Goal: Task Accomplishment & Management: Manage account settings

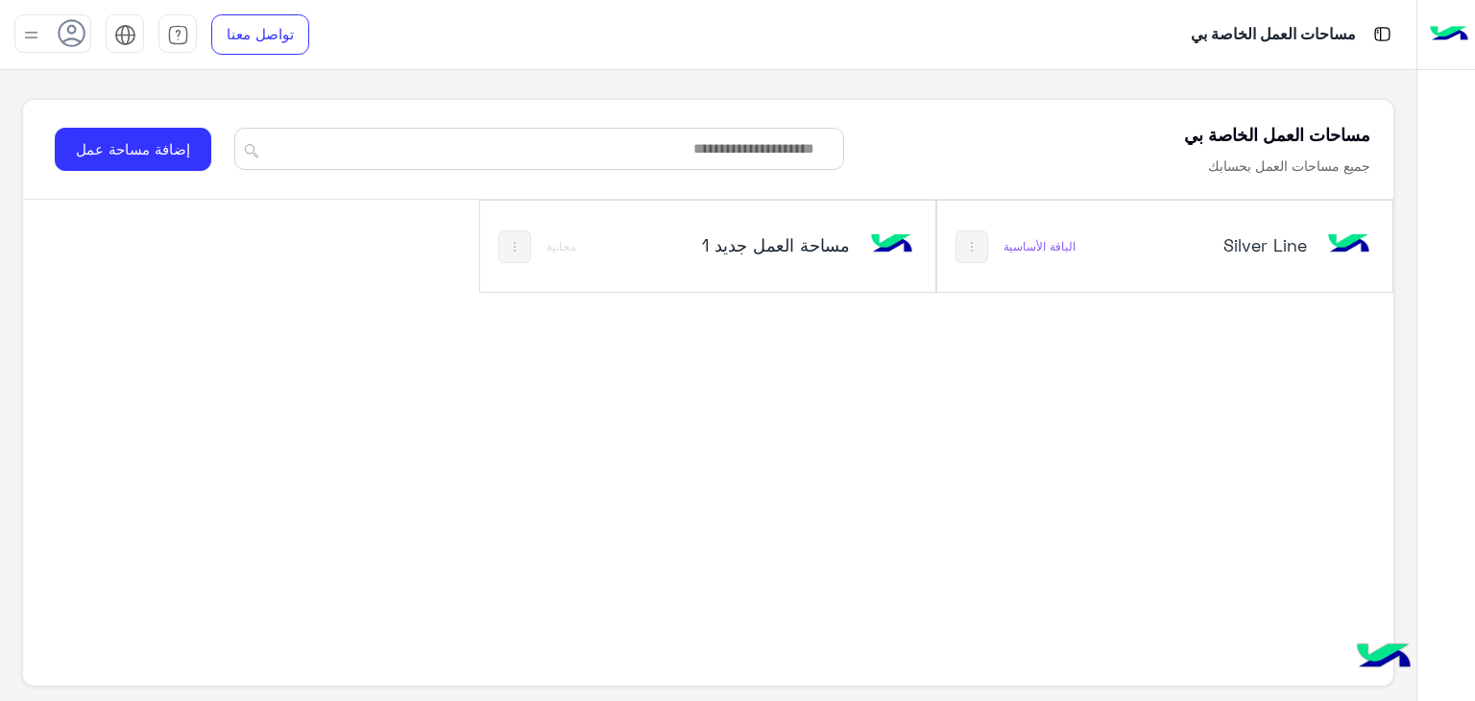
click at [1232, 255] on div "Silver Line" at bounding box center [1231, 246] width 151 height 27
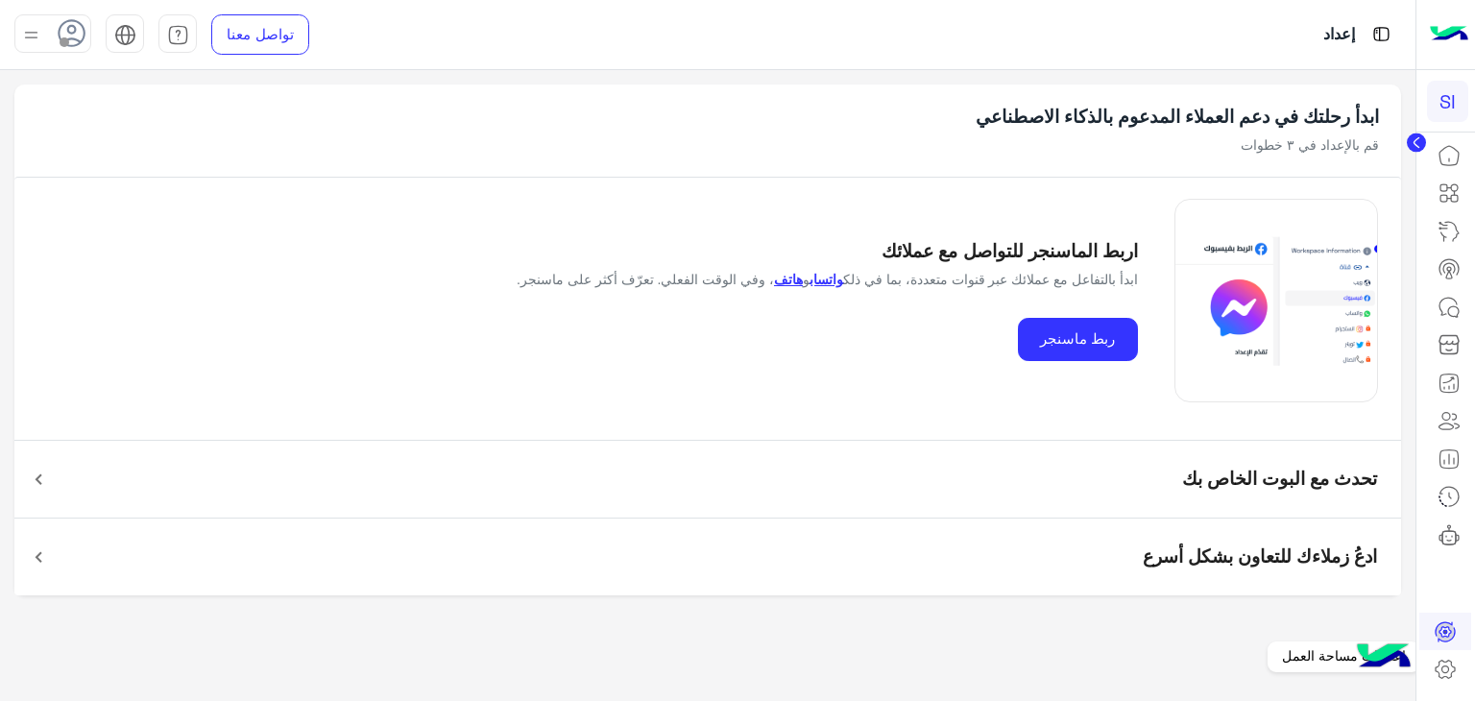
click at [1453, 681] on link at bounding box center [1445, 669] width 52 height 38
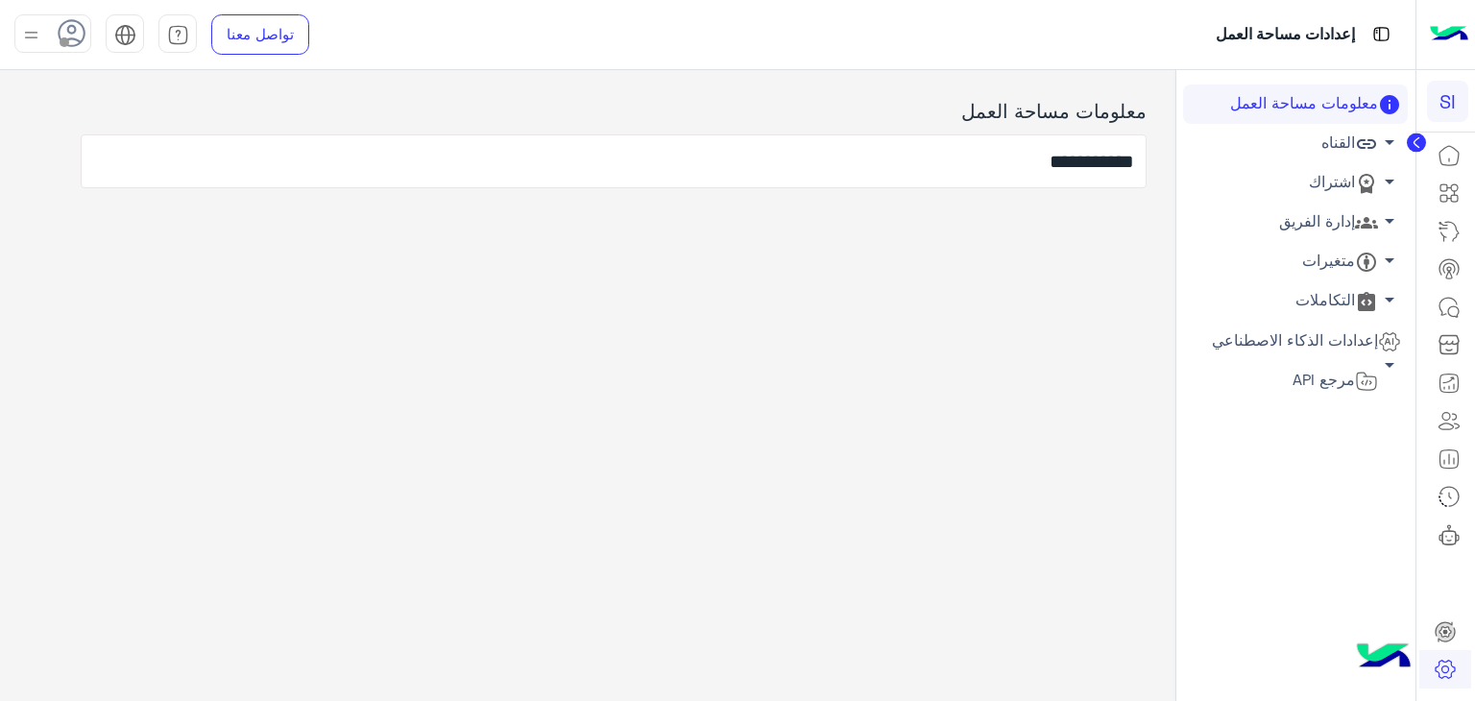
click at [1359, 143] on icon at bounding box center [1366, 144] width 19 height 10
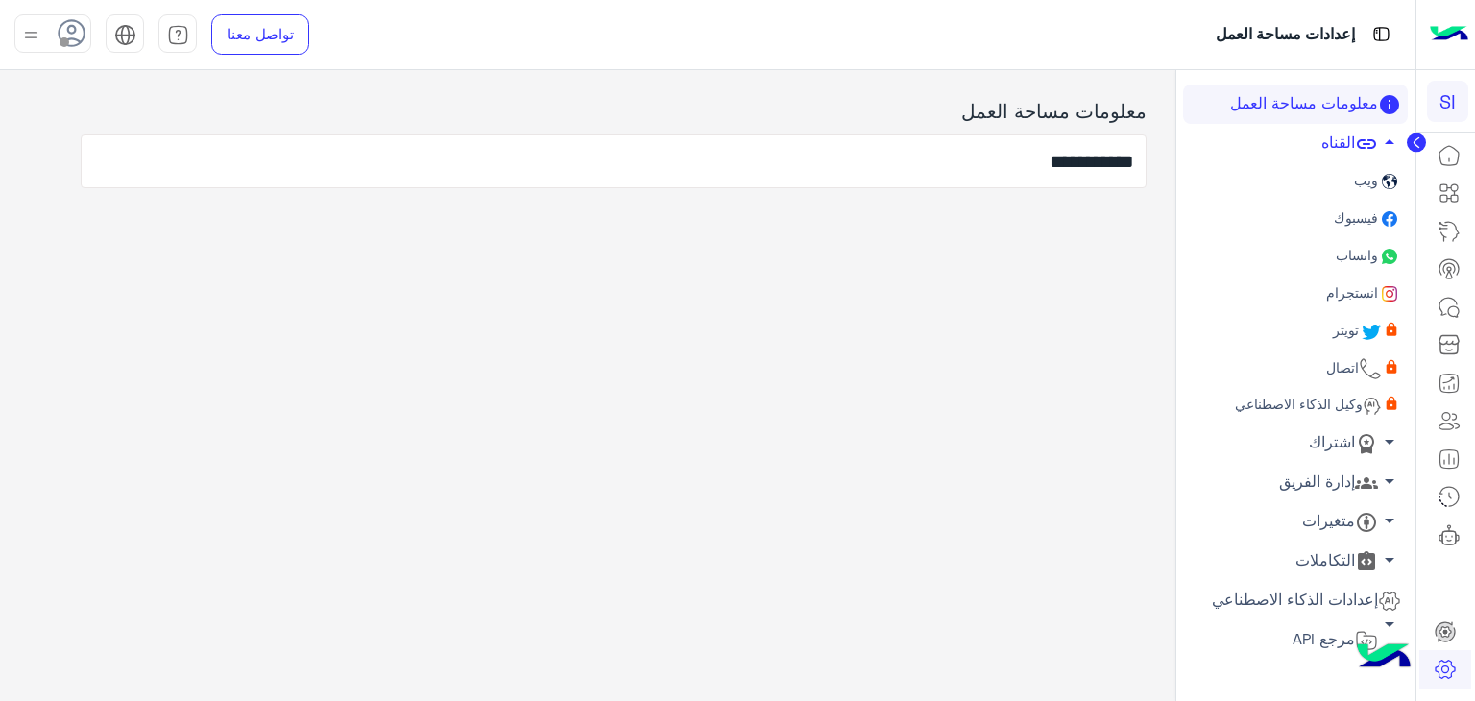
click at [1355, 258] on span "واتساب" at bounding box center [1355, 255] width 46 height 16
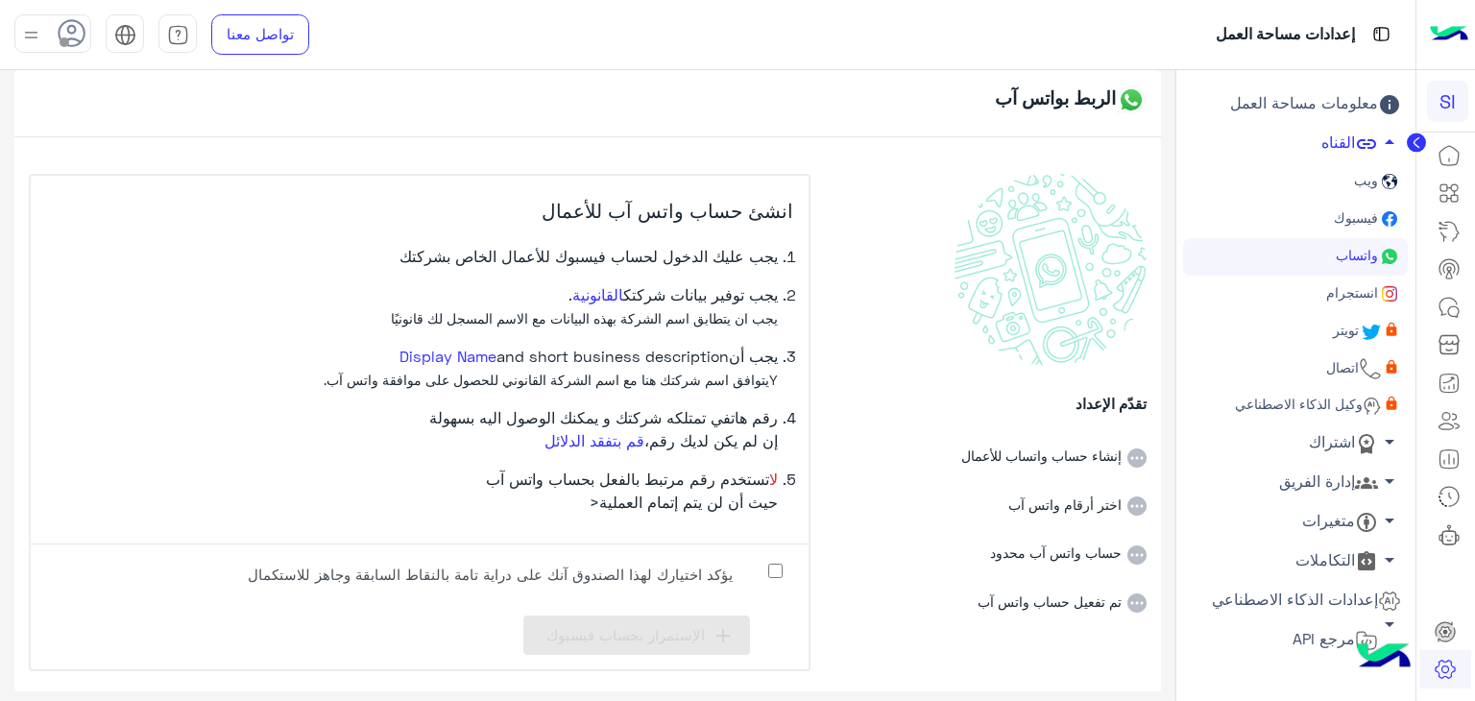
click at [1379, 183] on icon at bounding box center [1389, 181] width 23 height 23
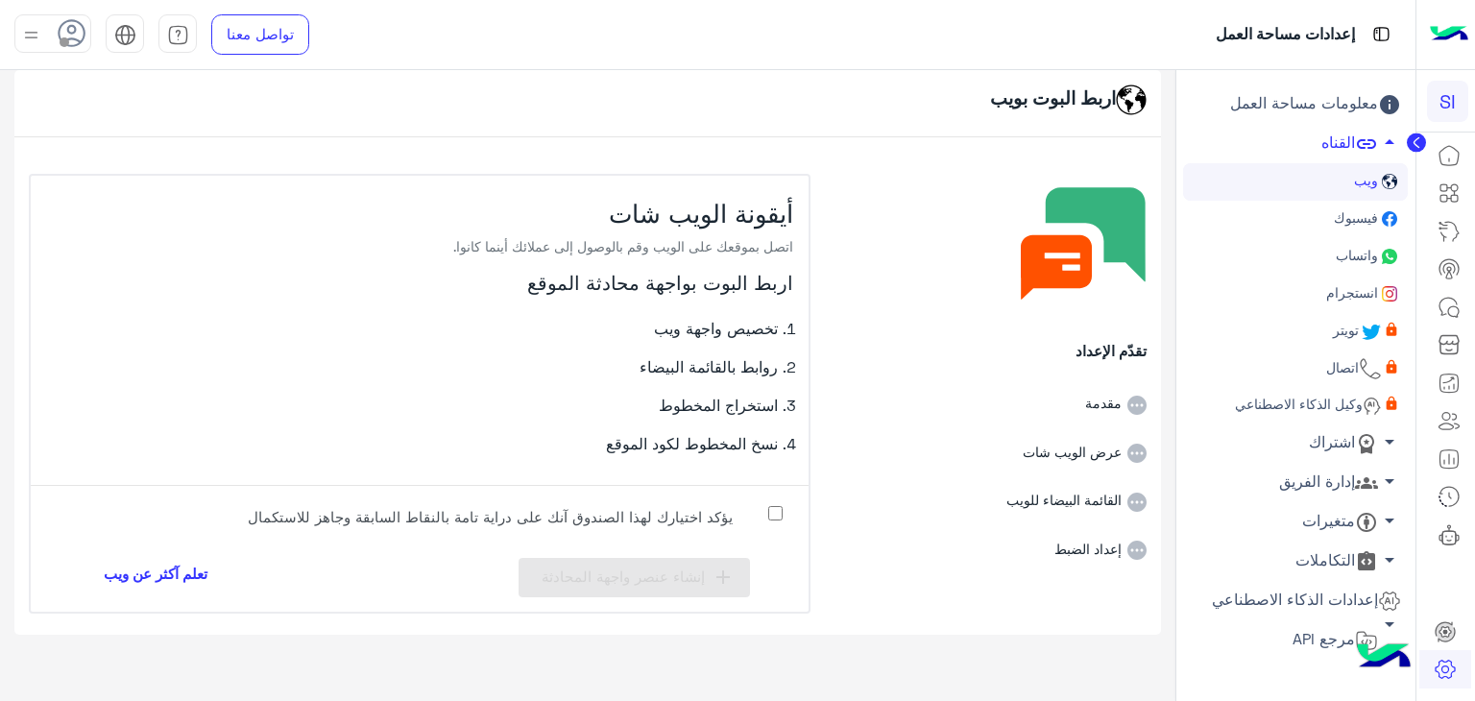
click at [196, 565] on link "تعلم آكثر عن ويب" at bounding box center [155, 577] width 133 height 39
click at [1291, 263] on link "واتساب متصل" at bounding box center [1295, 256] width 225 height 37
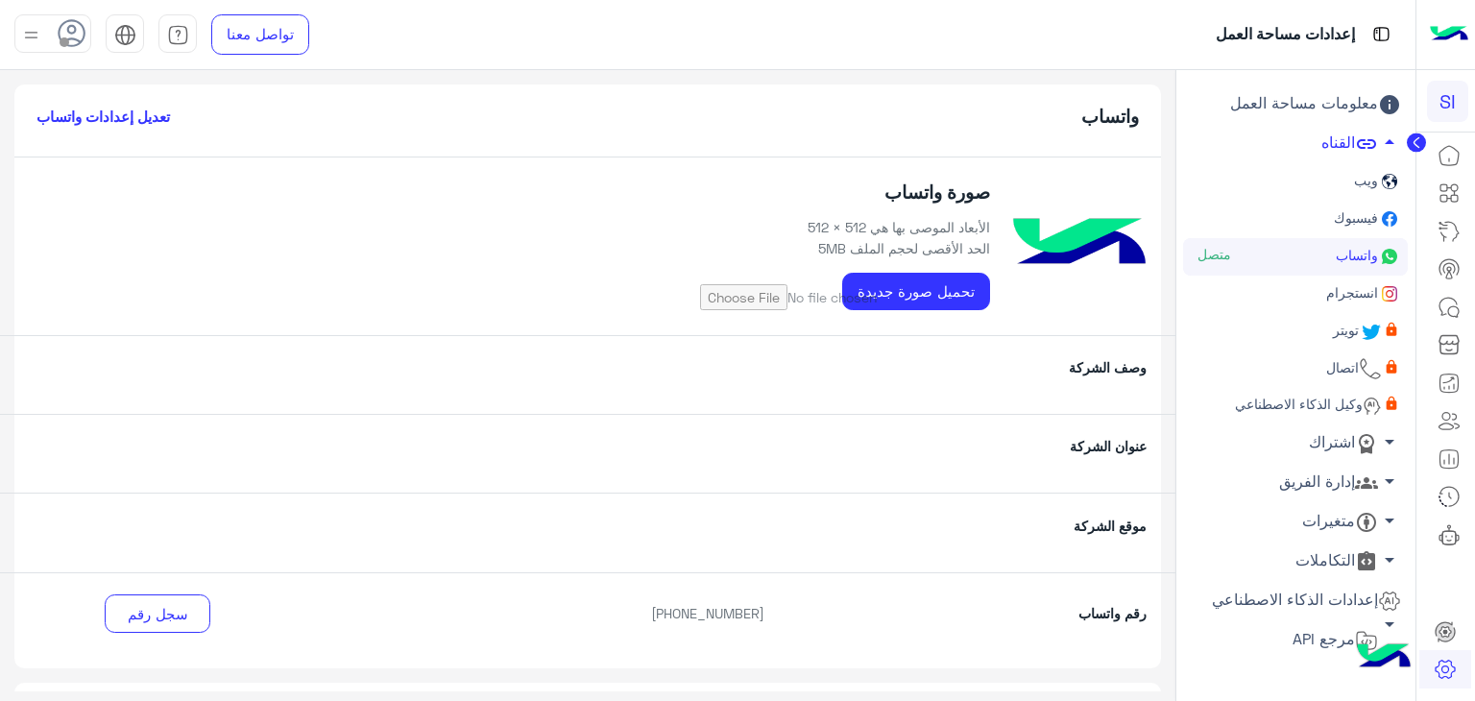
click at [706, 211] on div "صورة واتساب الأبعاد الموصى بها هي 512 × 512 الحد الأقصى لحجم الملف 5MB تحميل صو…" at bounding box center [587, 246] width 1147 height 178
click at [1456, 311] on icon at bounding box center [1449, 307] width 23 height 23
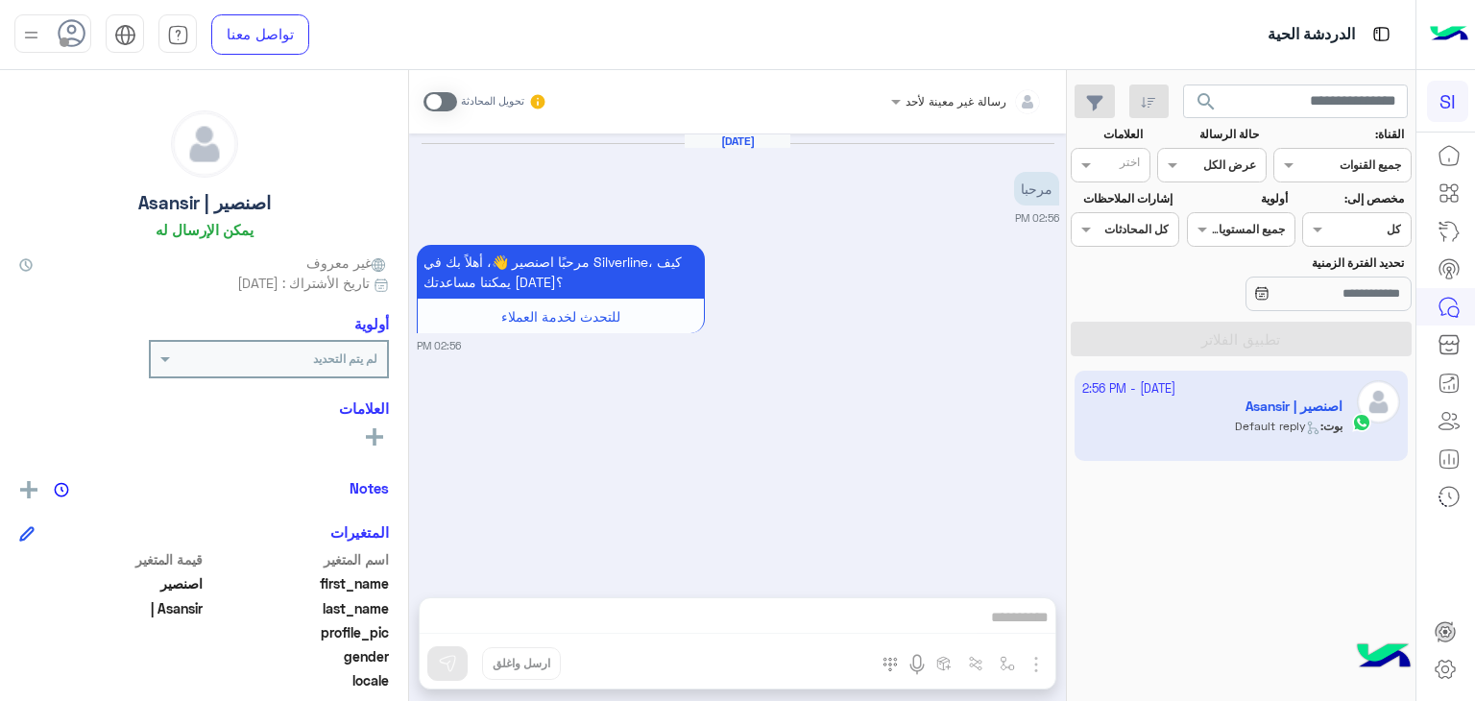
click at [914, 608] on div "رسالة غير معينة لأحد تحويل المحادثة Oct 8, 2025 مرحبا 02:56 PM مرحبًا اصنصير 👋،…" at bounding box center [737, 389] width 657 height 639
click at [870, 622] on div "رسالة غير معينة لأحد تحويل المحادثة Oct 8, 2025 مرحبا 02:56 PM مرحبًا اصنصير 👋،…" at bounding box center [737, 389] width 657 height 639
click at [653, 665] on div "رسالة غير معينة لأحد تحويل المحادثة Oct 8, 2025 مرحبا 02:56 PM مرحبًا اصنصير 👋،…" at bounding box center [737, 389] width 657 height 639
click at [522, 620] on div "رسالة غير معينة لأحد تحويل المحادثة Oct 8, 2025 مرحبا 02:56 PM مرحبًا اصنصير 👋،…" at bounding box center [737, 389] width 657 height 639
click at [607, 653] on div "رسالة غير معينة لأحد تحويل المحادثة Oct 8, 2025 مرحبا 02:56 PM مرحبًا اصنصير 👋،…" at bounding box center [737, 389] width 657 height 639
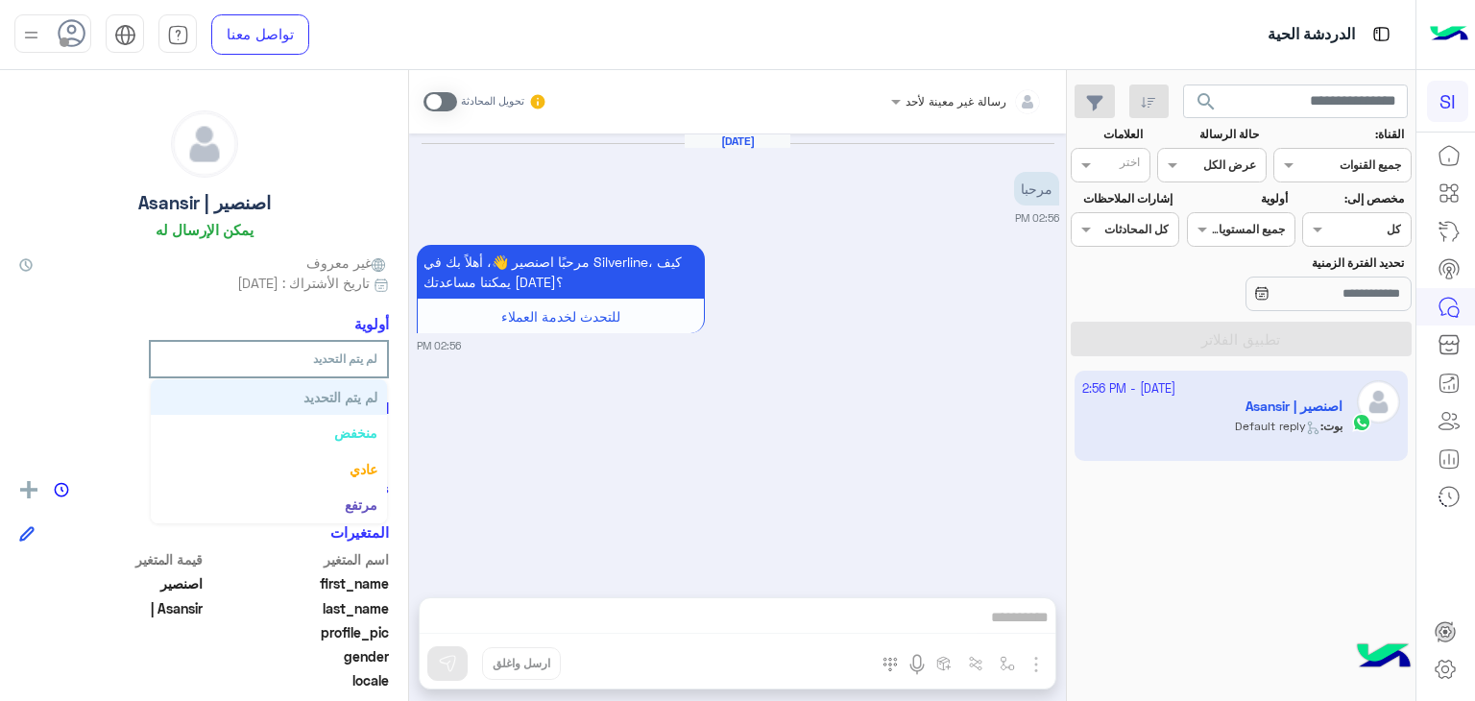
click at [299, 366] on div "لم يتم التحديد" at bounding box center [281, 359] width 212 height 17
click at [700, 669] on div "رسالة غير معينة لأحد تحويل المحادثة Oct 8, 2025 مرحبا 02:56 PM مرحبًا اصنصير 👋،…" at bounding box center [737, 389] width 657 height 639
click at [794, 625] on div "رسالة غير معينة لأحد تحويل المحادثة Oct 8, 2025 مرحبا 02:56 PM مرحبًا اصنصير 👋،…" at bounding box center [737, 389] width 657 height 639
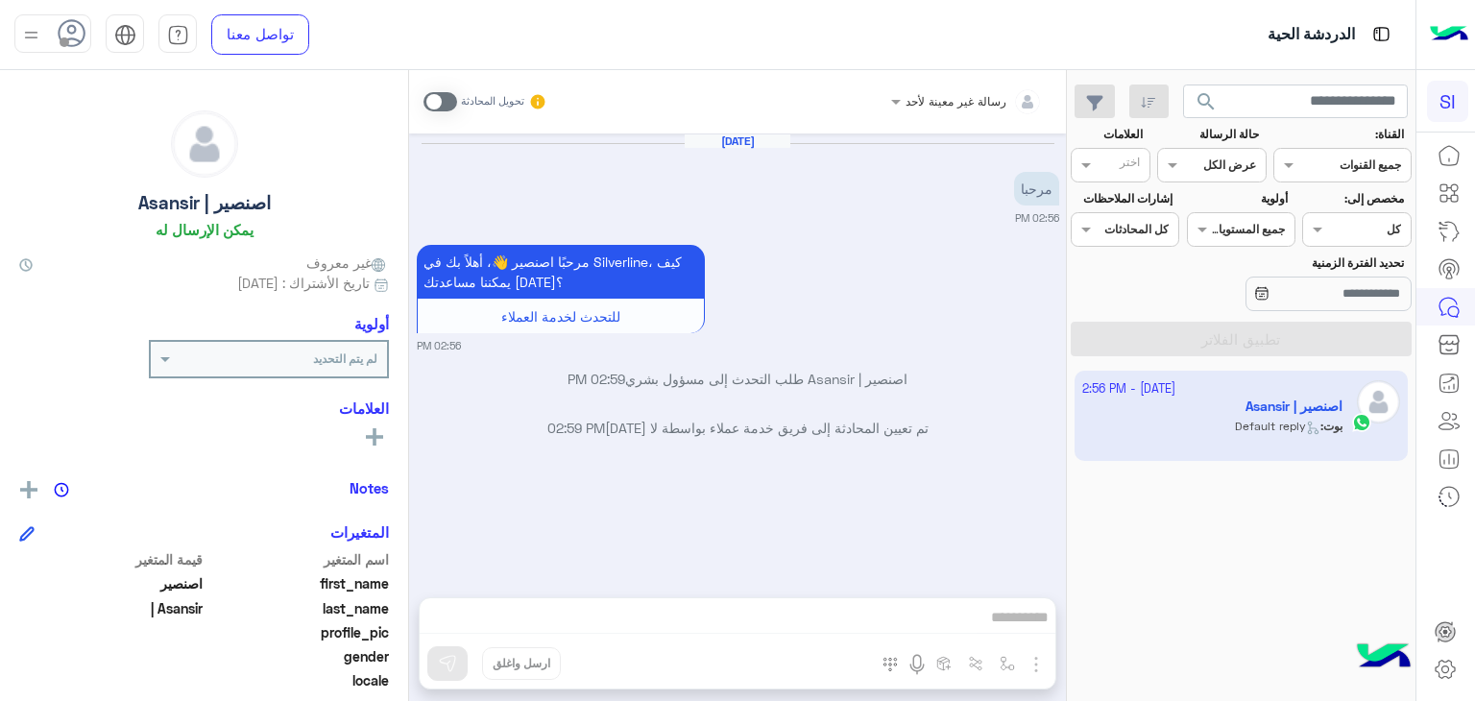
scroll to position [92, 0]
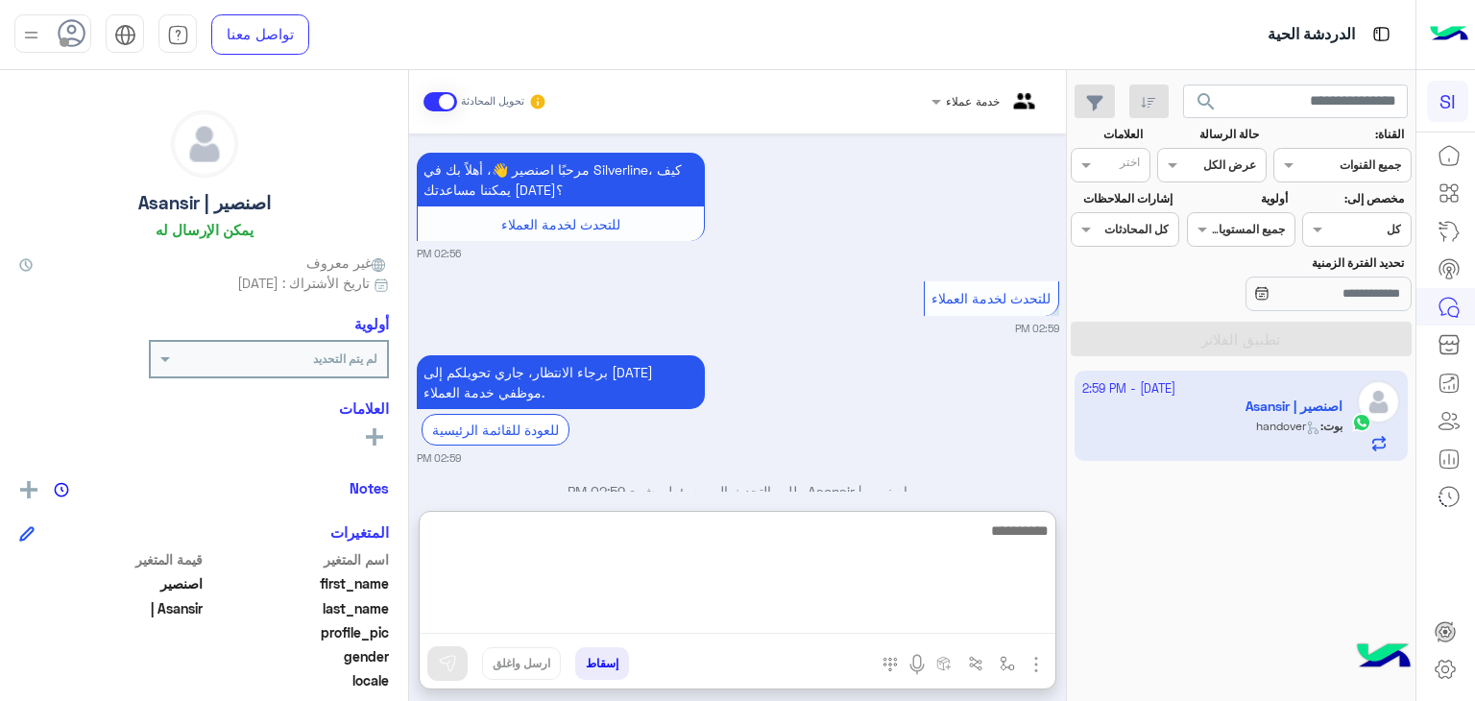
click at [753, 619] on textarea at bounding box center [738, 576] width 636 height 115
type textarea "*****"
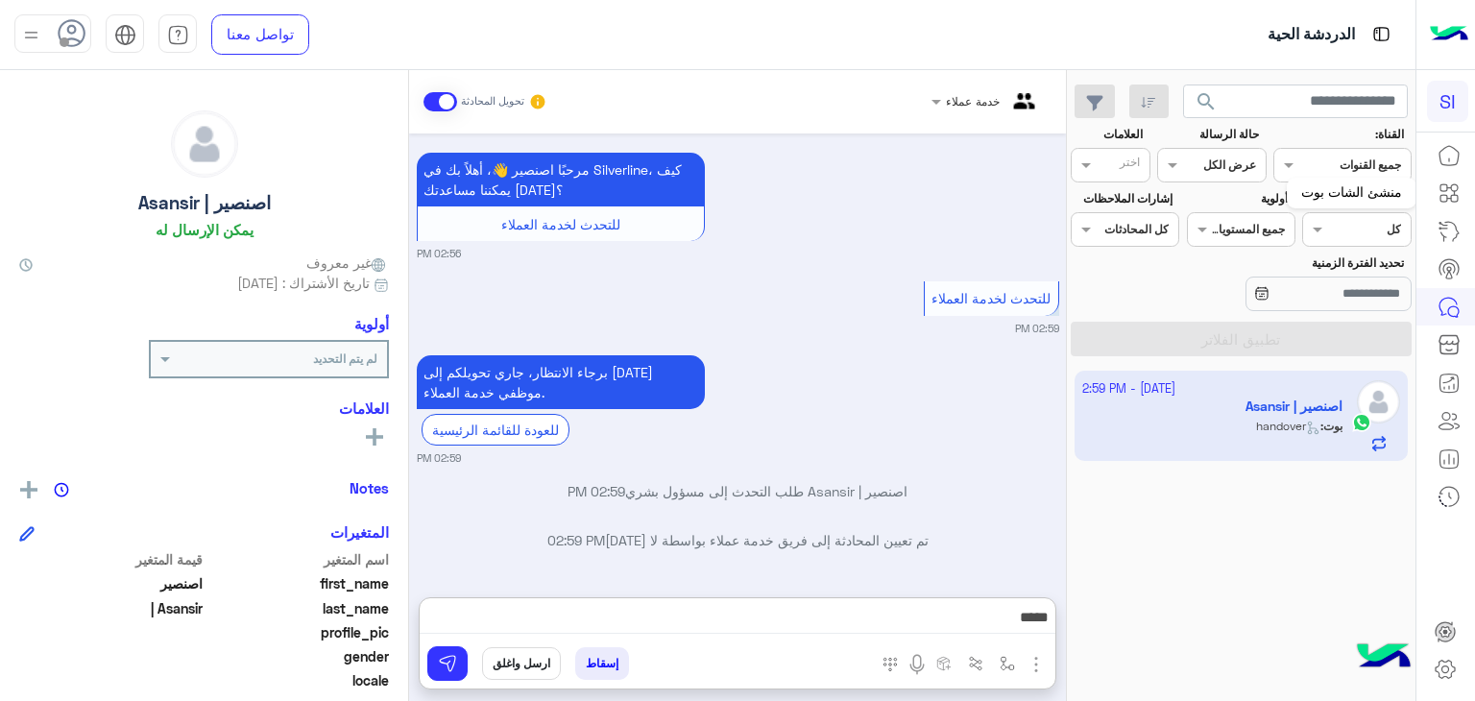
click at [1448, 179] on link at bounding box center [1449, 193] width 52 height 38
click at [1448, 195] on icon at bounding box center [1449, 192] width 23 height 23
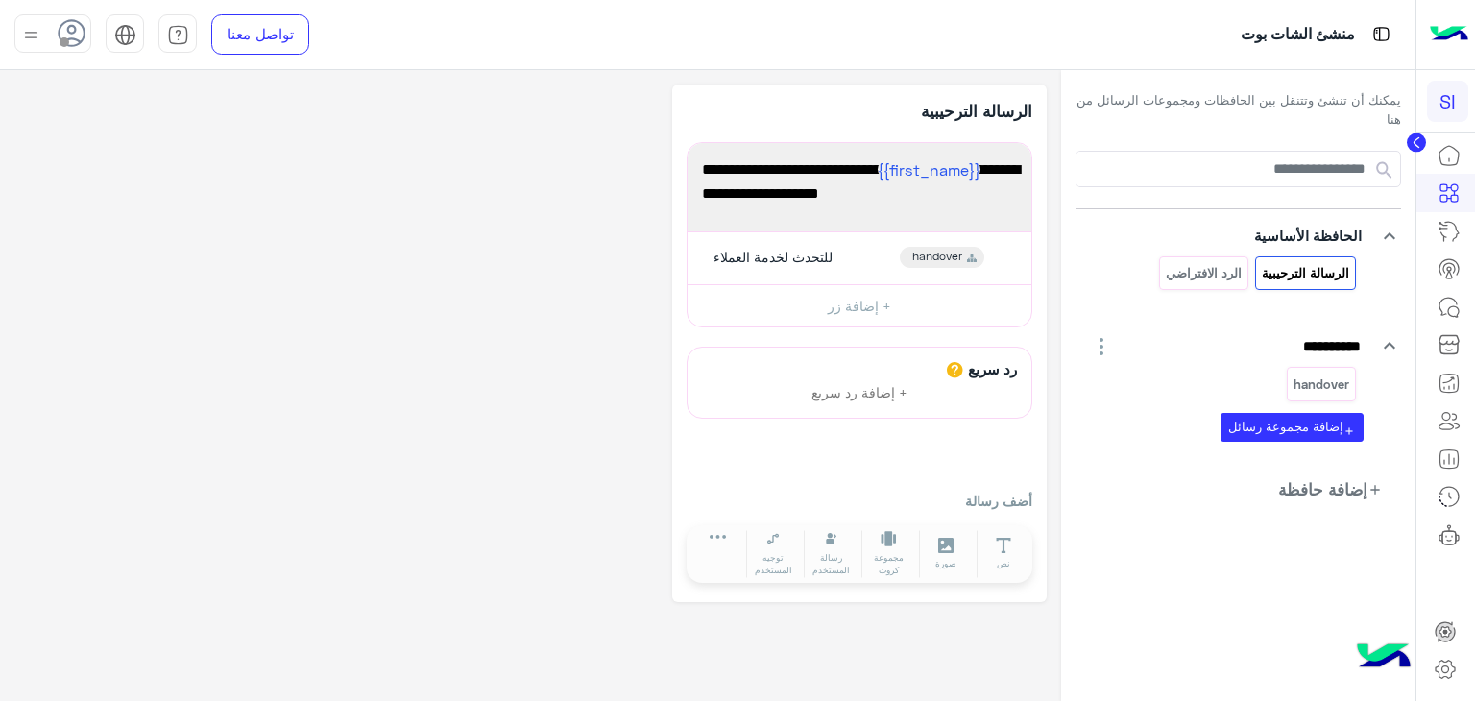
click at [1093, 347] on icon "button" at bounding box center [1101, 346] width 23 height 23
click at [1448, 194] on icon at bounding box center [1449, 192] width 23 height 23
click at [1315, 385] on p "handover" at bounding box center [1322, 385] width 59 height 22
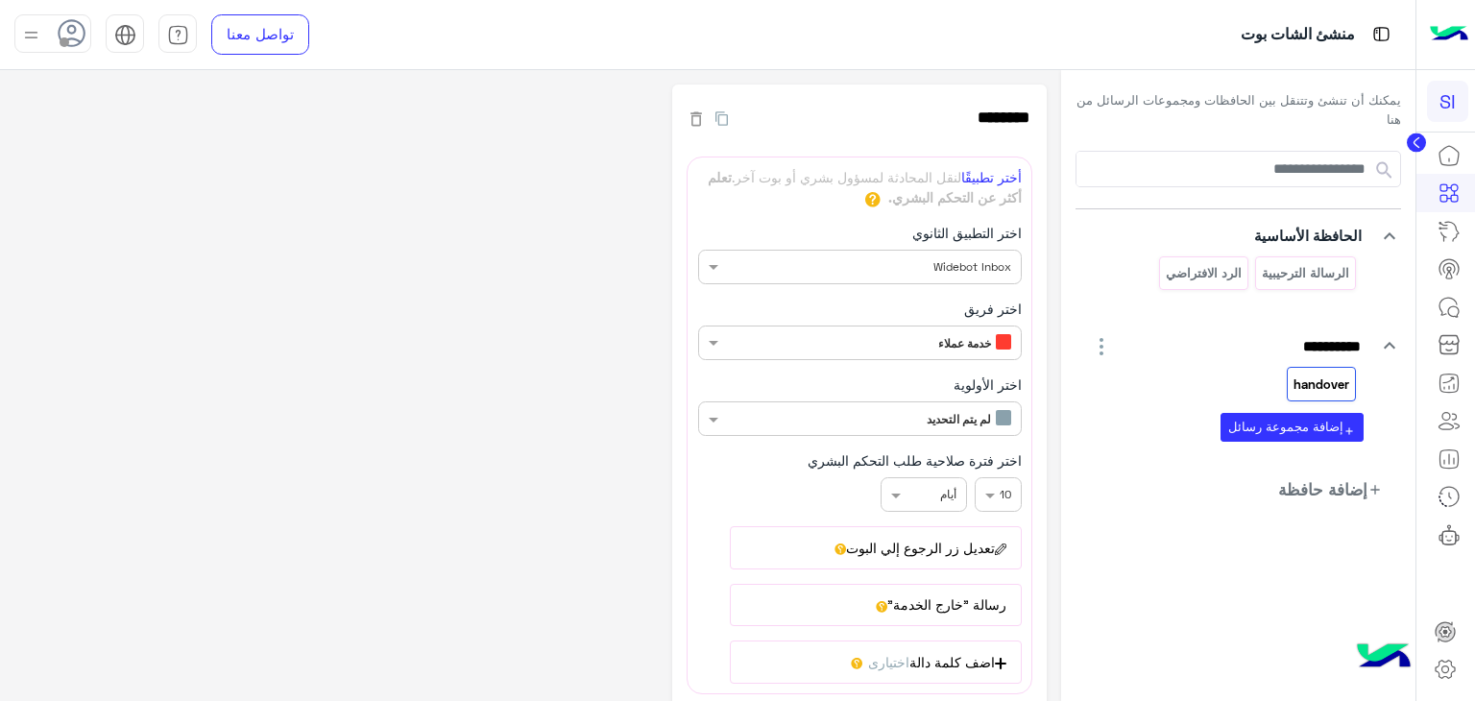
click at [254, 314] on div "**********" at bounding box center [530, 527] width 1032 height 884
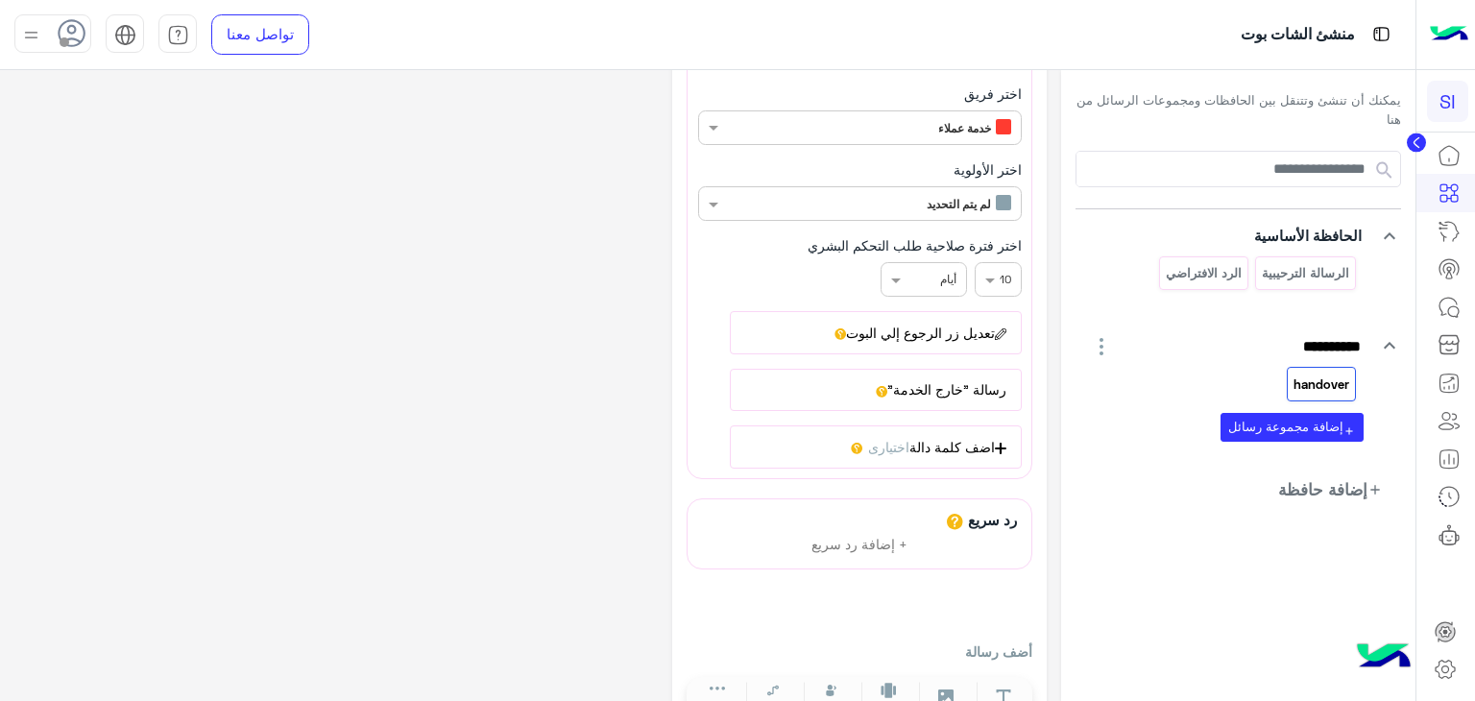
scroll to position [280, 0]
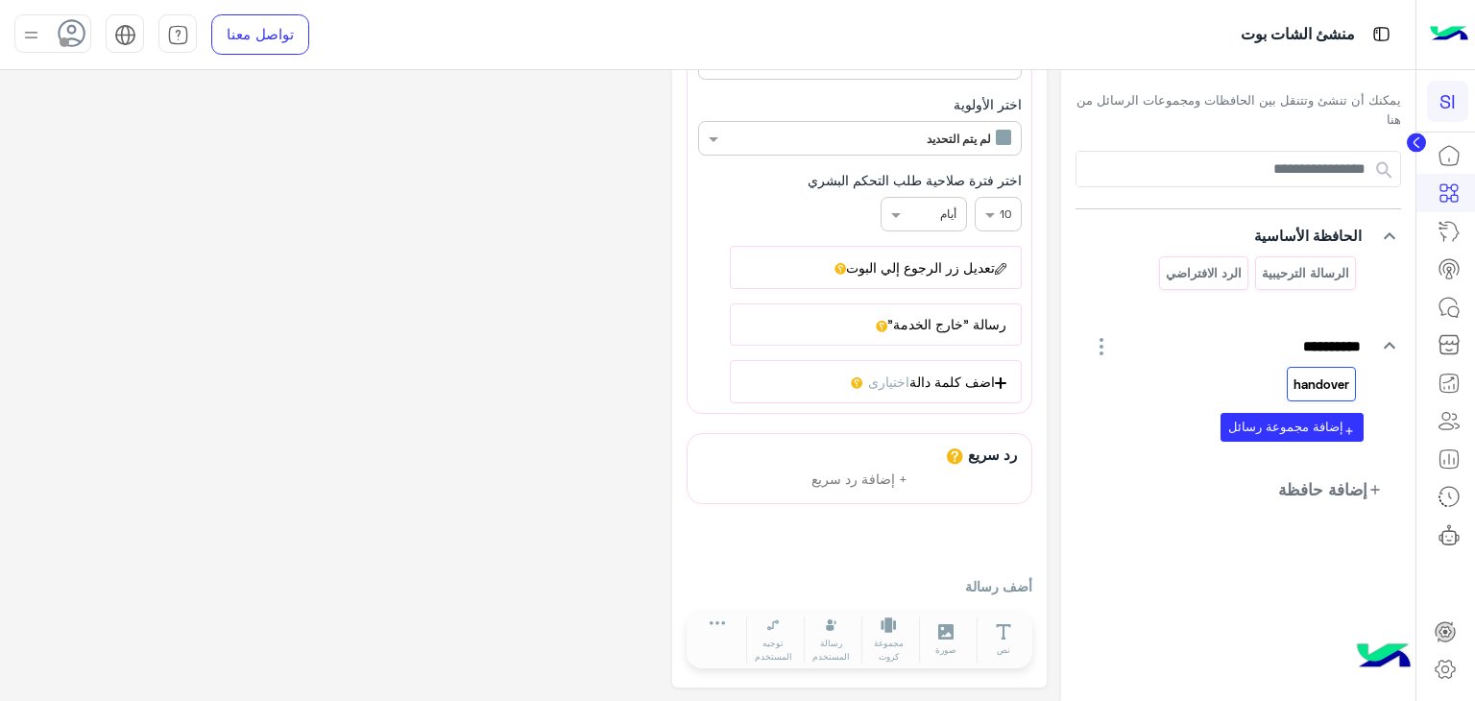
click at [917, 326] on button "رسالة "خارج الخدمة"" at bounding box center [875, 324] width 291 height 42
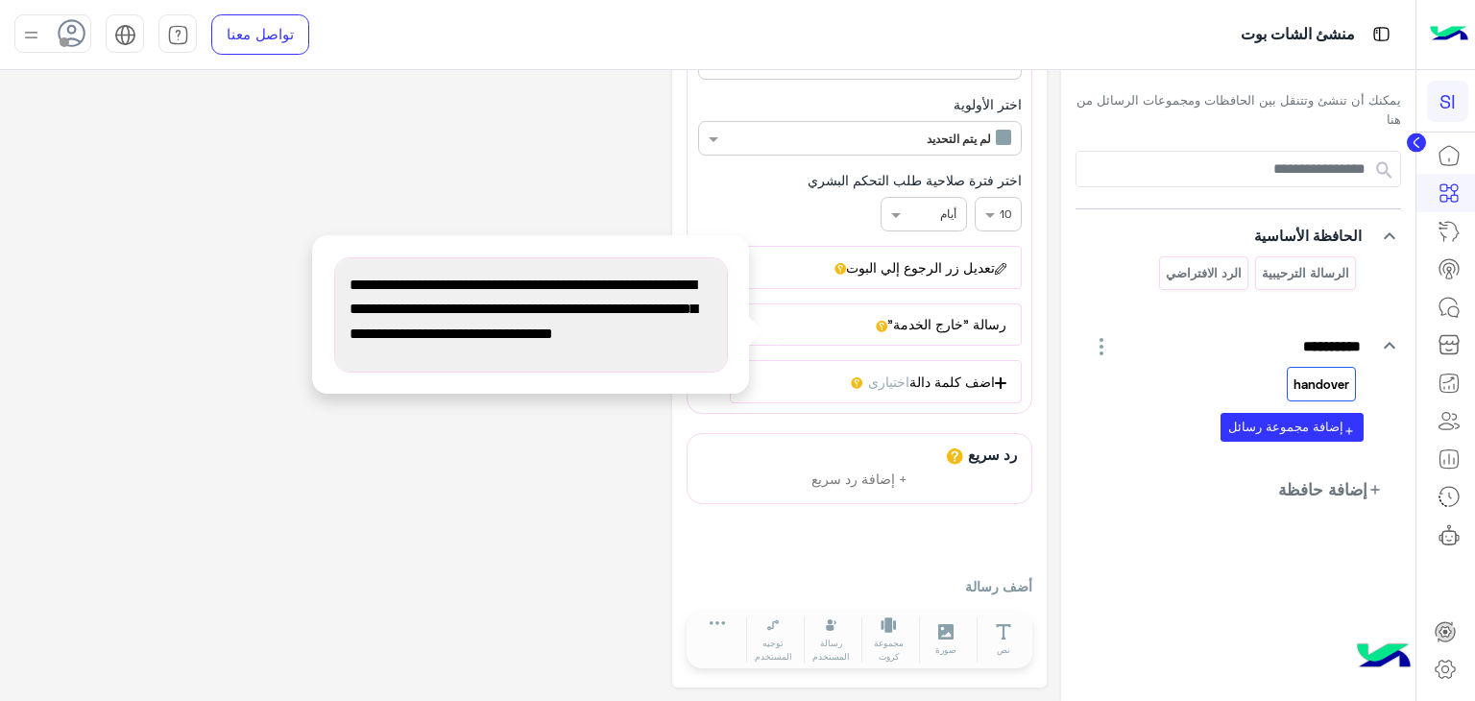
click at [594, 343] on span "يرجى العلم أننا خارج أوقات العمل حاليًا. نرجو معاودة التواصل معنا لاحقًا، علمًا…" at bounding box center [531, 322] width 363 height 98
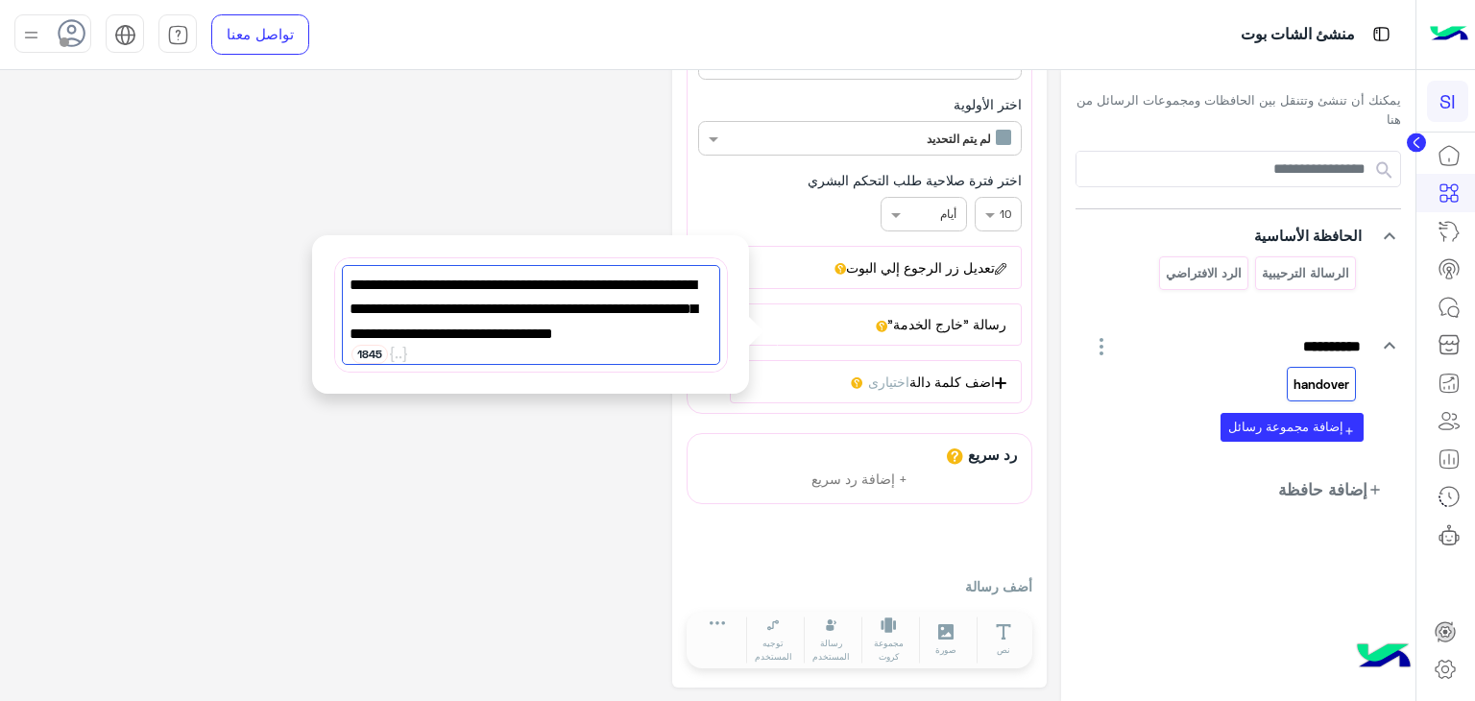
click at [465, 336] on span "يرجى العلم أننا خارج أوقات العمل حاليًا. نرجو معاودة التواصل معنا لاحقًا، علمًا…" at bounding box center [531, 322] width 363 height 98
click at [440, 334] on span "يرجى العلم أننا خارج أوقات العمل حاليًا. نرجو معاودة التواصل معنا لاحقًا، علمًا…" at bounding box center [531, 322] width 363 height 98
type textarea "**********"
click at [390, 351] on icon at bounding box center [398, 354] width 17 height 15
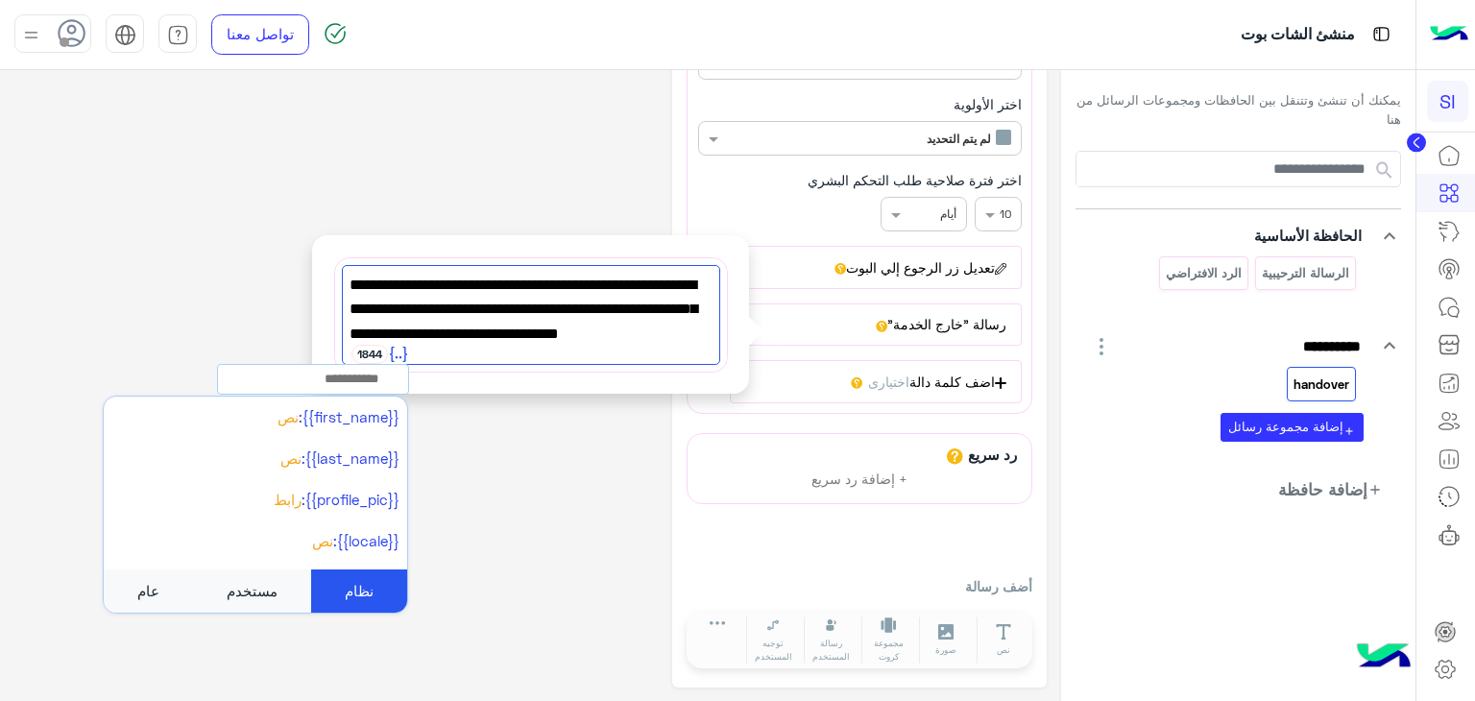
click at [519, 375] on div "**********" at bounding box center [530, 314] width 437 height 158
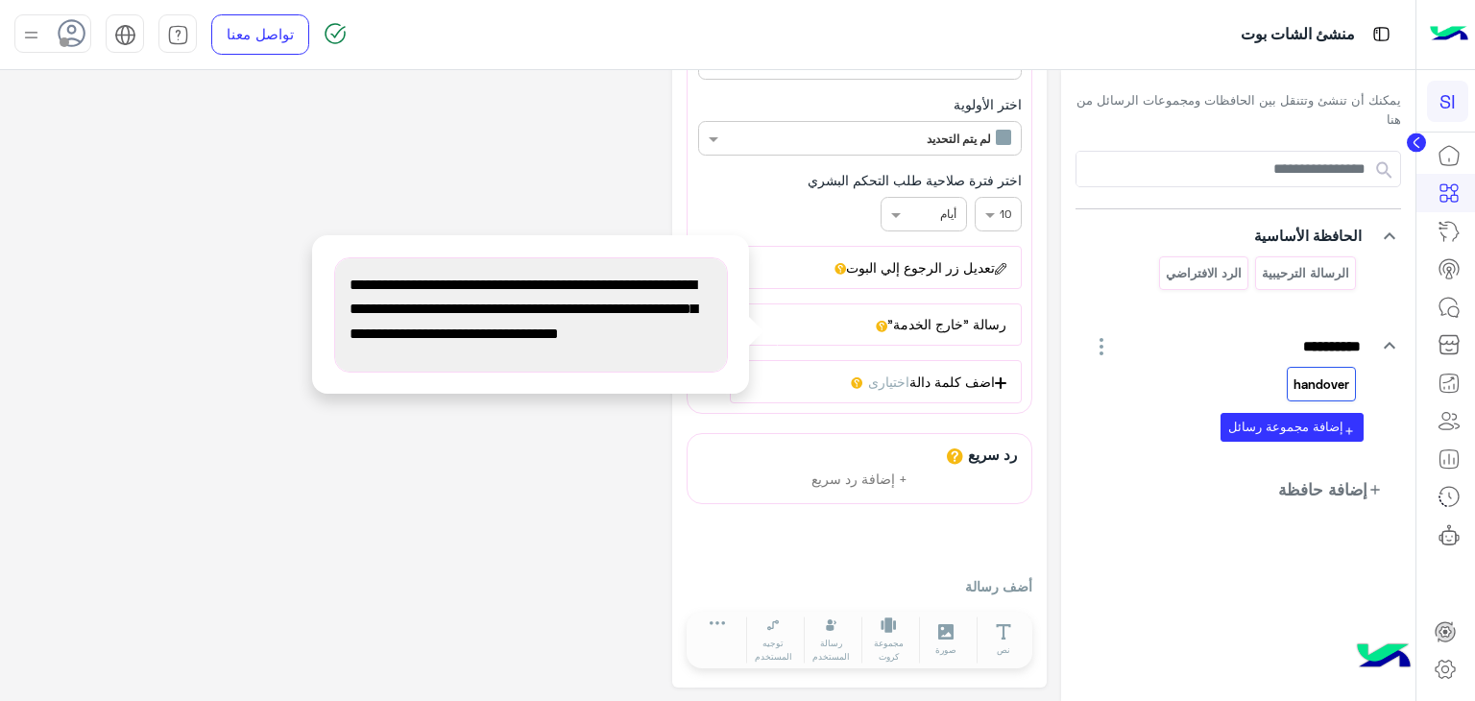
click at [774, 413] on div "**********" at bounding box center [859, 246] width 375 height 884
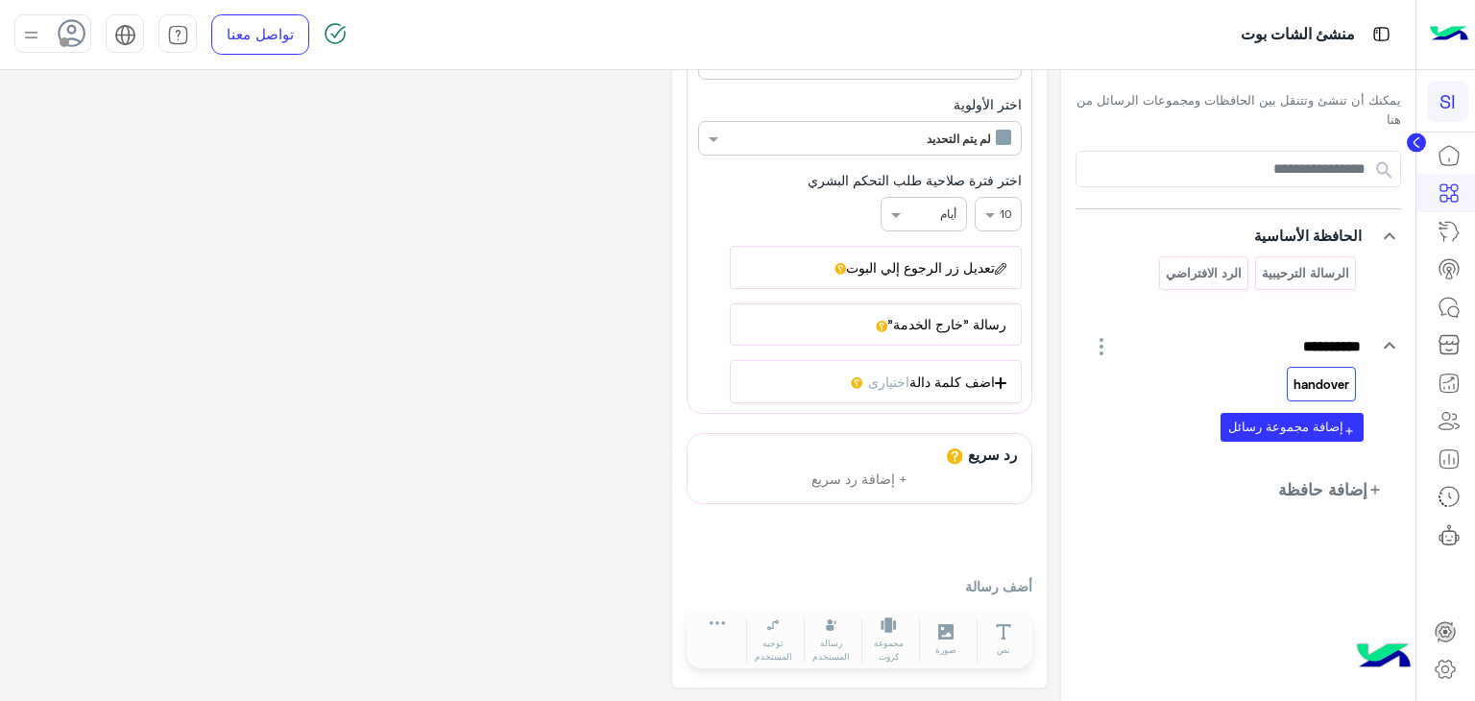
click at [941, 325] on button "رسالة "خارج الخدمة"" at bounding box center [875, 324] width 291 height 42
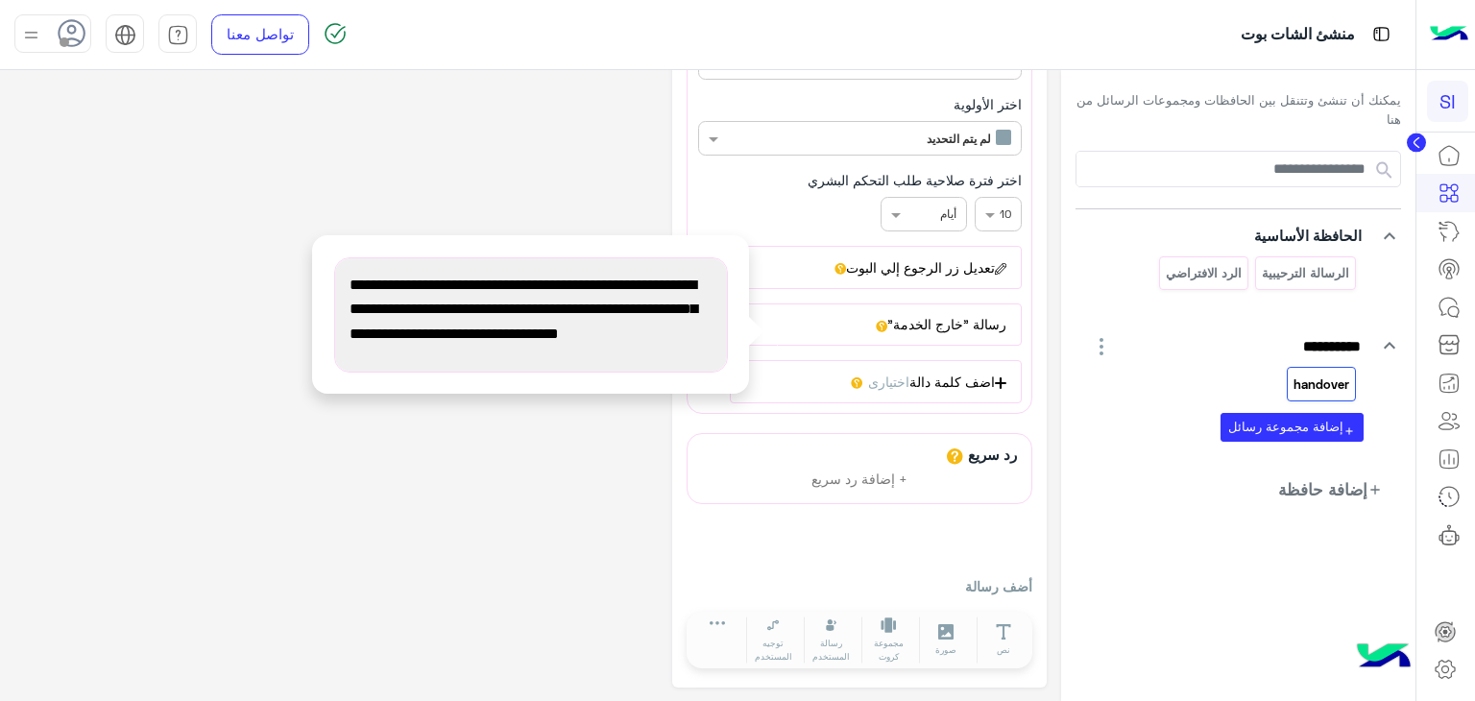
click at [941, 325] on button "رسالة "خارج الخدمة"" at bounding box center [875, 324] width 291 height 42
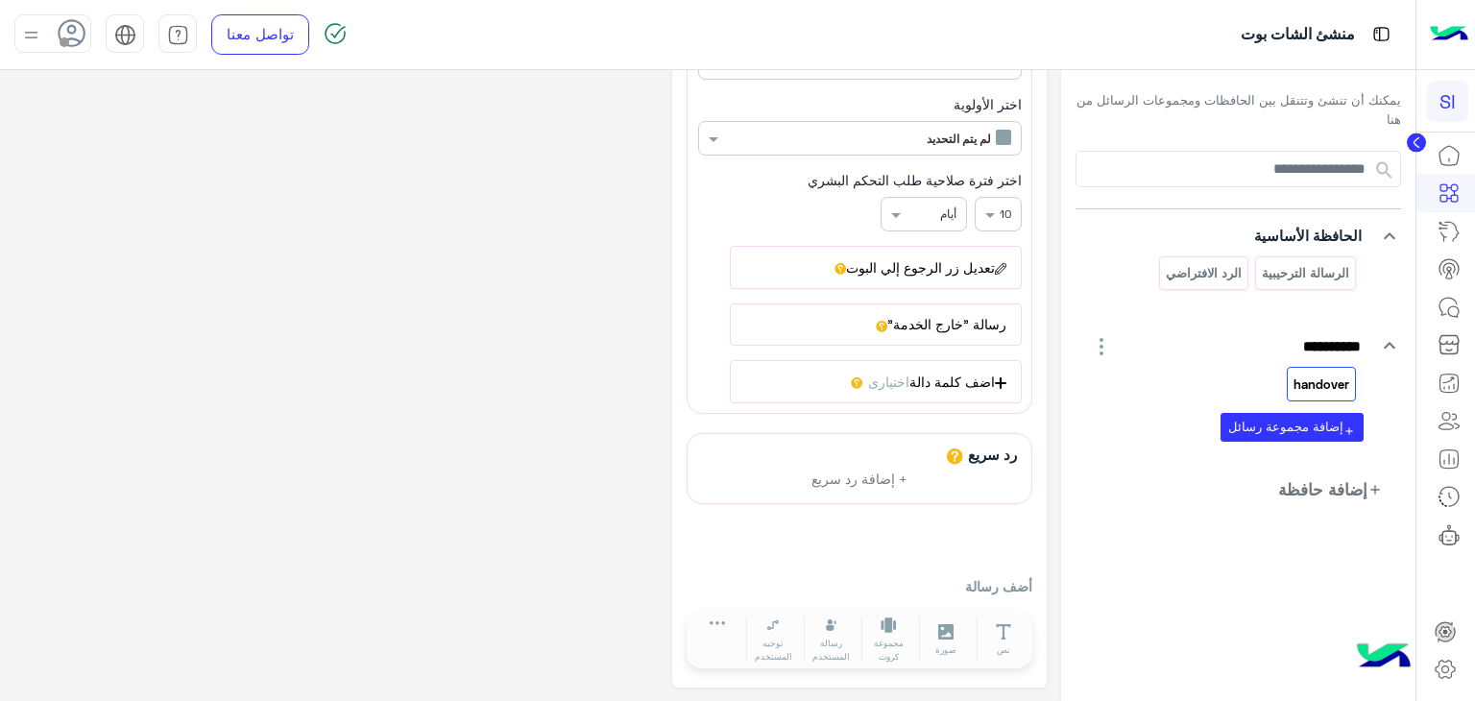
click at [875, 320] on button "رسالة "خارج الخدمة"" at bounding box center [875, 324] width 291 height 42
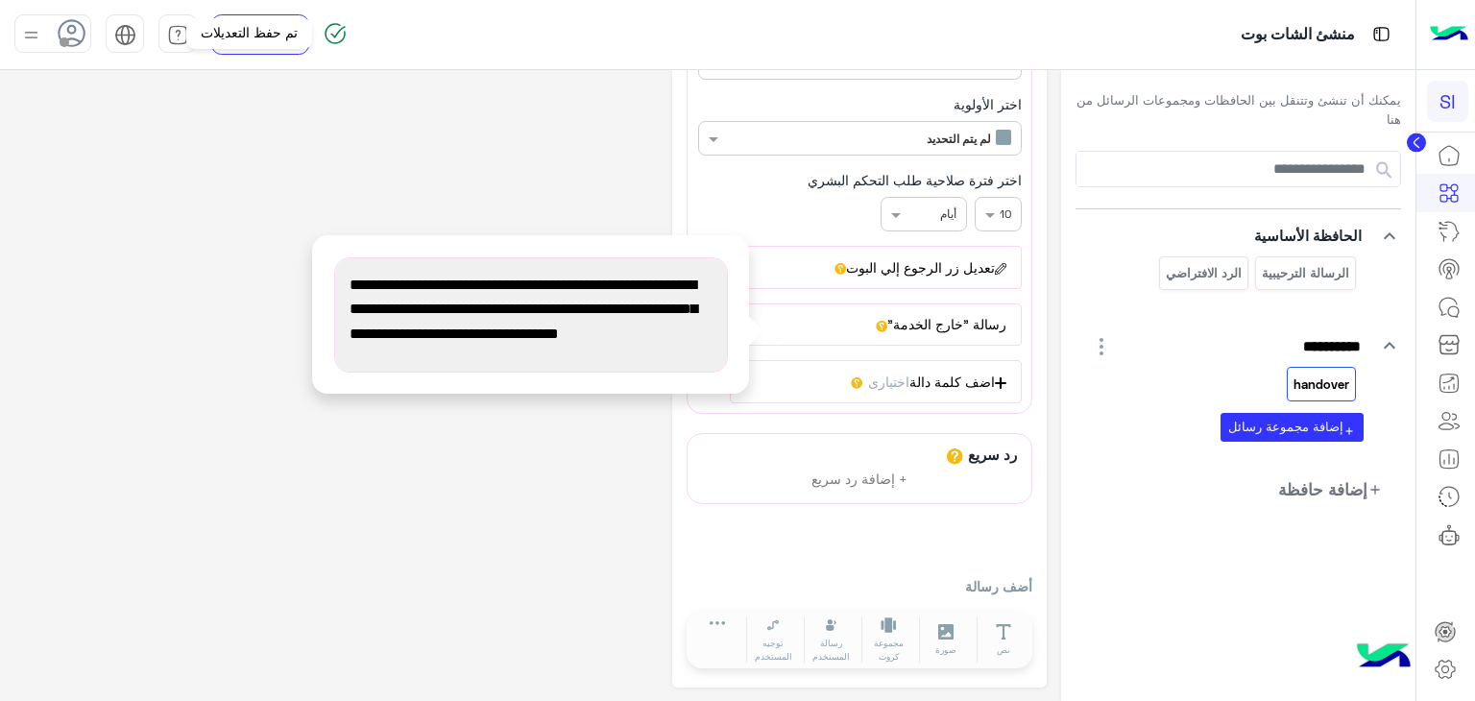
click at [341, 36] on img at bounding box center [335, 33] width 23 height 23
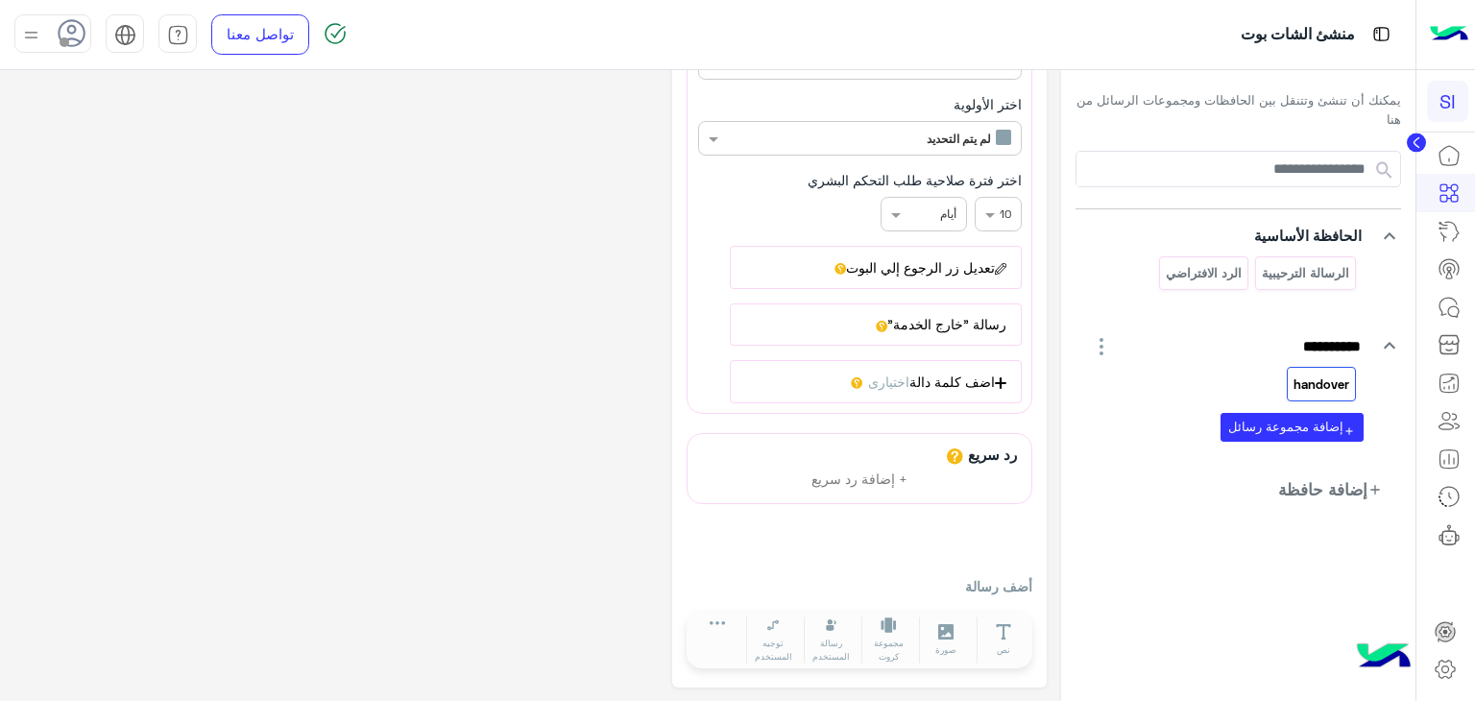
click at [341, 36] on img at bounding box center [335, 33] width 23 height 23
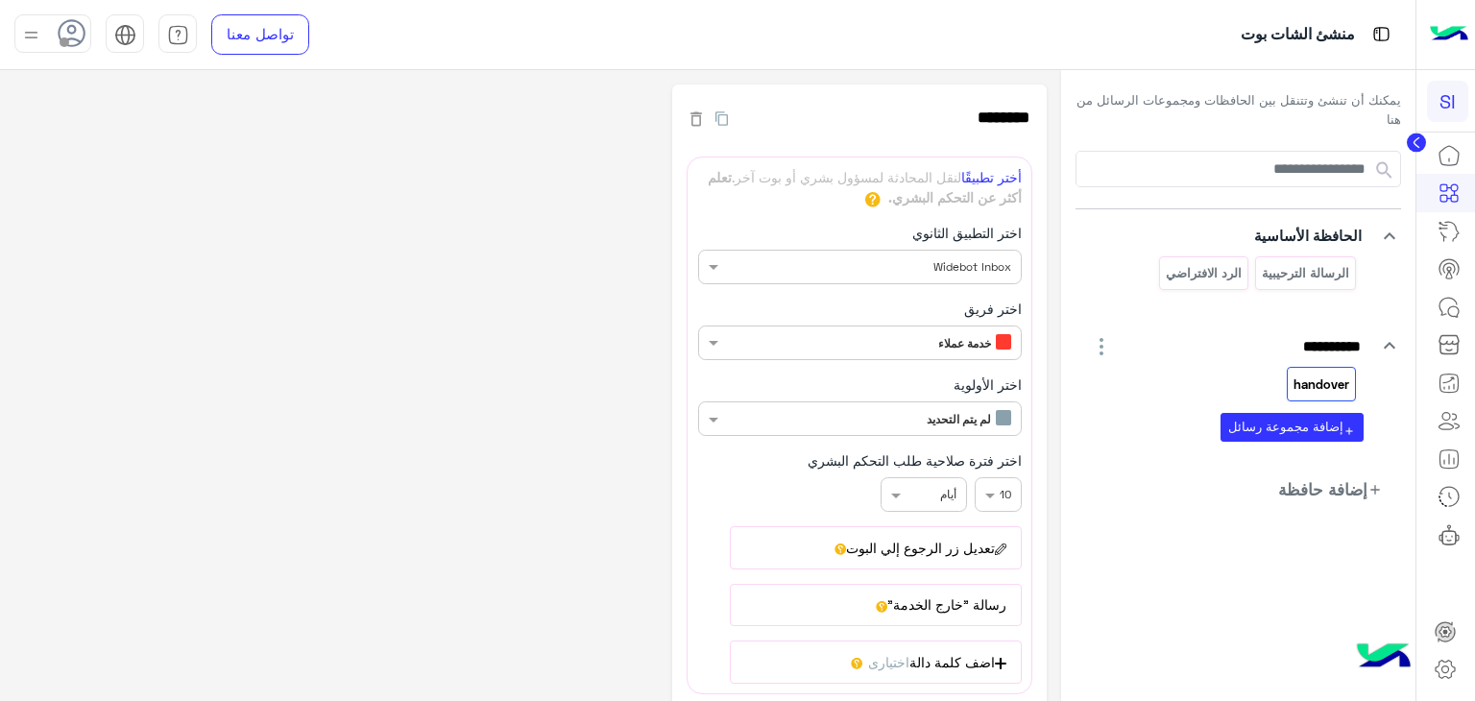
click at [292, 263] on div "**********" at bounding box center [530, 527] width 1032 height 884
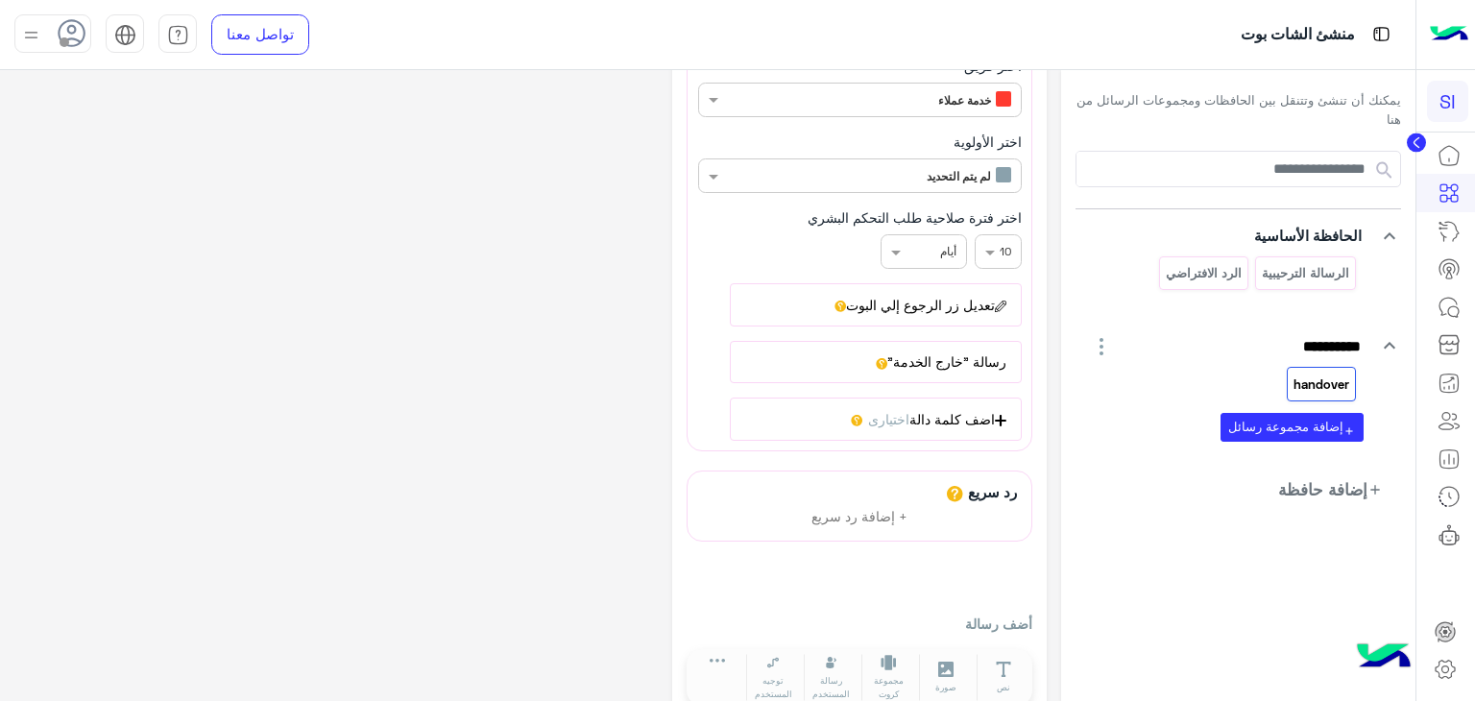
scroll to position [269, 0]
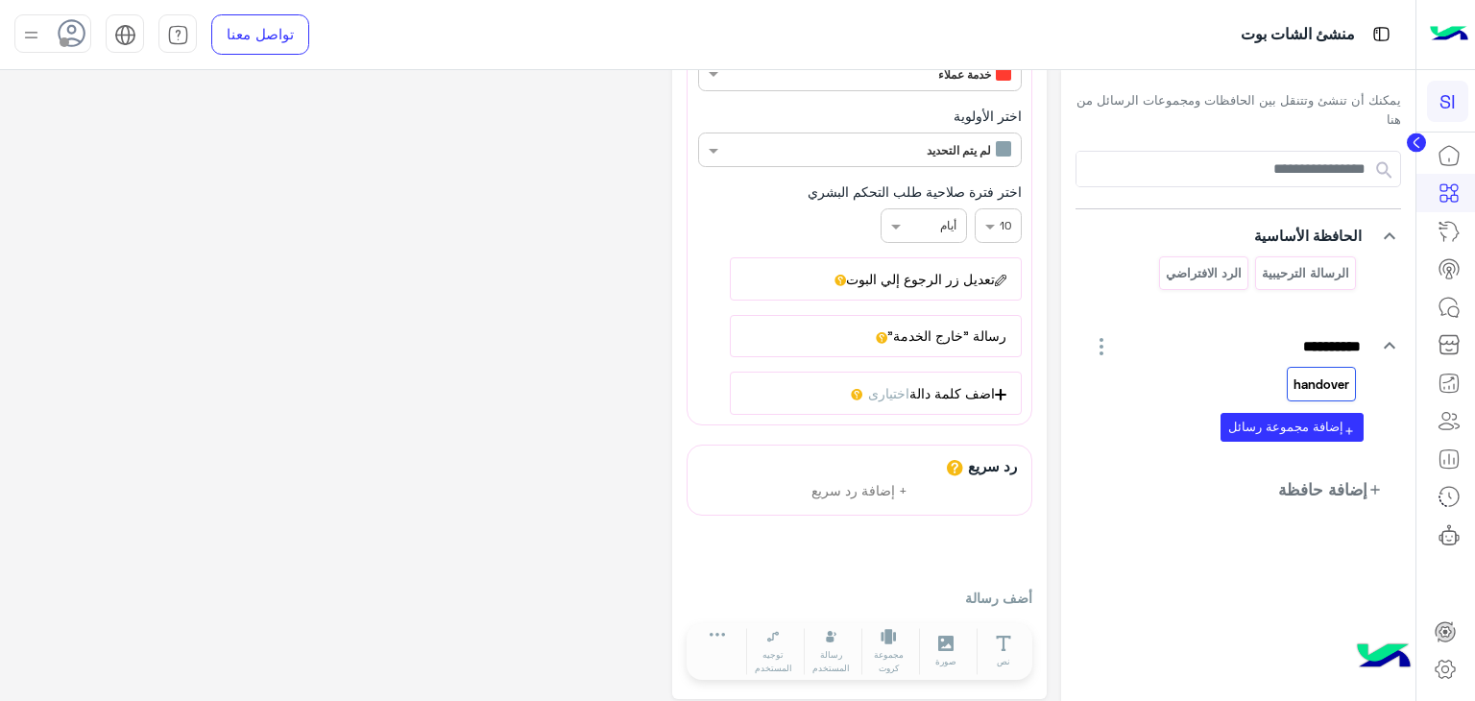
click at [822, 339] on button "رسالة "خارج الخدمة"" at bounding box center [875, 336] width 291 height 42
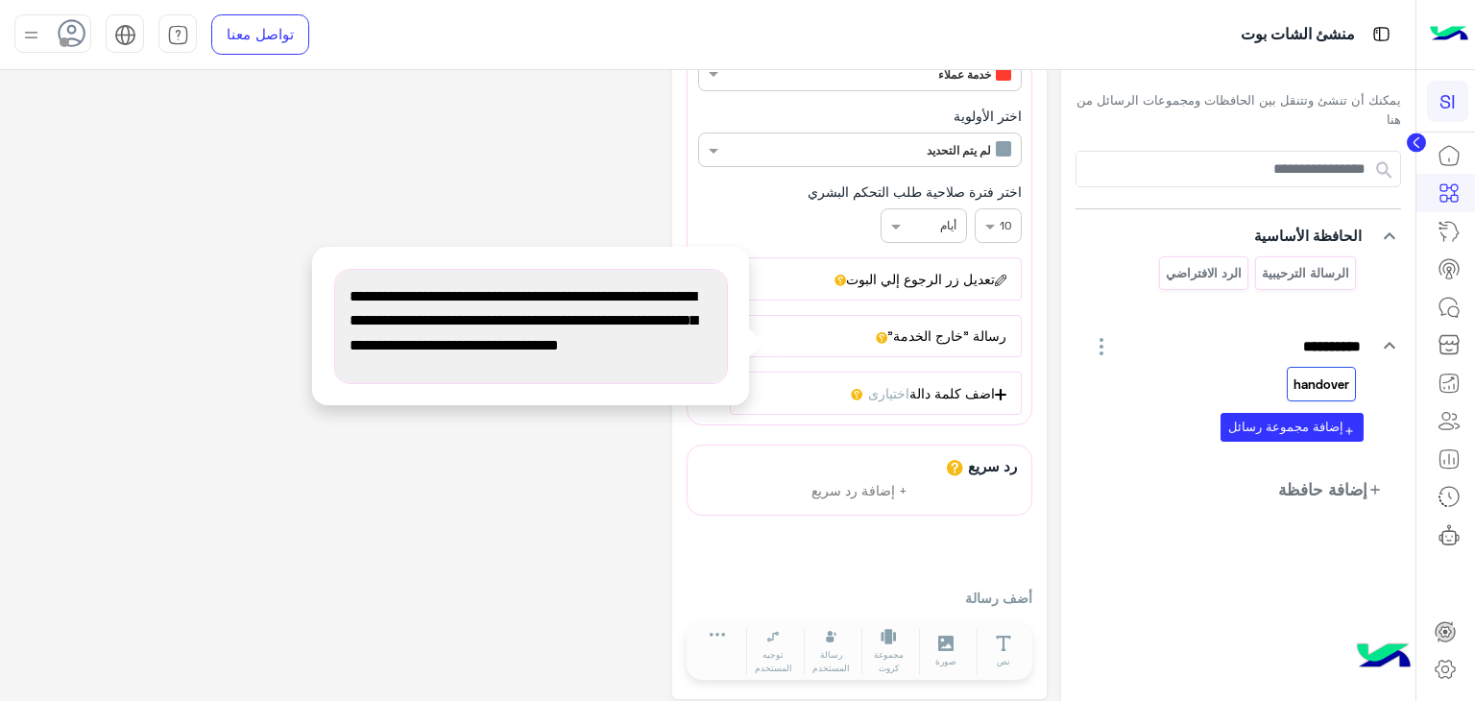
click at [467, 350] on span "يرجى العلم أننا خارج أوقات العمل حاليًا. نرجو معاودة التواصل معنا لاحقًا، علمًا…" at bounding box center [531, 333] width 363 height 98
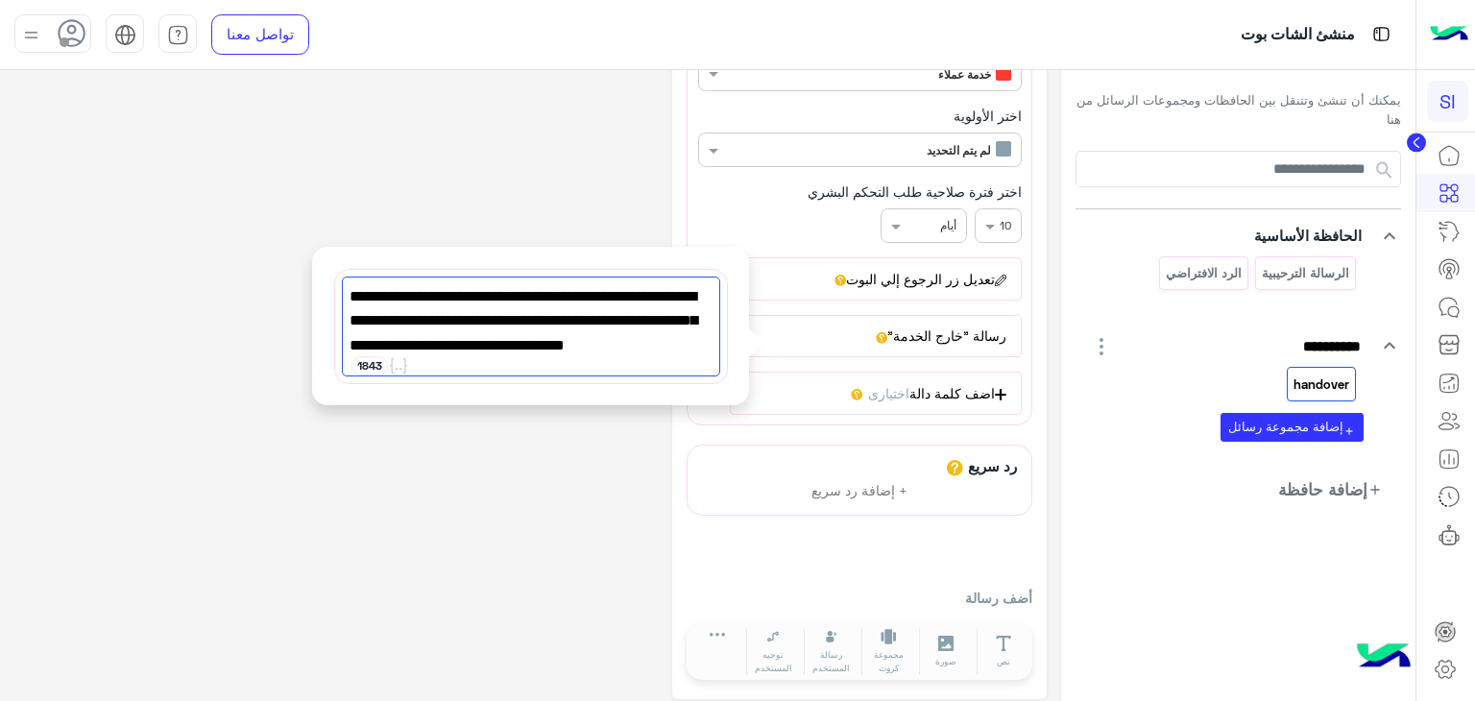
click at [446, 349] on span "يرجى العلم أننا خارج أوقات العمل حاليًا. نرجو معاودة التواصل معنا لاحقًا، علمًا…" at bounding box center [531, 333] width 363 height 98
click at [457, 344] on span "يرجى العلم أننا خارج أوقات العمل حاليًا. نرجو معاودة التواصل معنا لاحقًا، علمًا…" at bounding box center [531, 333] width 363 height 98
click at [461, 352] on span "يرجى العلم أننا خارج أوقات العمل حاليًا. نرجو معاودة التواصل معنا لاحقًا، علمًا…" at bounding box center [531, 333] width 363 height 98
type textarea "**********"
click at [334, 32] on img at bounding box center [335, 33] width 23 height 23
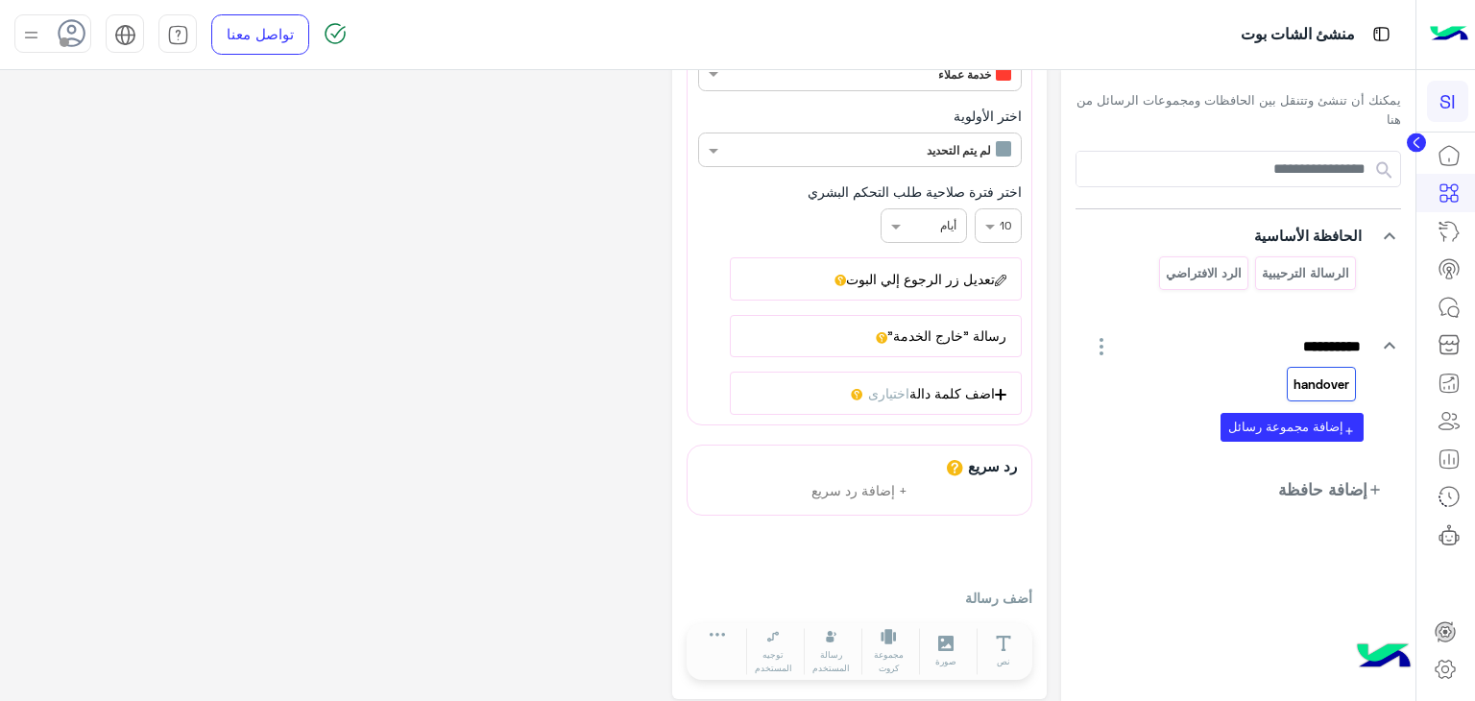
click at [953, 542] on div "رد سريع + إضافة رد سريع أضف رسالة نص صورة مجموعة كروت ملف مقطع صوتي فيديو توجيه…" at bounding box center [860, 565] width 346 height 240
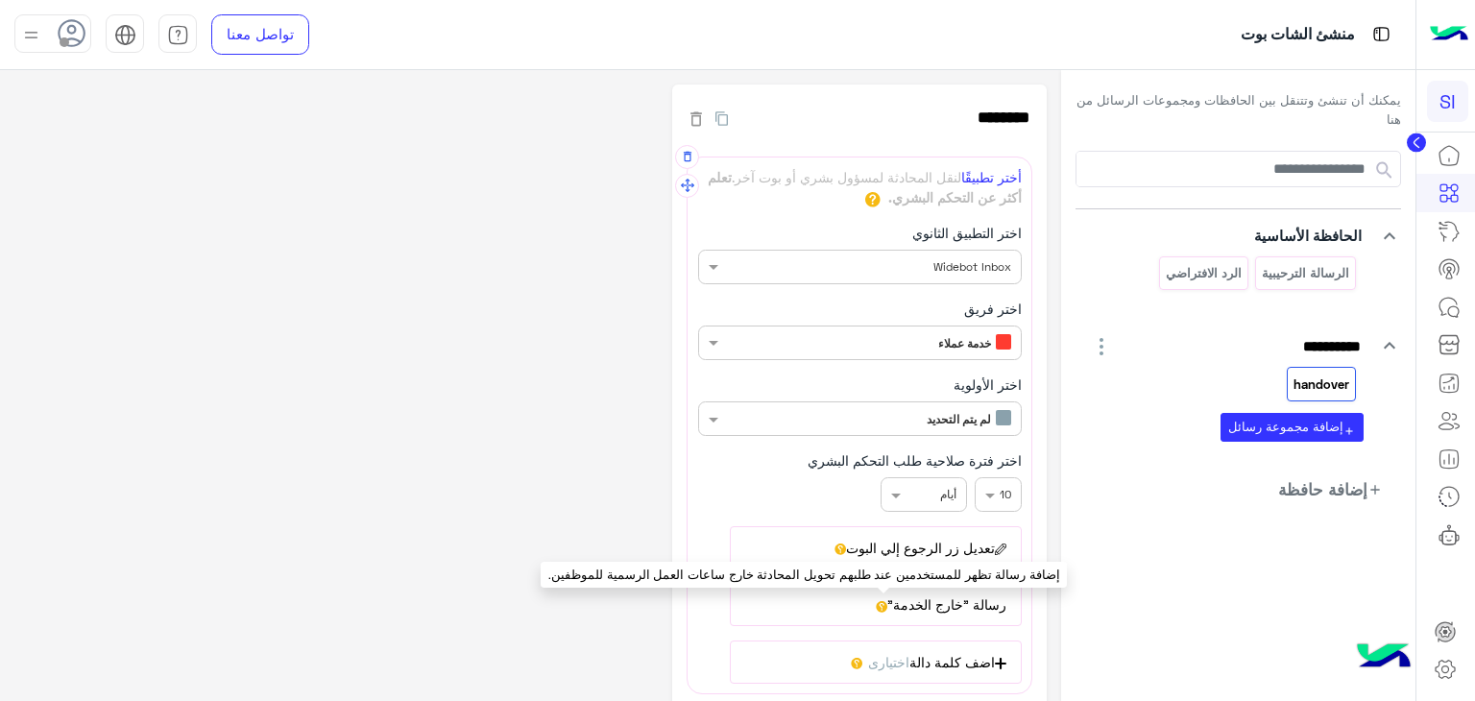
click at [885, 604] on icon at bounding box center [882, 607] width 12 height 12
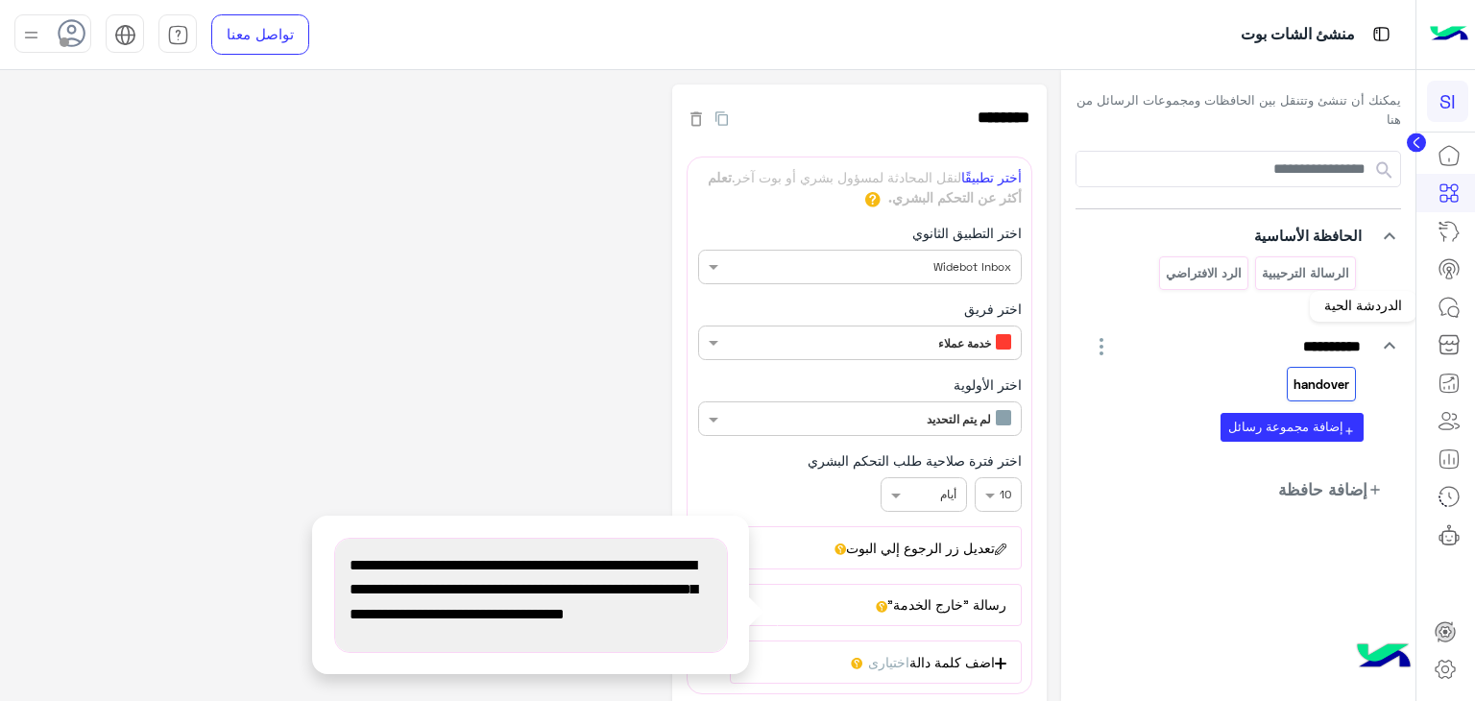
click at [1455, 298] on icon at bounding box center [1449, 307] width 23 height 23
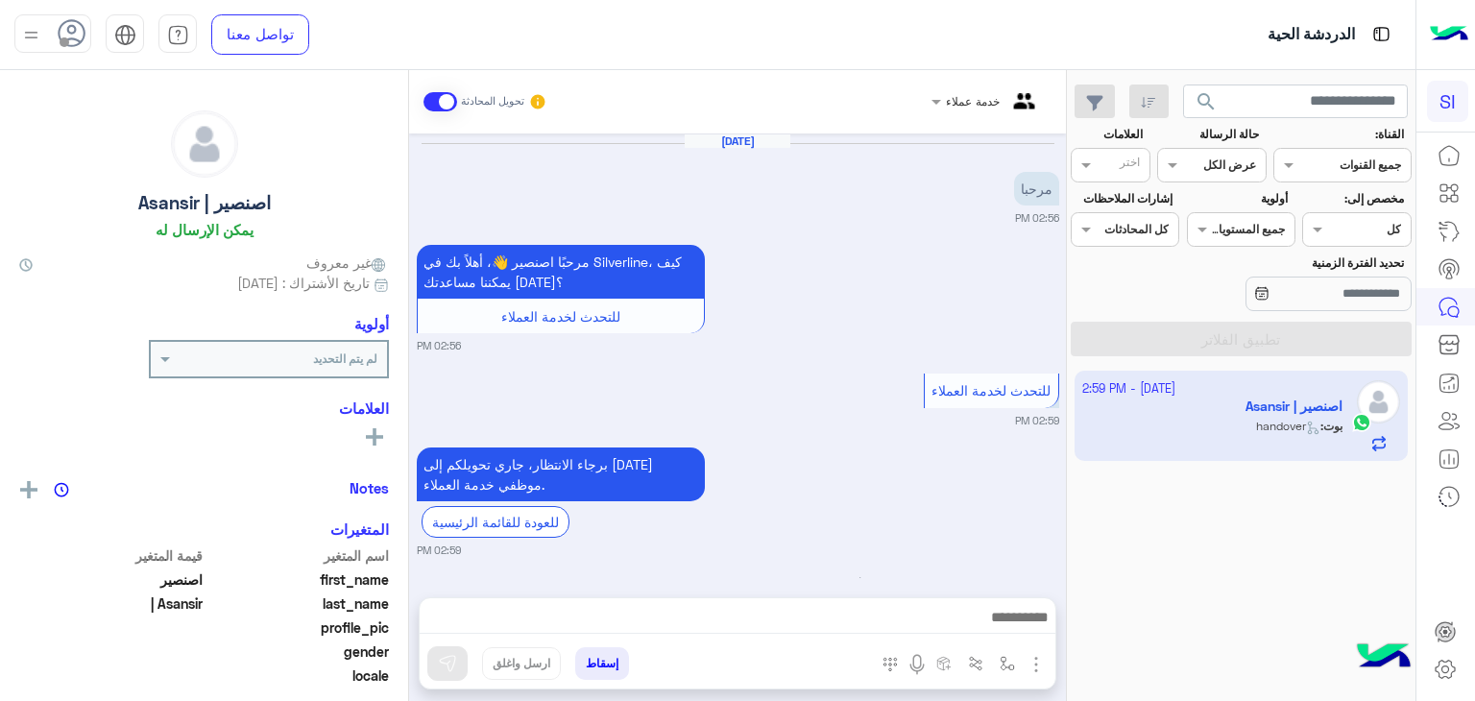
scroll to position [92, 0]
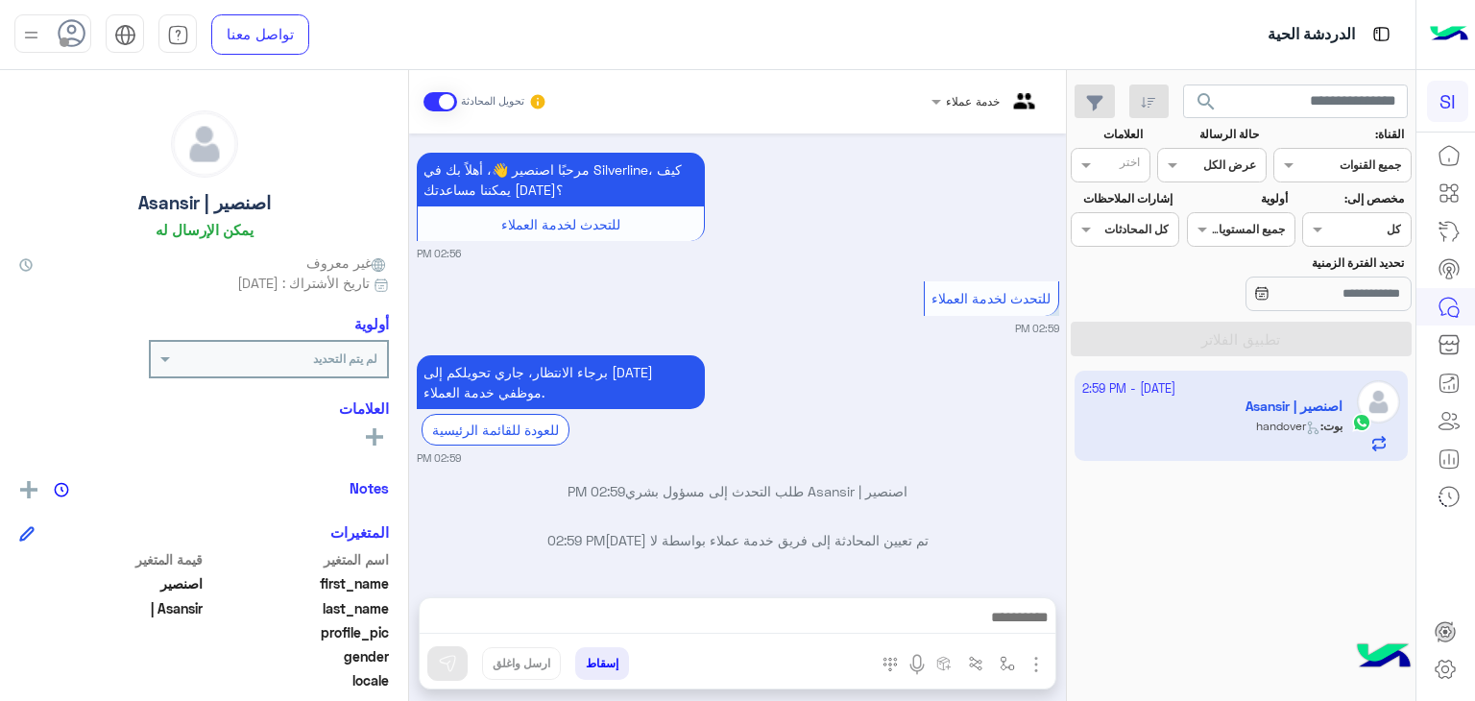
drag, startPoint x: 1287, startPoint y: 406, endPoint x: 1311, endPoint y: 518, distance: 114.0
click at [1311, 518] on div "[DATE] - 2:59 PM اصنصير | Asansir بوت : handover" at bounding box center [1241, 536] width 349 height 345
click at [1035, 669] on img "button" at bounding box center [1036, 664] width 23 height 23
click at [937, 93] on span at bounding box center [934, 101] width 24 height 20
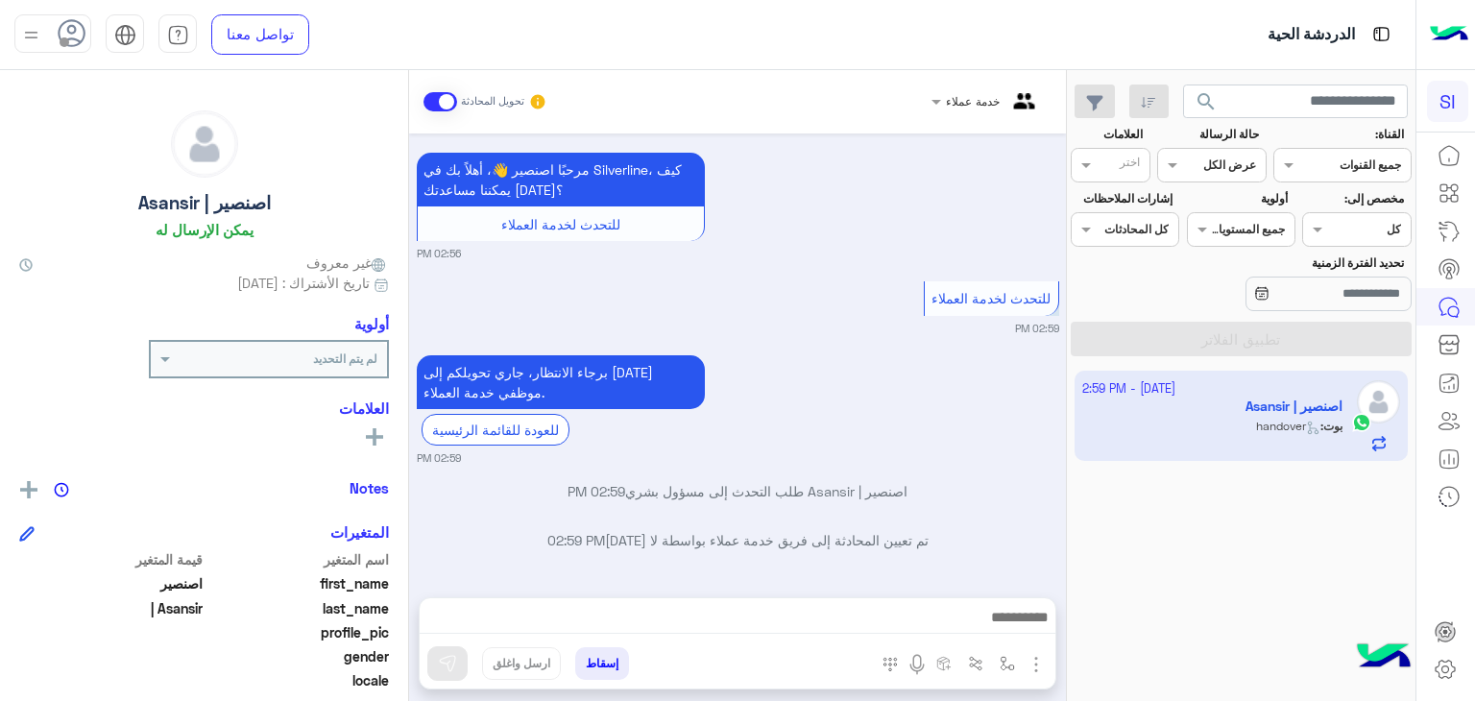
click at [942, 100] on div at bounding box center [987, 98] width 131 height 18
click at [1451, 190] on icon at bounding box center [1449, 192] width 23 height 23
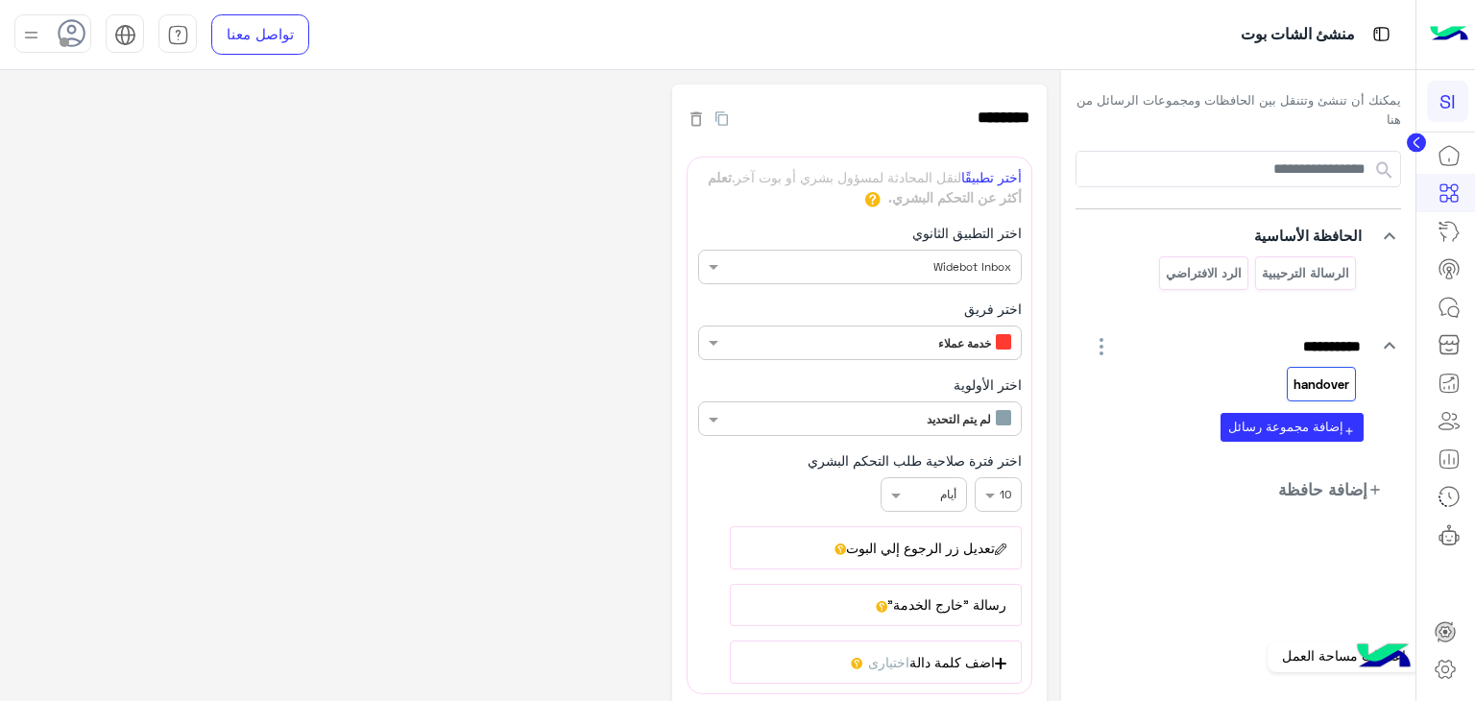
click at [1449, 668] on icon at bounding box center [1445, 669] width 23 height 23
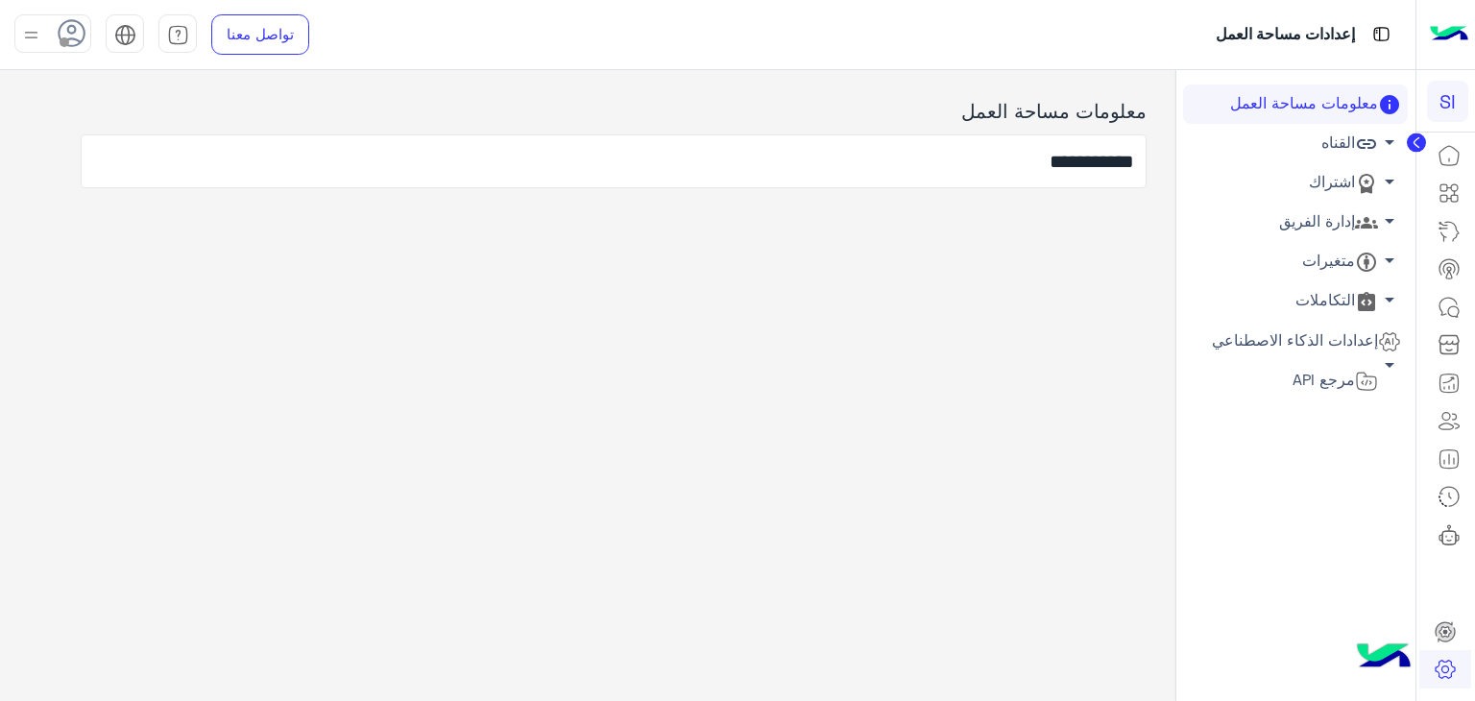
click at [1336, 157] on link "القناه arrow_drop_down" at bounding box center [1295, 143] width 225 height 39
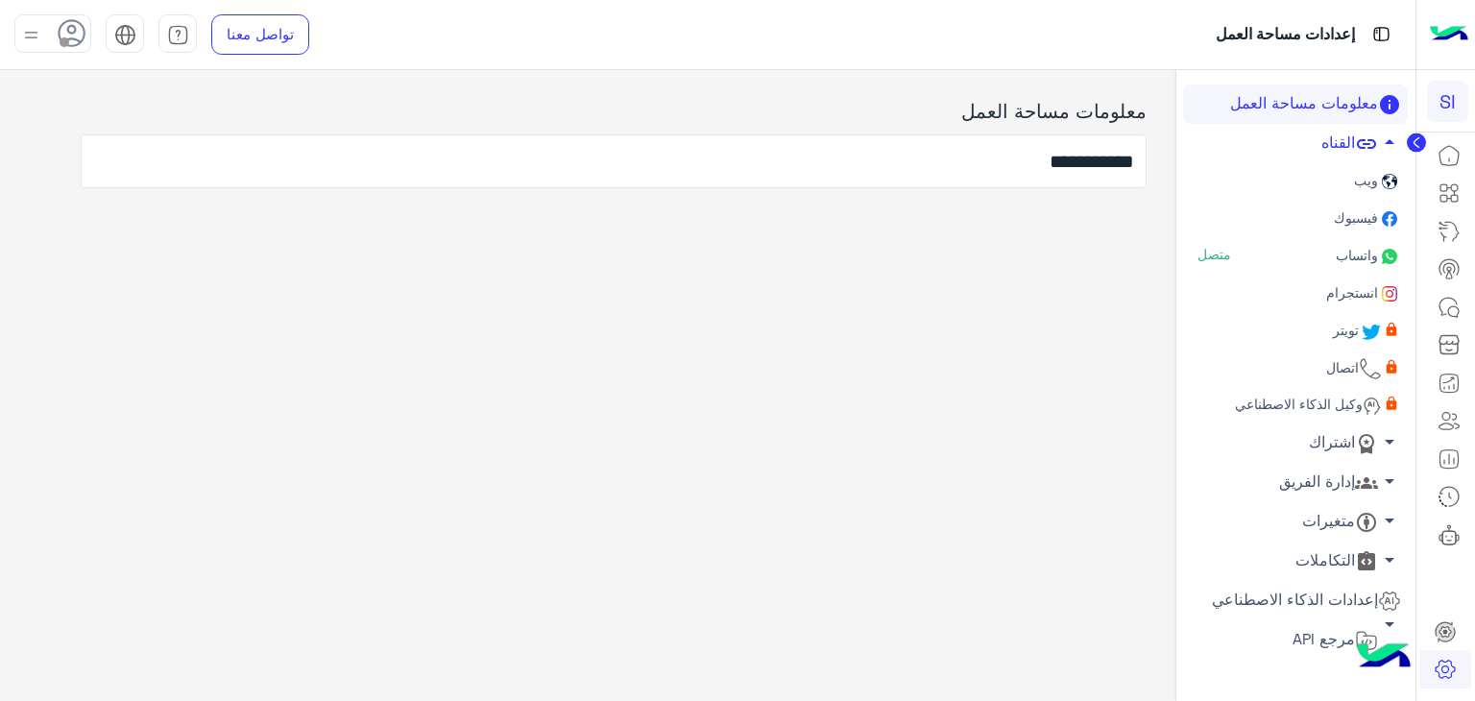
click at [1321, 251] on link "واتساب متصل" at bounding box center [1295, 256] width 225 height 37
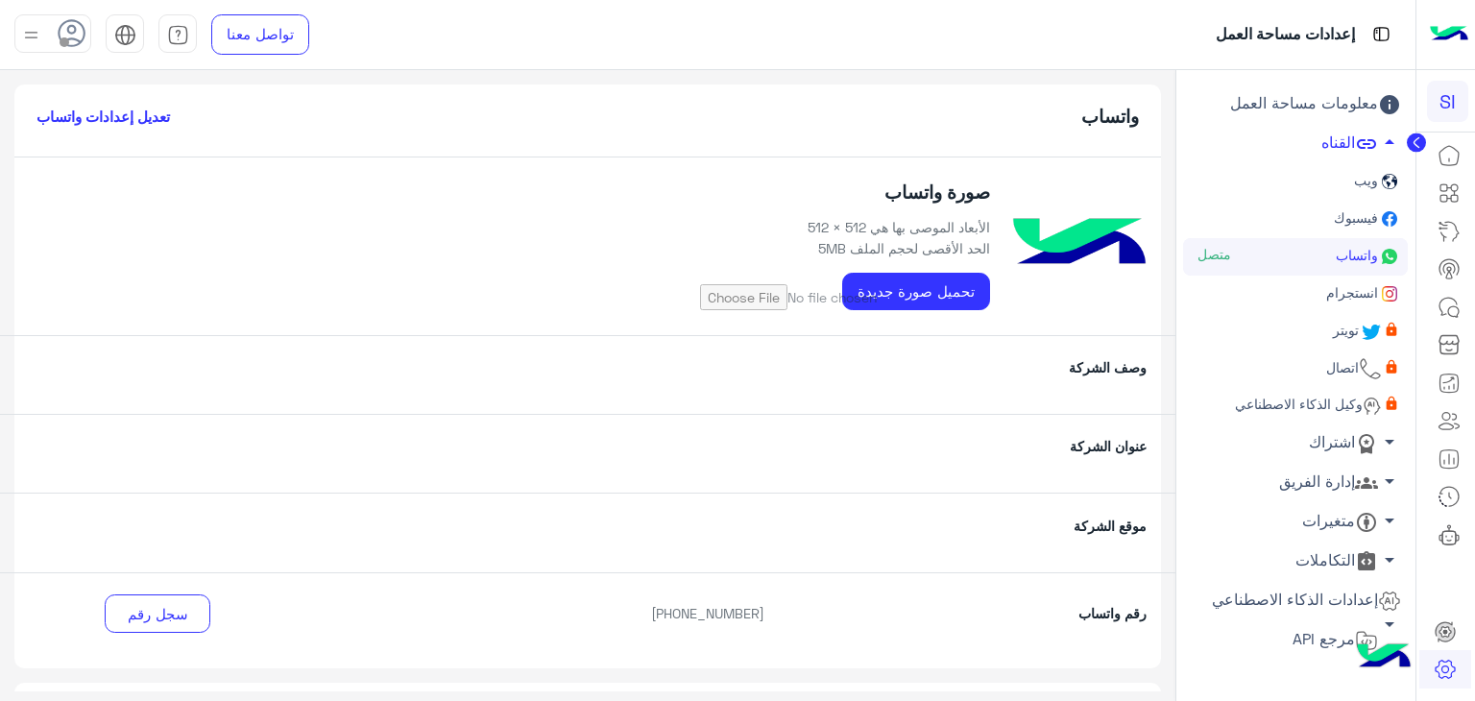
click at [918, 289] on input "file" at bounding box center [843, 290] width 294 height 40
type input "**********"
click at [169, 110] on h6 "تعديل إعدادات واتساب" at bounding box center [102, 116] width 133 height 17
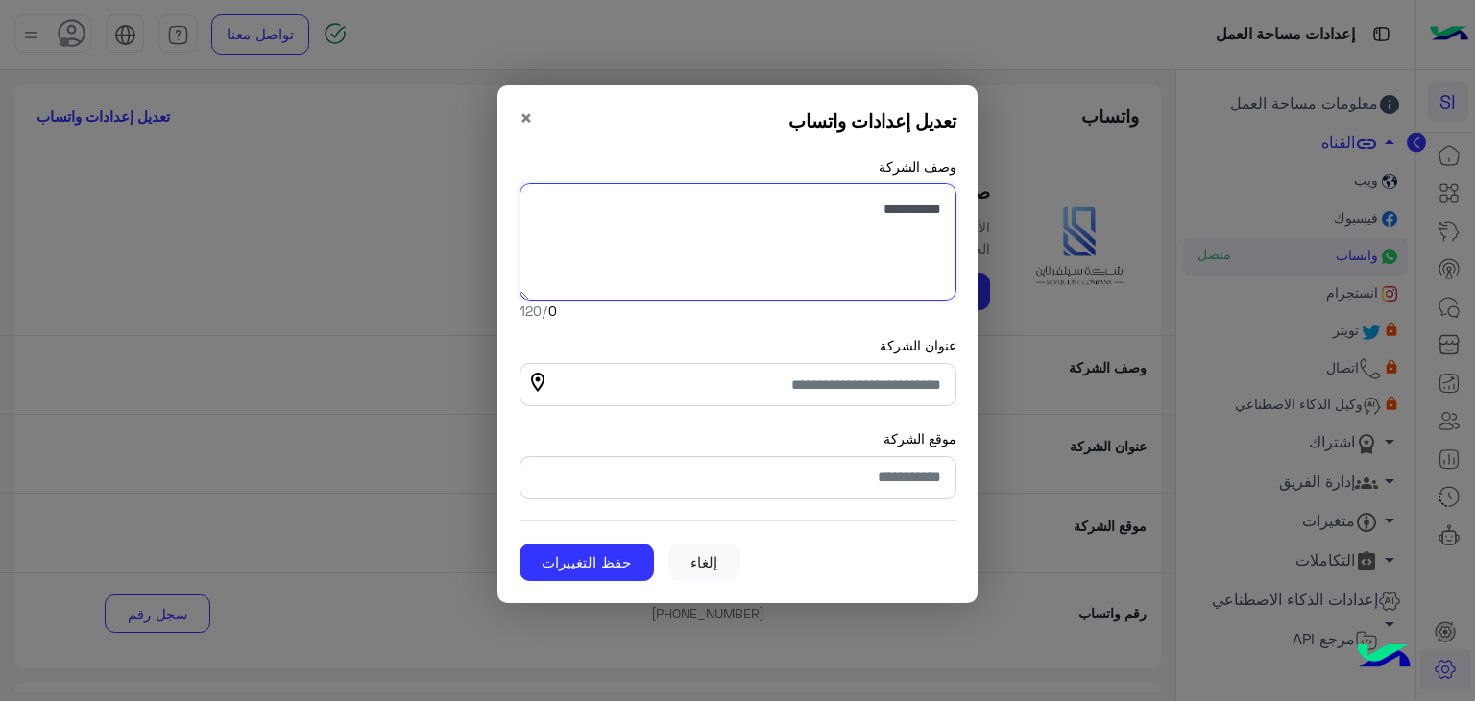
click at [914, 252] on textarea "وصف الشركة" at bounding box center [738, 241] width 437 height 117
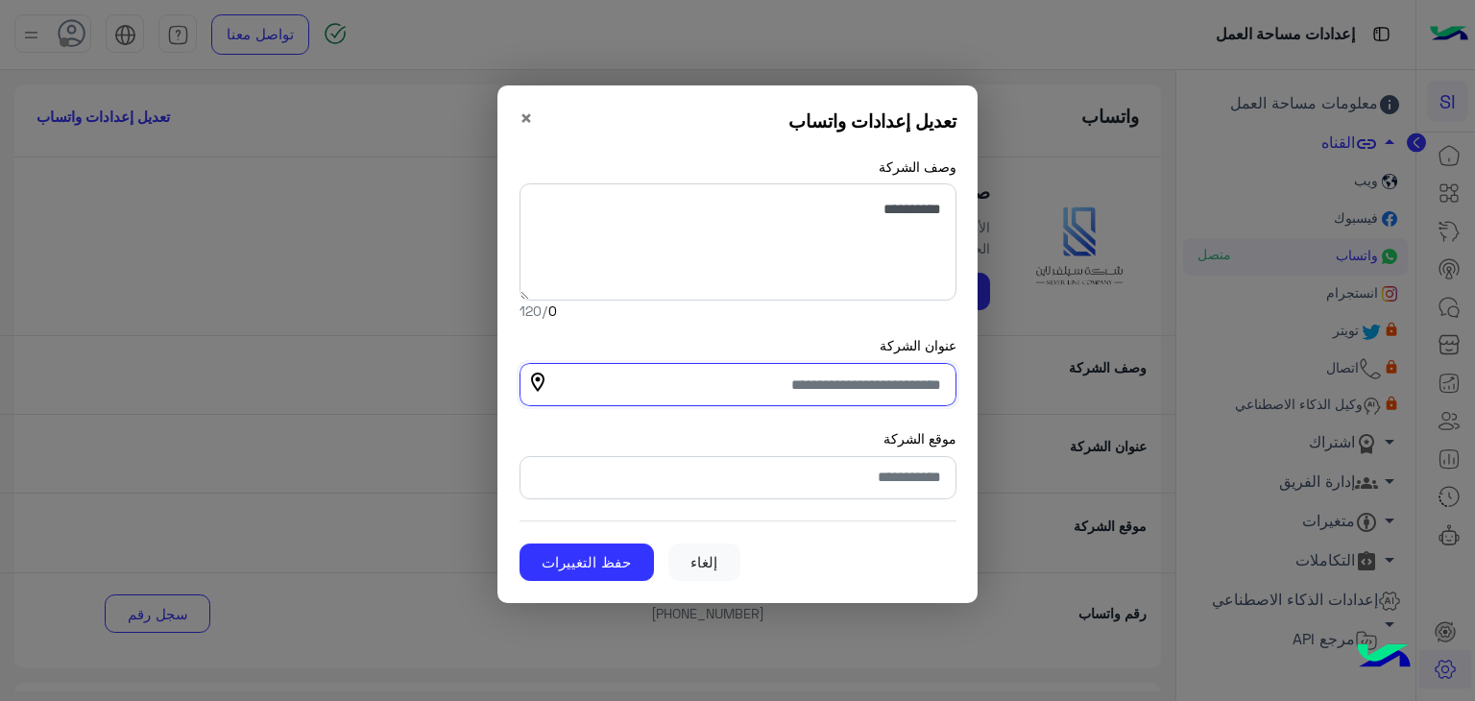
click at [776, 384] on input "عنوان الشركة" at bounding box center [738, 384] width 437 height 43
type input "**********"
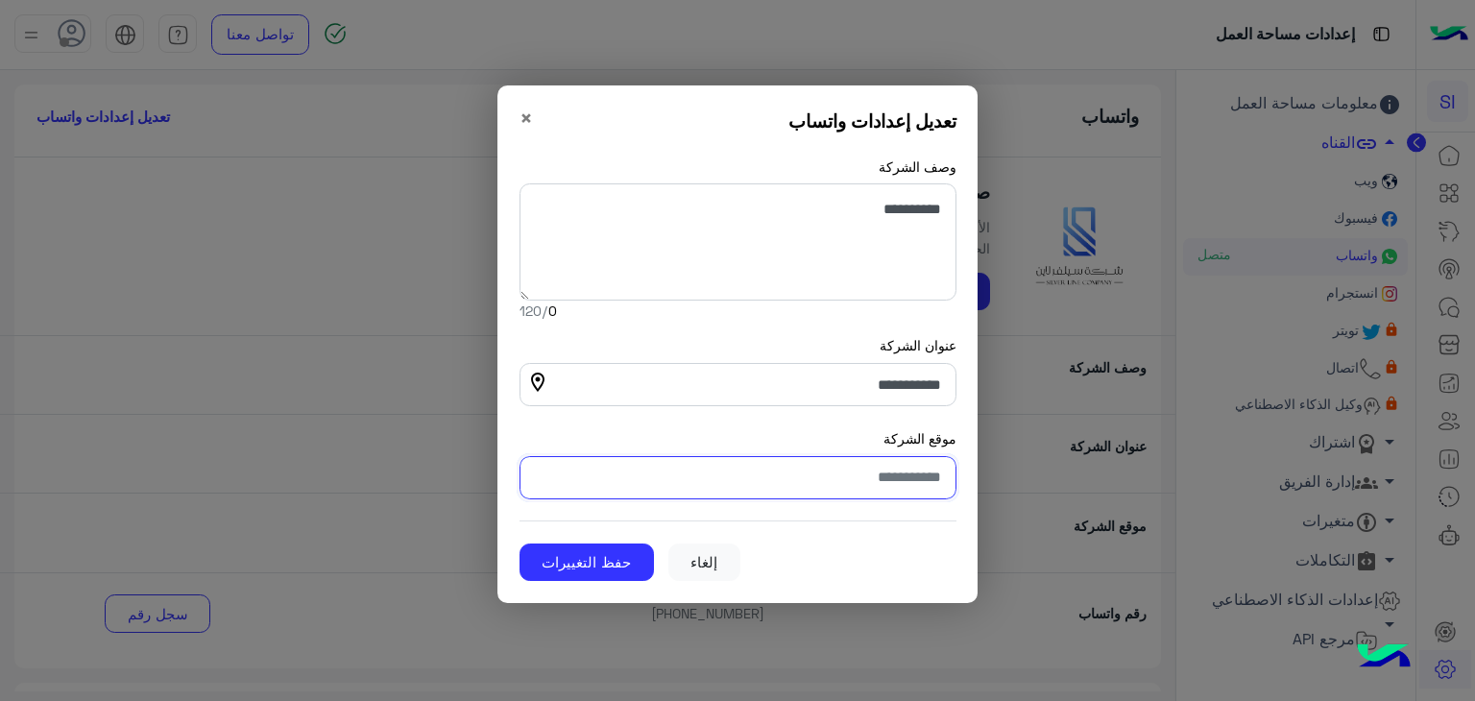
click at [810, 474] on input "موقع الشركة" at bounding box center [738, 477] width 437 height 43
click at [538, 374] on span "location_on" at bounding box center [538, 381] width 37 height 37
click at [757, 462] on input "موقع الشركة" at bounding box center [738, 477] width 437 height 43
paste input "**********"
type input "**********"
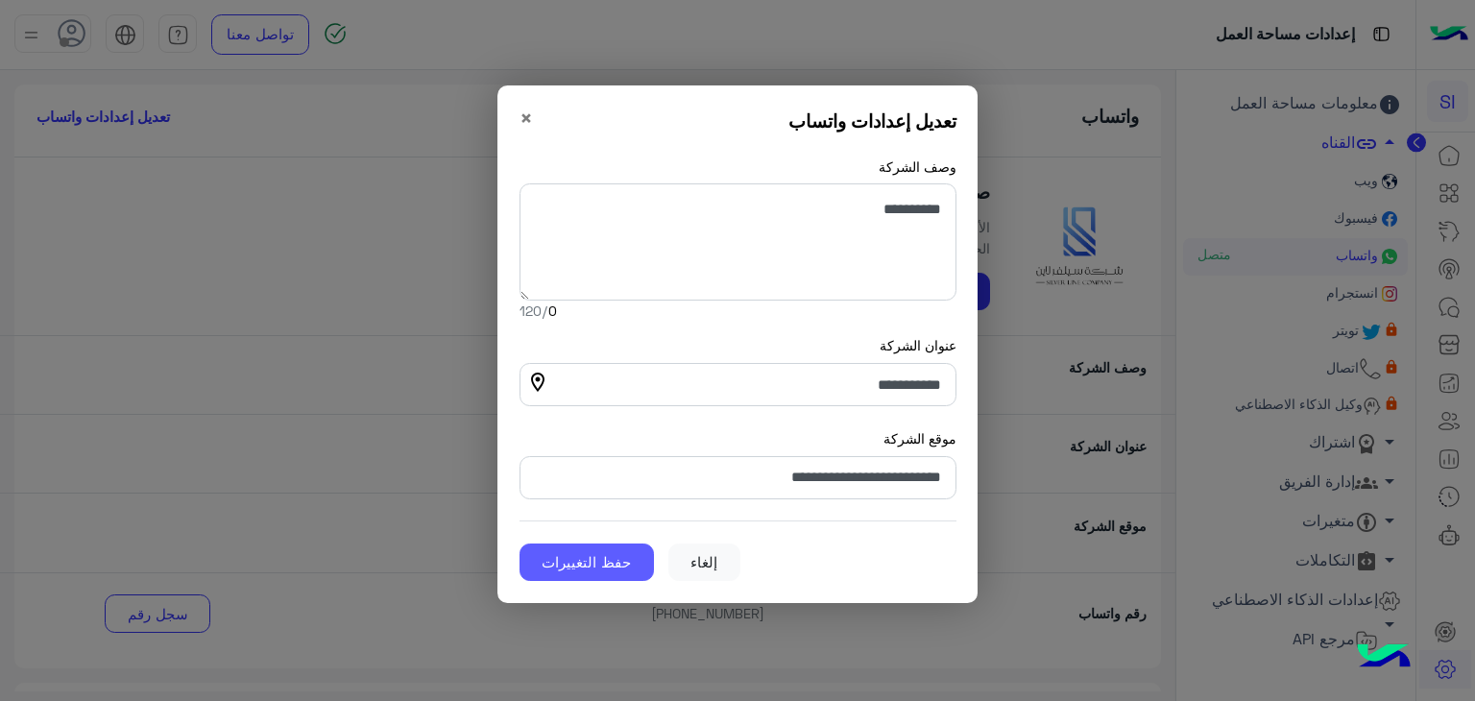
click at [605, 553] on button "حفظ التغييرات" at bounding box center [587, 563] width 134 height 38
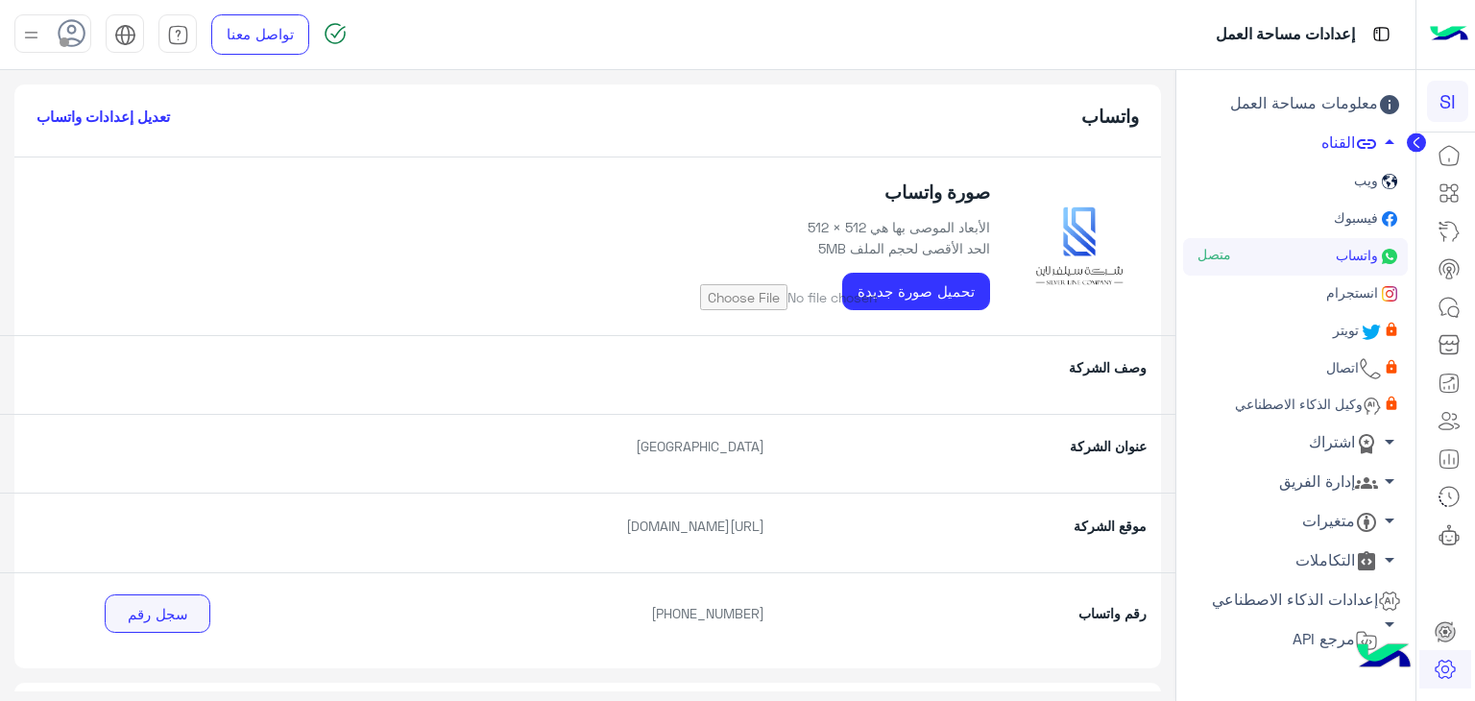
click at [185, 630] on button "سجل رقم" at bounding box center [158, 613] width 106 height 38
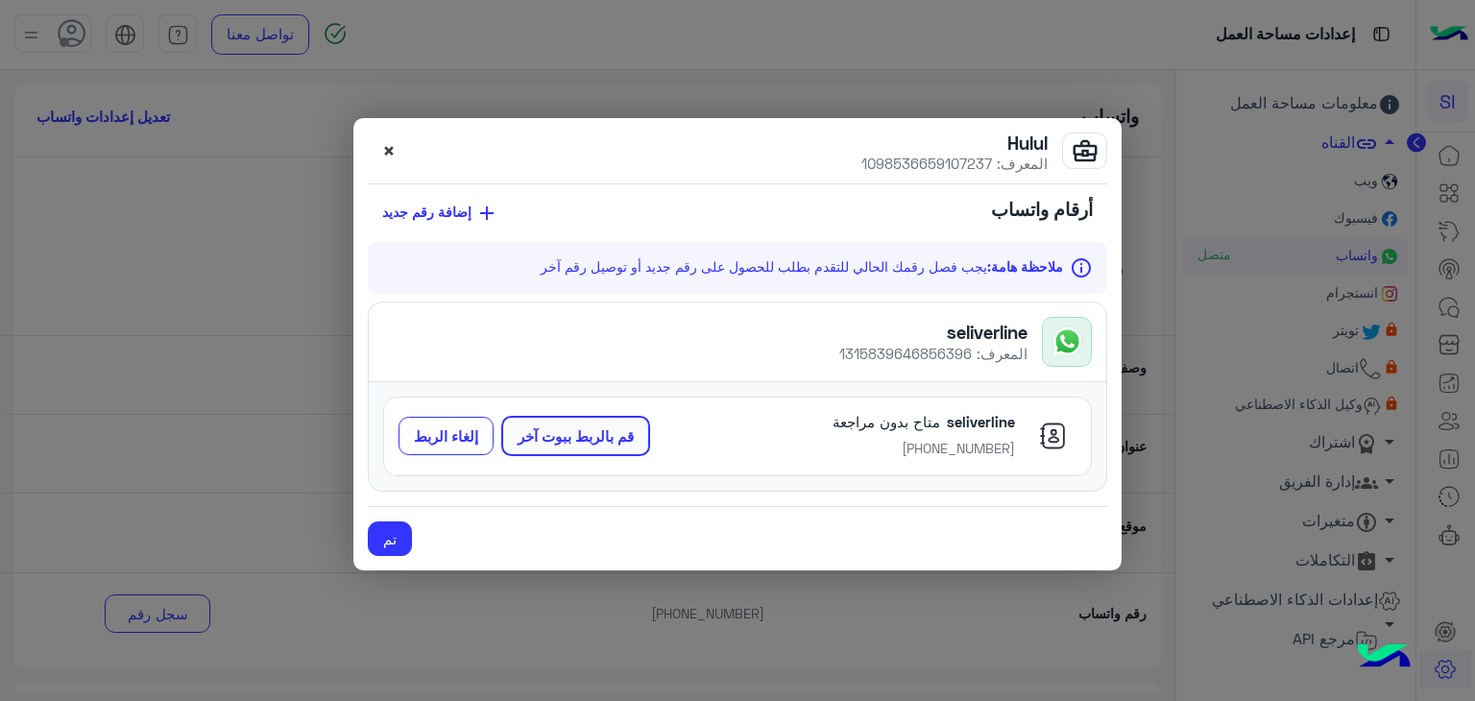
click at [392, 150] on span "×" at bounding box center [388, 150] width 13 height 26
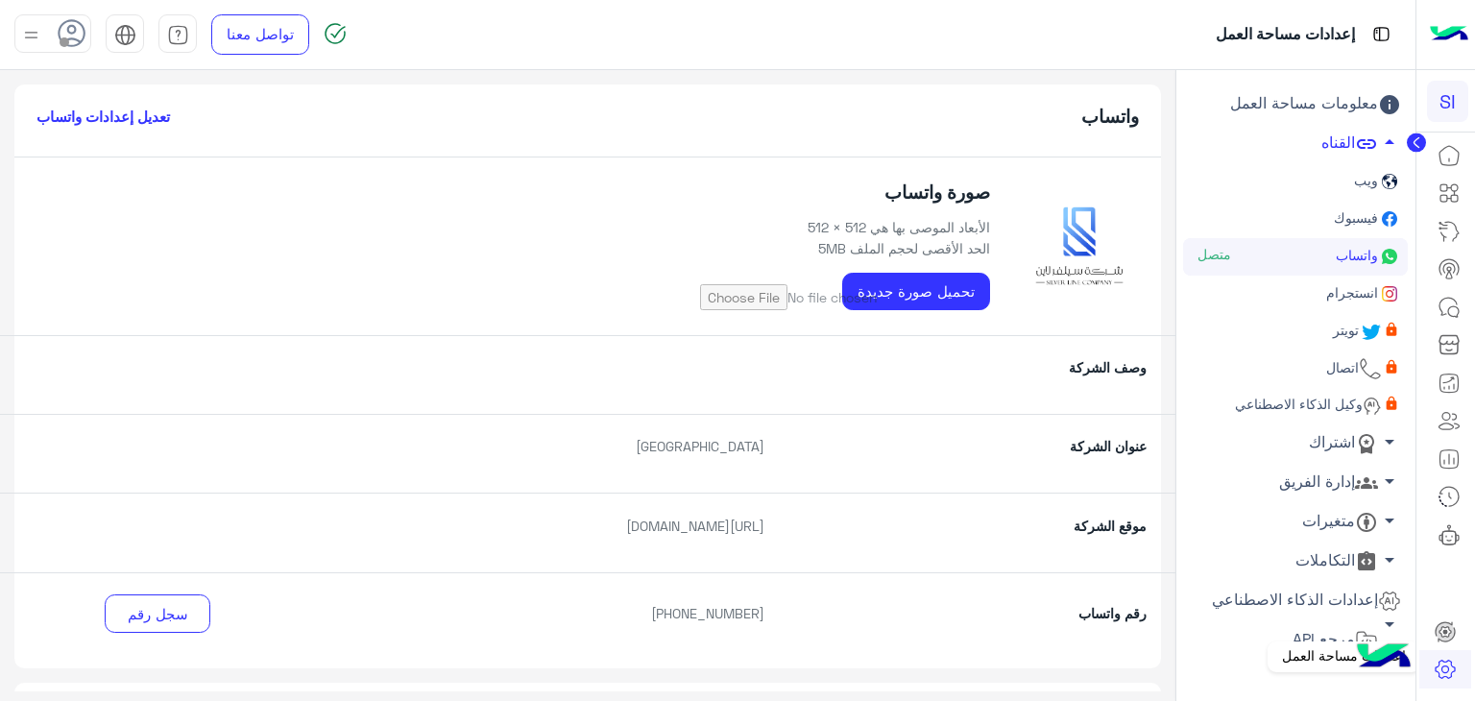
click at [1453, 666] on icon at bounding box center [1445, 670] width 19 height 18
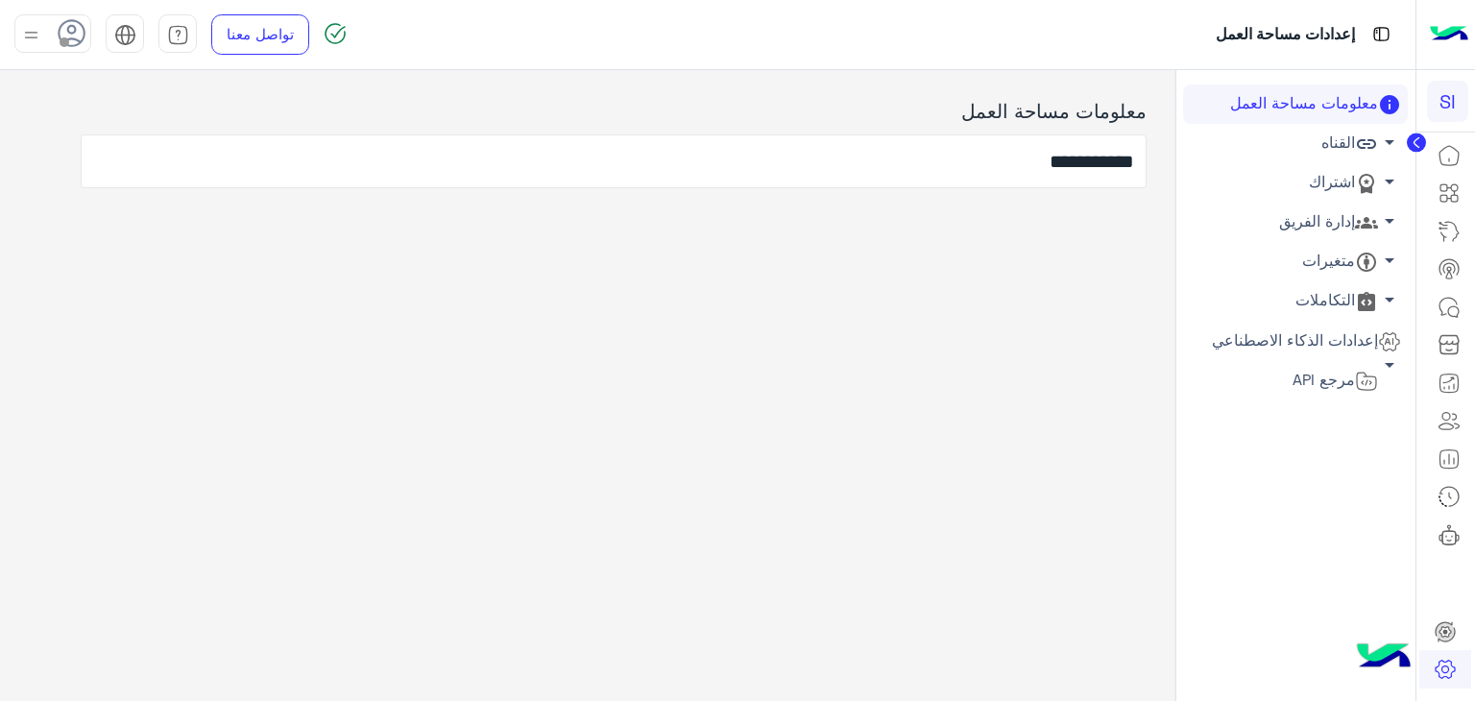
click at [26, 35] on img at bounding box center [31, 35] width 24 height 24
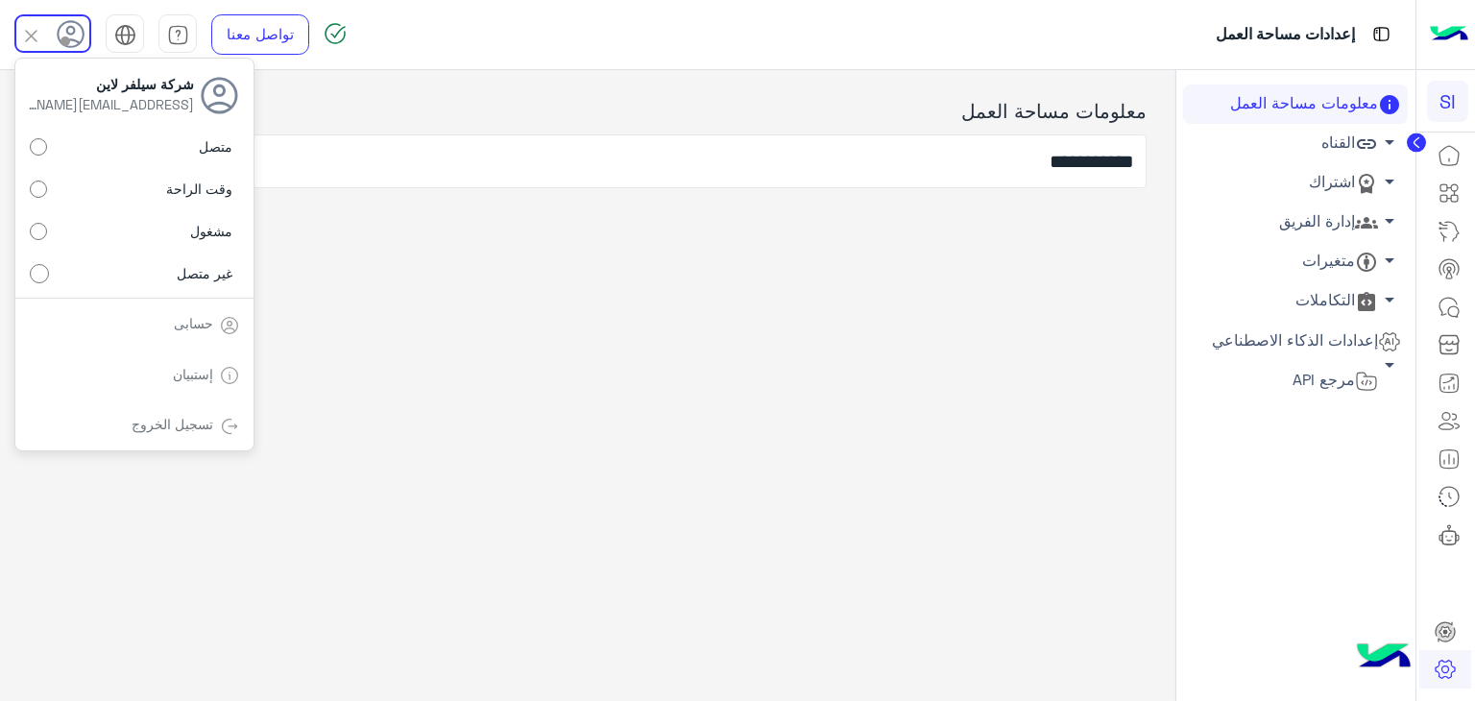
click at [457, 303] on div "**********" at bounding box center [587, 381] width 1175 height 622
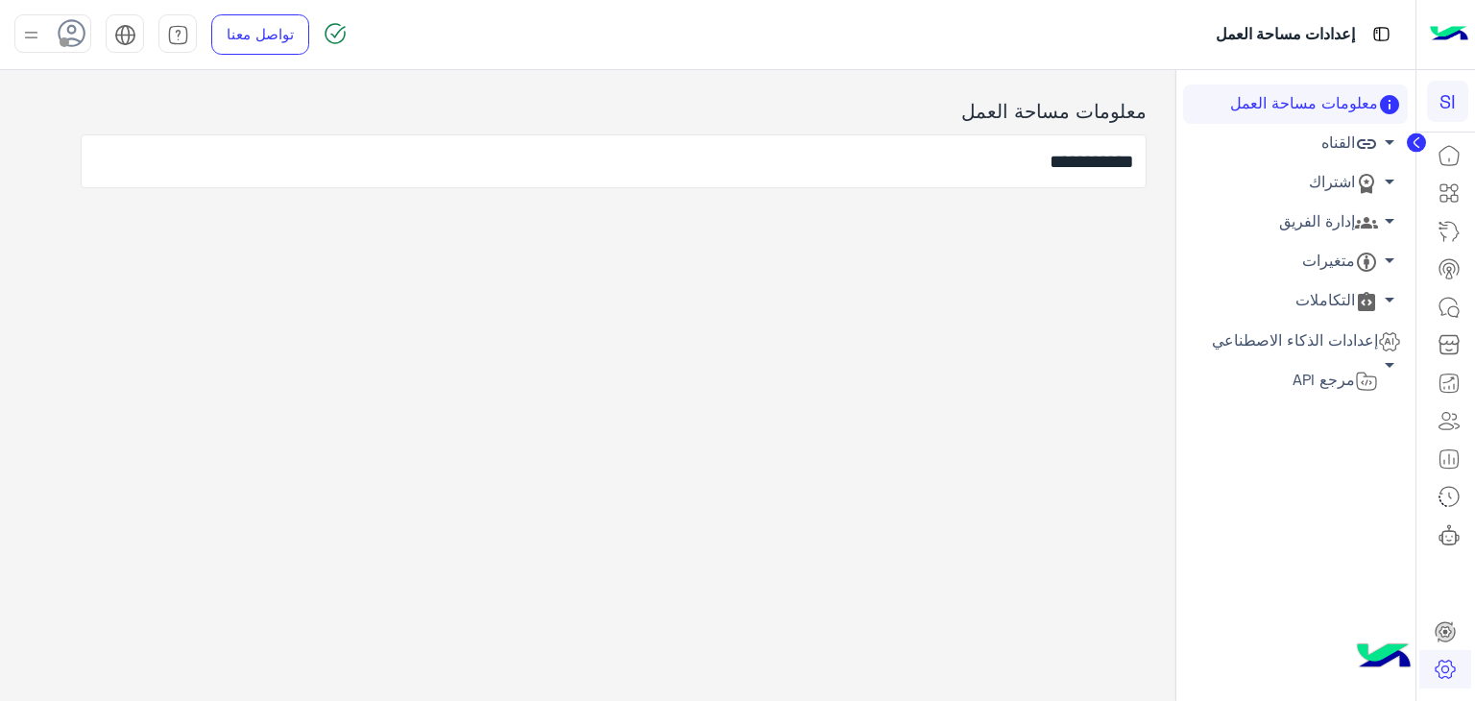
click at [1385, 149] on span "arrow_drop_down" at bounding box center [1389, 142] width 23 height 23
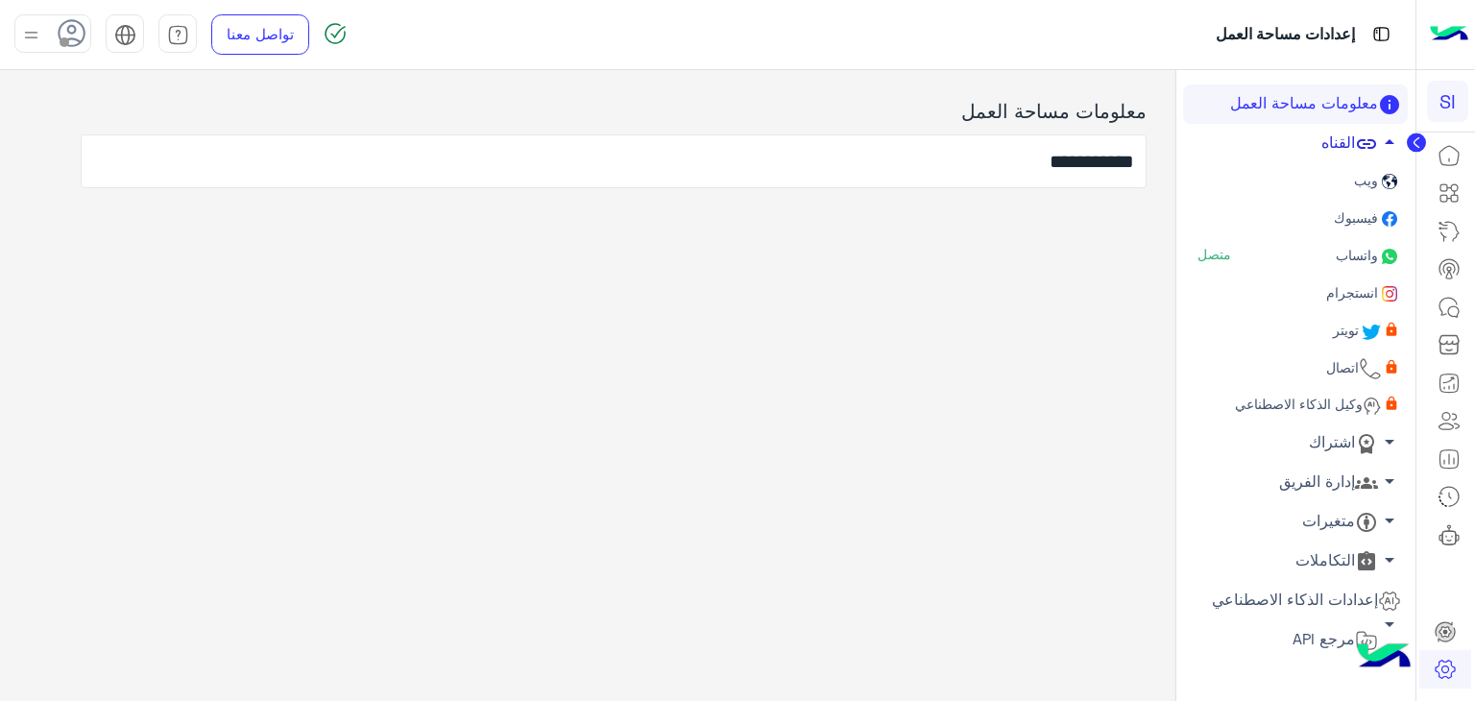
click at [1321, 256] on link "واتساب متصل" at bounding box center [1295, 256] width 225 height 37
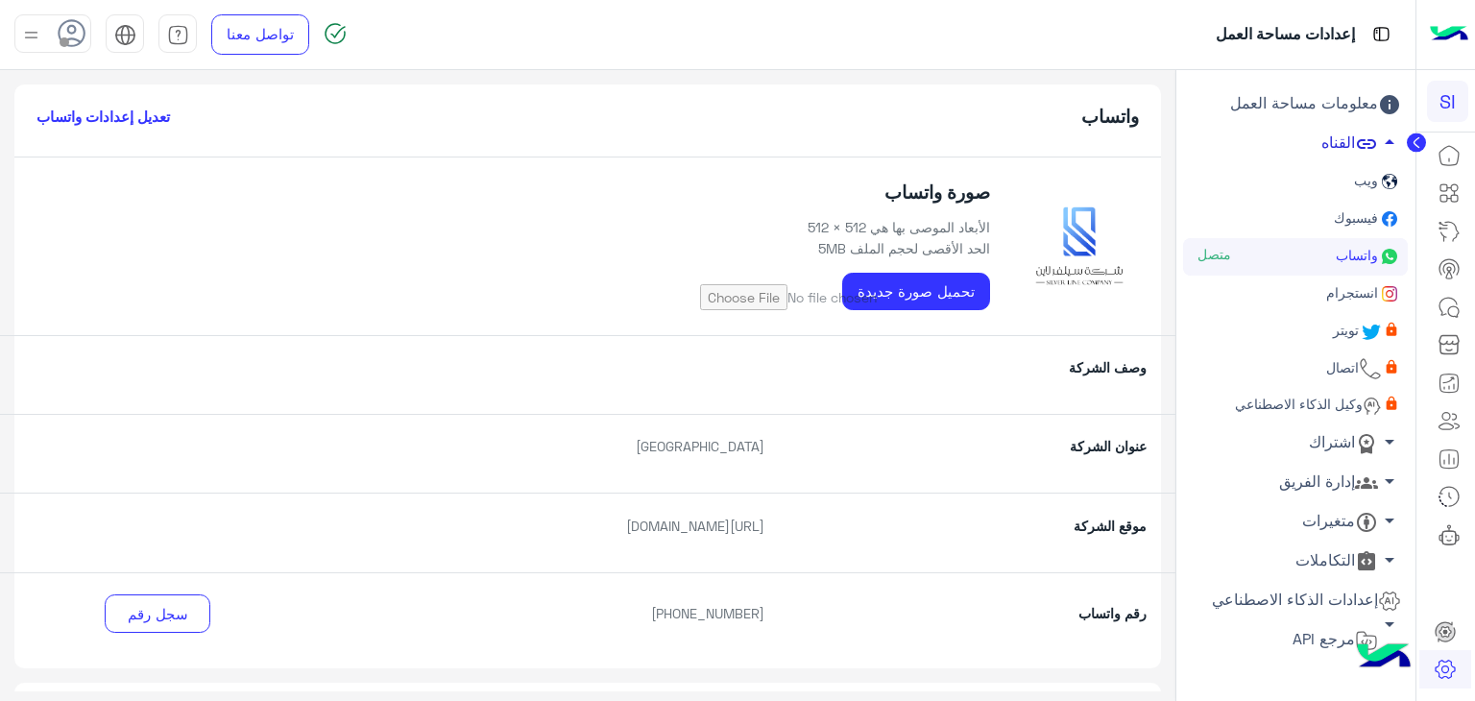
click at [104, 128] on div "واتساب تعديل إعدادات واتساب" at bounding box center [587, 121] width 1147 height 73
click at [104, 123] on h6 "تعديل إعدادات واتساب" at bounding box center [102, 116] width 133 height 17
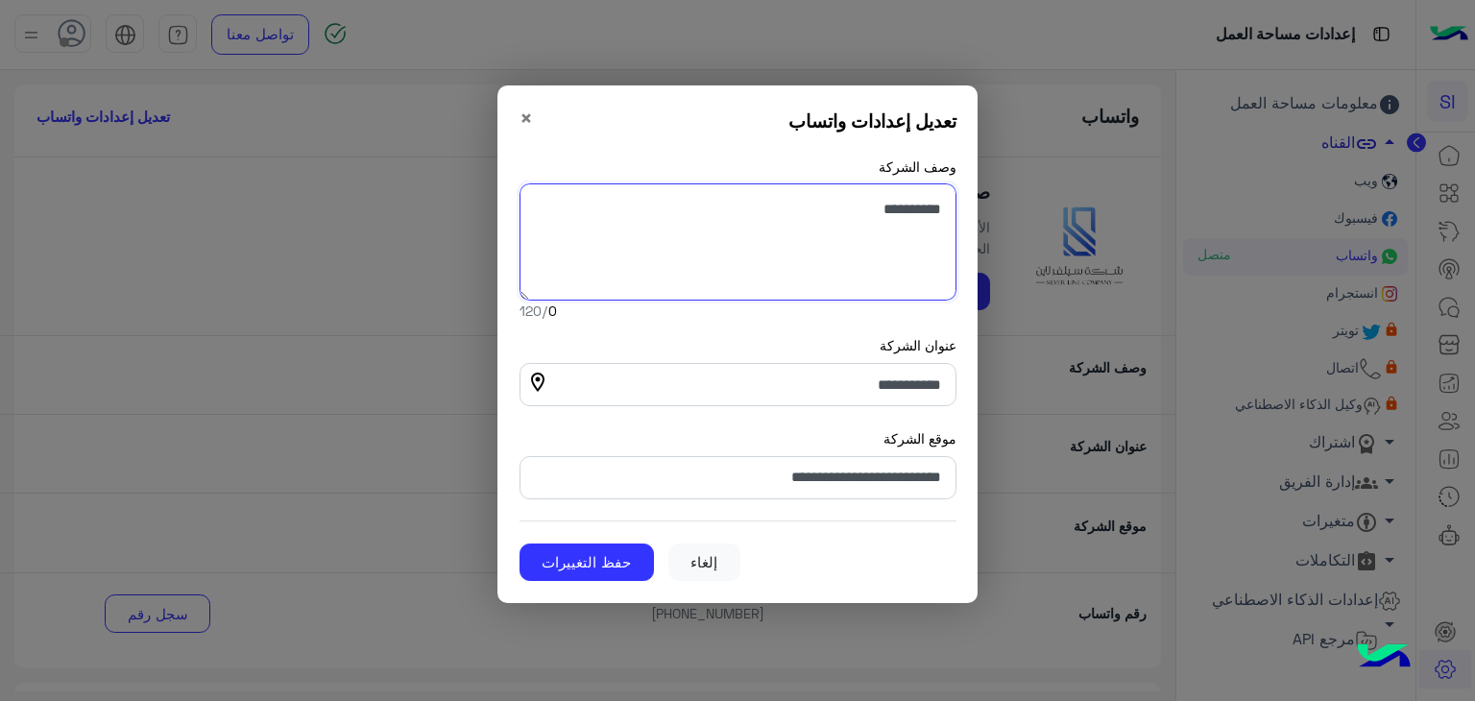
click at [864, 201] on textarea "وصف الشركة" at bounding box center [738, 241] width 437 height 117
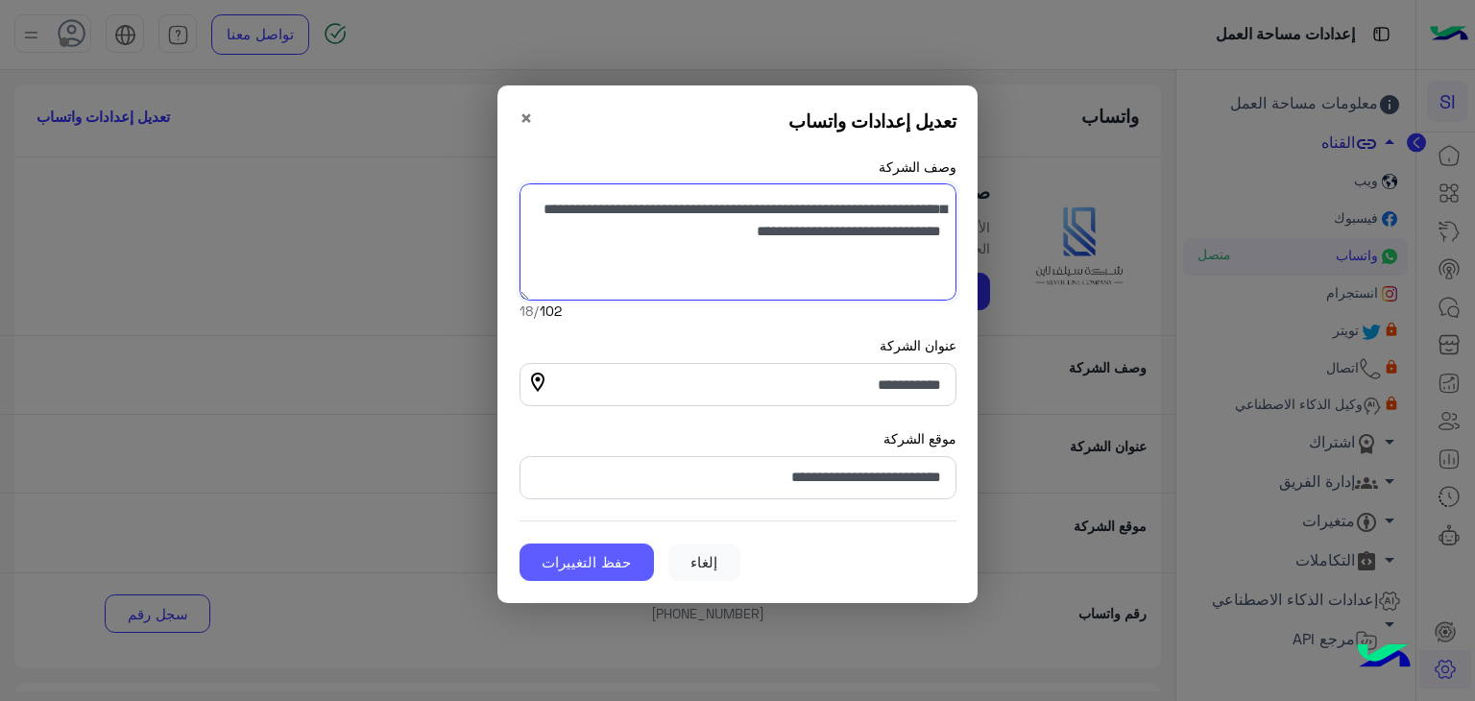
type textarea "**********"
click at [588, 554] on button "حفظ التغييرات" at bounding box center [587, 563] width 134 height 38
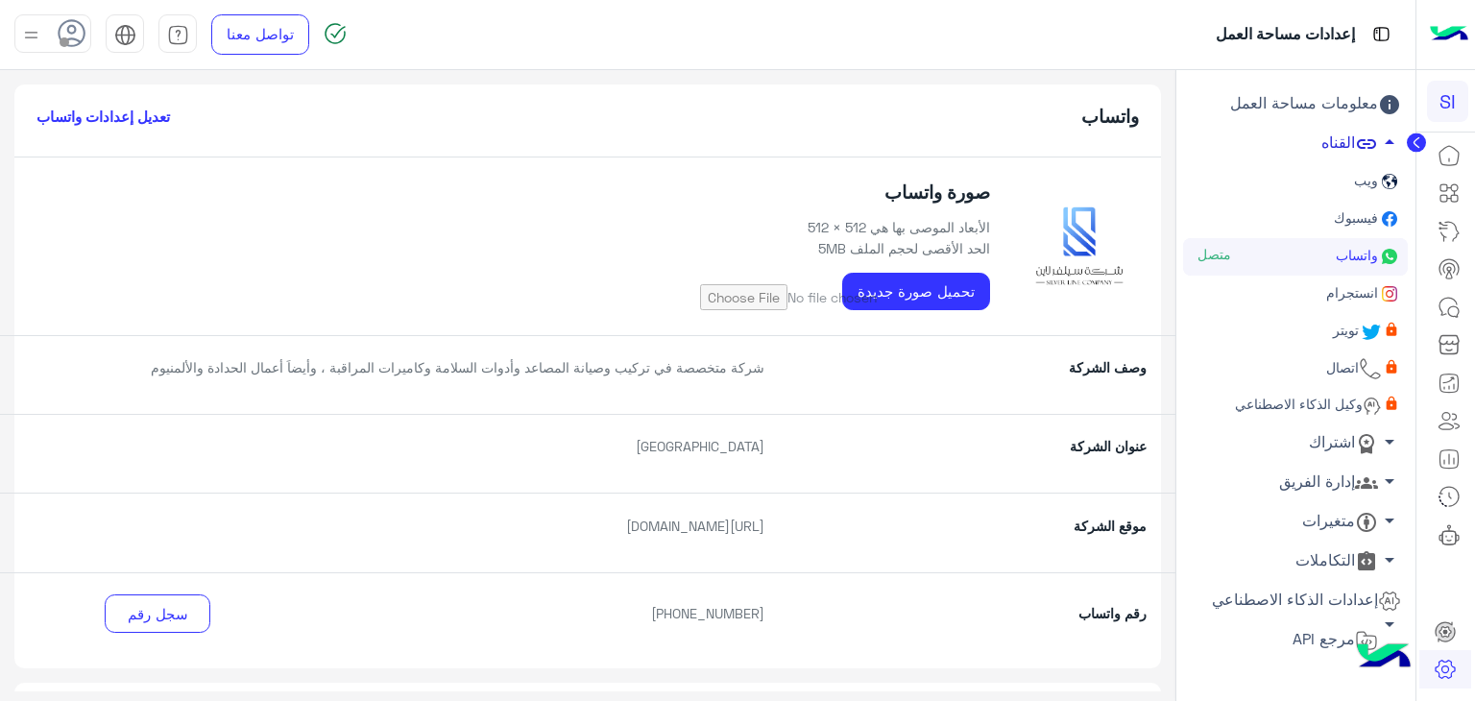
click at [88, 121] on h6 "تعديل إعدادات واتساب" at bounding box center [102, 116] width 133 height 17
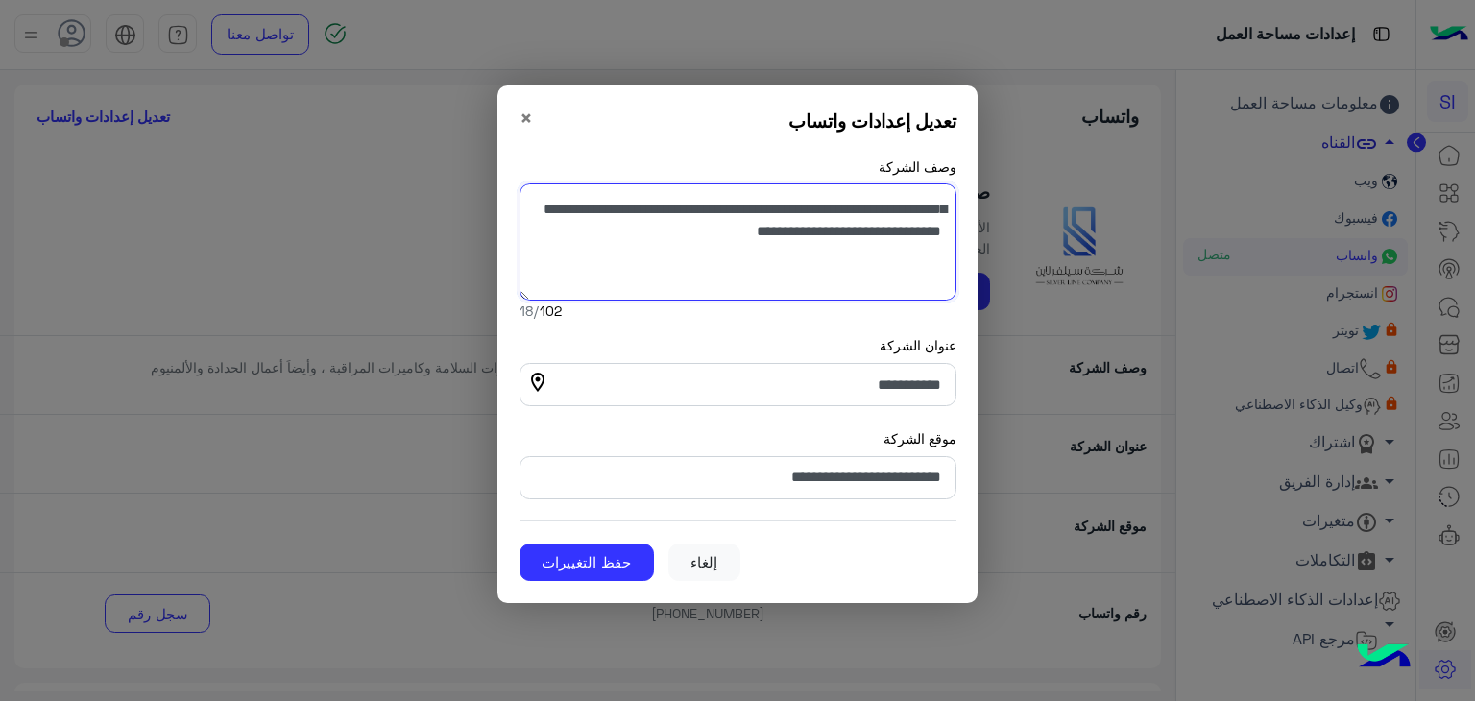
click at [889, 207] on textarea "وصف الشركة" at bounding box center [738, 241] width 437 height 117
click at [874, 206] on textarea "وصف الشركة" at bounding box center [738, 241] width 437 height 117
type textarea "**********"
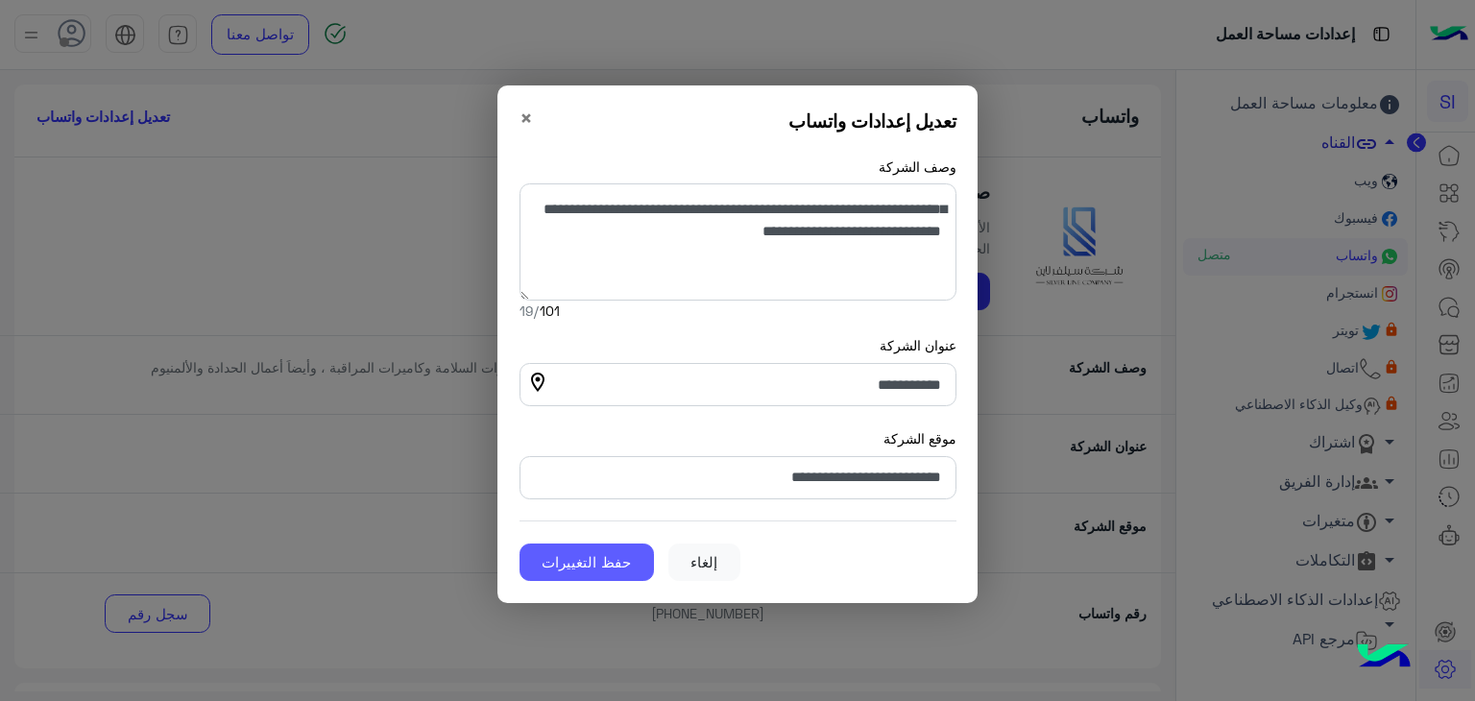
click at [595, 559] on button "حفظ التغييرات" at bounding box center [587, 563] width 134 height 38
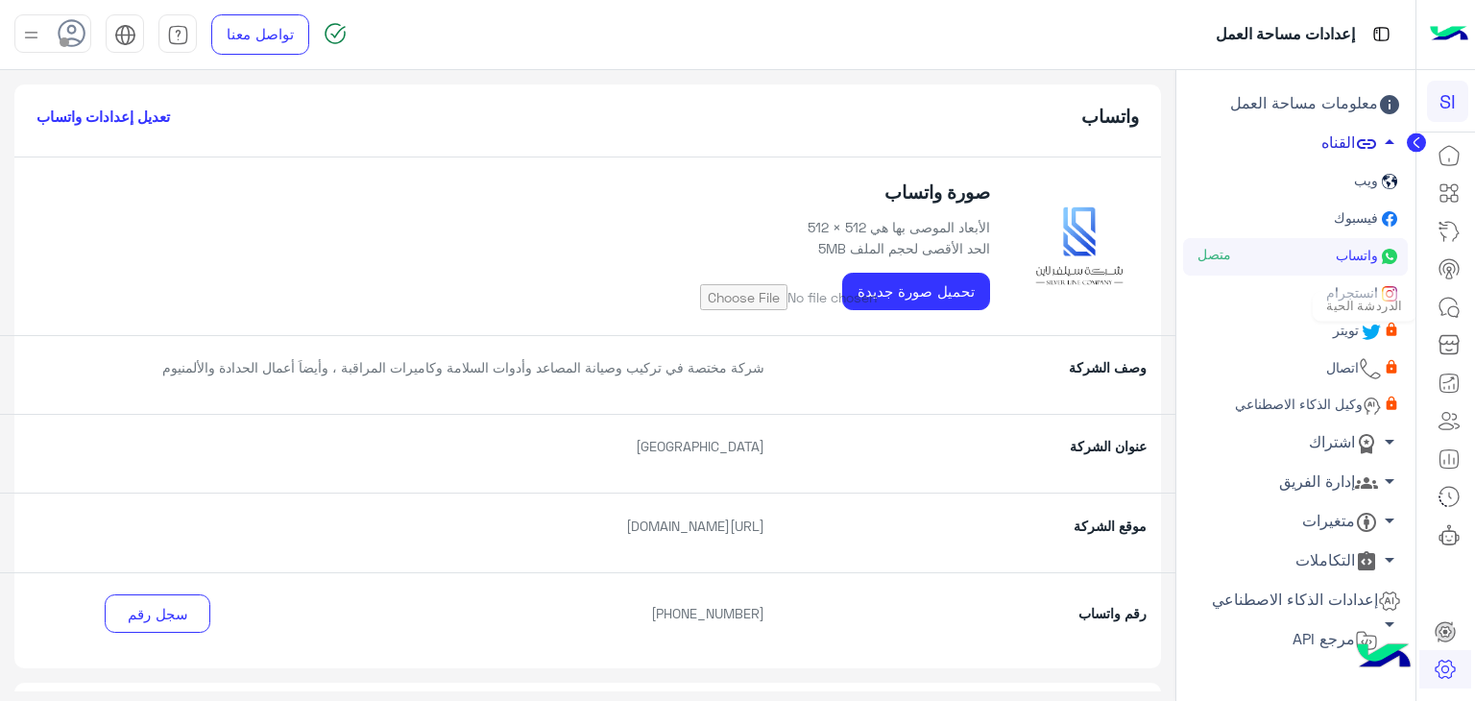
click at [1456, 312] on icon at bounding box center [1449, 307] width 23 height 23
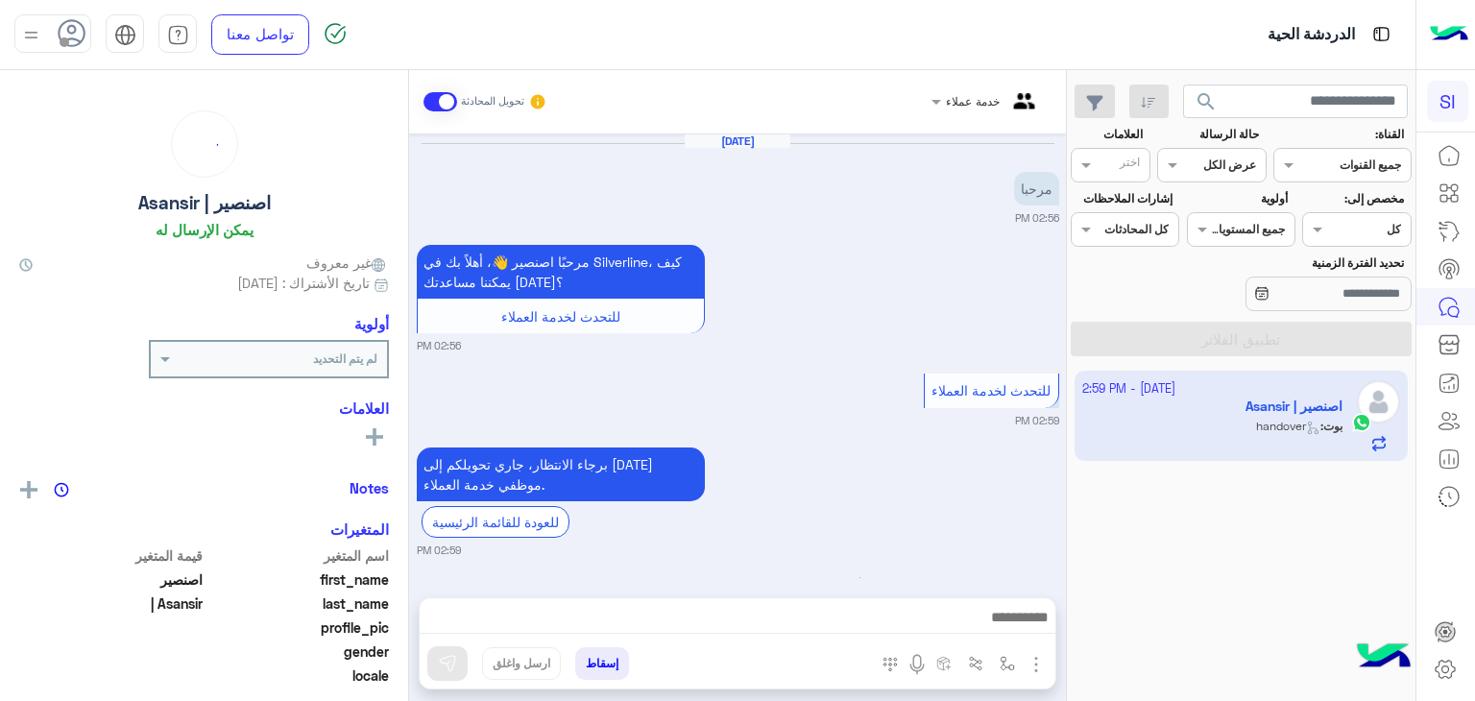
scroll to position [92, 0]
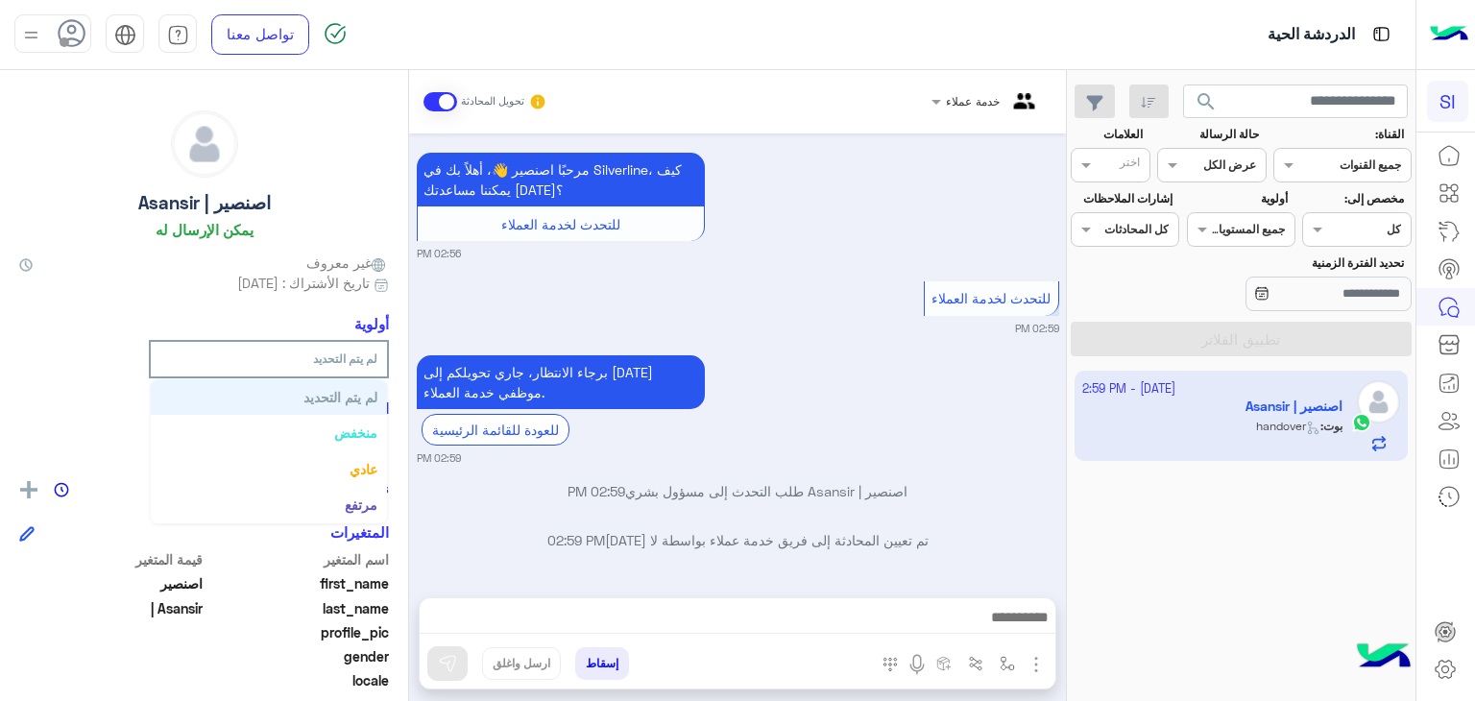
click at [165, 349] on span at bounding box center [163, 359] width 24 height 20
click at [118, 314] on div "اصنصير | Asansir يمكن الإرسال له غير معروف تاريخ الأشتراك : 10/08/2025 أولوية ل…" at bounding box center [204, 382] width 408 height 624
click at [33, 265] on icon at bounding box center [25, 264] width 13 height 13
click at [350, 565] on span "اسم المتغير" at bounding box center [297, 559] width 183 height 20
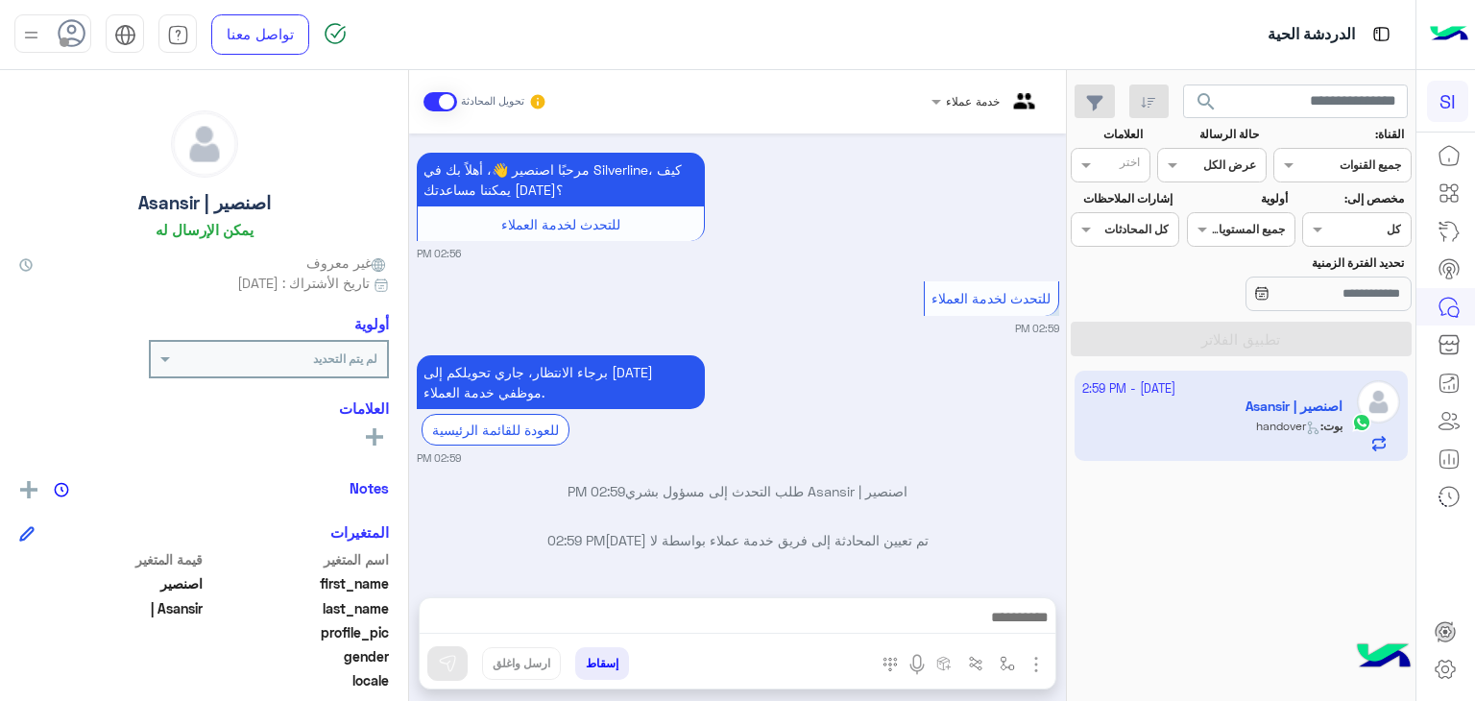
click at [290, 622] on span "profile_pic" at bounding box center [297, 632] width 183 height 20
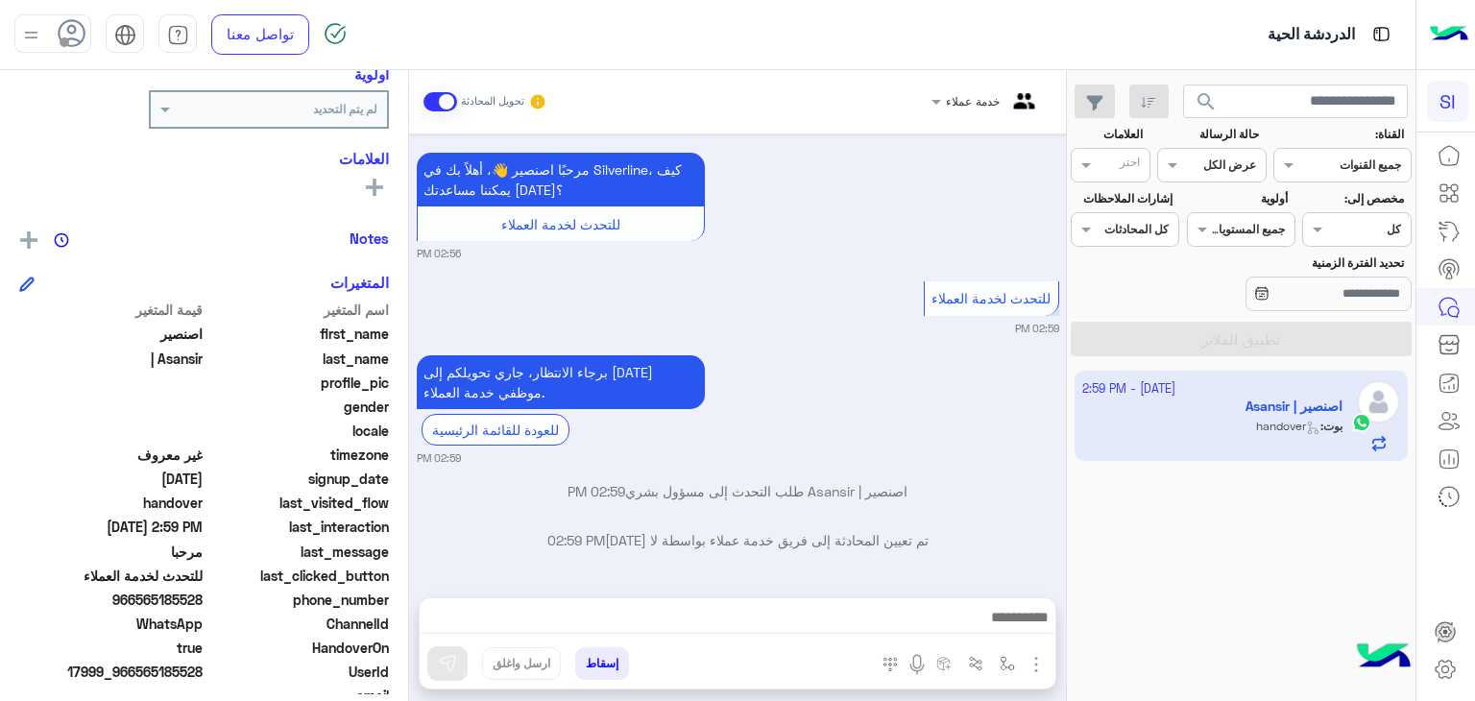
scroll to position [332, 0]
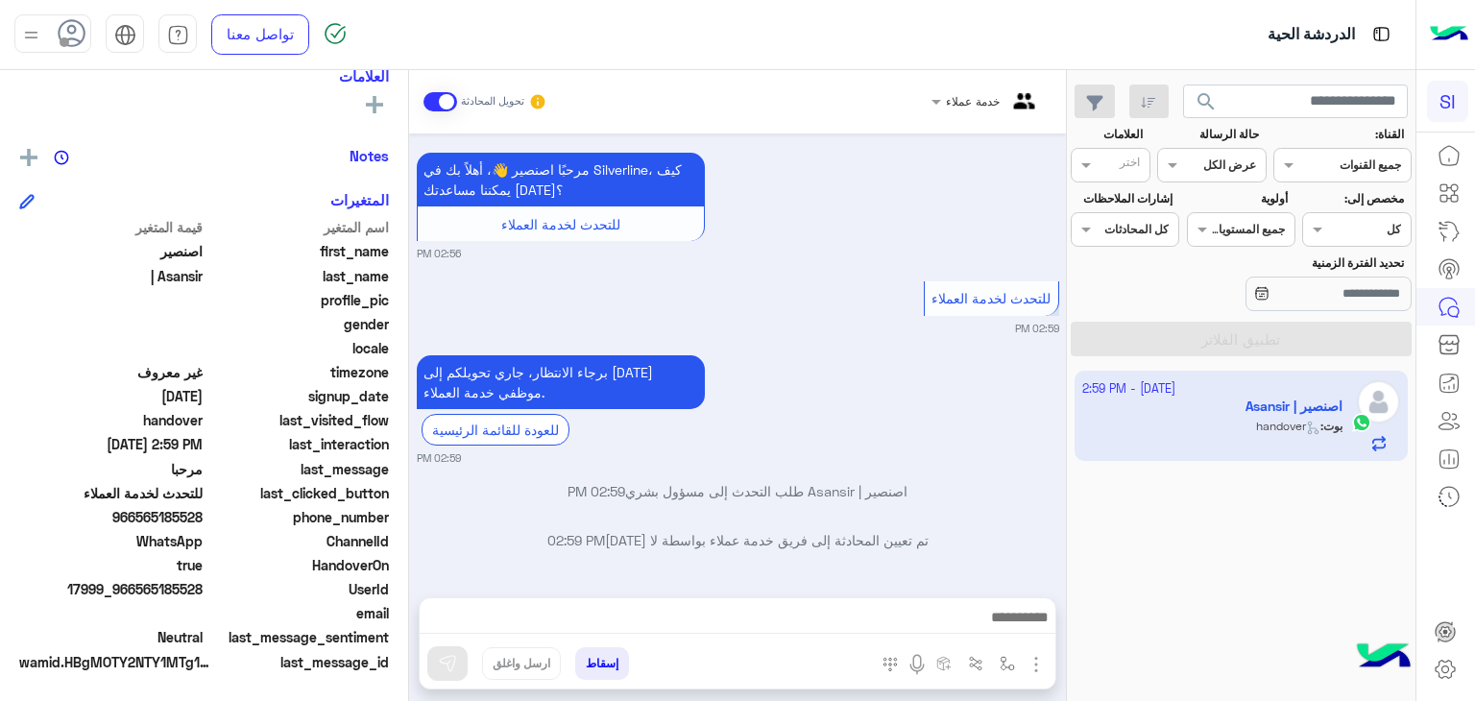
click at [1226, 499] on div "8 October - 2:59 PM اصنصير | Asansir بوت : handover" at bounding box center [1241, 536] width 349 height 345
click at [66, 34] on icon at bounding box center [72, 33] width 29 height 29
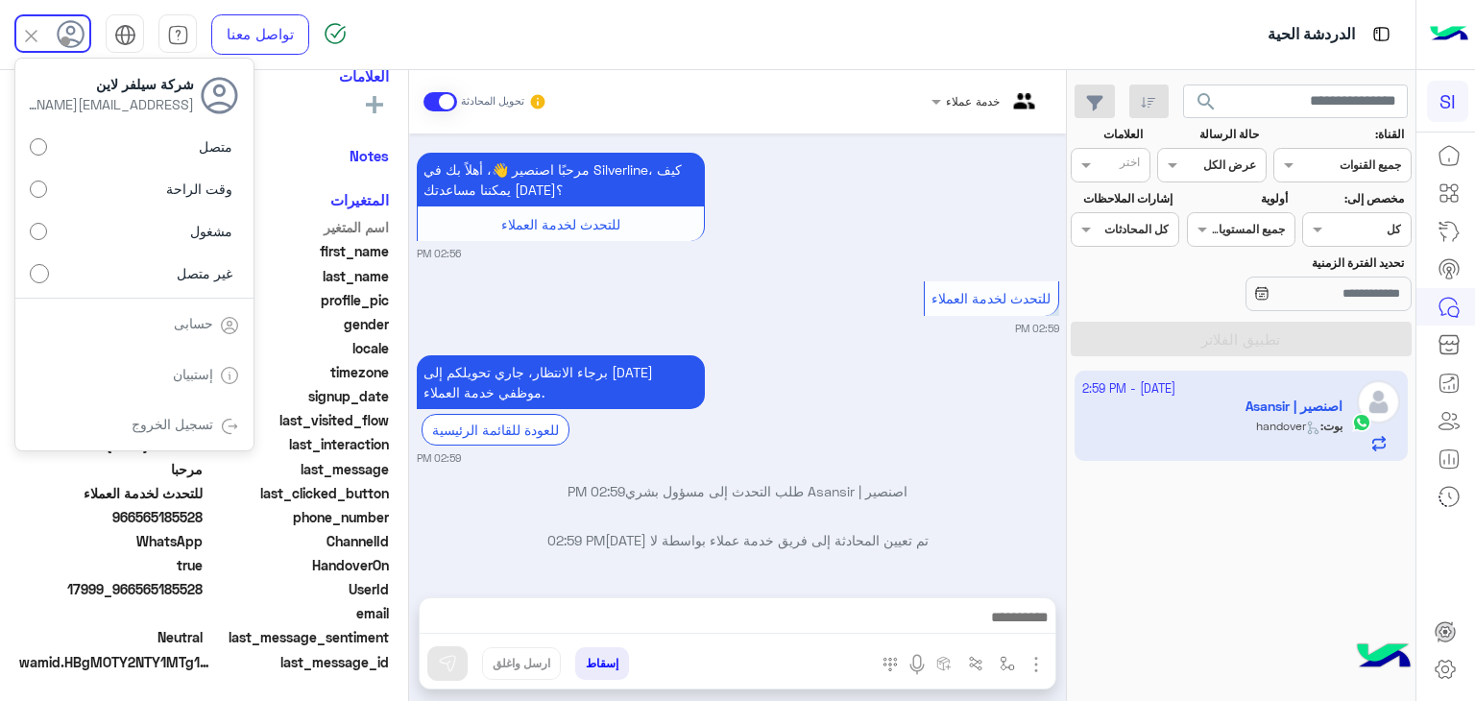
click at [195, 320] on link "حسابى" at bounding box center [193, 323] width 39 height 16
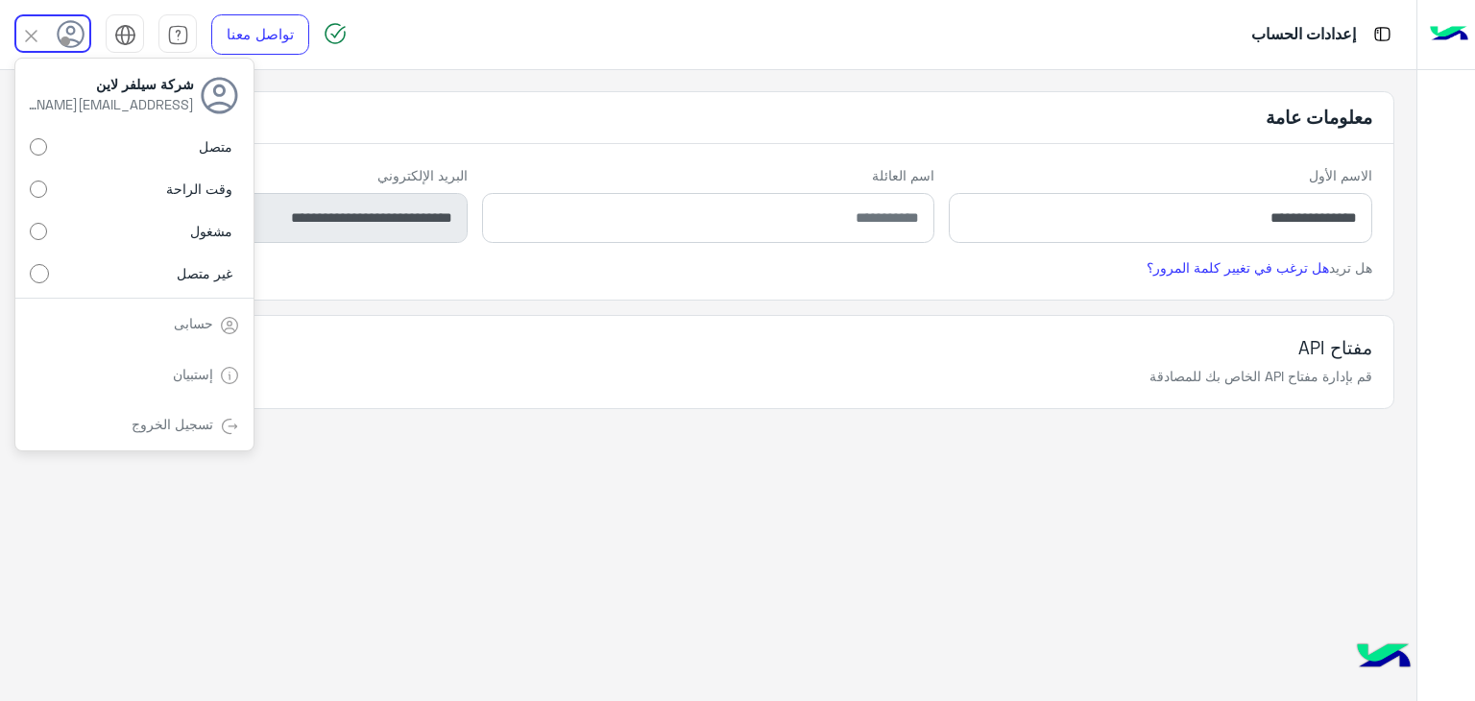
click at [906, 420] on app-account-settings-information "**********" at bounding box center [708, 386] width 1416 height 632
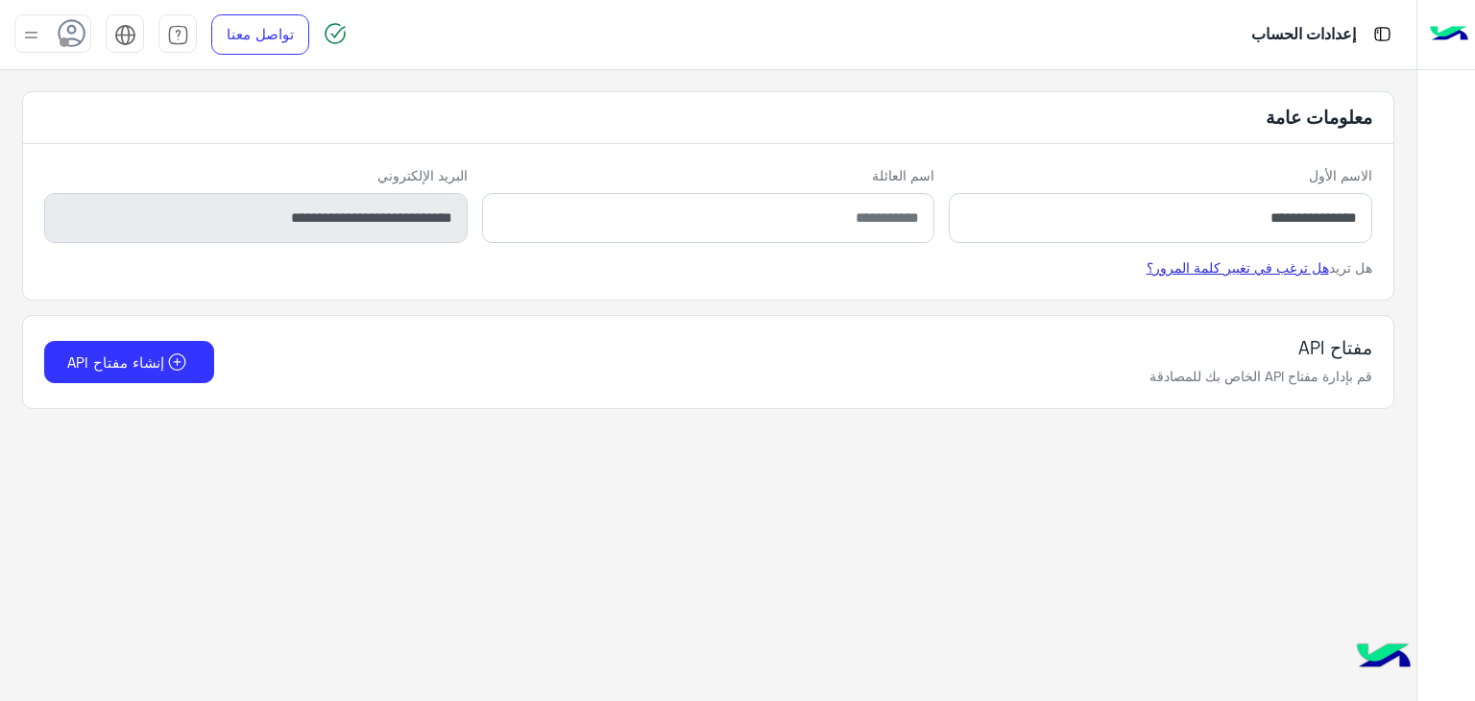
click at [1244, 271] on link "هل ترغب في تغيير كلمة المرور؟" at bounding box center [1238, 267] width 182 height 16
click at [42, 39] on img at bounding box center [31, 35] width 24 height 24
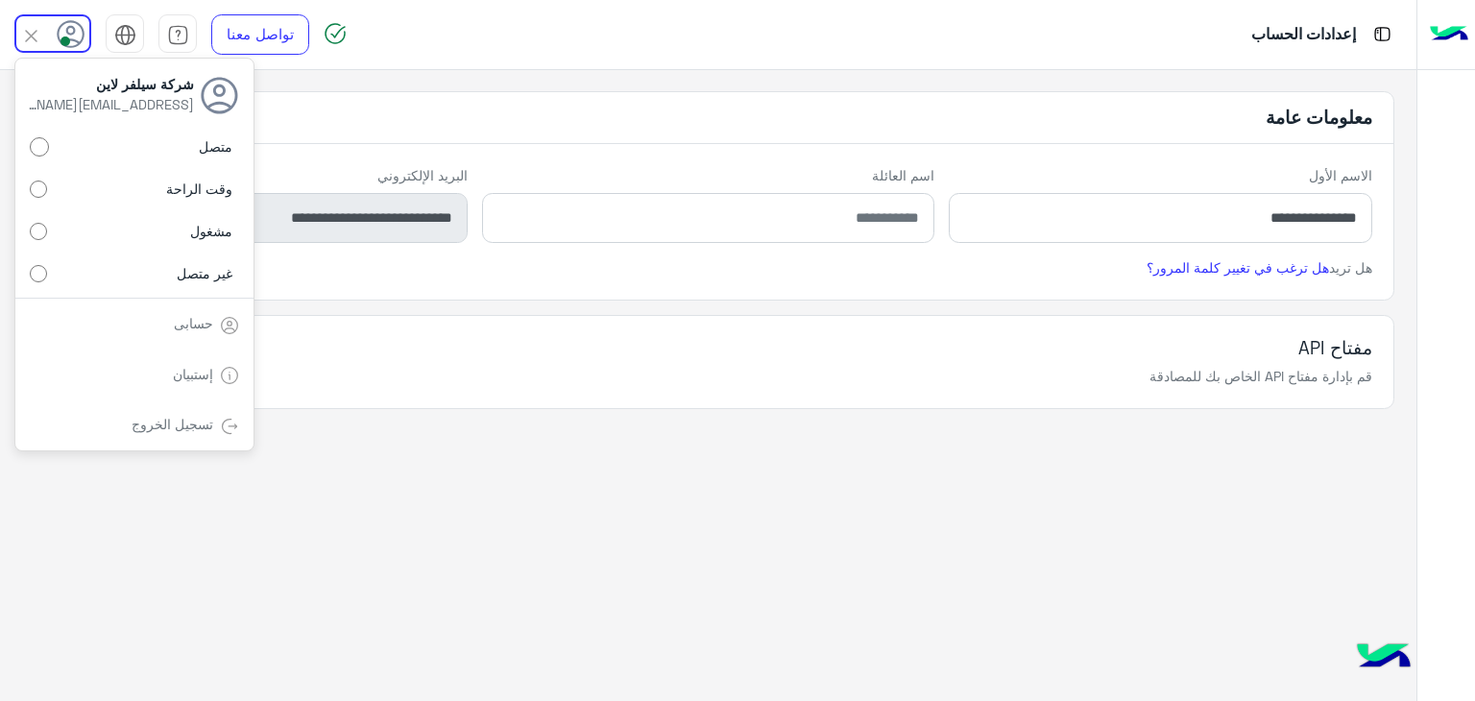
click at [214, 413] on div "تسجيل الخروج" at bounding box center [134, 424] width 238 height 51
click at [183, 427] on link "تسجيل الخروج" at bounding box center [173, 424] width 82 height 16
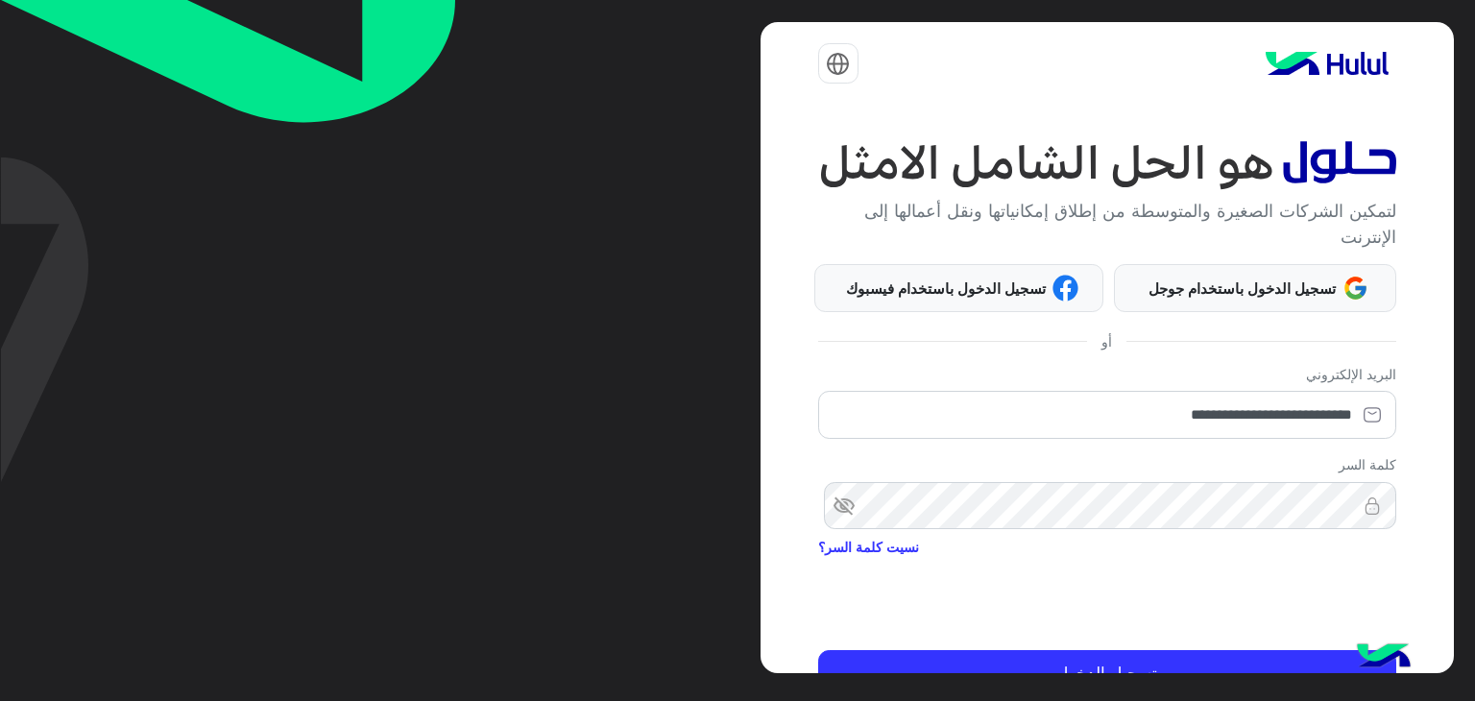
click at [852, 508] on span "visibility_off" at bounding box center [835, 506] width 35 height 35
click at [1452, 528] on div "**********" at bounding box center [1107, 348] width 693 height 652
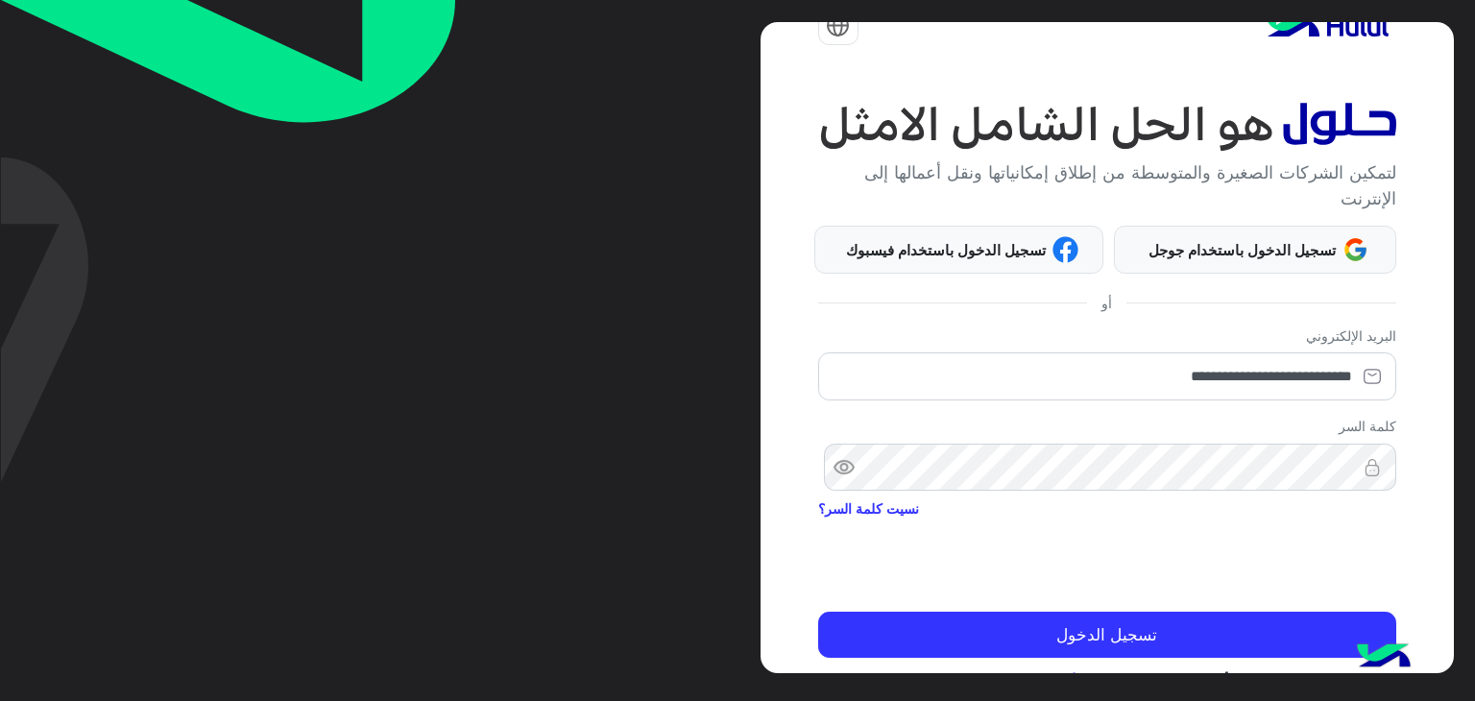
scroll to position [99, 0]
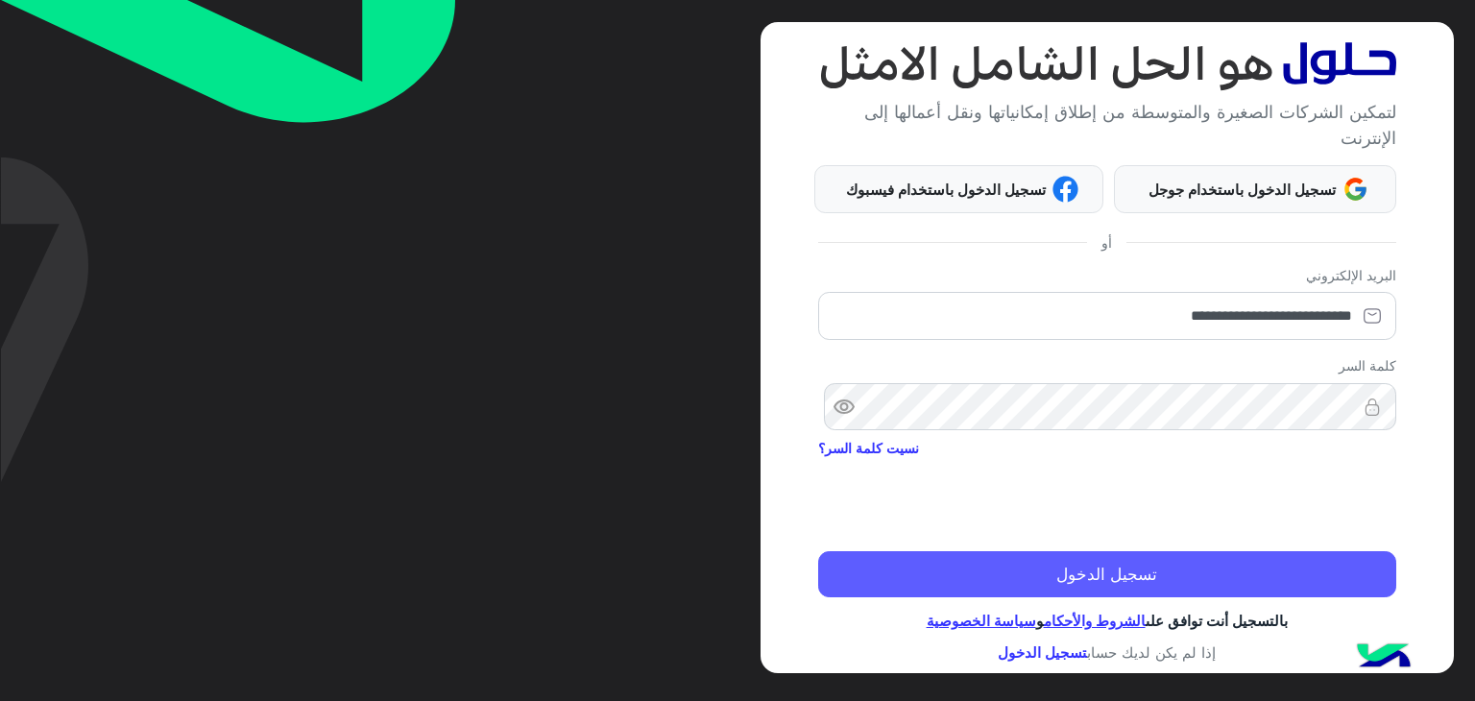
click at [1133, 577] on button "تسجيل الدخول" at bounding box center [1107, 574] width 578 height 46
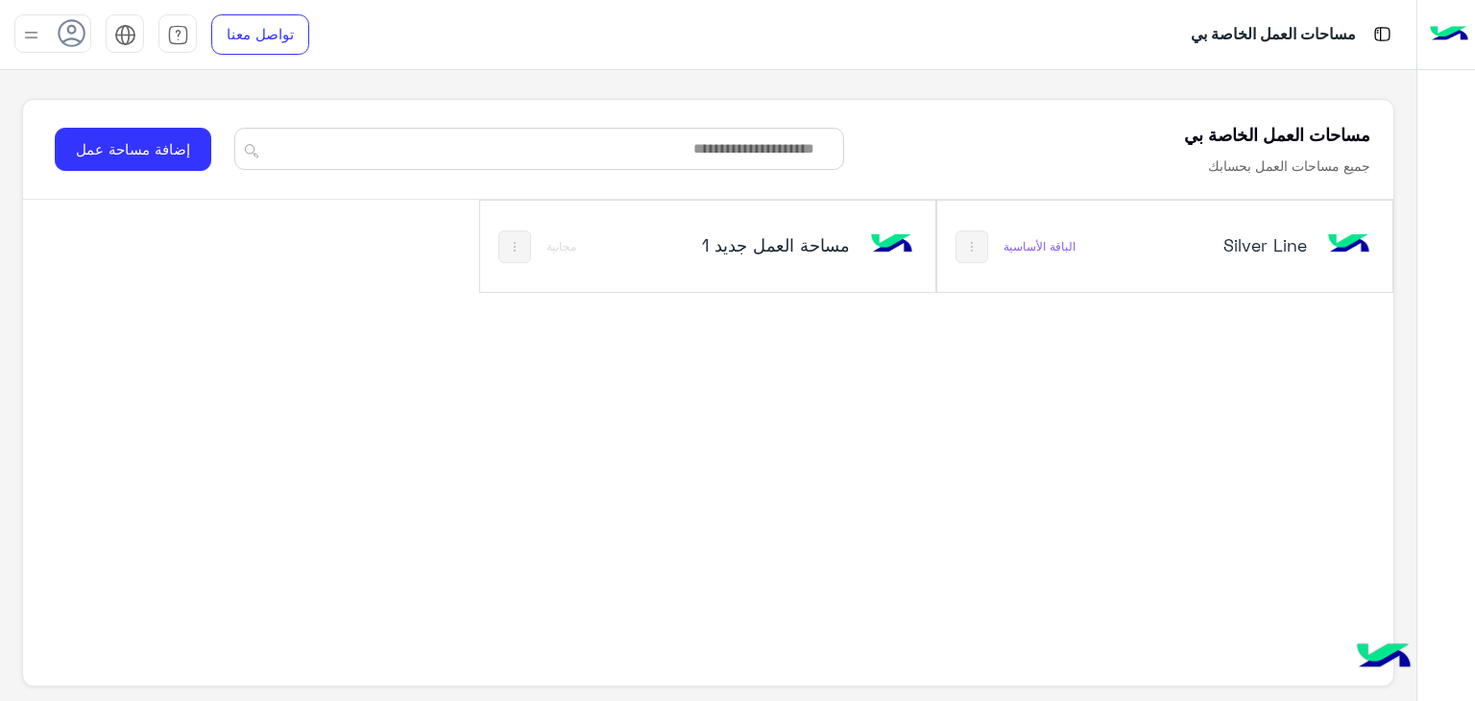
click at [1289, 239] on h5 "Silver Line" at bounding box center [1231, 244] width 151 height 23
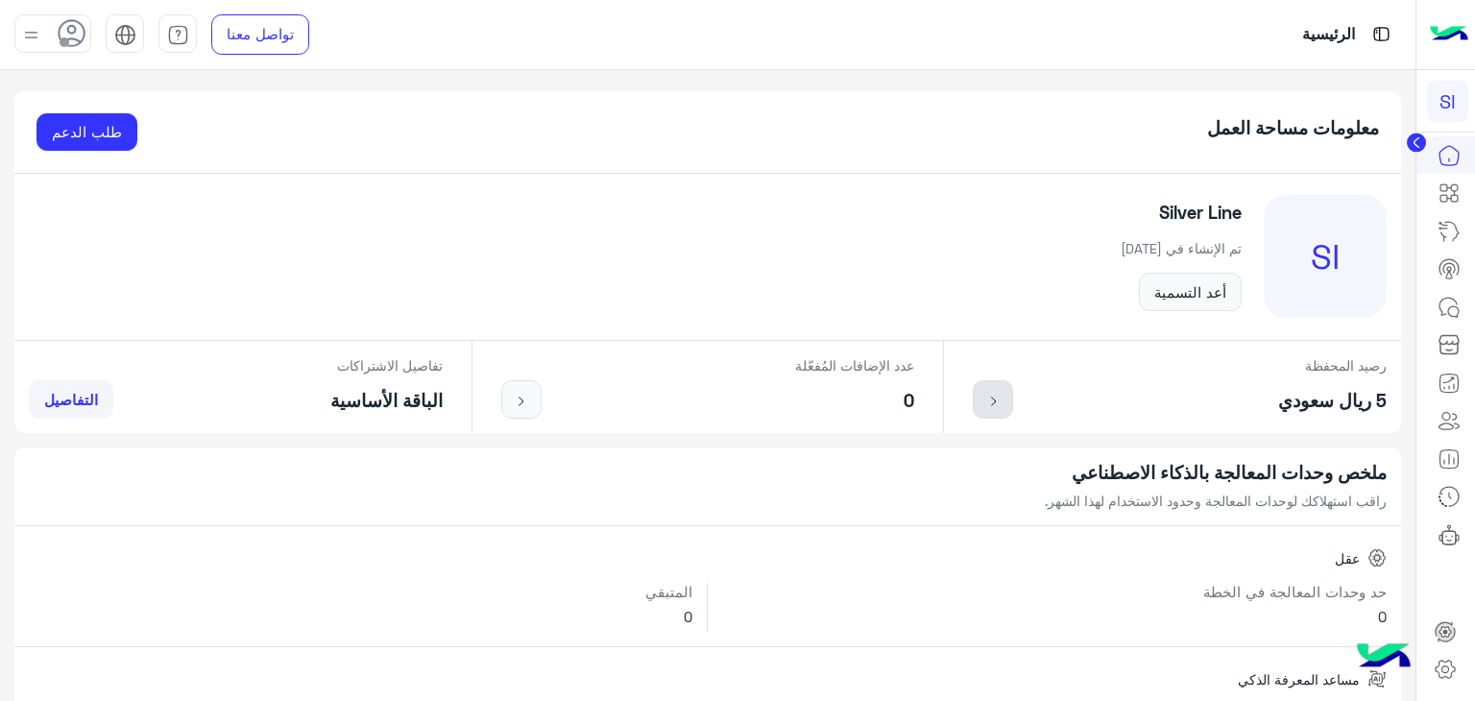
click at [983, 412] on link at bounding box center [993, 399] width 40 height 38
click at [1010, 398] on link at bounding box center [993, 399] width 40 height 38
click at [1308, 398] on h5 "5 ريال سعودي" at bounding box center [1332, 401] width 109 height 22
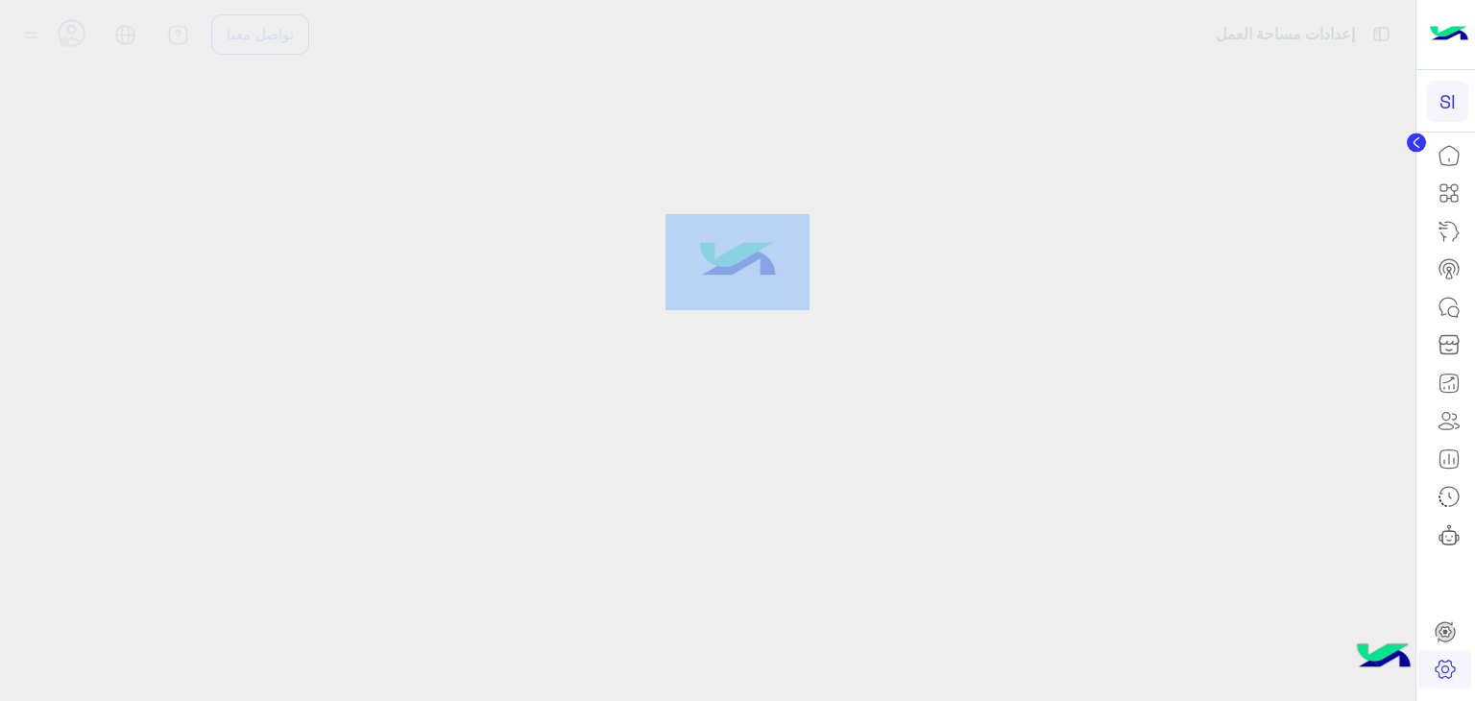
click at [1308, 398] on div at bounding box center [737, 350] width 1475 height 701
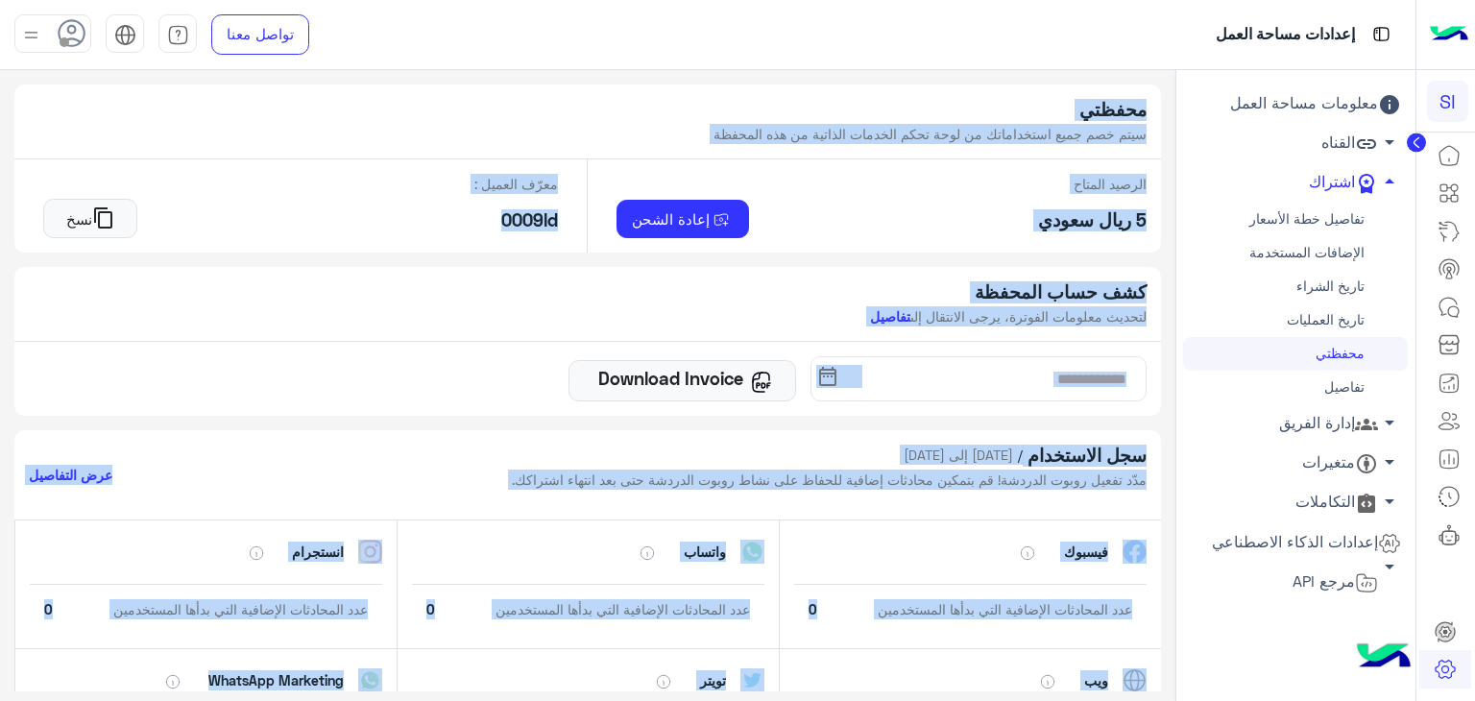
click at [1144, 350] on div "date_range Download Invoice" at bounding box center [587, 379] width 1147 height 74
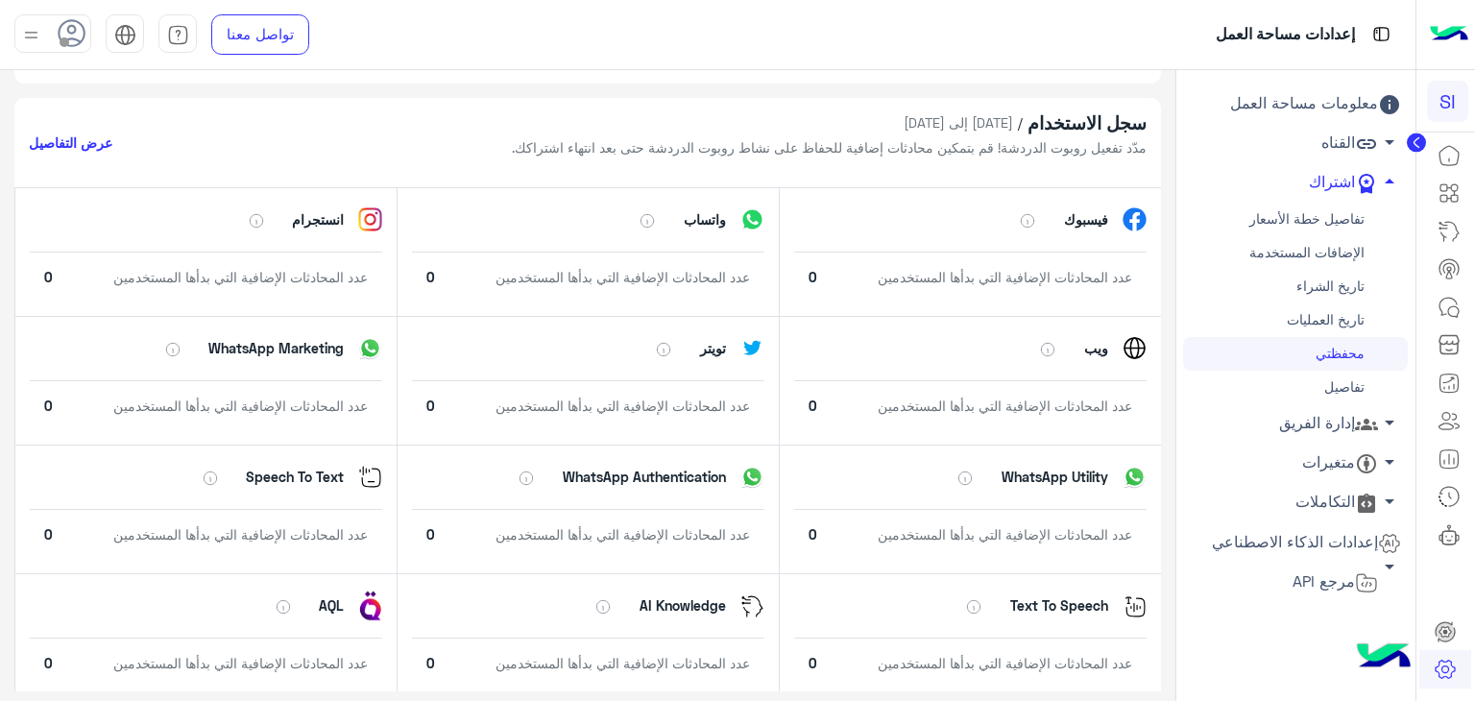
scroll to position [346, 0]
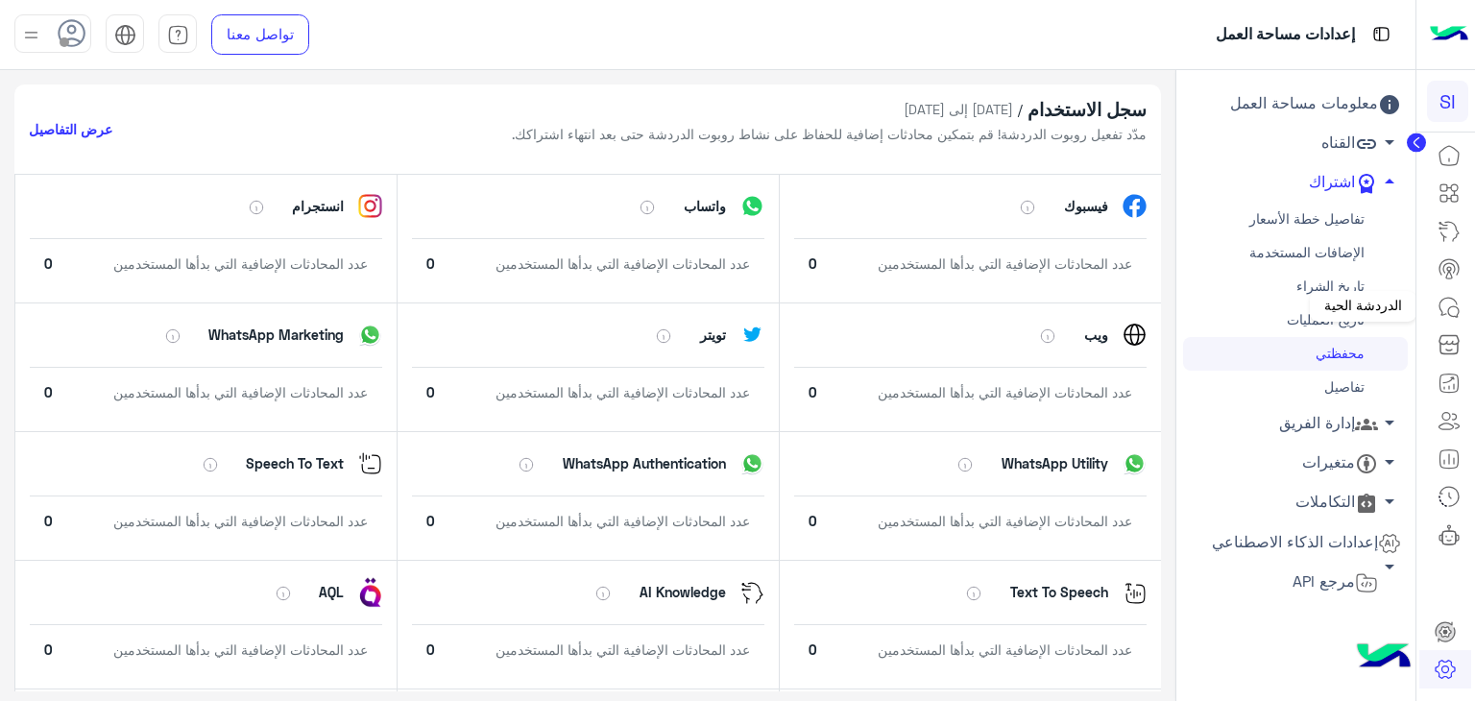
click at [1468, 308] on link at bounding box center [1449, 307] width 52 height 38
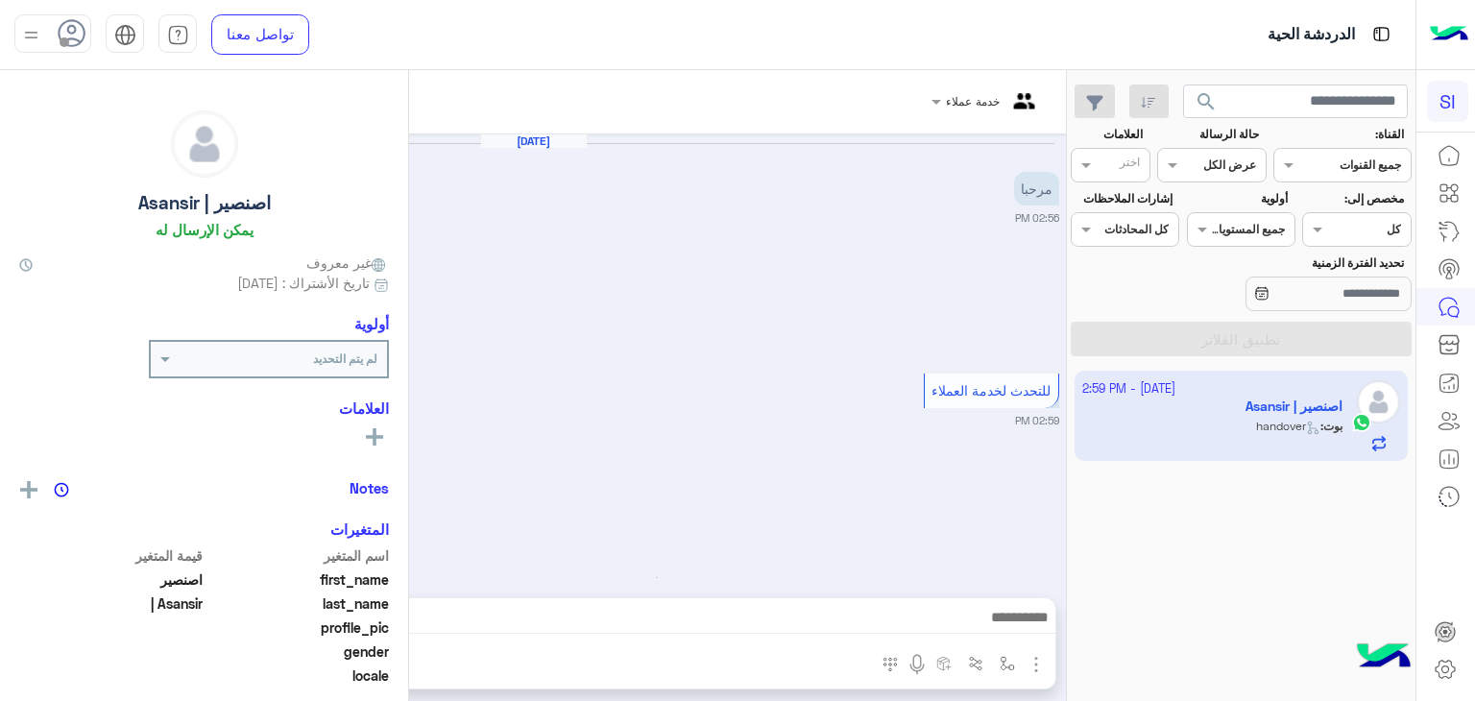
scroll to position [99, 0]
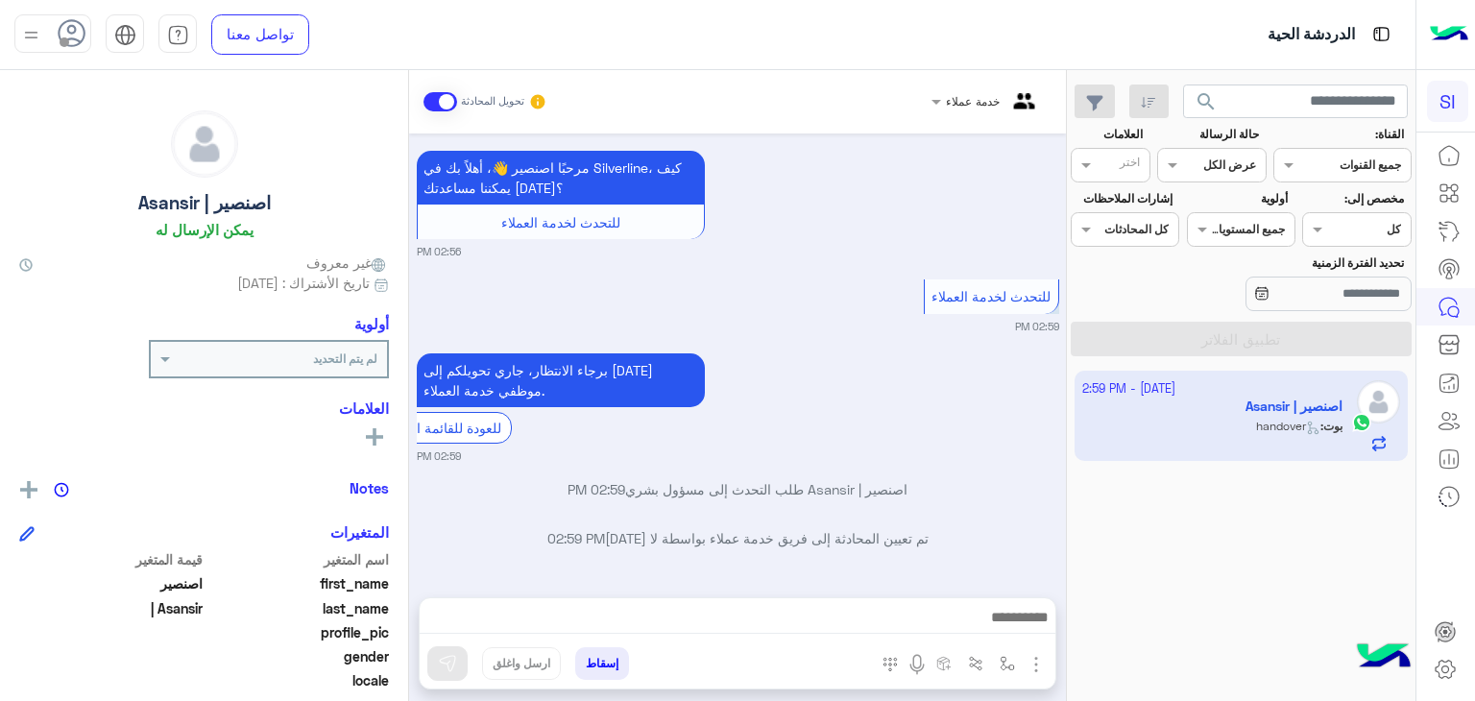
drag, startPoint x: 413, startPoint y: 579, endPoint x: 415, endPoint y: 531, distance: 48.1
click at [415, 531] on div "خدمة عملاء تحويل المحادثة Oct 8, 2025 مرحبا 02:56 PM مرحبًا اصنصير 👋، أهلاً بك …" at bounding box center [737, 389] width 657 height 639
click at [762, 436] on div "للعودة للقائمة الرئيسية" at bounding box center [560, 428] width 403 height 32
click at [762, 425] on div "للعودة للقائمة الرئيسية" at bounding box center [560, 428] width 403 height 32
click at [415, 585] on div "خدمة عملاء تحويل المحادثة Oct 8, 2025 مرحبا 02:56 PM مرحبًا اصنصير 👋، أهلاً بك …" at bounding box center [737, 389] width 657 height 639
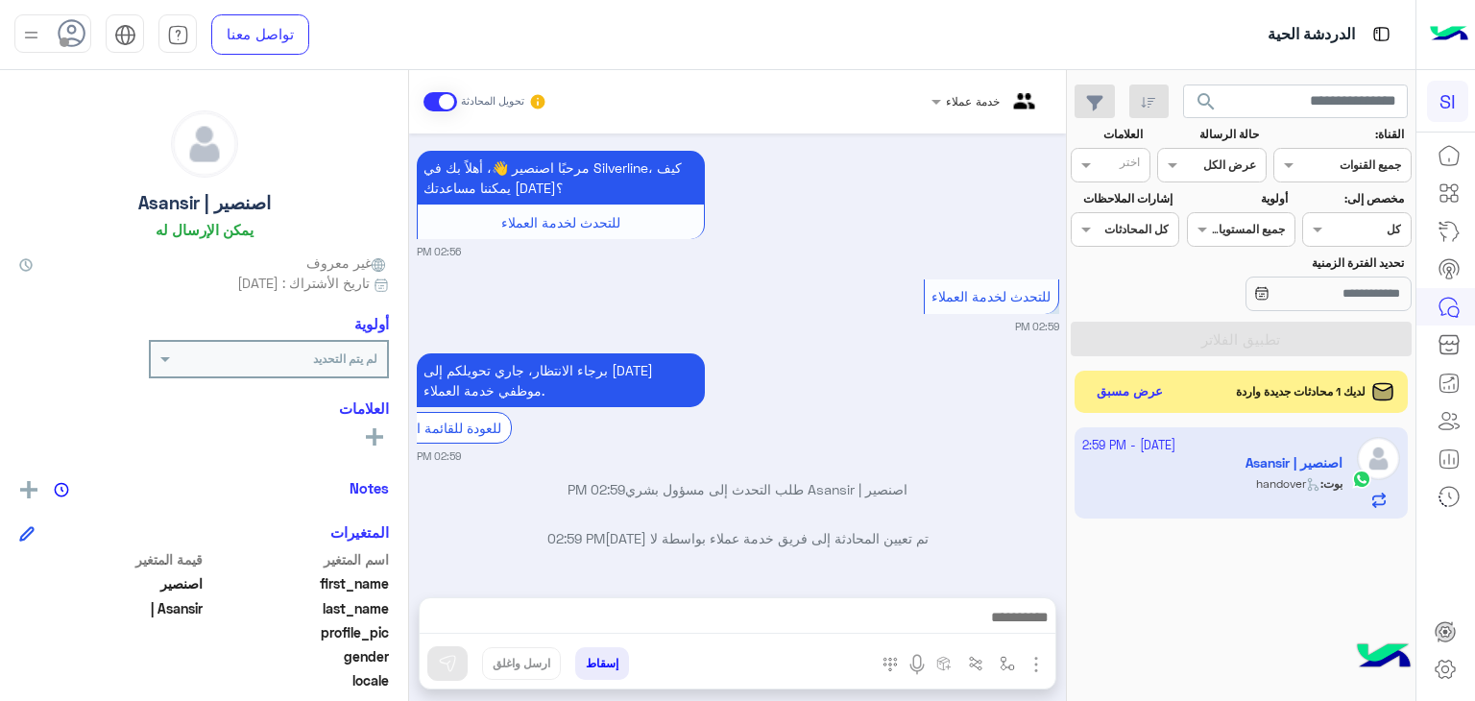
click at [1219, 563] on div "8 October - 2:59 PM اصنصير | Asansir بوت : handover" at bounding box center [1241, 565] width 349 height 288
click at [1127, 378] on button "عرض مسبق" at bounding box center [1129, 391] width 81 height 26
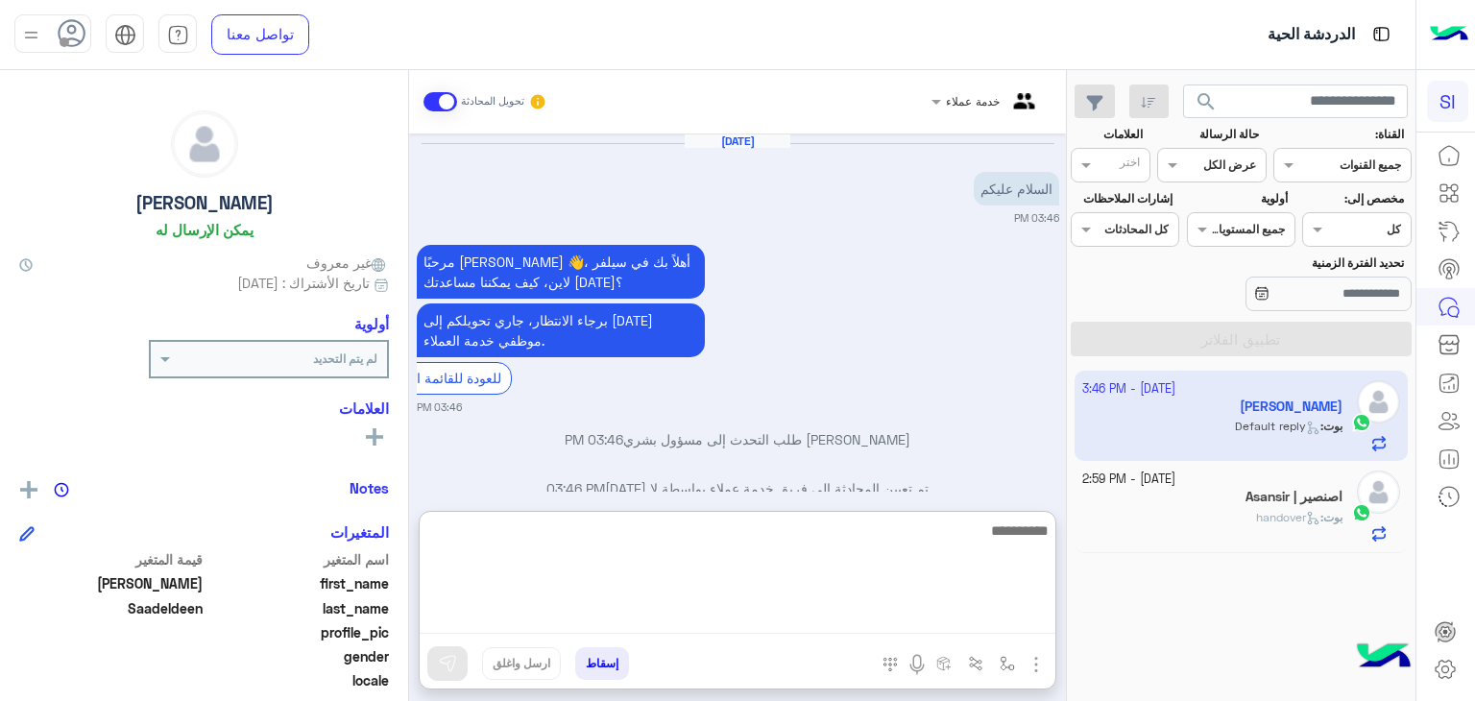
click at [945, 622] on textarea at bounding box center [738, 576] width 636 height 115
type textarea "*"
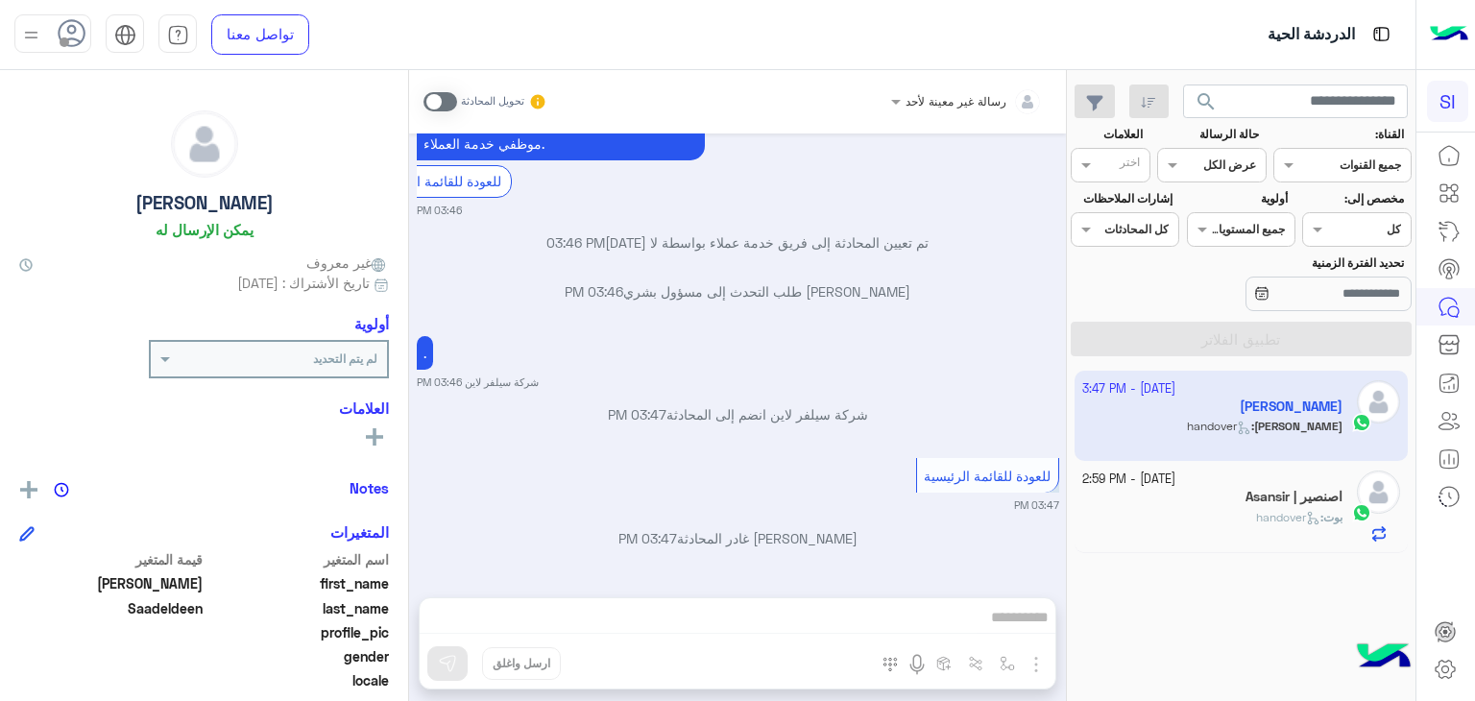
scroll to position [202, 0]
click at [645, 627] on div "رسالة غير معينة لأحد تحويل المحادثة Oct 8, 2025 السلام عليكم 03:46 PM مرحبًا Mu…" at bounding box center [737, 389] width 657 height 639
click at [747, 615] on div "رسالة غير معينة لأحد تحويل المحادثة Oct 8, 2025 السلام عليكم 03:46 PM مرحبًا Mu…" at bounding box center [737, 389] width 657 height 639
click at [1018, 619] on div "رسالة غير معينة لأحد تحويل المحادثة Oct 8, 2025 السلام عليكم 03:46 PM مرحبًا Mu…" at bounding box center [737, 389] width 657 height 639
click at [980, 622] on div "رسالة غير معينة لأحد تحويل المحادثة Oct 8, 2025 السلام عليكم 03:46 PM مرحبًا Mu…" at bounding box center [737, 389] width 657 height 639
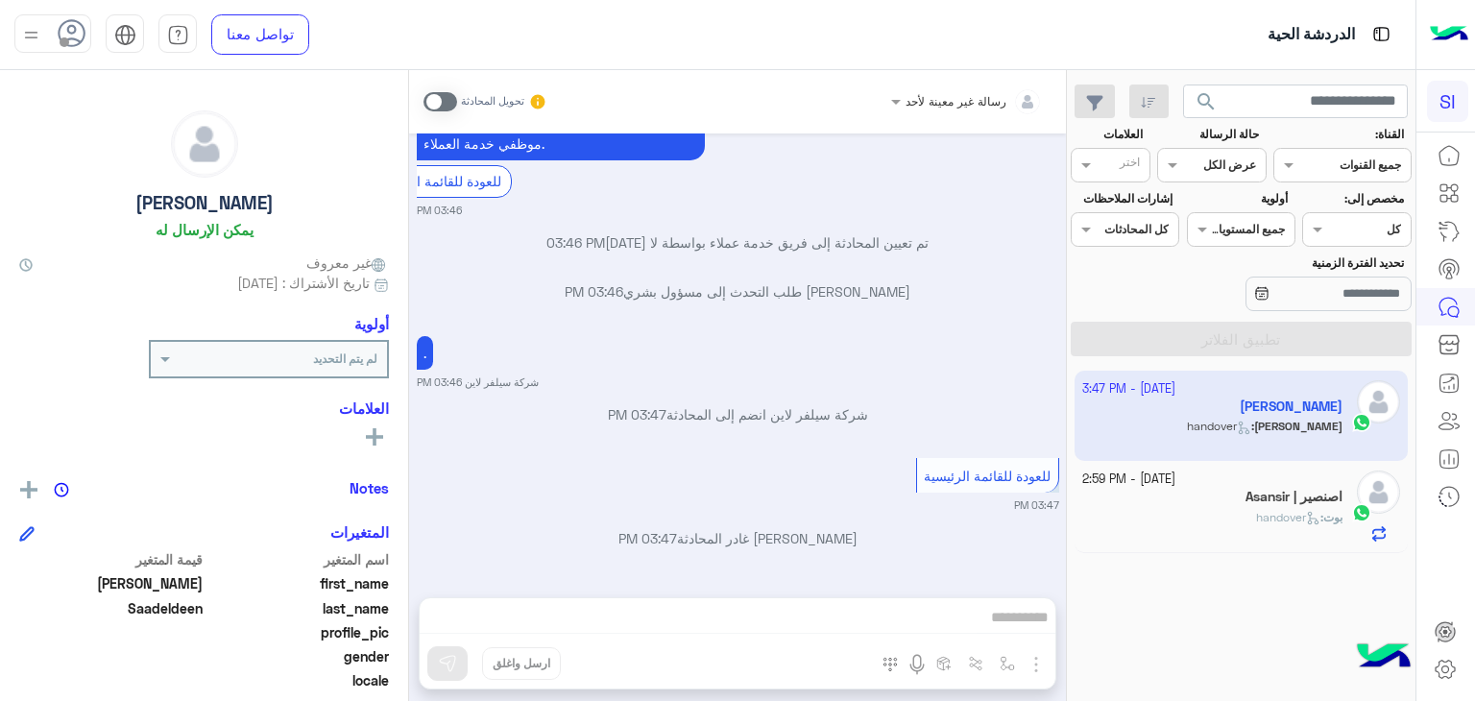
click at [584, 619] on div "رسالة غير معينة لأحد تحويل المحادثة Oct 8, 2025 السلام عليكم 03:46 PM مرحبًا Mu…" at bounding box center [737, 389] width 657 height 639
click at [968, 618] on div "رسالة غير معينة لأحد تحويل المحادثة Oct 8, 2025 السلام عليكم 03:46 PM مرحبًا Mu…" at bounding box center [737, 389] width 657 height 639
click at [1324, 413] on app-inbox-user "8 October - 3:47 PM Mubarak Saadeldeen Mubarak : handover" at bounding box center [1242, 416] width 334 height 90
click at [978, 485] on div "للعودة للقائمة الرئيسية" at bounding box center [987, 476] width 127 height 20
click at [995, 629] on div "رسالة غير معينة لأحد تحويل المحادثة Oct 8, 2025 السلام عليكم 03:46 PM مرحبًا Mu…" at bounding box center [737, 389] width 657 height 639
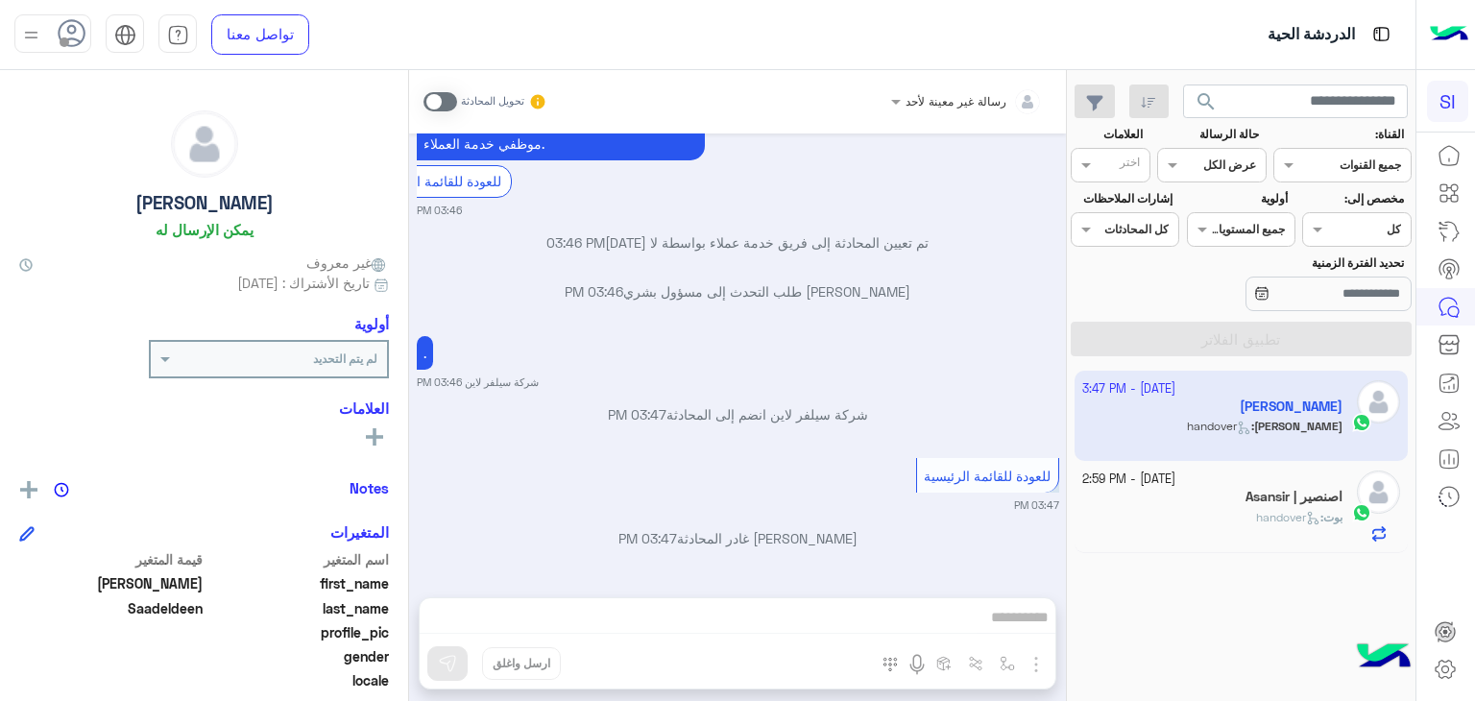
click at [1034, 665] on div "رسالة غير معينة لأحد تحويل المحادثة Oct 8, 2025 السلام عليكم 03:46 PM مرحبًا Mu…" at bounding box center [737, 389] width 657 height 639
click at [1004, 619] on div "رسالة غير معينة لأحد تحويل المحادثة Oct 8, 2025 السلام عليكم 03:46 PM مرحبًا Mu…" at bounding box center [737, 389] width 657 height 639
click at [933, 600] on div "رسالة غير معينة لأحد تحويل المحادثة Oct 8, 2025 السلام عليكم 03:46 PM مرحبًا Mu…" at bounding box center [737, 389] width 657 height 639
click at [415, 586] on div "رسالة غير معينة لأحد تحويل المحادثة Oct 8, 2025 السلام عليكم 03:46 PM مرحبًا Mu…" at bounding box center [737, 389] width 657 height 639
click at [504, 609] on div "رسالة غير معينة لأحد تحويل المحادثة Oct 8, 2025 السلام عليكم 03:46 PM مرحبًا Mu…" at bounding box center [737, 389] width 657 height 639
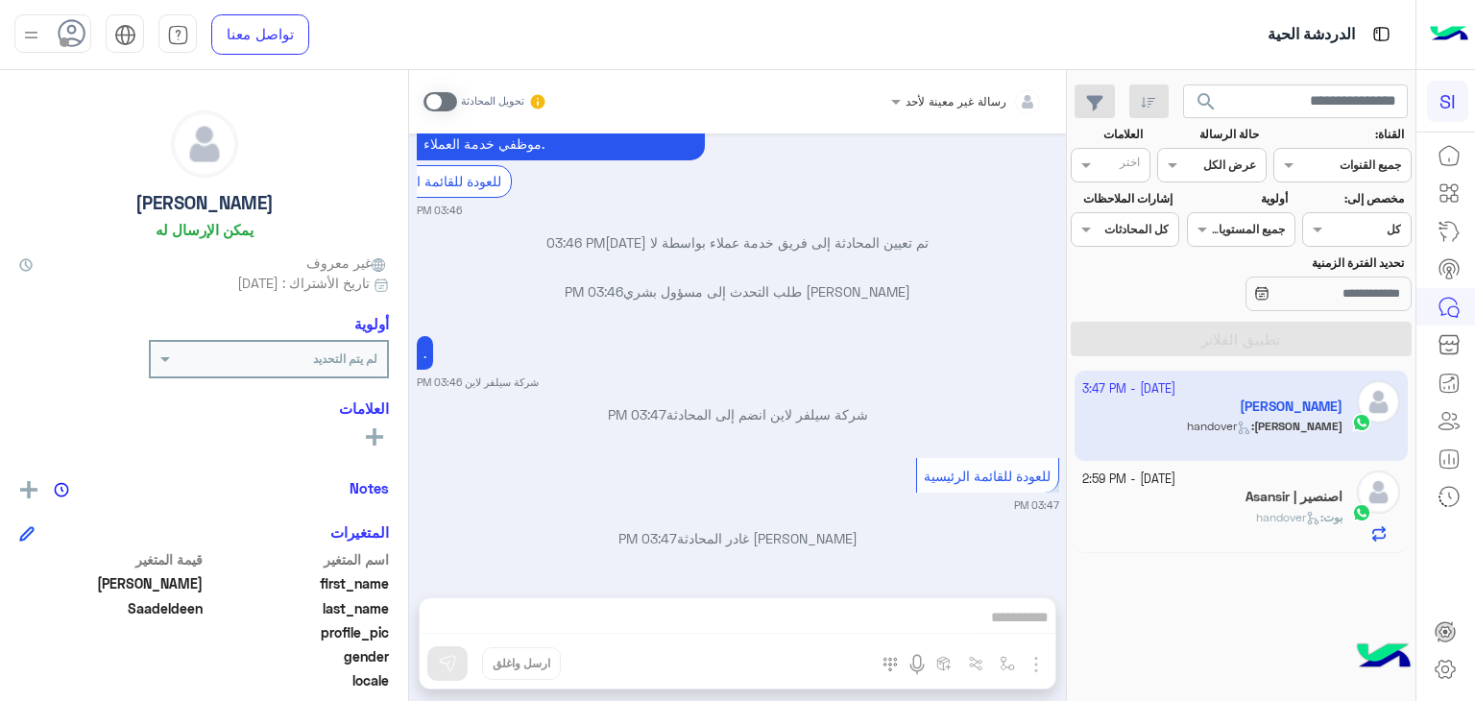
click at [504, 609] on div "رسالة غير معينة لأحد تحويل المحادثة Oct 8, 2025 السلام عليكم 03:46 PM مرحبًا Mu…" at bounding box center [737, 389] width 657 height 639
click at [1457, 187] on icon at bounding box center [1454, 187] width 7 height 7
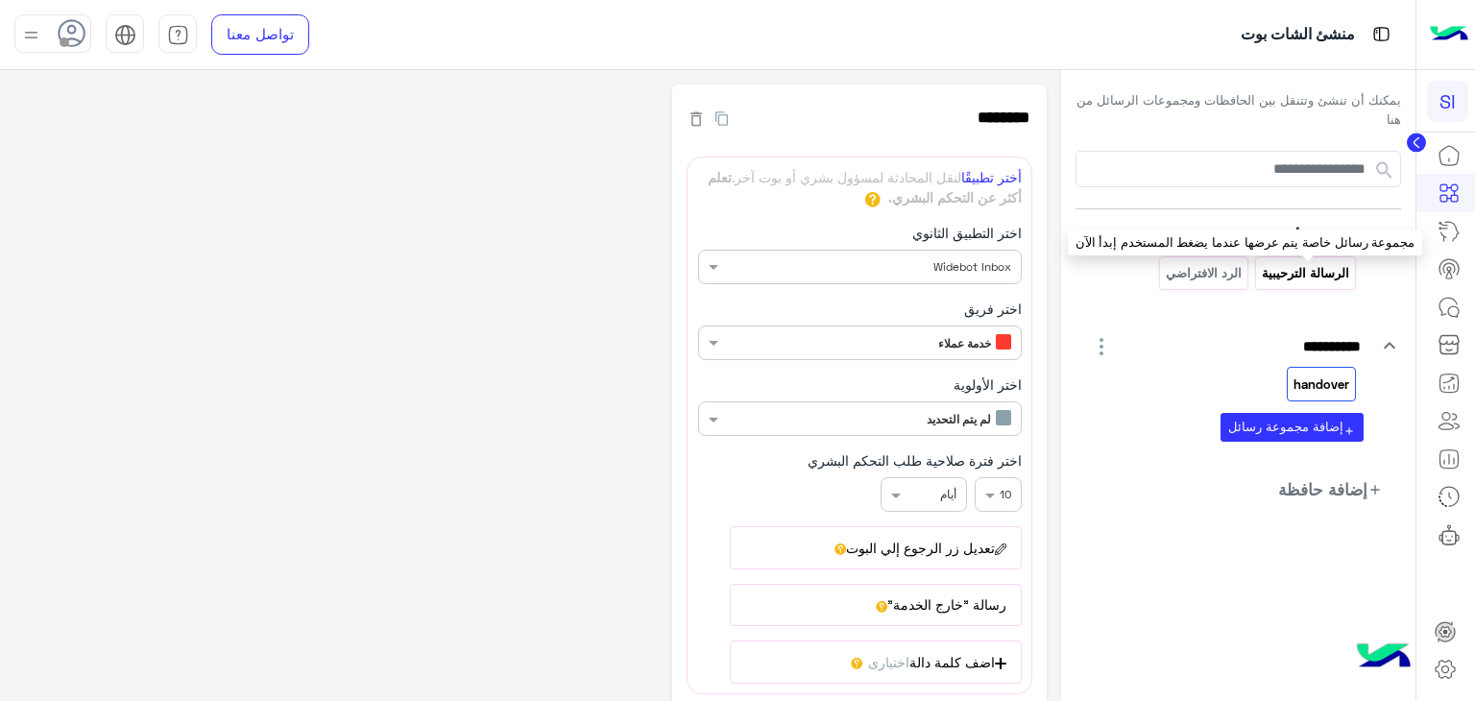
click at [1304, 262] on p "الرسالة الترحيبية" at bounding box center [1306, 273] width 90 height 22
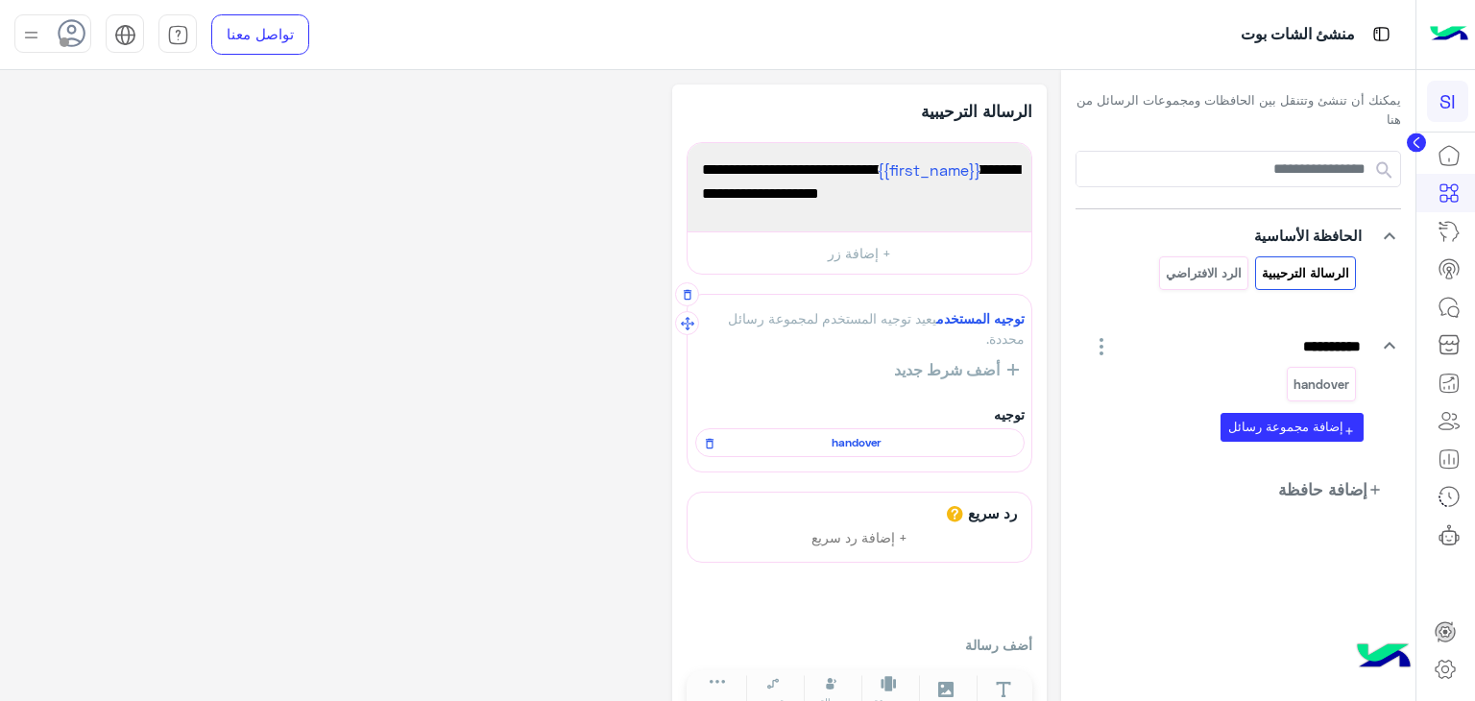
click at [834, 444] on span "handover" at bounding box center [857, 442] width 302 height 17
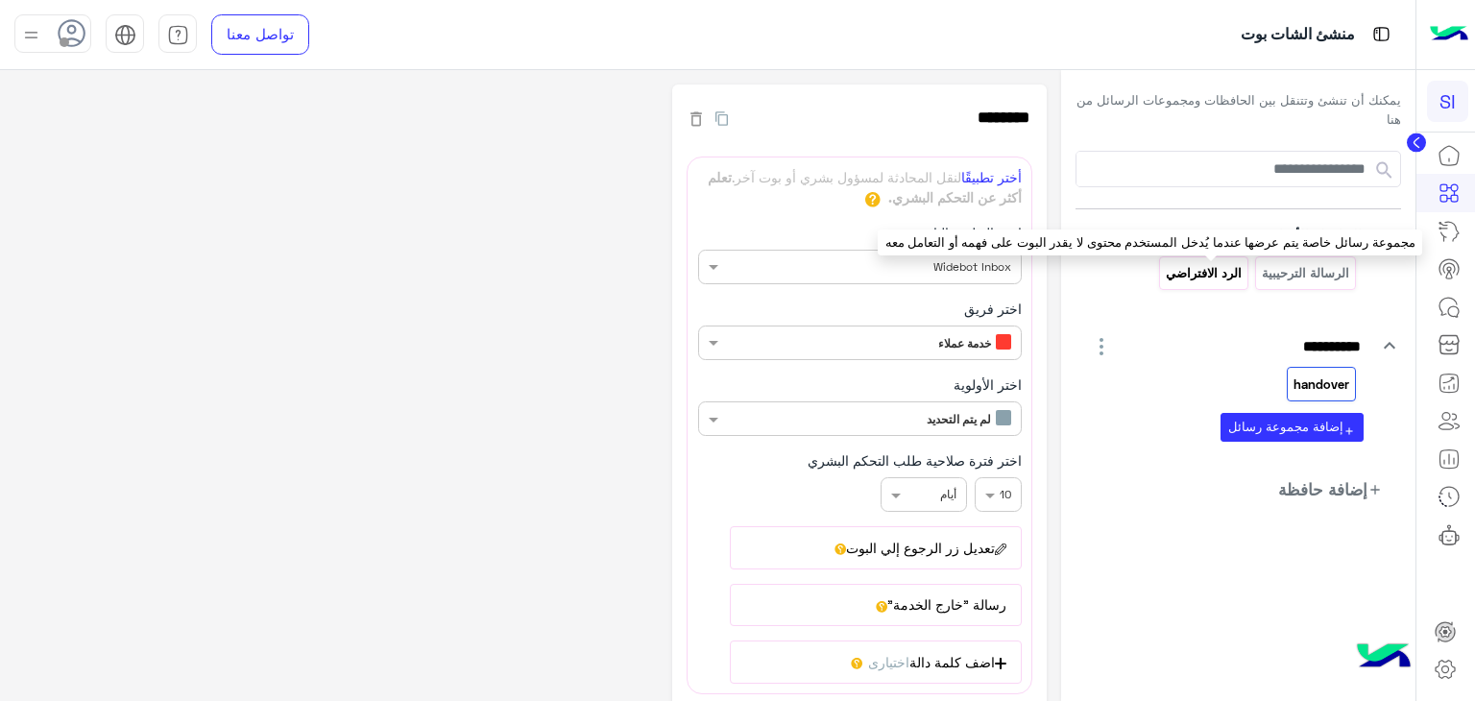
click at [1221, 265] on p "الرد الافتراضي" at bounding box center [1203, 273] width 79 height 22
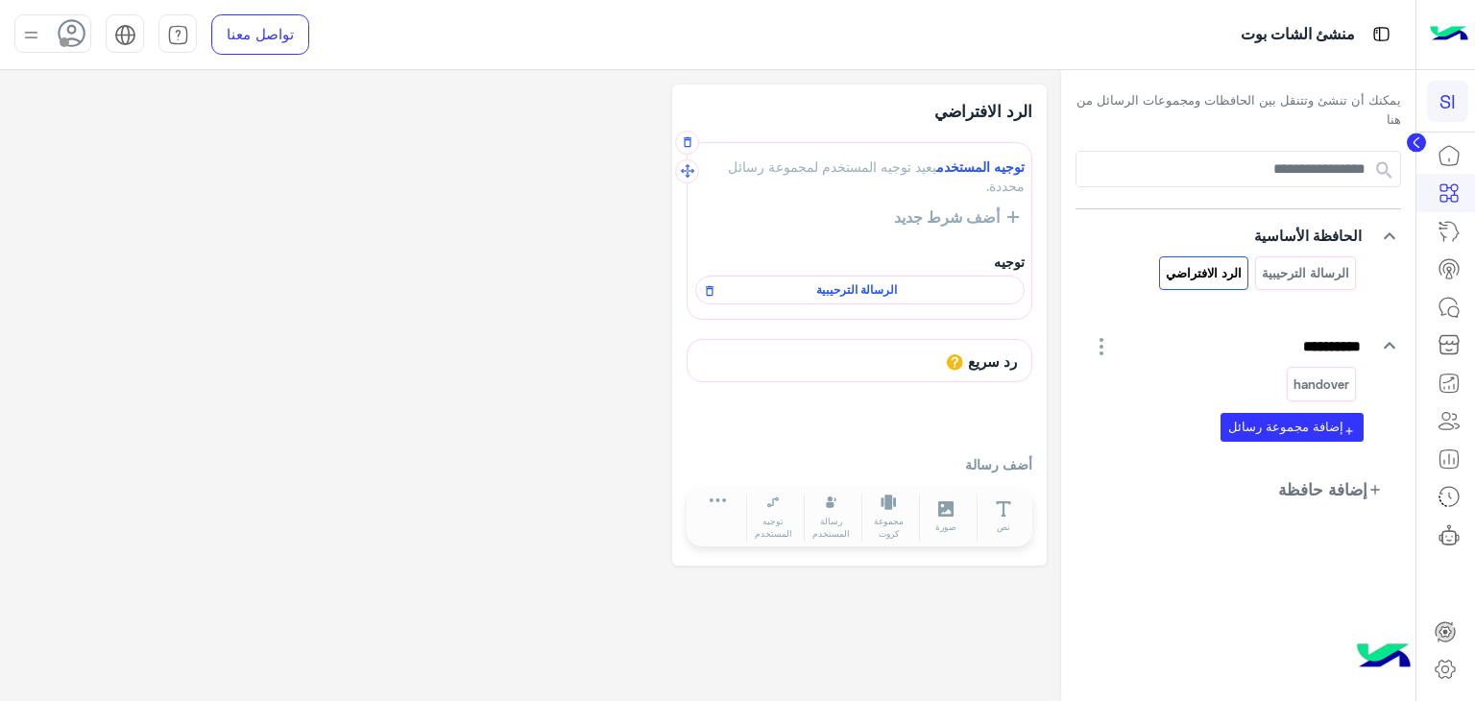
click at [884, 284] on span "الرسالة الترحيبية" at bounding box center [857, 289] width 302 height 17
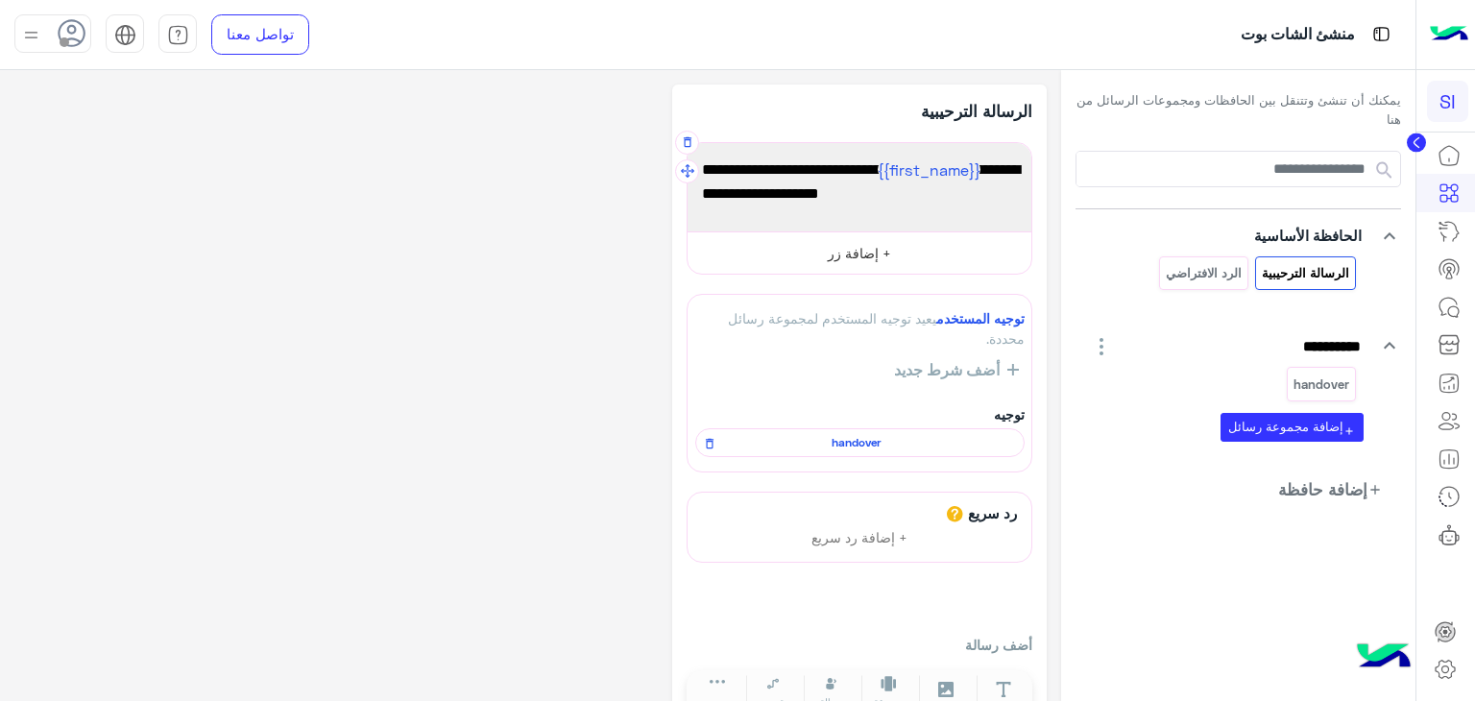
click at [863, 239] on button "+ إضافة زر" at bounding box center [860, 252] width 344 height 43
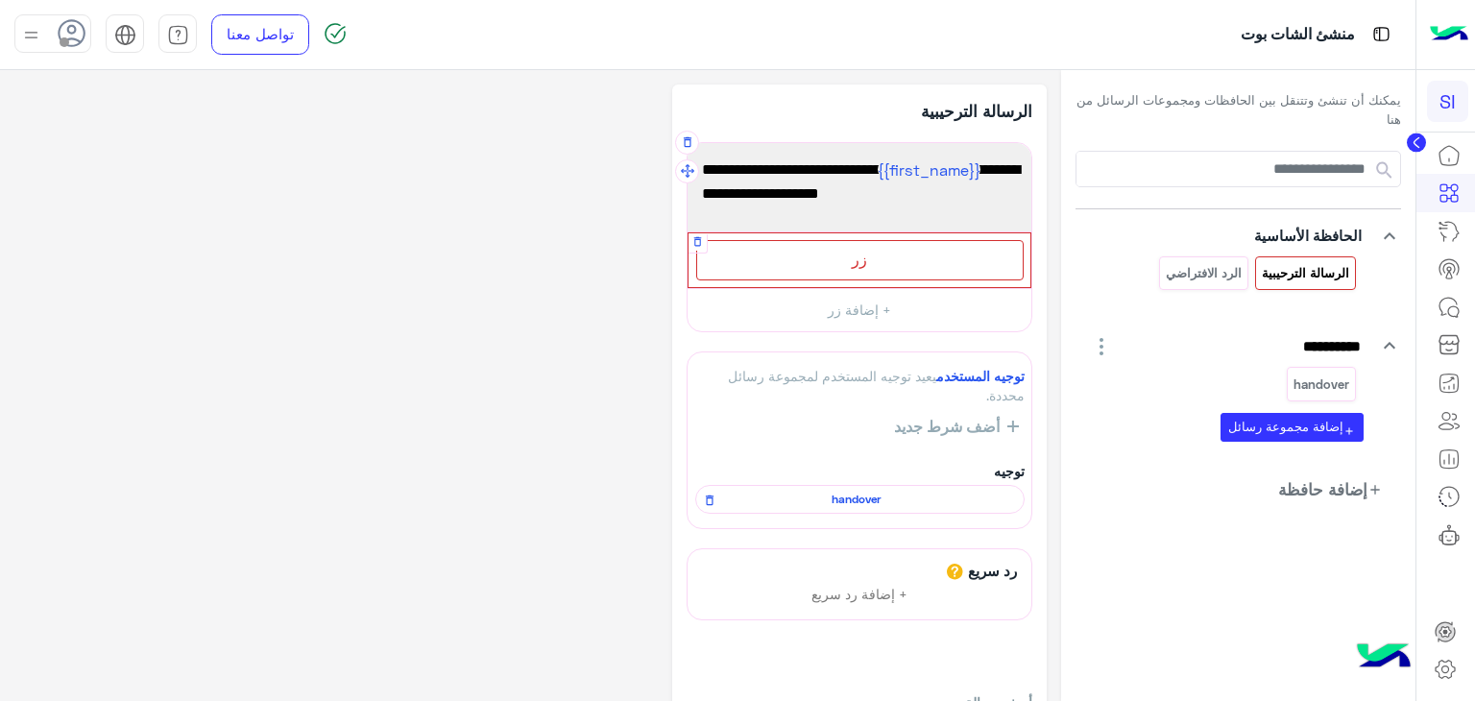
click at [870, 258] on div "زر" at bounding box center [859, 259] width 327 height 39
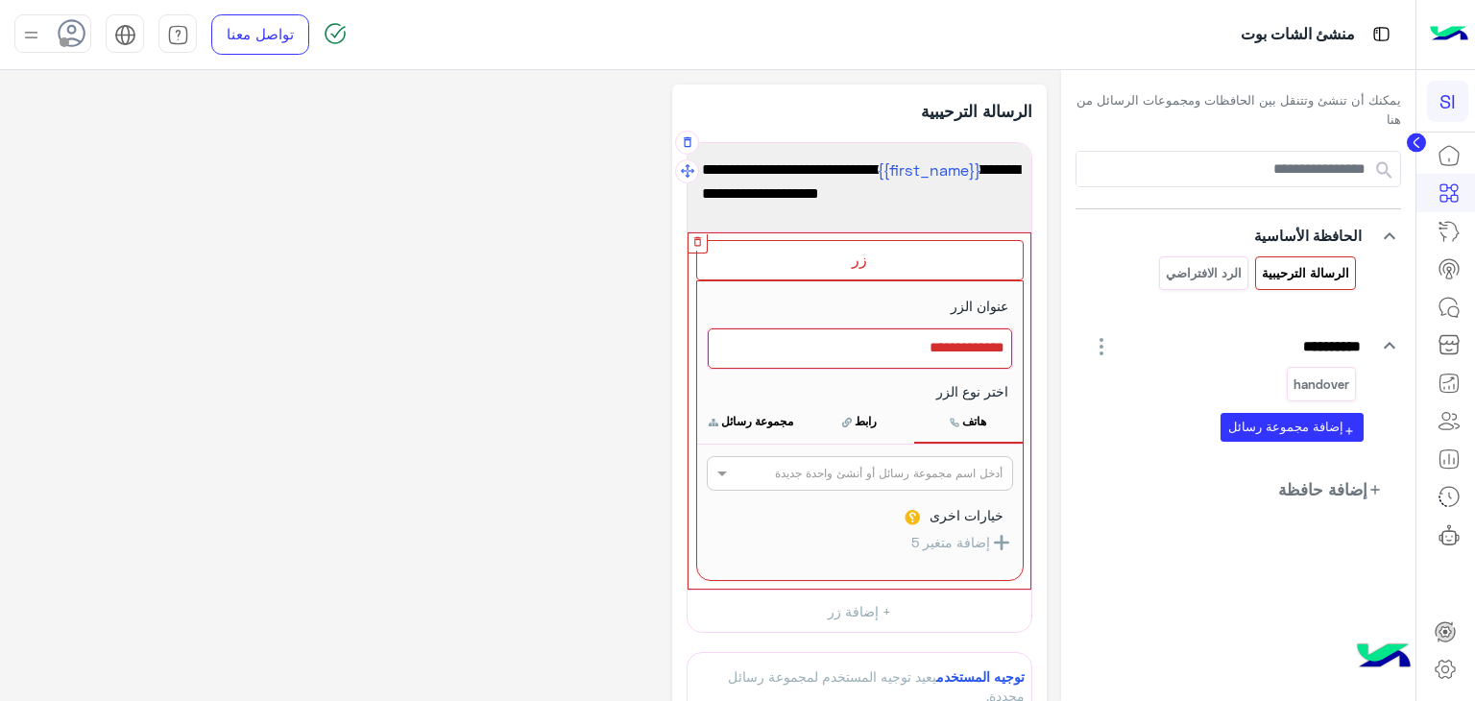
click at [702, 235] on icon "button" at bounding box center [697, 241] width 12 height 12
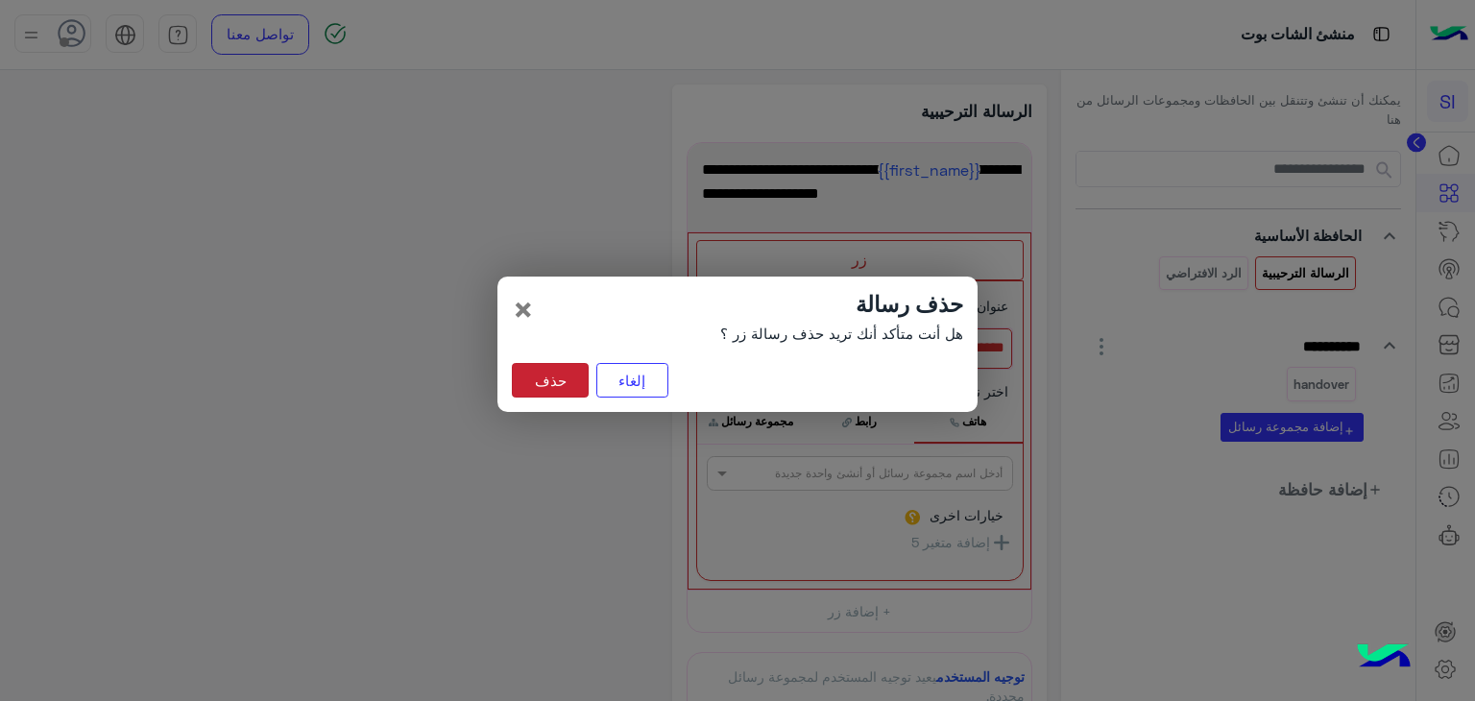
click at [568, 381] on button "حذف" at bounding box center [550, 380] width 77 height 35
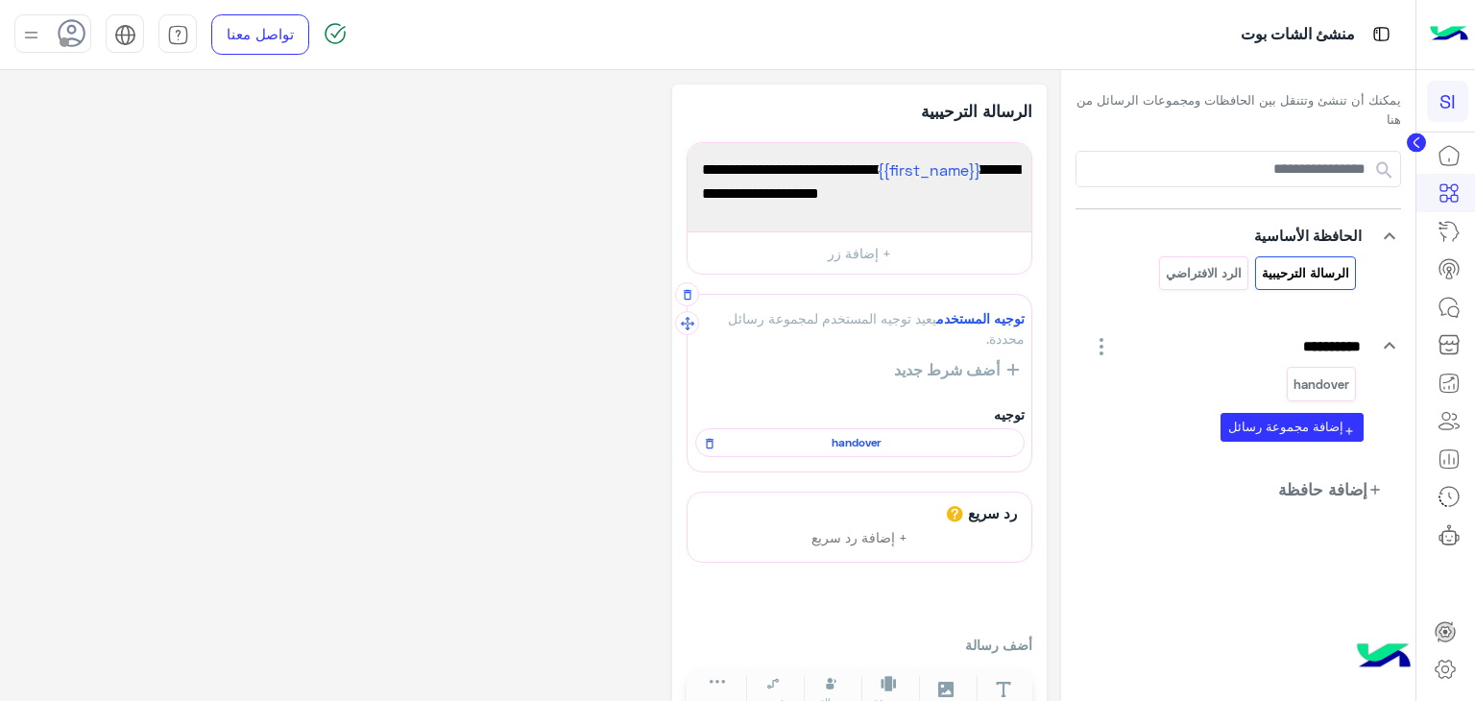
click at [982, 375] on span "أضف شرط جديد" at bounding box center [950, 369] width 113 height 17
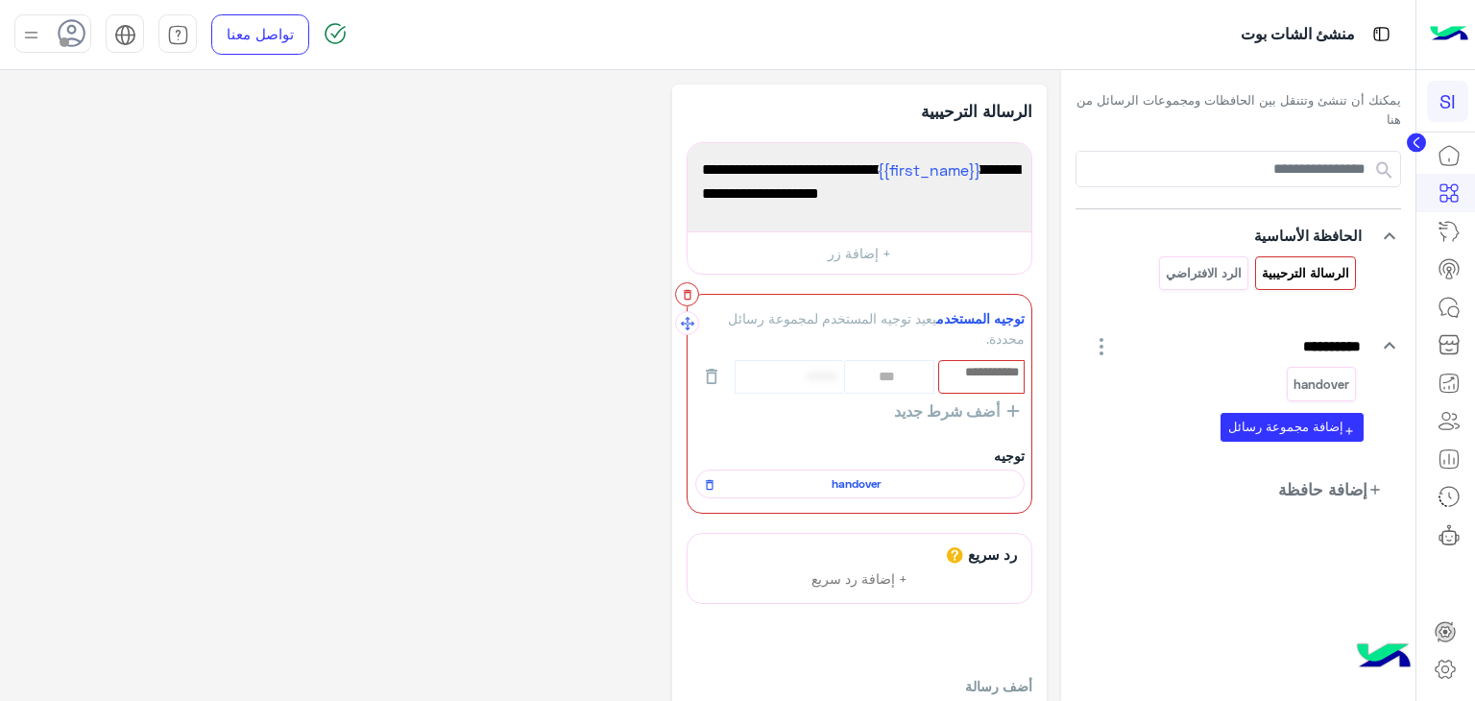
click at [691, 301] on button "button" at bounding box center [687, 294] width 24 height 24
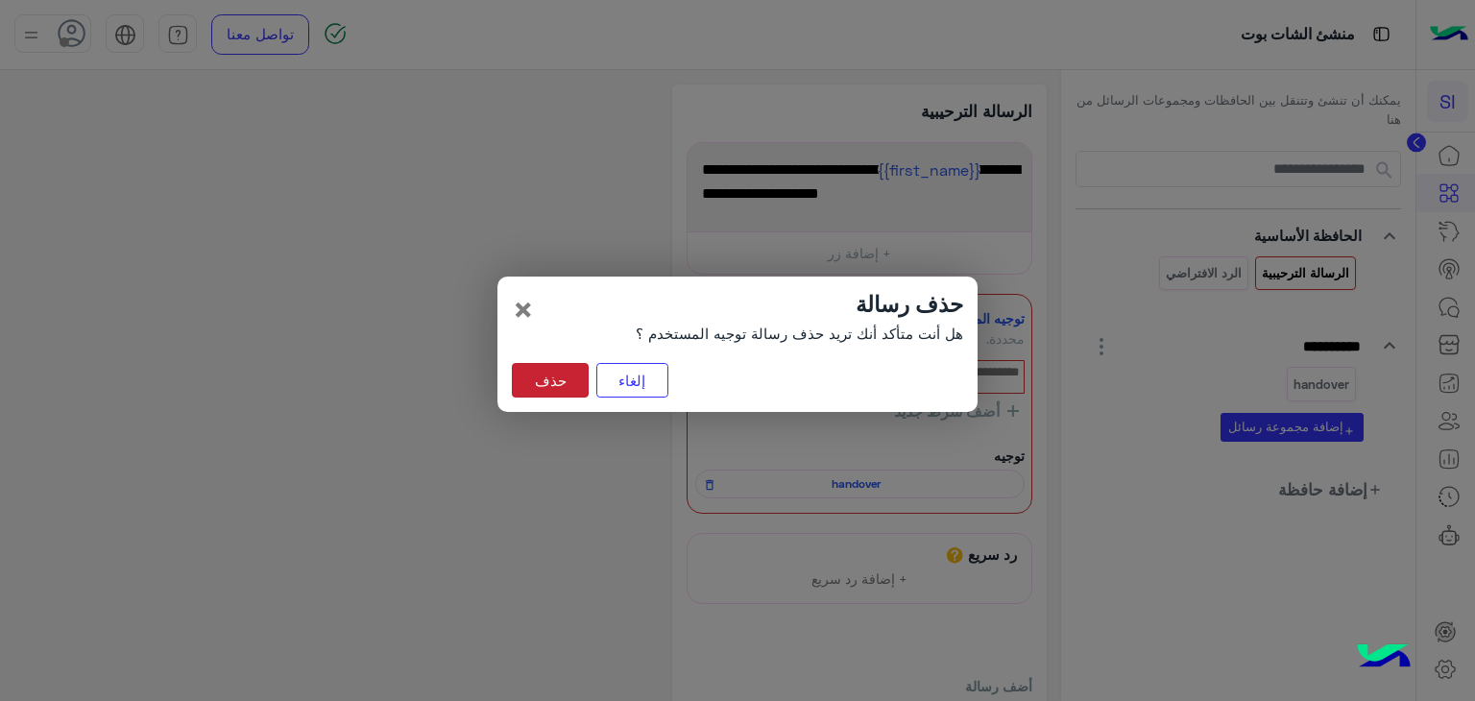
click at [586, 373] on button "حذف" at bounding box center [550, 380] width 77 height 35
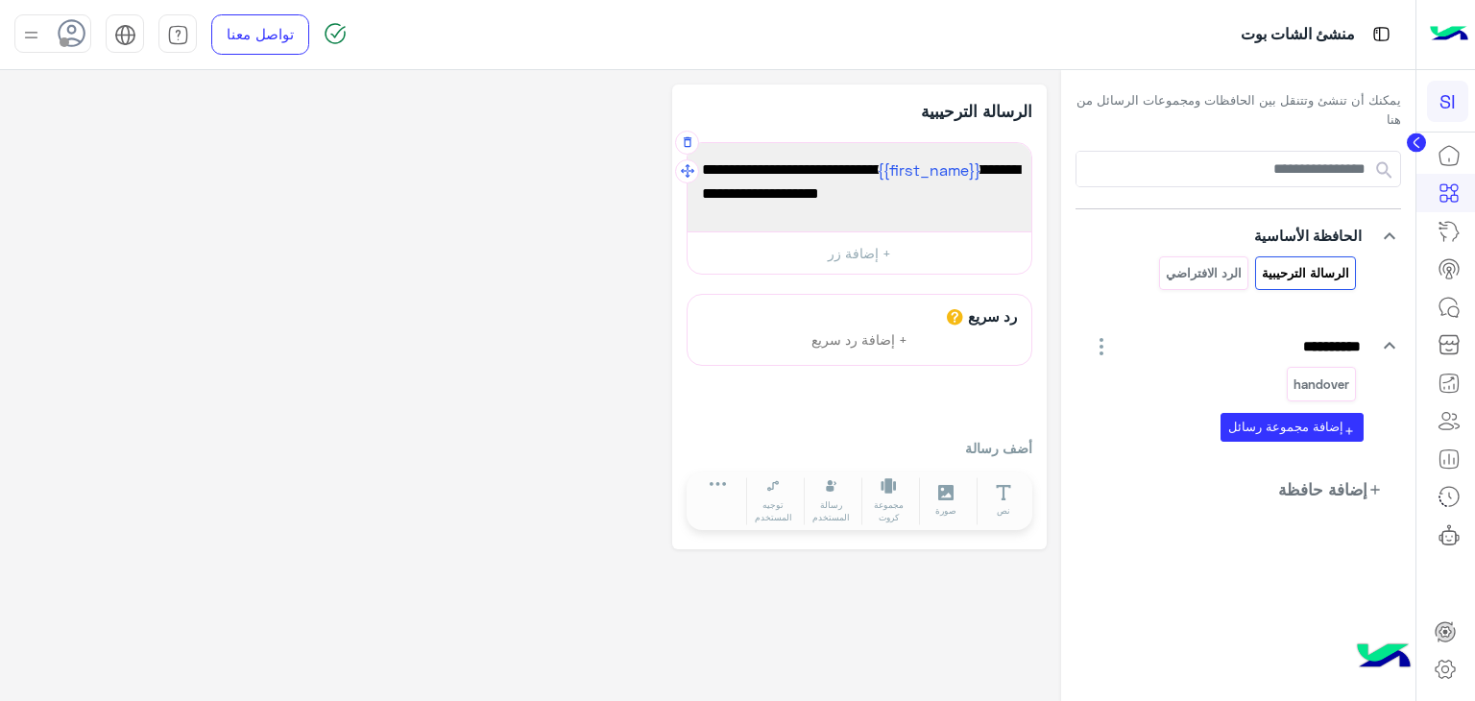
click at [863, 184] on span "مرحبًا {{first_name}} 👋، أهلاً بك في سيلفر لاين، كيف يمكننا مساعدتك اليوم؟" at bounding box center [859, 181] width 315 height 49
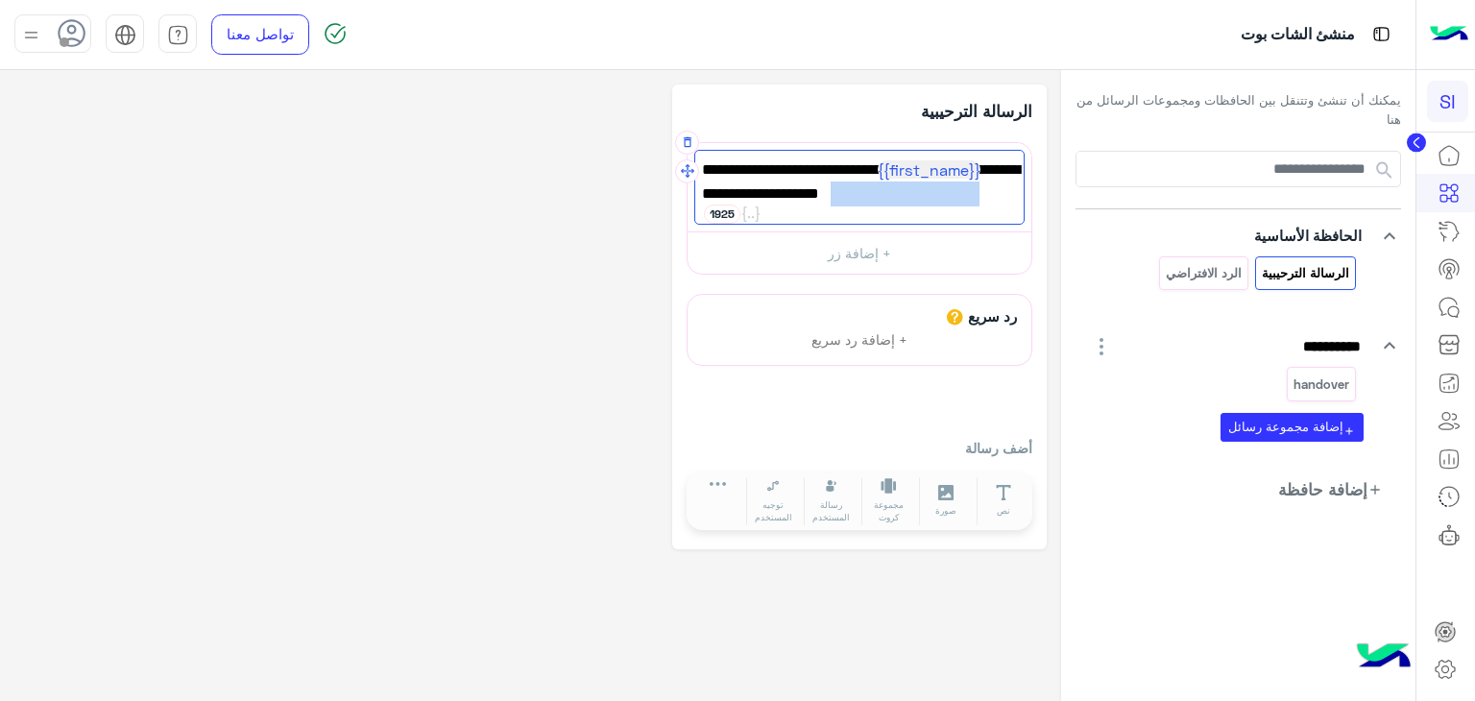
drag, startPoint x: 806, startPoint y: 192, endPoint x: 950, endPoint y: 201, distance: 144.3
click at [950, 201] on span "مرحبًا {{first_name}} 👋، أهلاً بك في سيلفر لاين، كيف يمكننا مساعدتك اليوم؟" at bounding box center [859, 181] width 315 height 49
type textarea "**********"
click at [883, 266] on button "+ إضافة زر" at bounding box center [860, 252] width 344 height 43
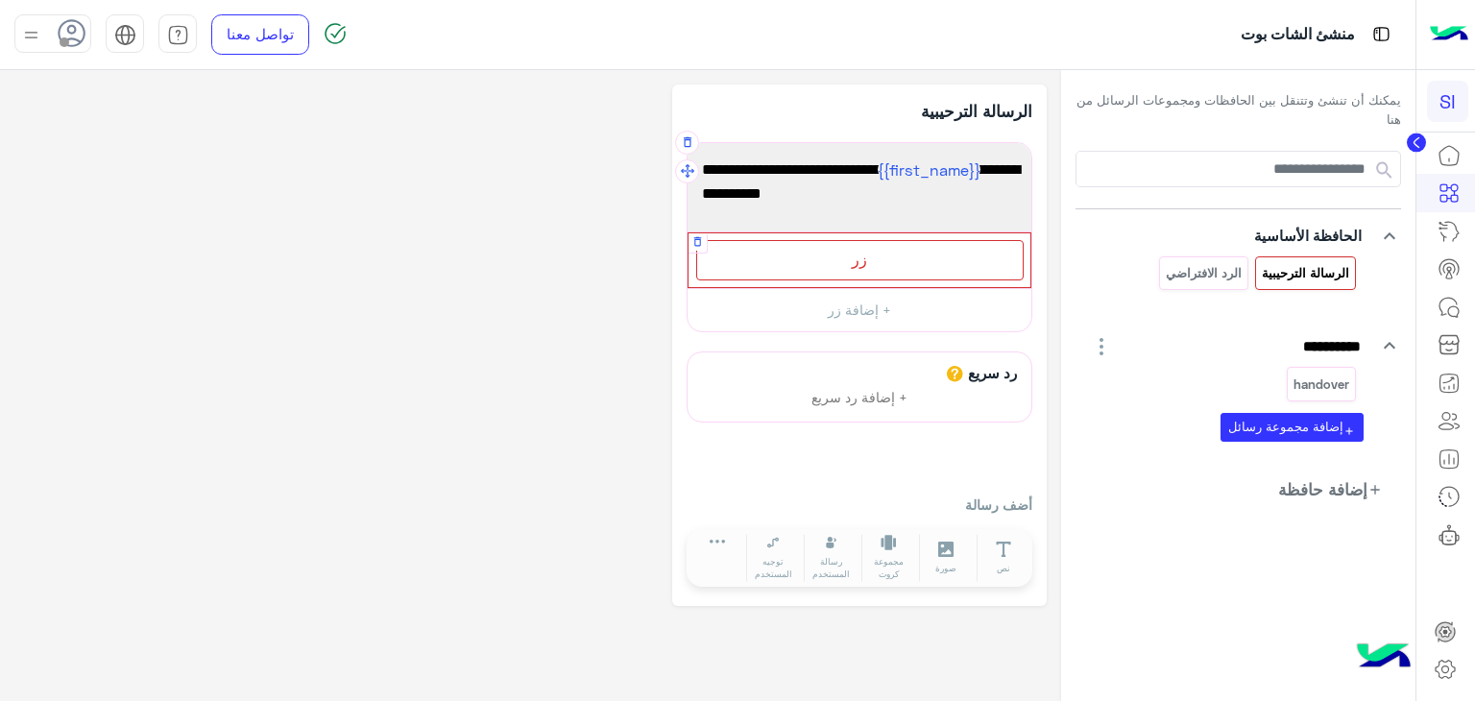
click at [857, 262] on span "زر" at bounding box center [859, 259] width 15 height 18
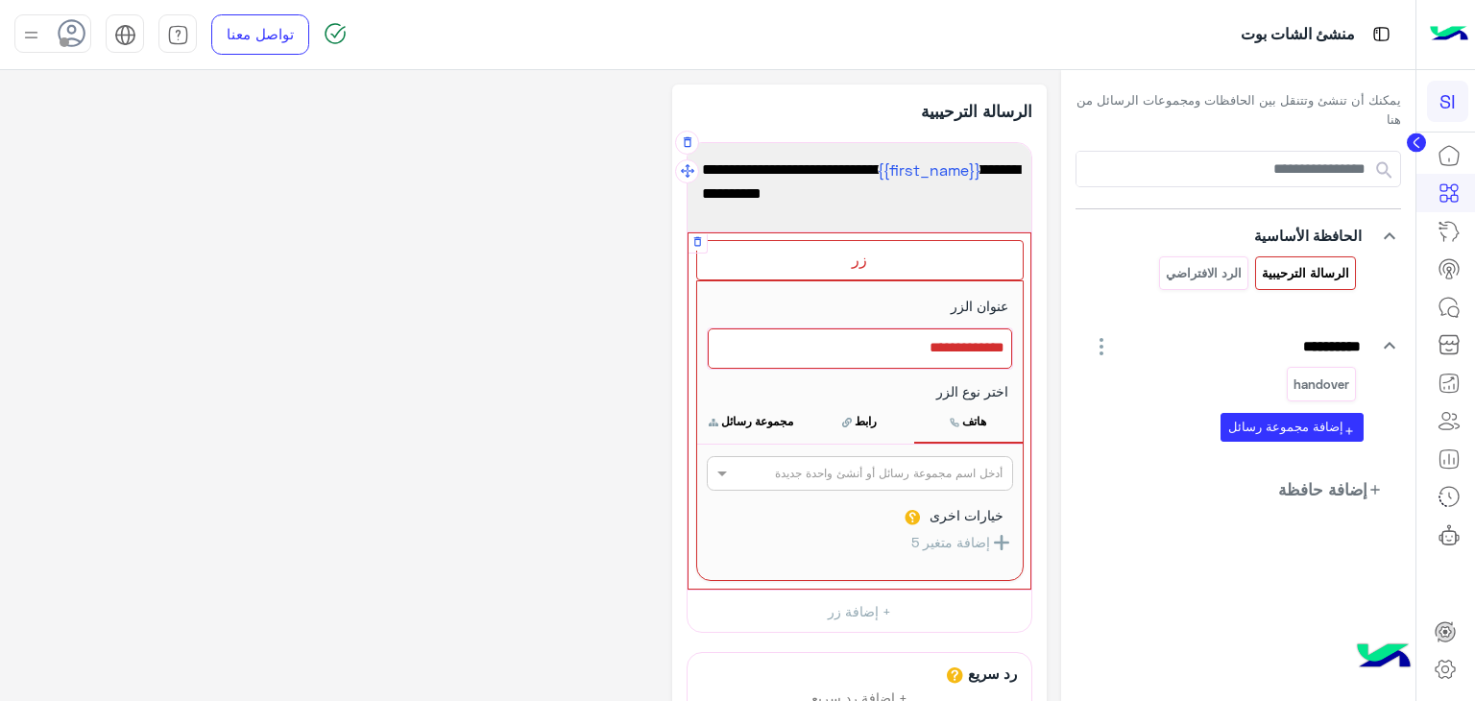
click at [922, 348] on div at bounding box center [860, 348] width 304 height 40
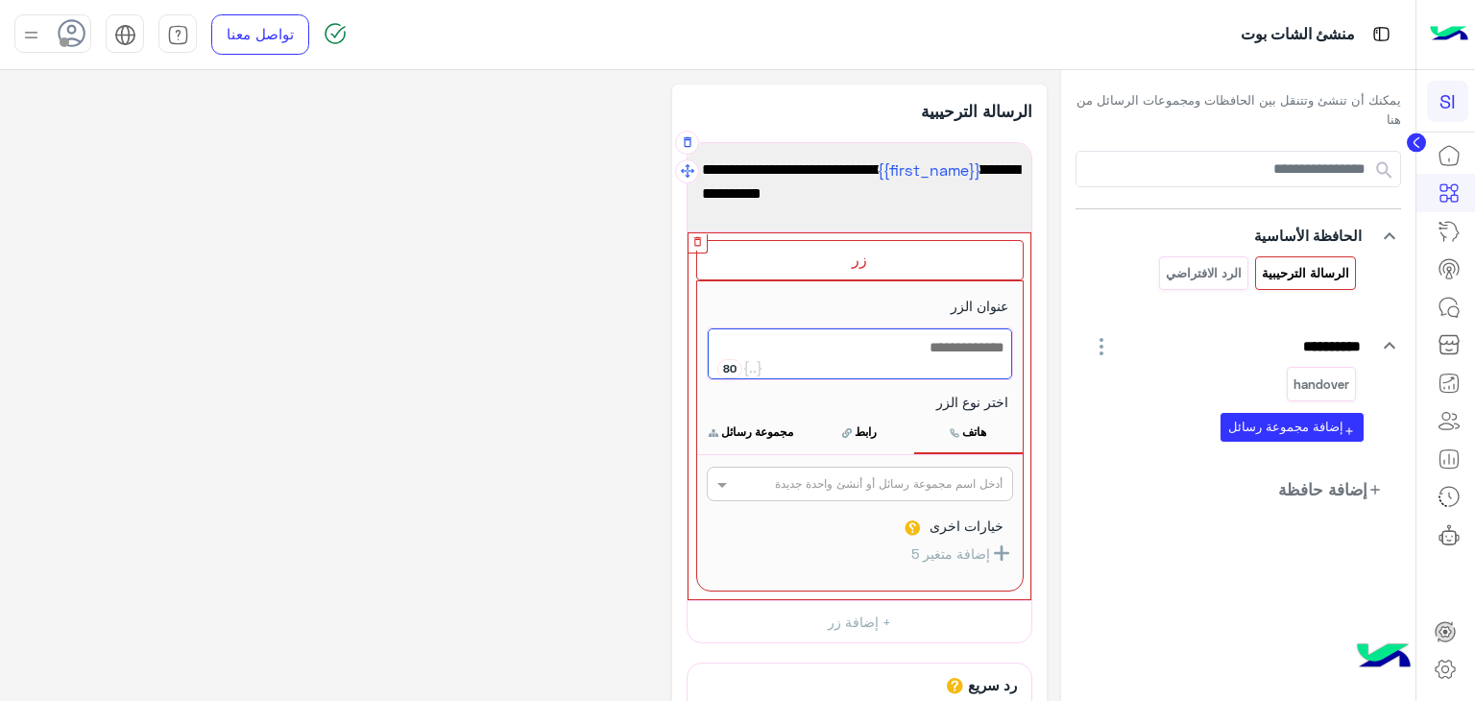
click at [699, 244] on icon "button" at bounding box center [697, 241] width 8 height 10
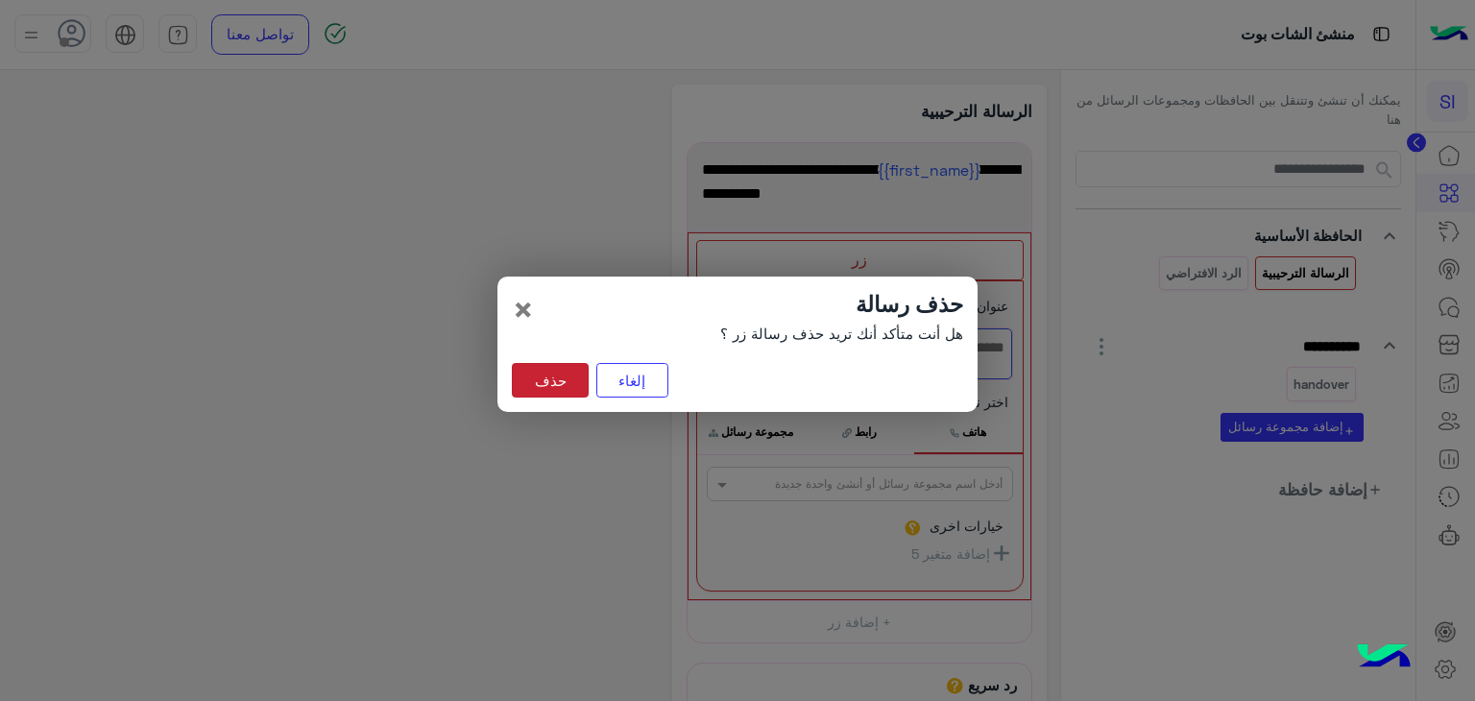
click at [568, 381] on button "حذف" at bounding box center [550, 380] width 77 height 35
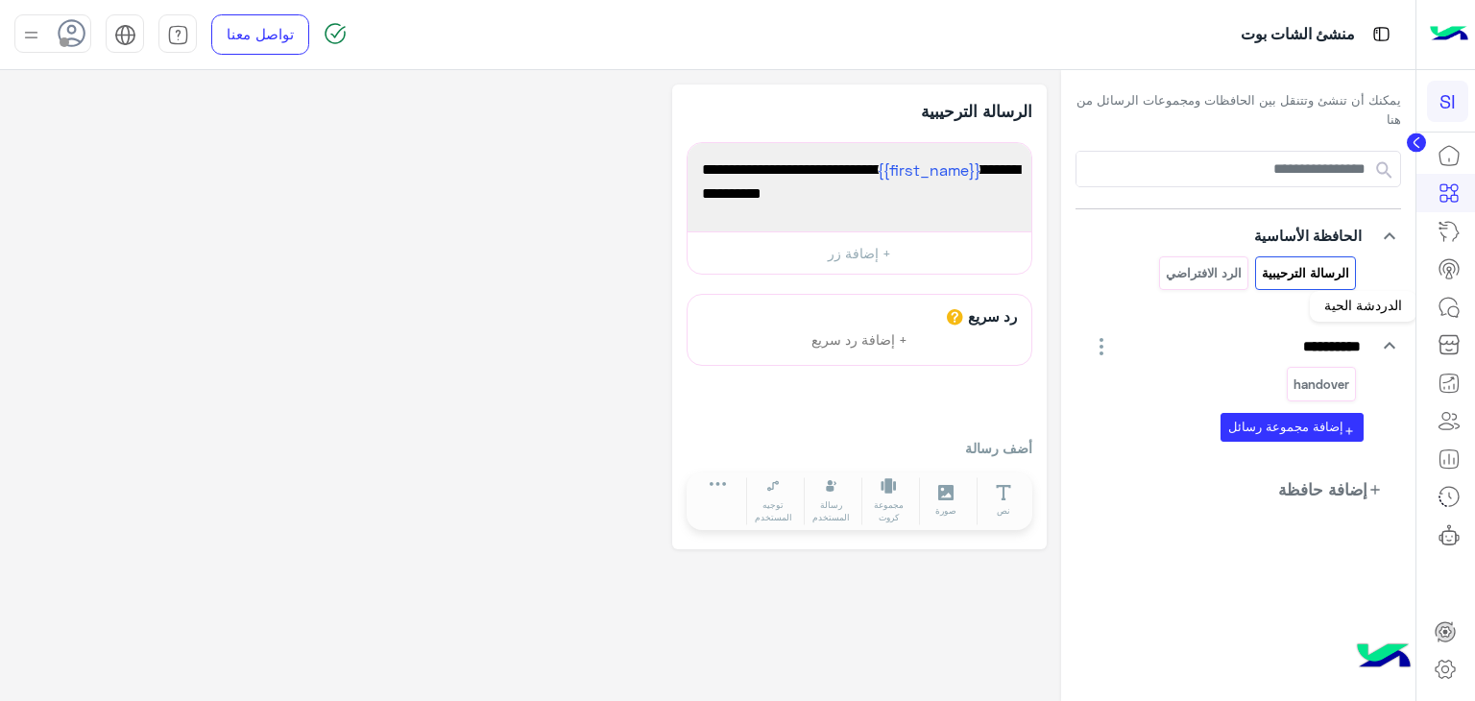
click at [1453, 312] on icon at bounding box center [1449, 307] width 23 height 23
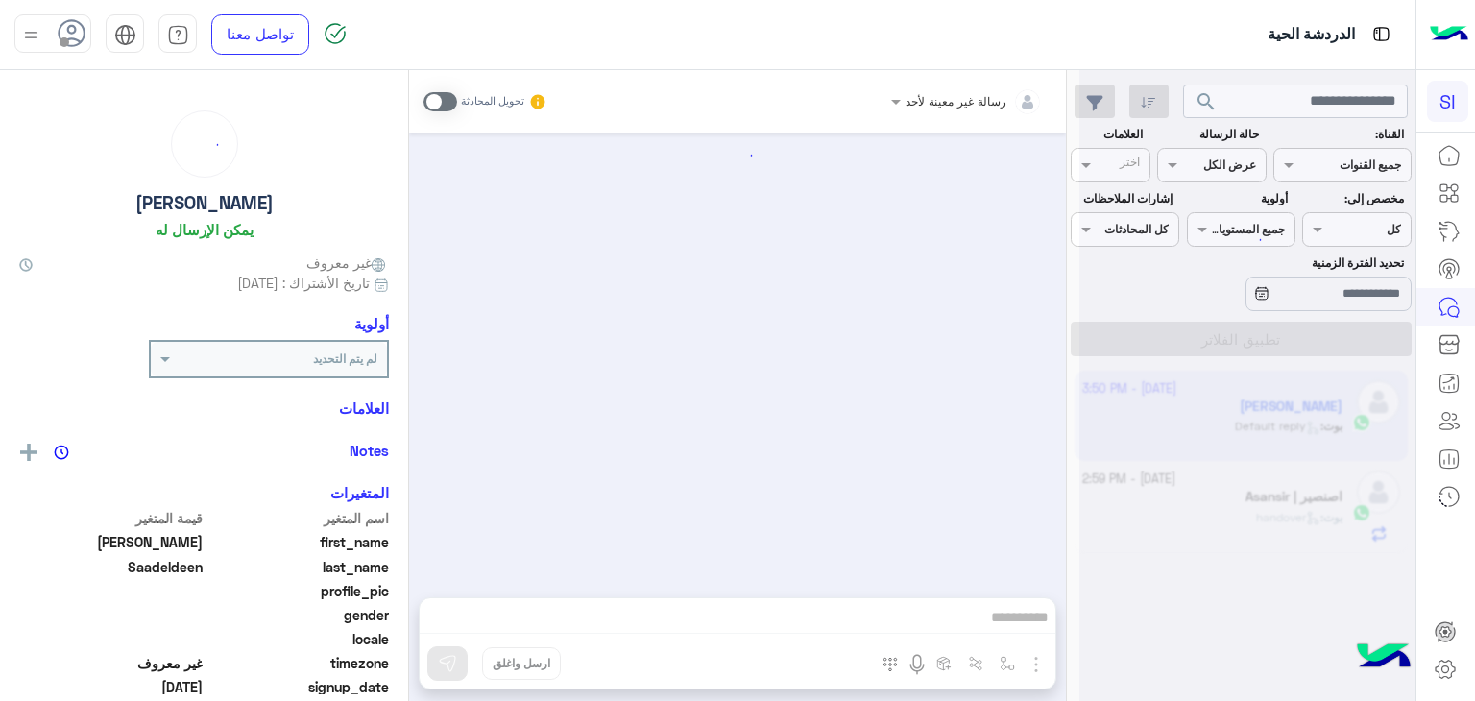
scroll to position [702, 0]
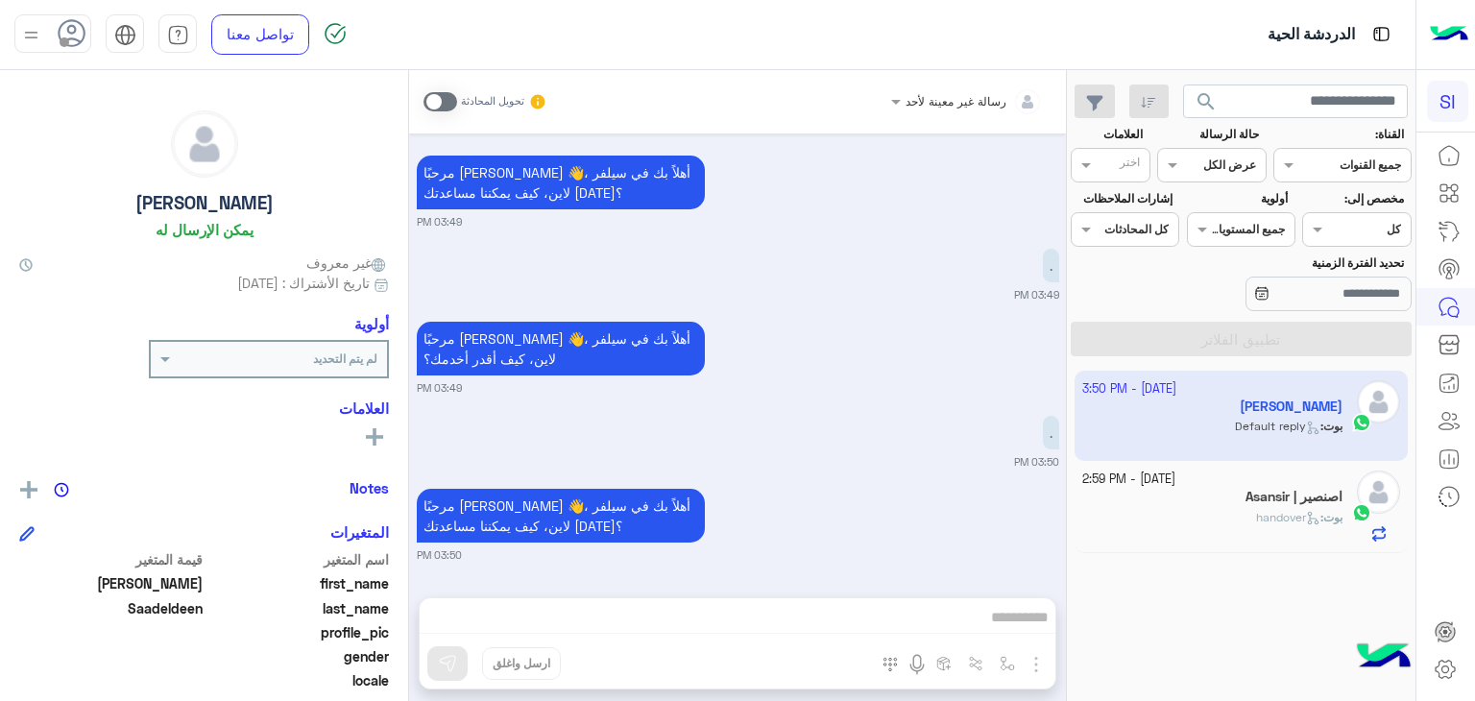
click at [987, 617] on div "رسالة غير معينة لأحد تحويل المحادثة Oct 8, 2025 السلام عليكم 03:46 PM مرحبًا Mu…" at bounding box center [737, 389] width 657 height 639
click at [1244, 426] on app-inbox-user "8 October - 3:50 PM Mubarak Saadeldeen بوت : Default reply" at bounding box center [1242, 416] width 334 height 90
click at [914, 614] on div "رسالة غير معينة لأحد تحويل المحادثة Oct 8, 2025 السلام عليكم 03:46 PM مرحبًا Mu…" at bounding box center [737, 389] width 657 height 639
click at [972, 635] on div "رسالة غير معينة لأحد تحويل المحادثة Oct 8, 2025 السلام عليكم 03:46 PM مرحبًا Mu…" at bounding box center [737, 389] width 657 height 639
click at [992, 619] on div "رسالة غير معينة لأحد تحويل المحادثة Oct 8, 2025 السلام عليكم 03:46 PM مرحبًا Mu…" at bounding box center [737, 389] width 657 height 639
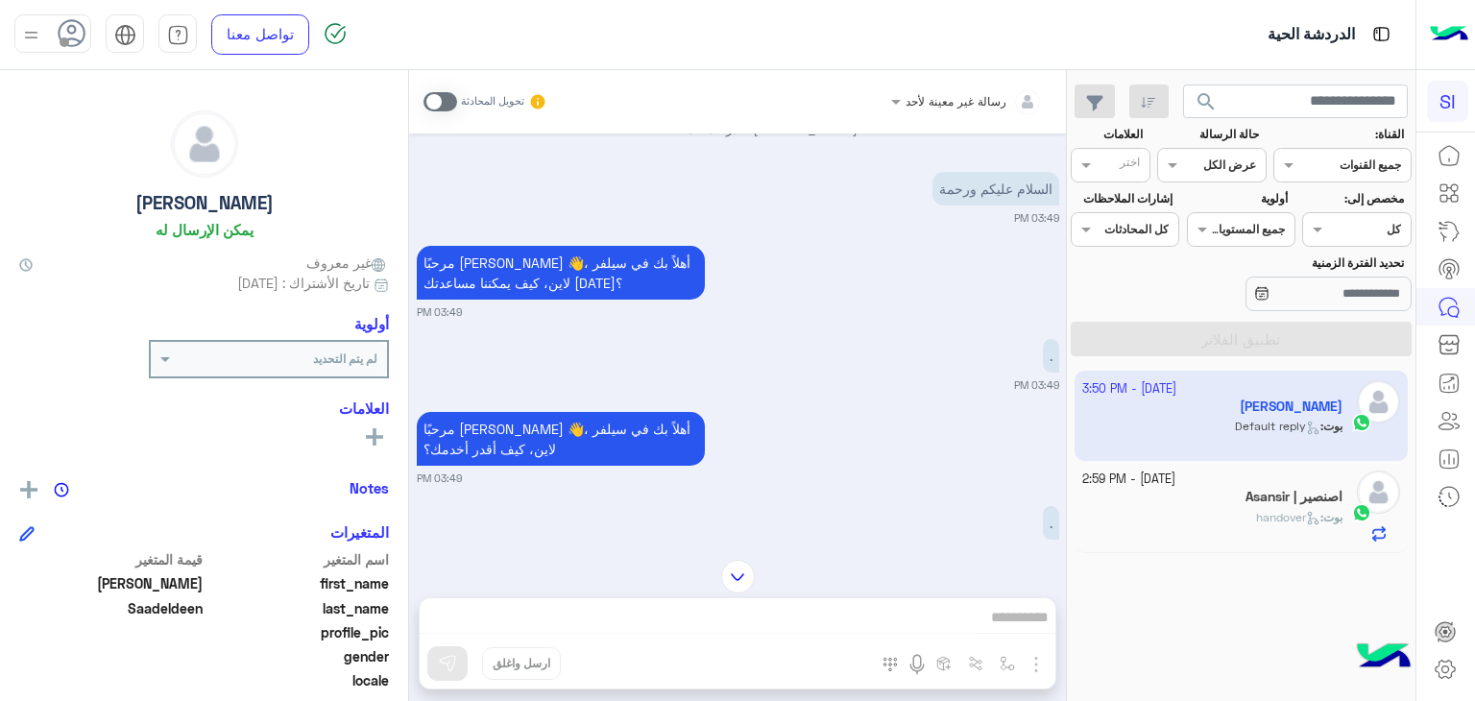
scroll to position [620, 0]
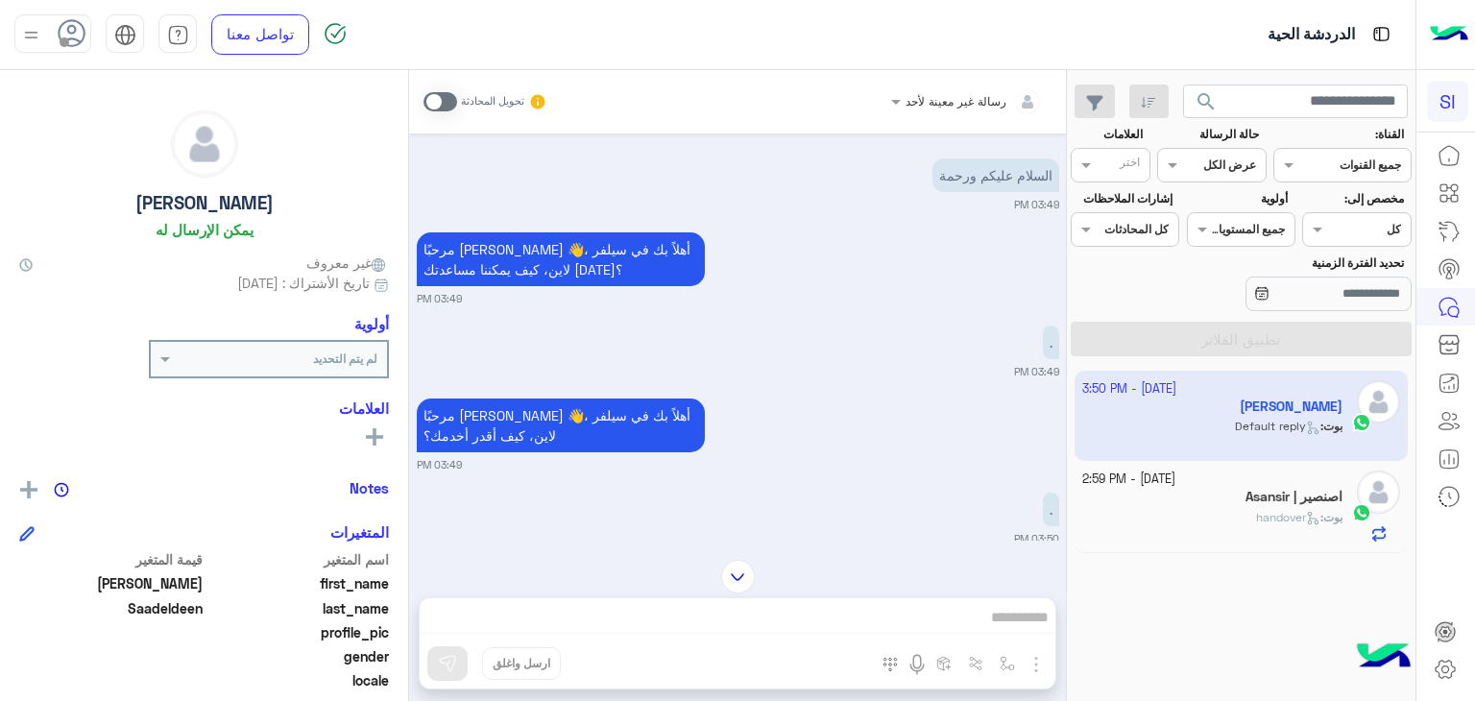
click at [501, 278] on p "مرحبًا Mubarak 👋، أهلاً بك في سيلفر لاين، كيف يمكننا مساعدتك اليوم؟" at bounding box center [561, 259] width 288 height 54
click at [489, 365] on div ". 03:49 PM" at bounding box center [738, 350] width 642 height 59
click at [489, 389] on div "Oct 8, 2025 السلام عليكم 03:46 PM مرحبًا Mubarak 👋، أهلاً بك في سيلفر لاين، كيف…" at bounding box center [737, 336] width 657 height 407
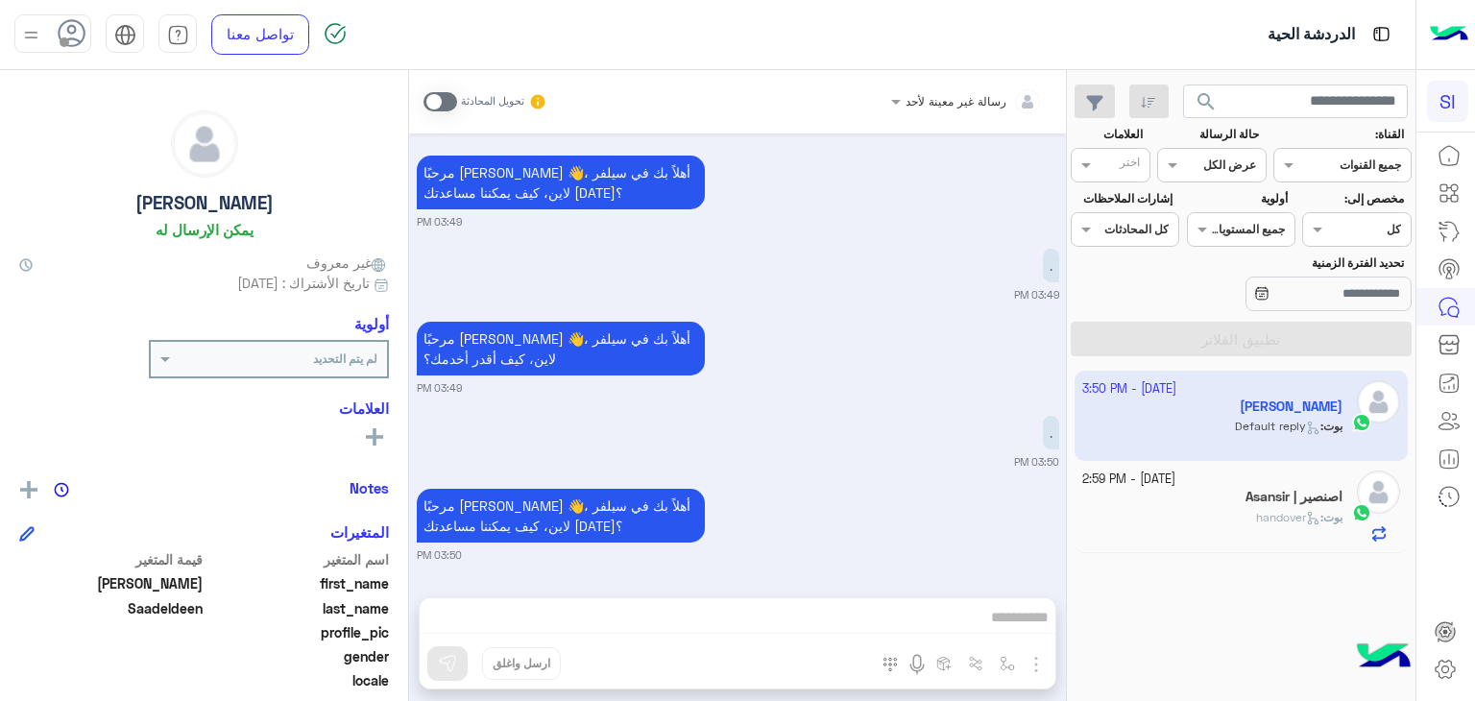
click at [775, 623] on div "رسالة غير معينة لأحد تحويل المحادثة Oct 8, 2025 السلام عليكم 03:46 PM مرحبًا Mu…" at bounding box center [737, 389] width 657 height 639
click at [1013, 622] on div "رسالة غير معينة لأحد تحويل المحادثة Oct 8, 2025 السلام عليكم 03:46 PM مرحبًا Mu…" at bounding box center [737, 389] width 657 height 639
click at [1001, 622] on div "رسالة غير معينة لأحد تحويل المحادثة Oct 8, 2025 السلام عليكم 03:46 PM مرحبًا Mu…" at bounding box center [737, 389] width 657 height 639
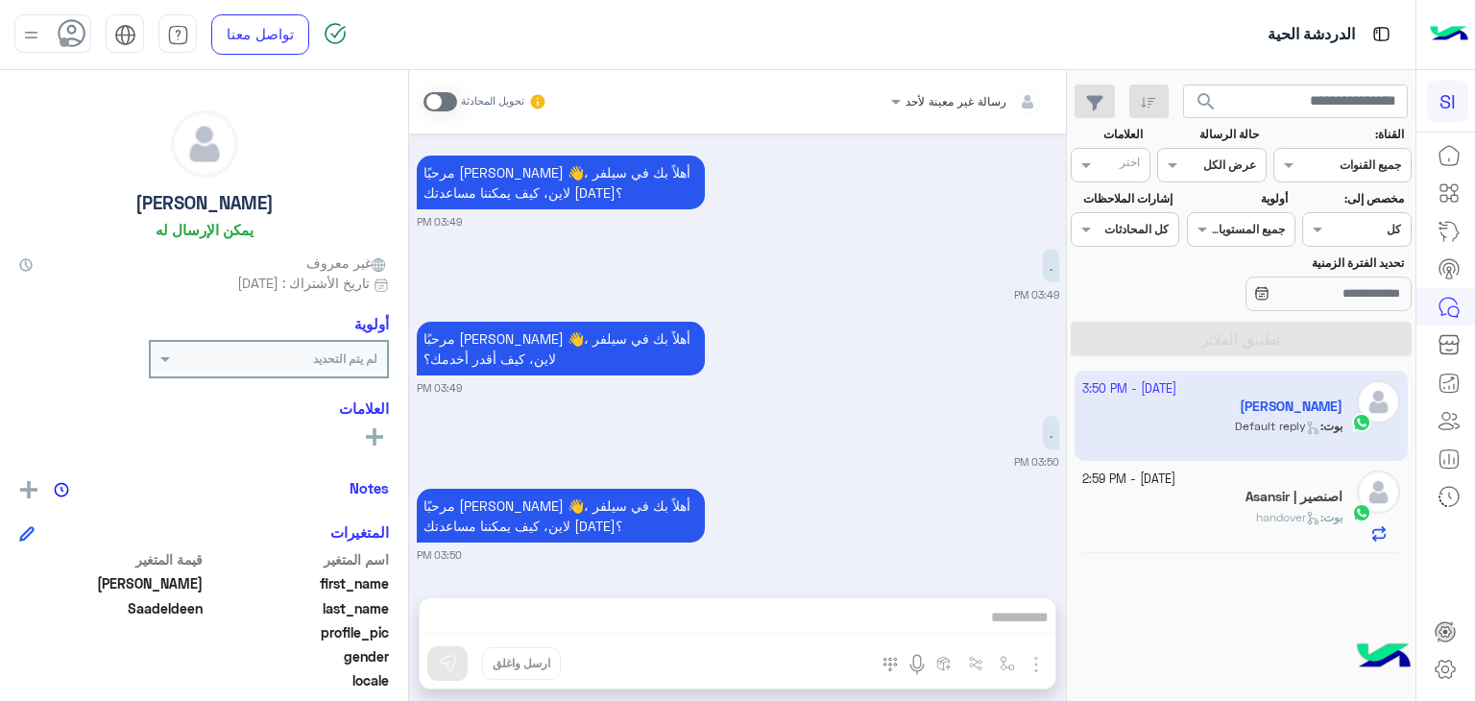
click at [1291, 431] on app-inbox-user "8 October - 3:50 PM Mubarak Saadeldeen بوت : Default reply" at bounding box center [1242, 416] width 334 height 90
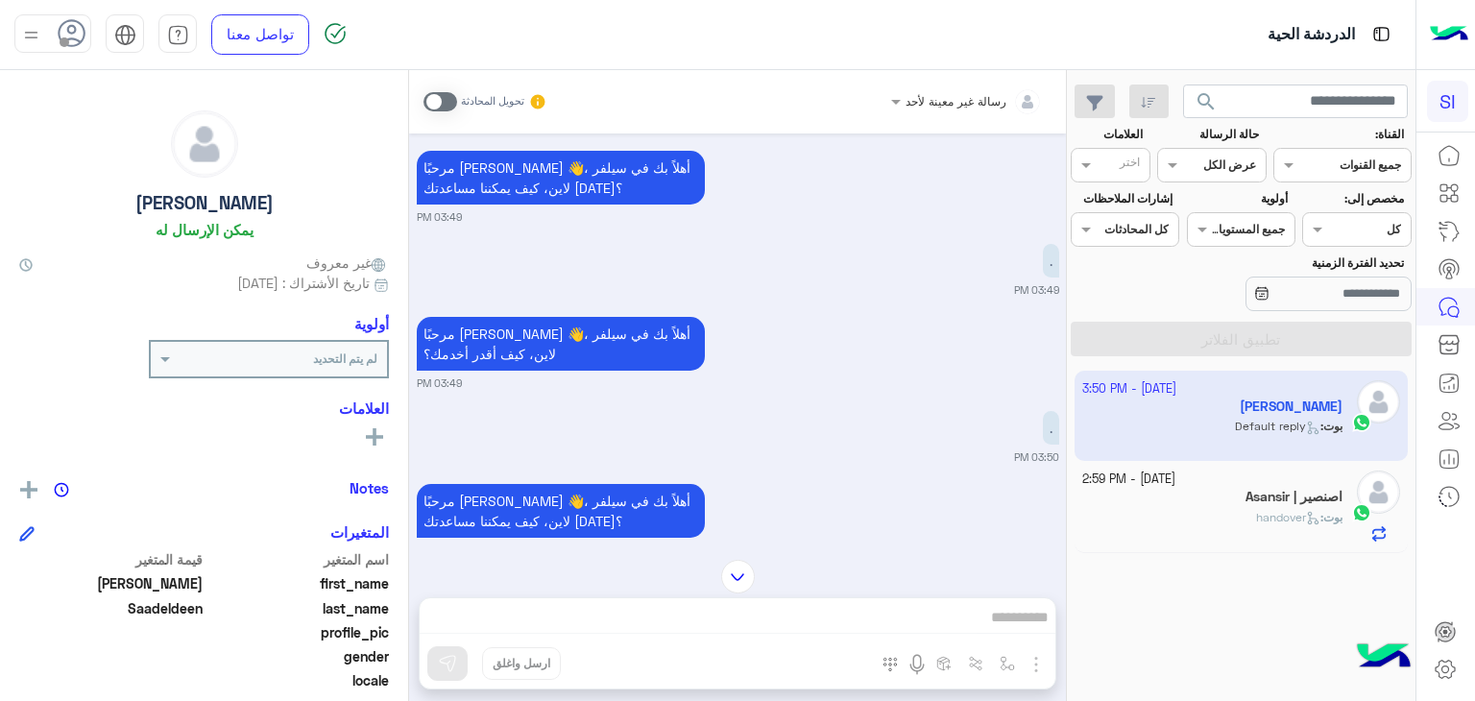
scroll to position [869, 0]
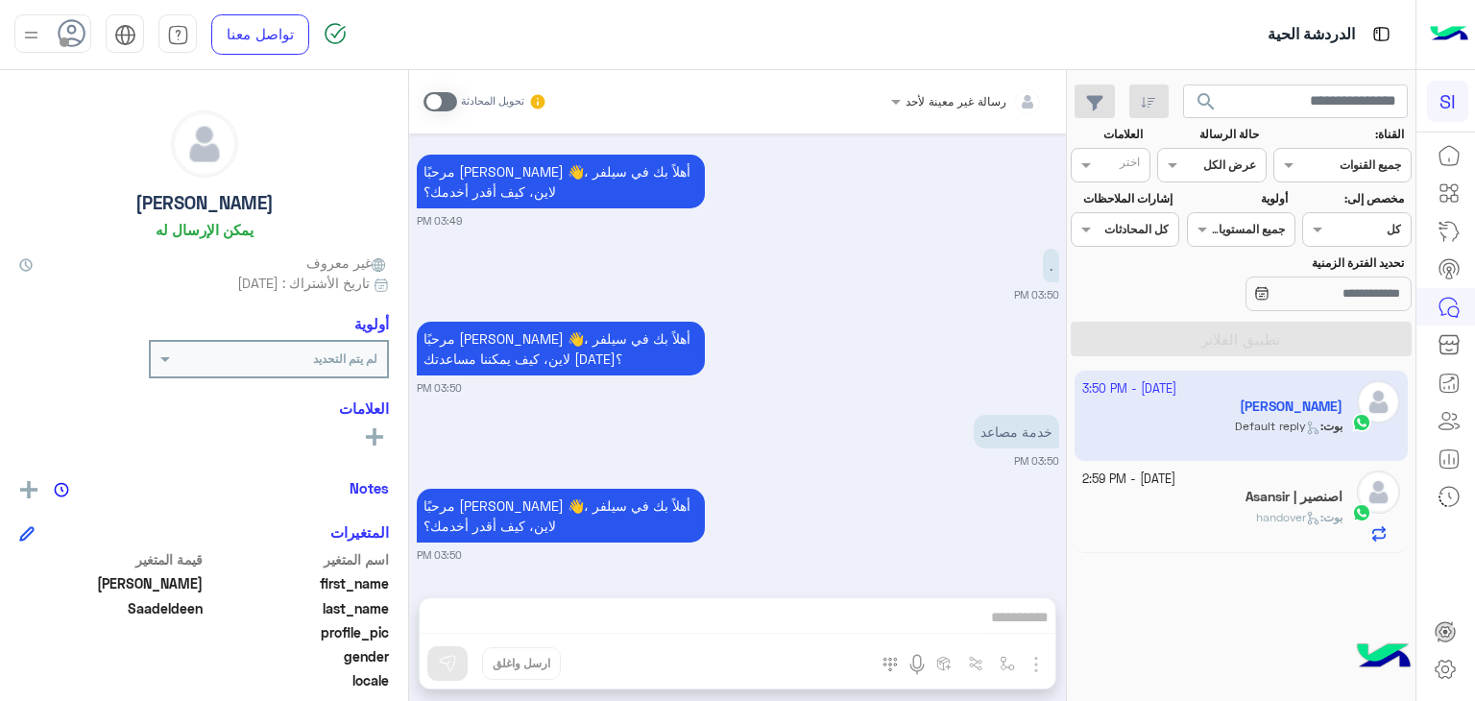
click at [1291, 431] on app-inbox-user "8 October - 3:50 PM Mubarak Saadeldeen بوت : Default reply" at bounding box center [1242, 416] width 334 height 90
click at [768, 612] on div "رسالة غير معينة لأحد تحويل المحادثة Oct 8, 2025 السلام عليكم 03:46 PM مرحبًا Mu…" at bounding box center [737, 389] width 657 height 639
click at [1264, 498] on h5 "اصنصير | Asansir" at bounding box center [1293, 497] width 97 height 16
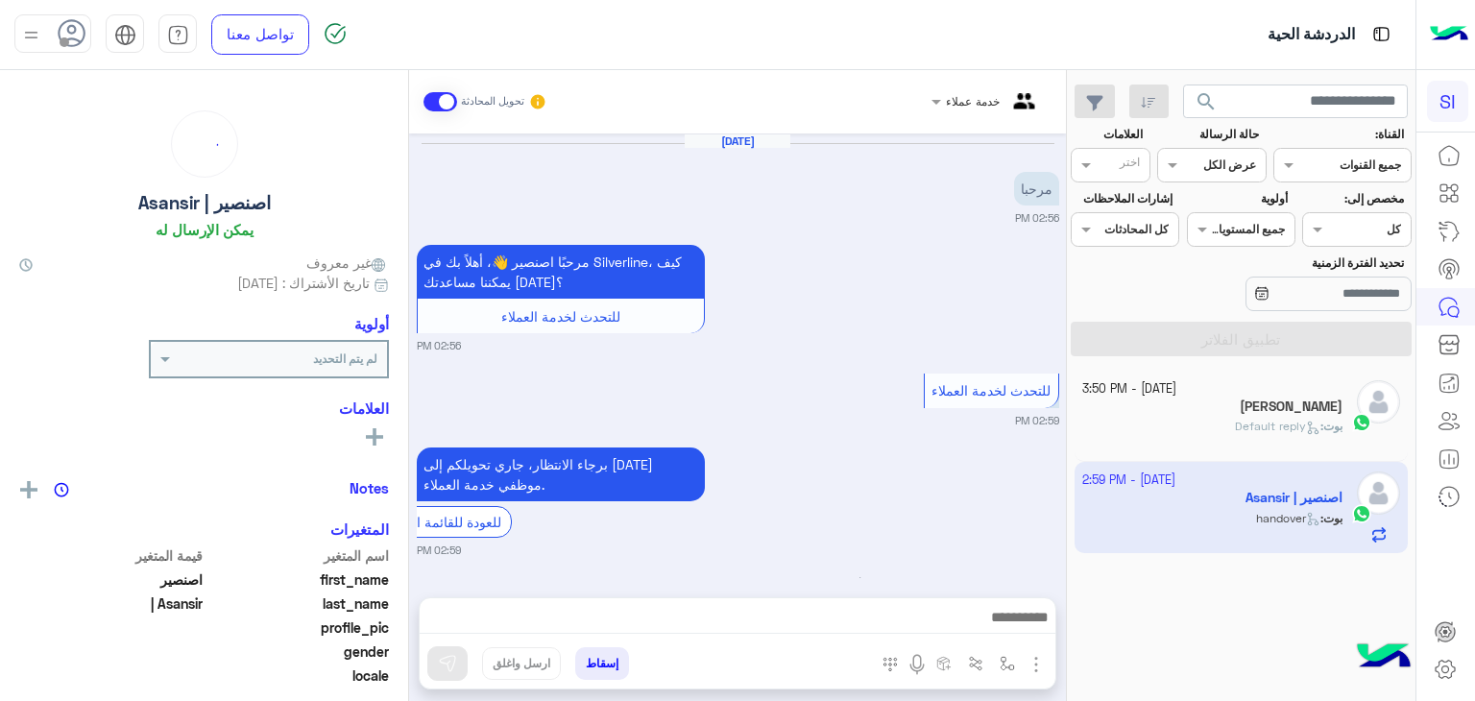
scroll to position [99, 0]
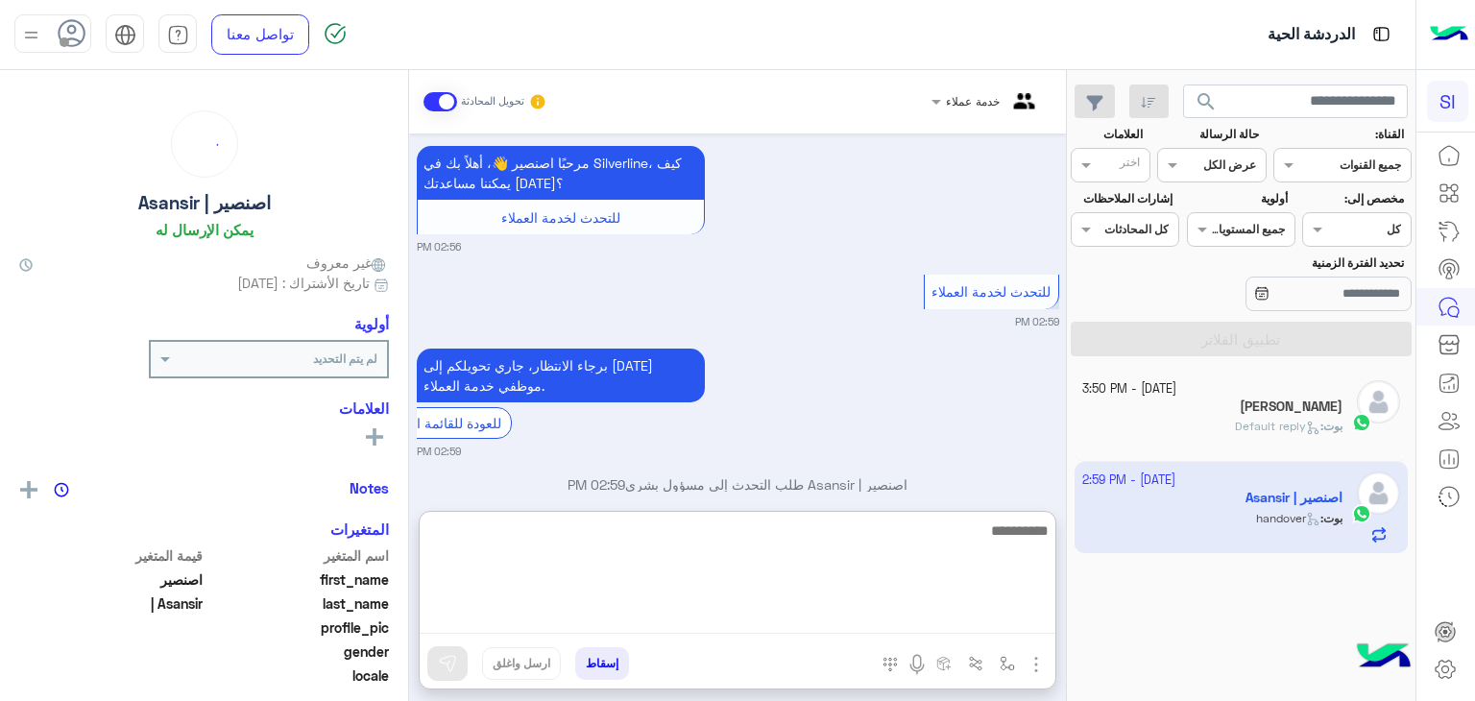
click at [956, 623] on textarea at bounding box center [738, 576] width 636 height 115
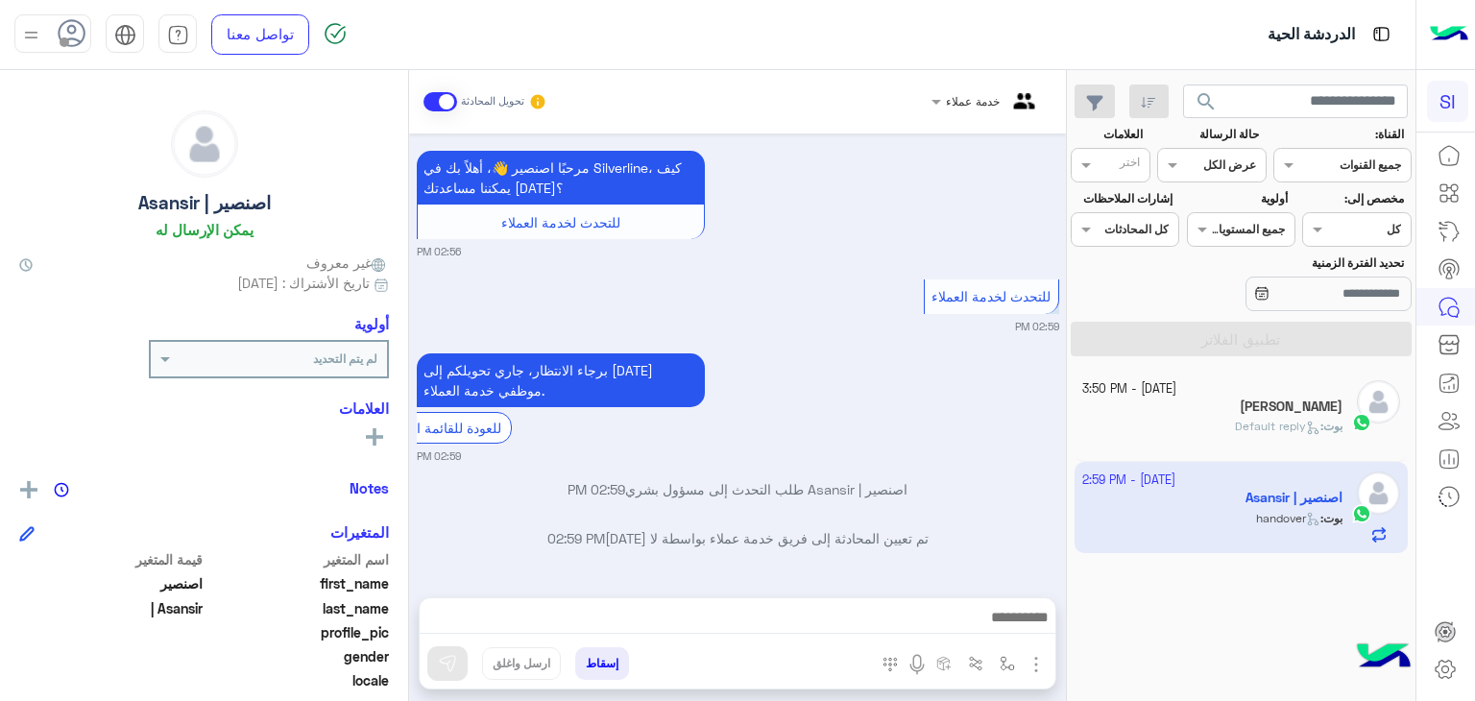
click at [1294, 421] on span "Default reply" at bounding box center [1277, 426] width 85 height 14
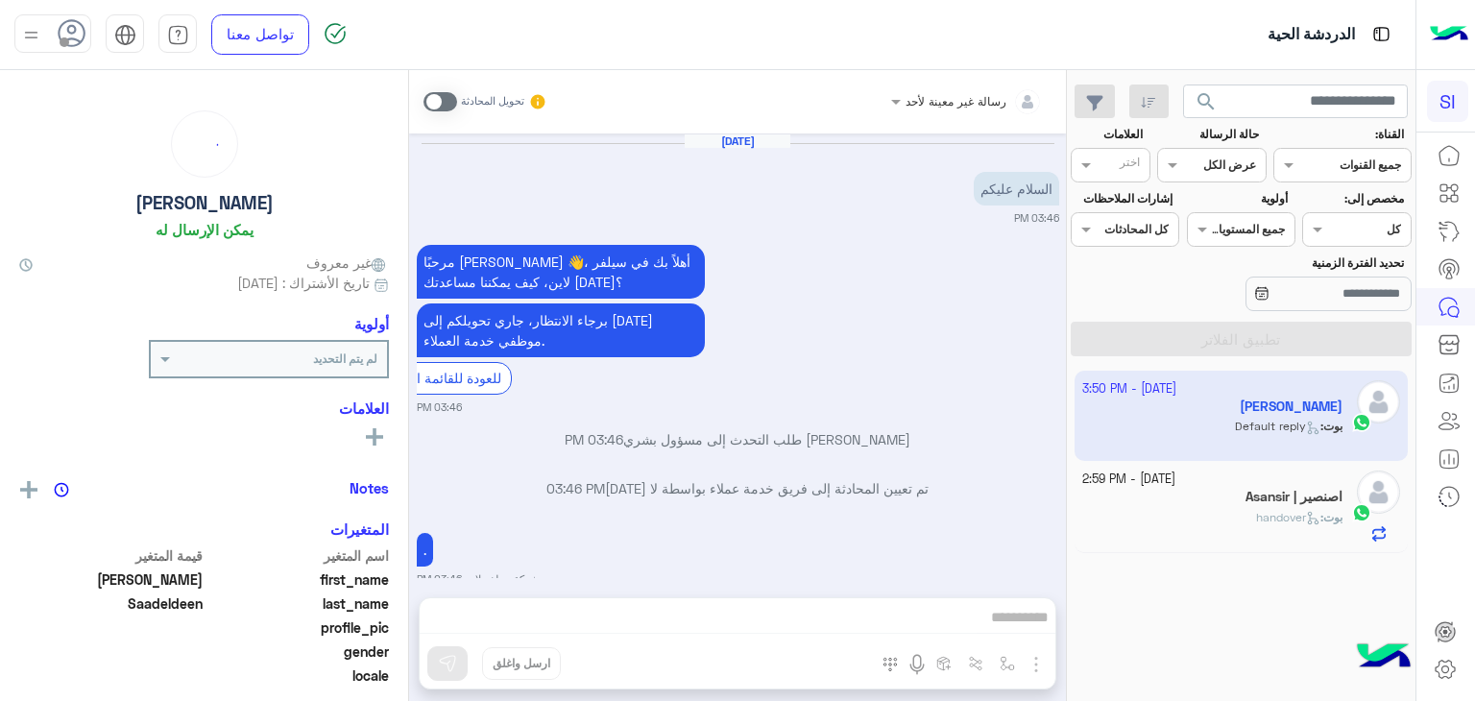
scroll to position [869, 0]
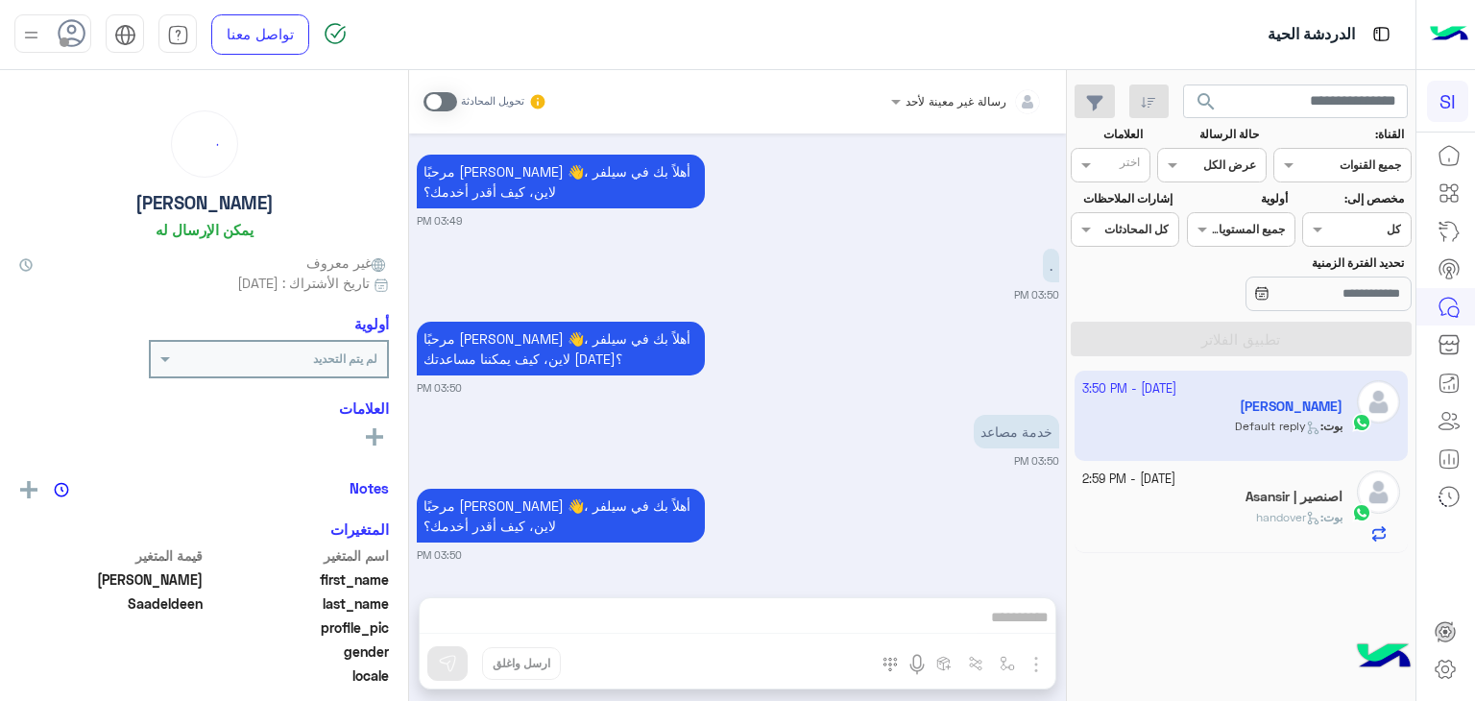
click at [998, 619] on div "رسالة غير معينة لأحد تحويل المحادثة Oct 8, 2025 السلام عليكم 03:46 PM مرحبًا Mu…" at bounding box center [737, 389] width 657 height 639
click at [410, 591] on div "رسالة غير معينة لأحد تحويل المحادثة Oct 8, 2025 السلام عليكم 03:46 PM مرحبًا Mu…" at bounding box center [737, 389] width 657 height 639
click at [909, 607] on div "رسالة غير معينة لأحد تحويل المحادثة Oct 8, 2025 السلام عليكم 03:46 PM مرحبًا Mu…" at bounding box center [737, 389] width 657 height 639
click at [985, 609] on div "رسالة غير معينة لأحد تحويل المحادثة Oct 8, 2025 السلام عليكم 03:46 PM مرحبًا Mu…" at bounding box center [737, 389] width 657 height 639
click at [1040, 670] on div "رسالة غير معينة لأحد تحويل المحادثة Oct 8, 2025 السلام عليكم 03:46 PM مرحبًا Mu…" at bounding box center [737, 389] width 657 height 639
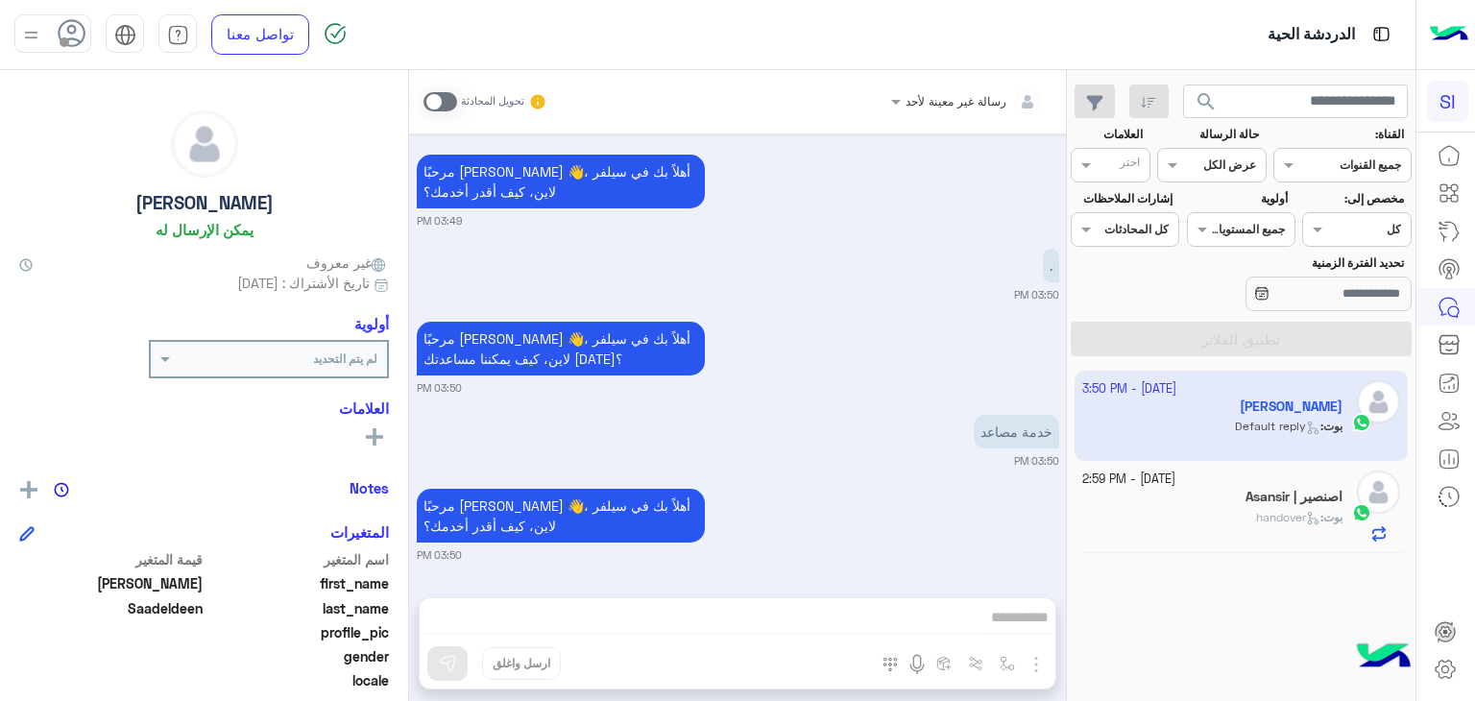
click at [1214, 546] on div "8 October - 2:59 PM اصنصير | Asansir بوت : handover" at bounding box center [1242, 506] width 334 height 91
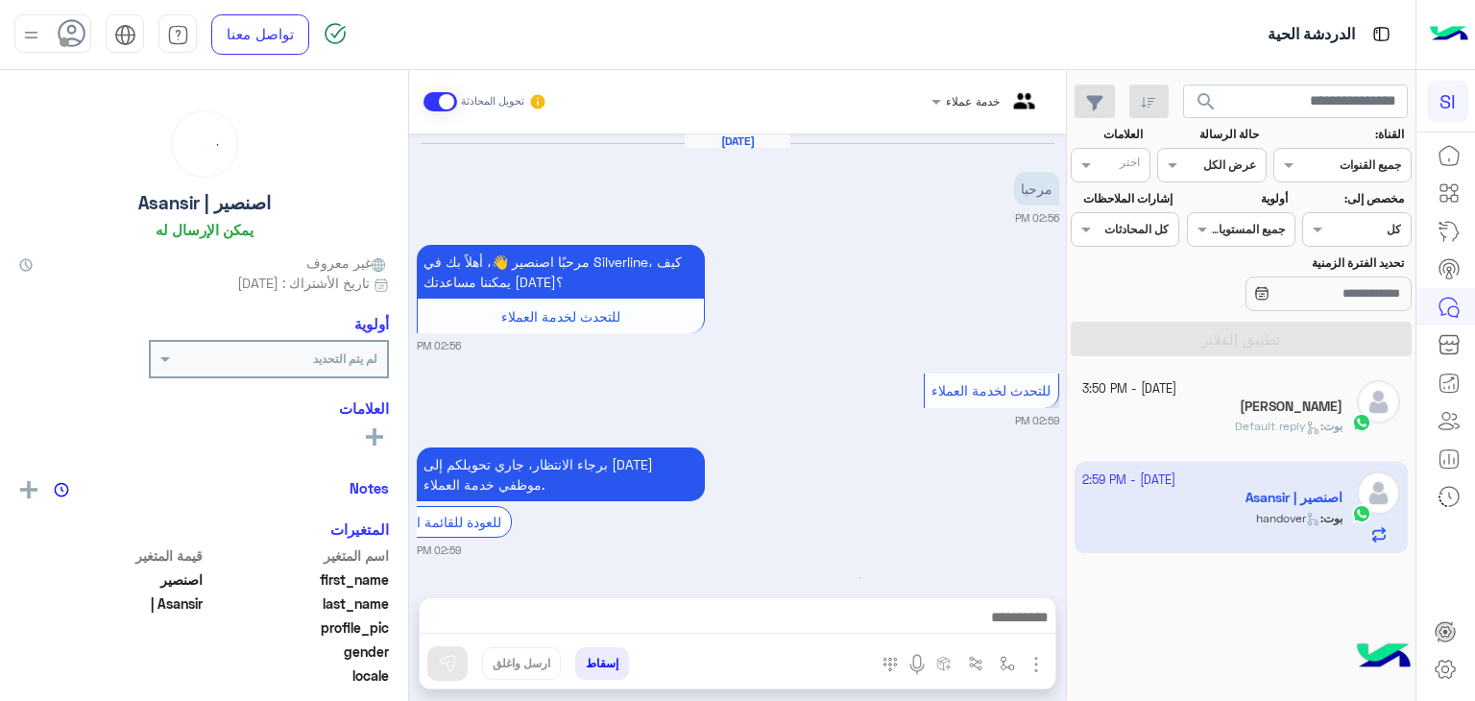
scroll to position [99, 0]
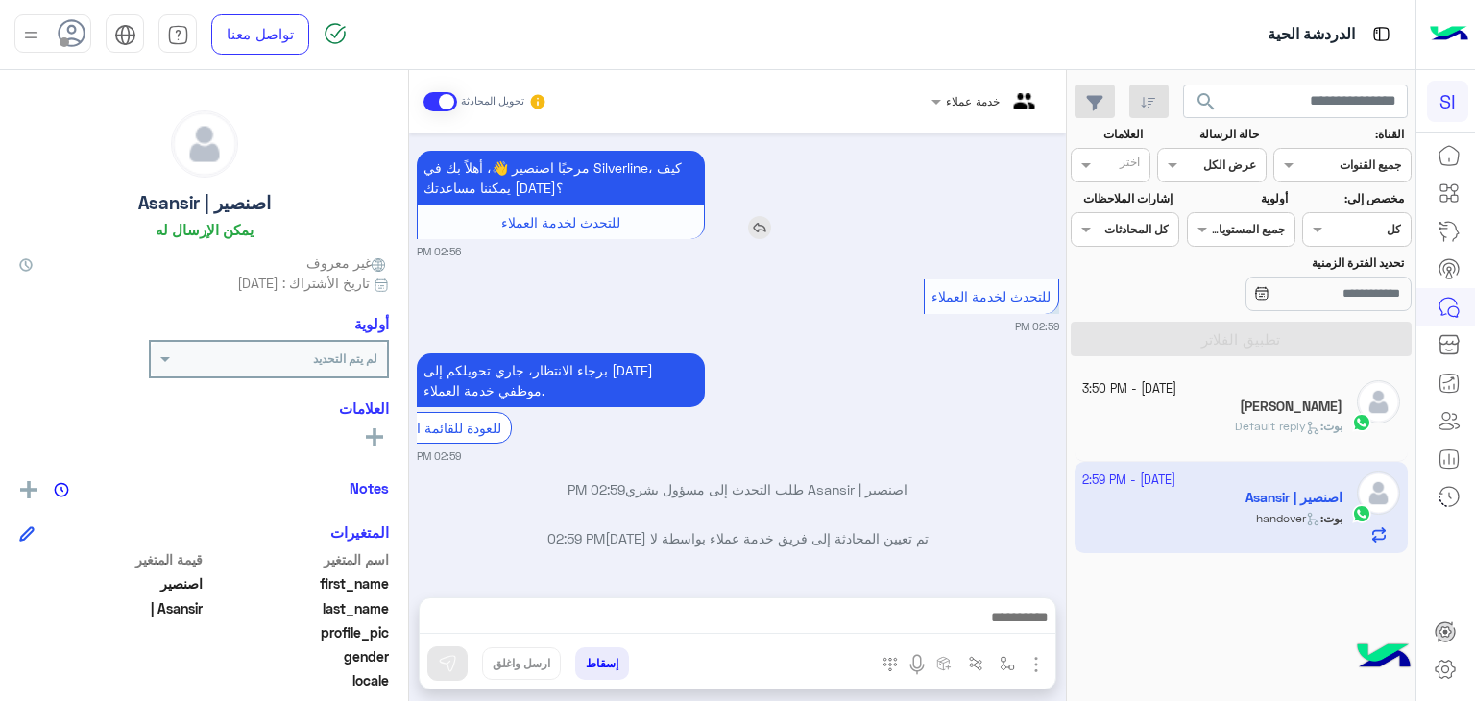
click at [548, 217] on span "للتحدث لخدمة العملاء" at bounding box center [560, 222] width 119 height 16
copy app-msgs-text "مرحبًا اصنصير 👋، أهلاً بك في [GEOGRAPHIC_DATA]، كيف يمكننا مساعدتك اليوم؟"
click at [1449, 194] on icon at bounding box center [1449, 192] width 23 height 23
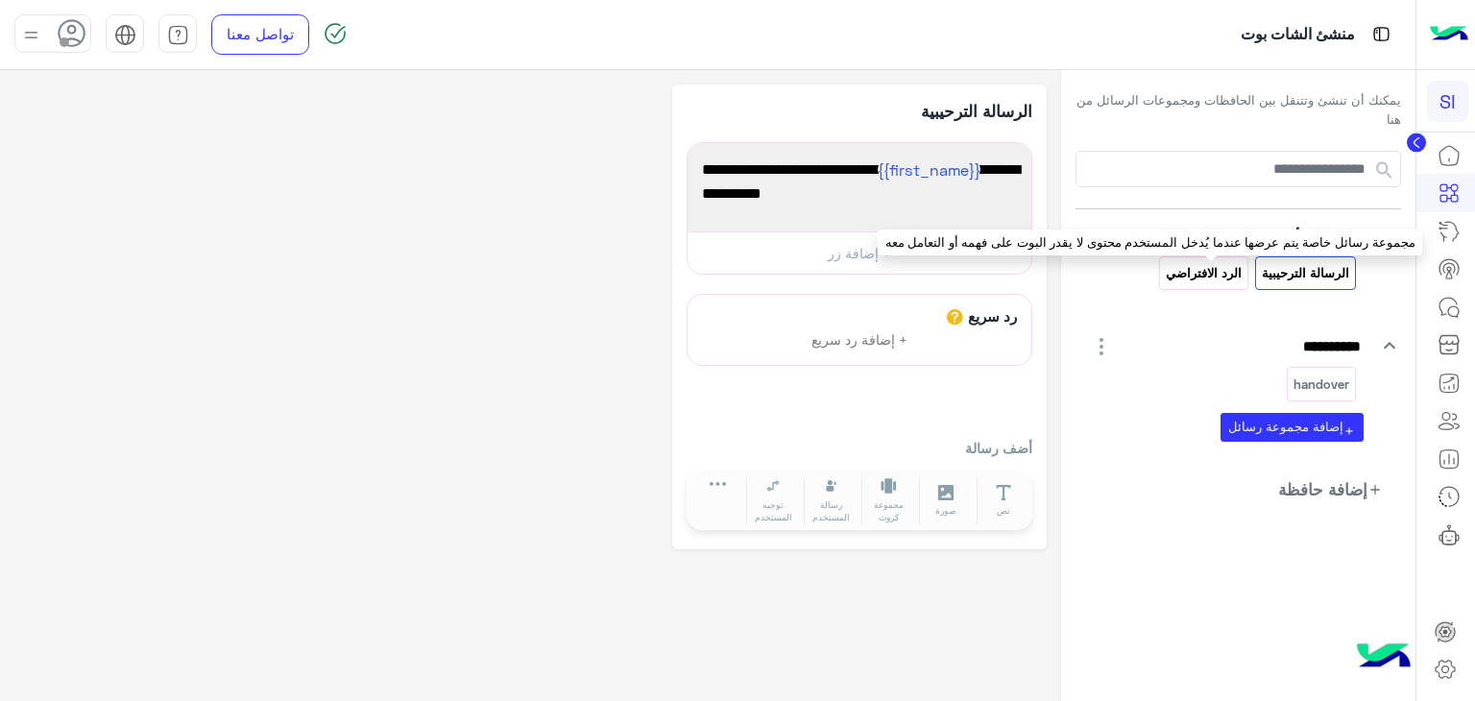
click at [1204, 276] on p "الرد الافتراضي" at bounding box center [1203, 273] width 79 height 22
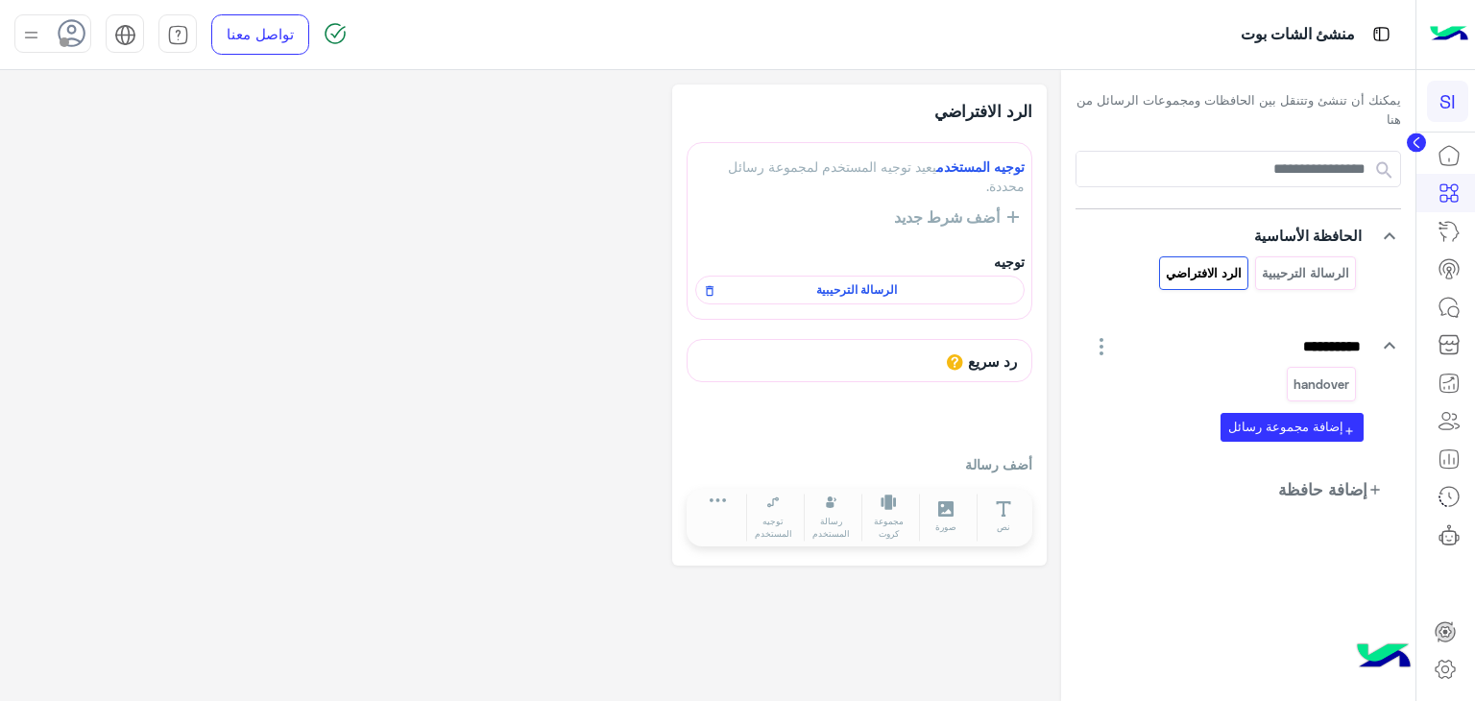
click at [1352, 267] on div "الرسالة الترحيبية" at bounding box center [1305, 273] width 101 height 34
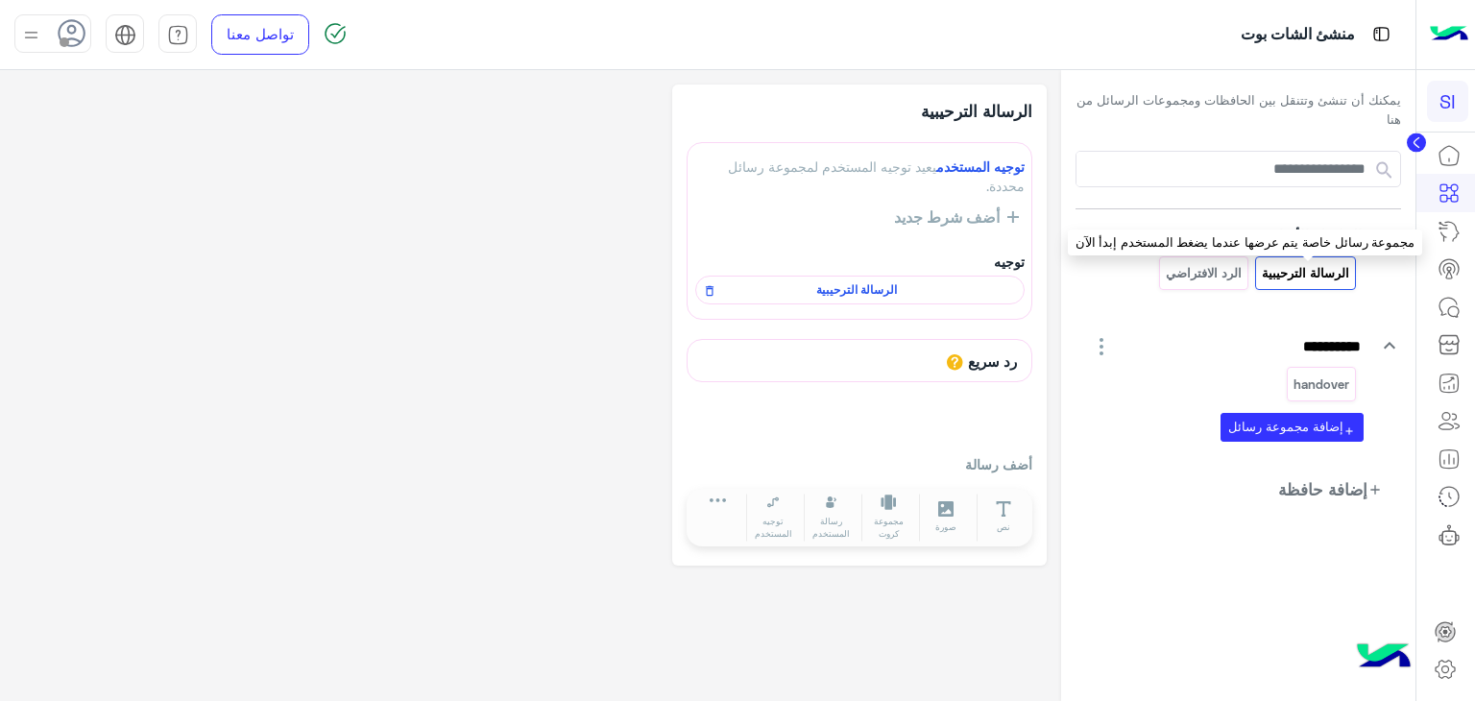
click at [1325, 274] on p "الرسالة الترحيبية" at bounding box center [1306, 273] width 90 height 22
click at [1219, 273] on p "الرد الافتراضي" at bounding box center [1203, 273] width 79 height 22
click at [1295, 274] on p "الرسالة الترحيبية" at bounding box center [1306, 273] width 90 height 22
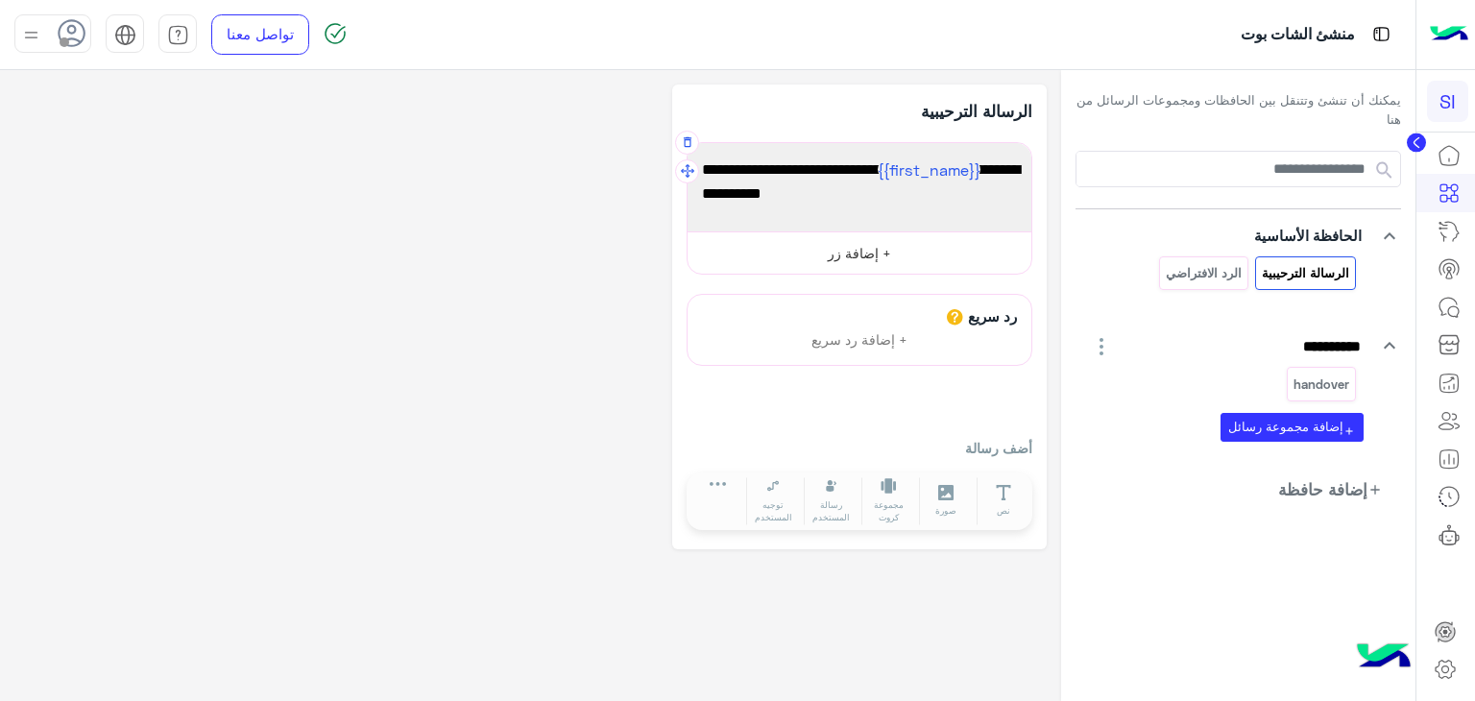
click at [909, 254] on button "+ إضافة زر" at bounding box center [860, 252] width 344 height 43
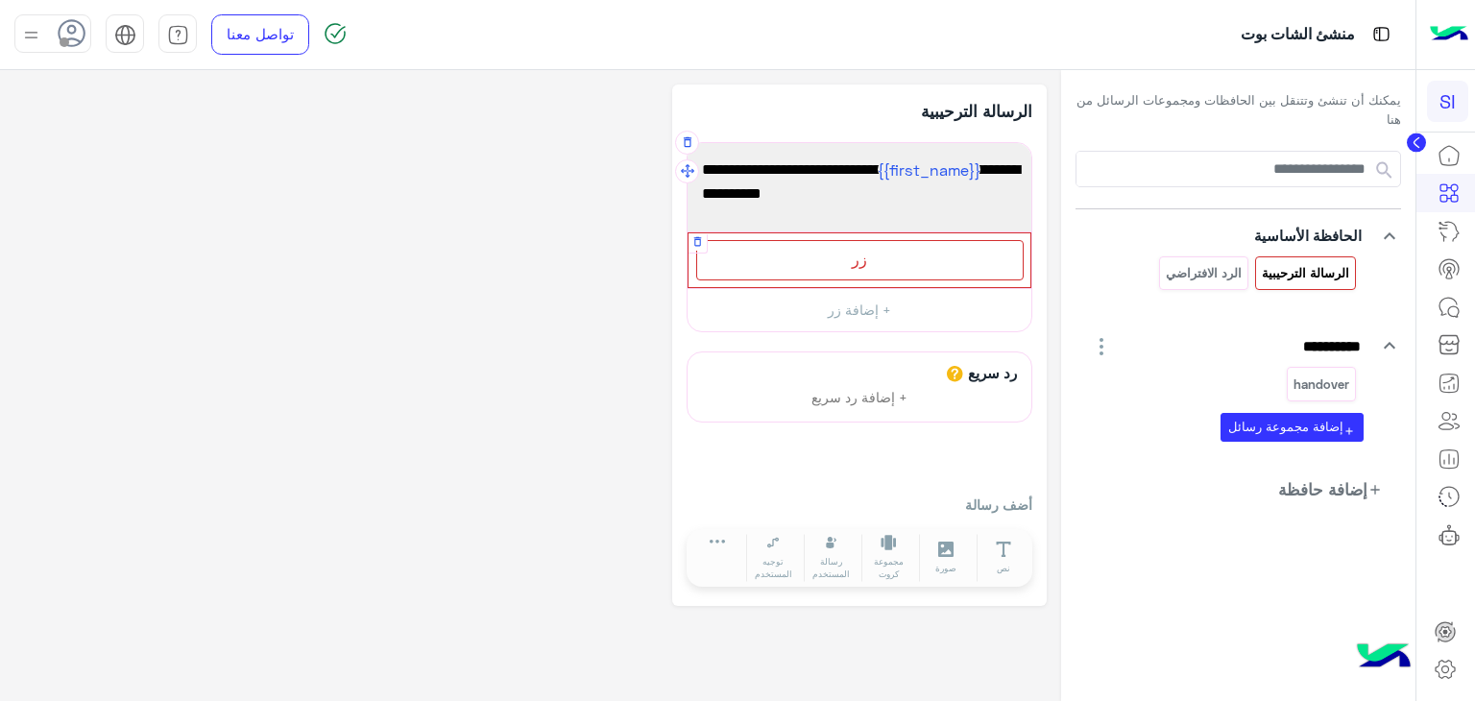
click at [864, 262] on div "زر" at bounding box center [859, 259] width 327 height 39
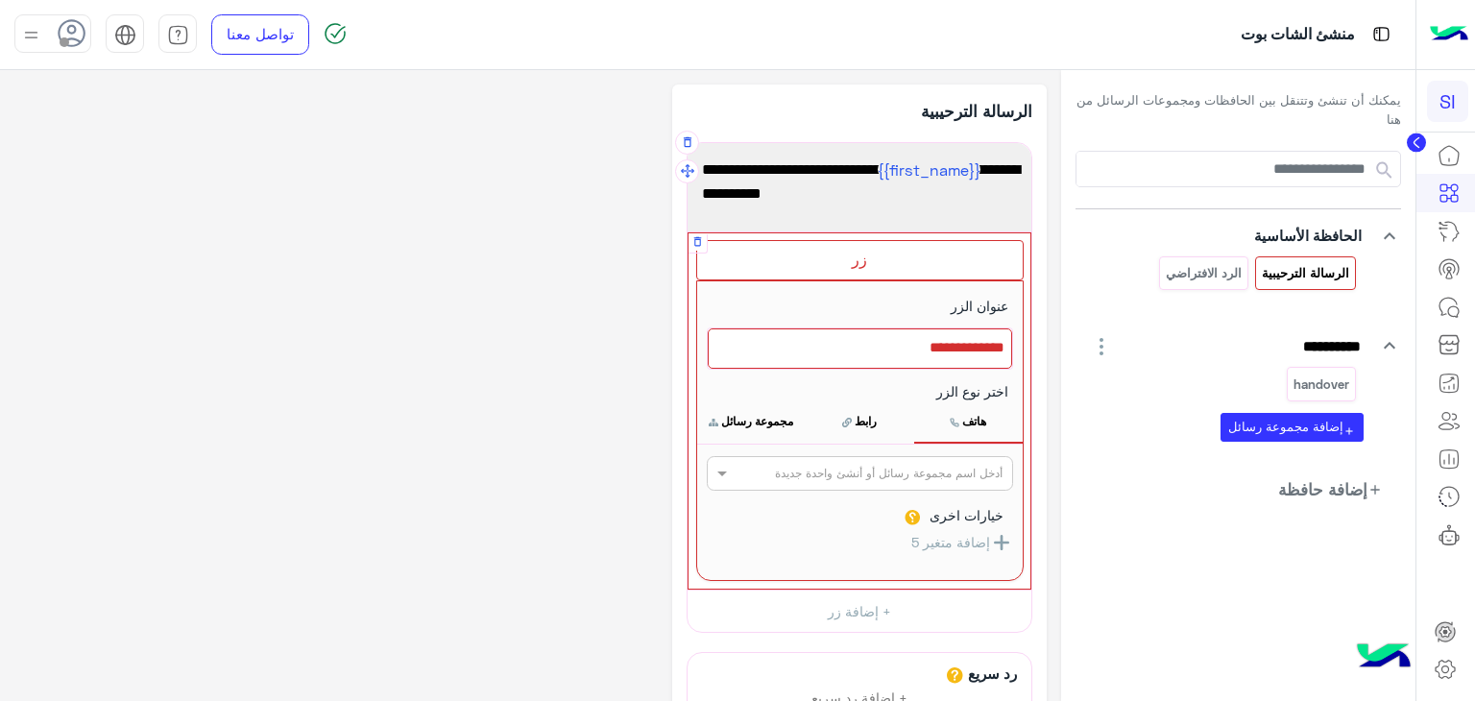
click at [864, 262] on div "زر" at bounding box center [859, 259] width 327 height 39
click at [910, 351] on div at bounding box center [860, 348] width 304 height 40
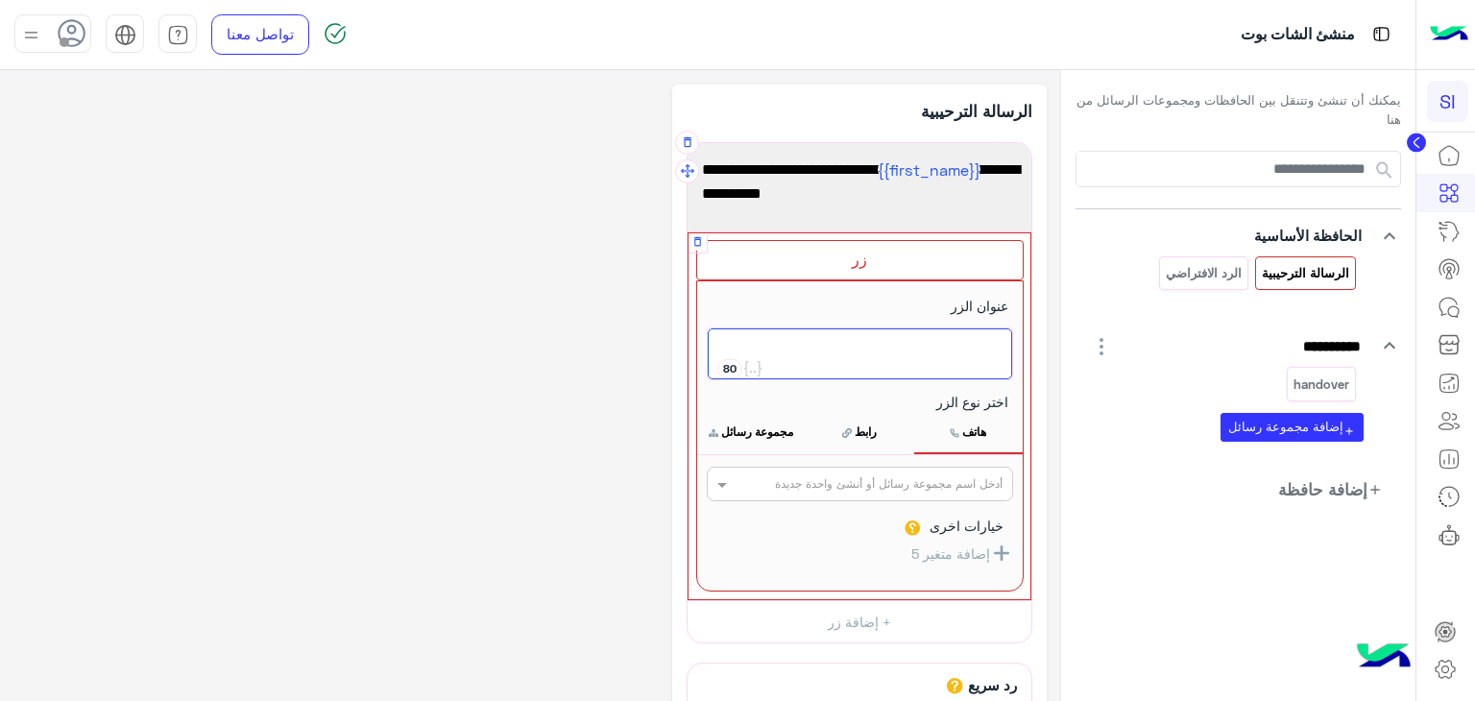
paste textarea "**********"
click at [1003, 351] on span "للتحدث لخدمة العملاء" at bounding box center [859, 348] width 289 height 25
click at [945, 352] on span "التحدث لخدمة العملاء" at bounding box center [859, 348] width 289 height 25
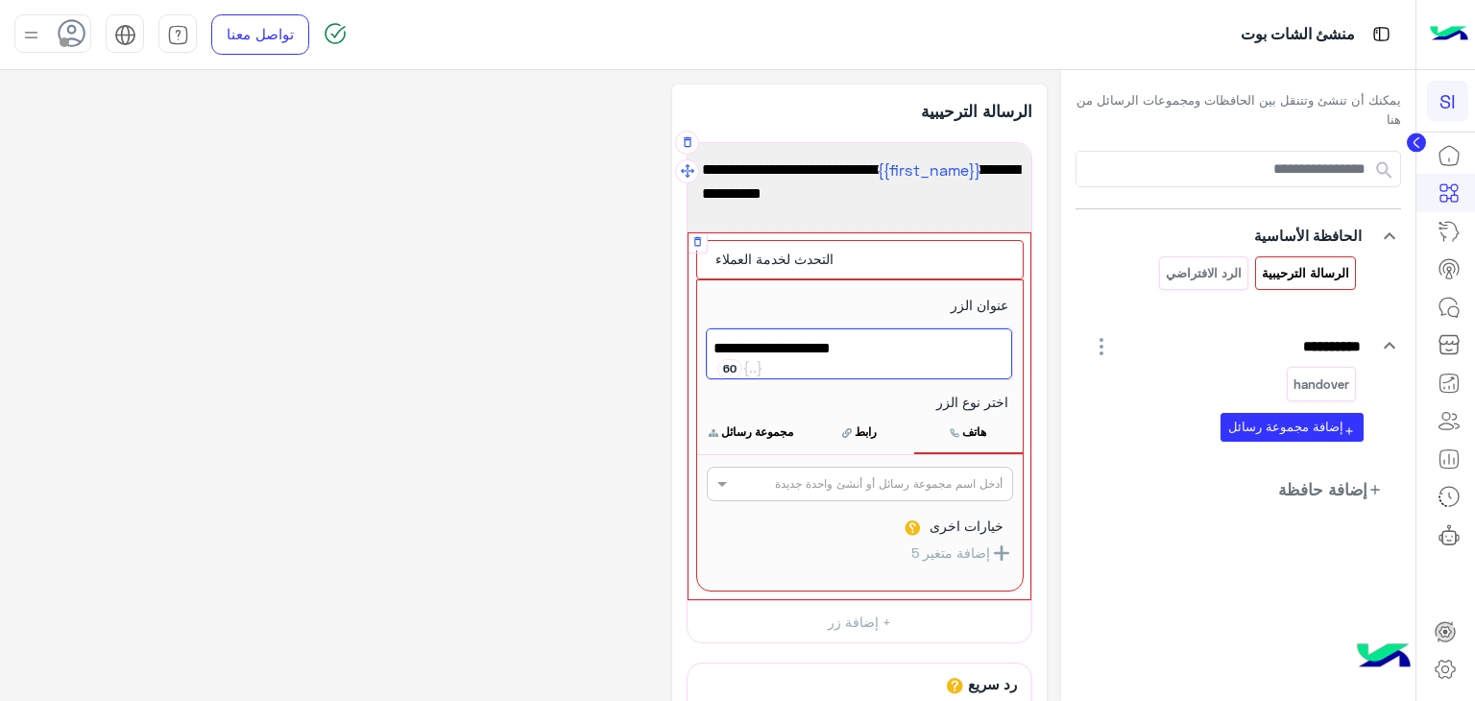
click at [945, 352] on span "التحدث لخدمة العملاء" at bounding box center [859, 348] width 289 height 25
type textarea "**********"
click at [342, 22] on img at bounding box center [335, 33] width 23 height 23
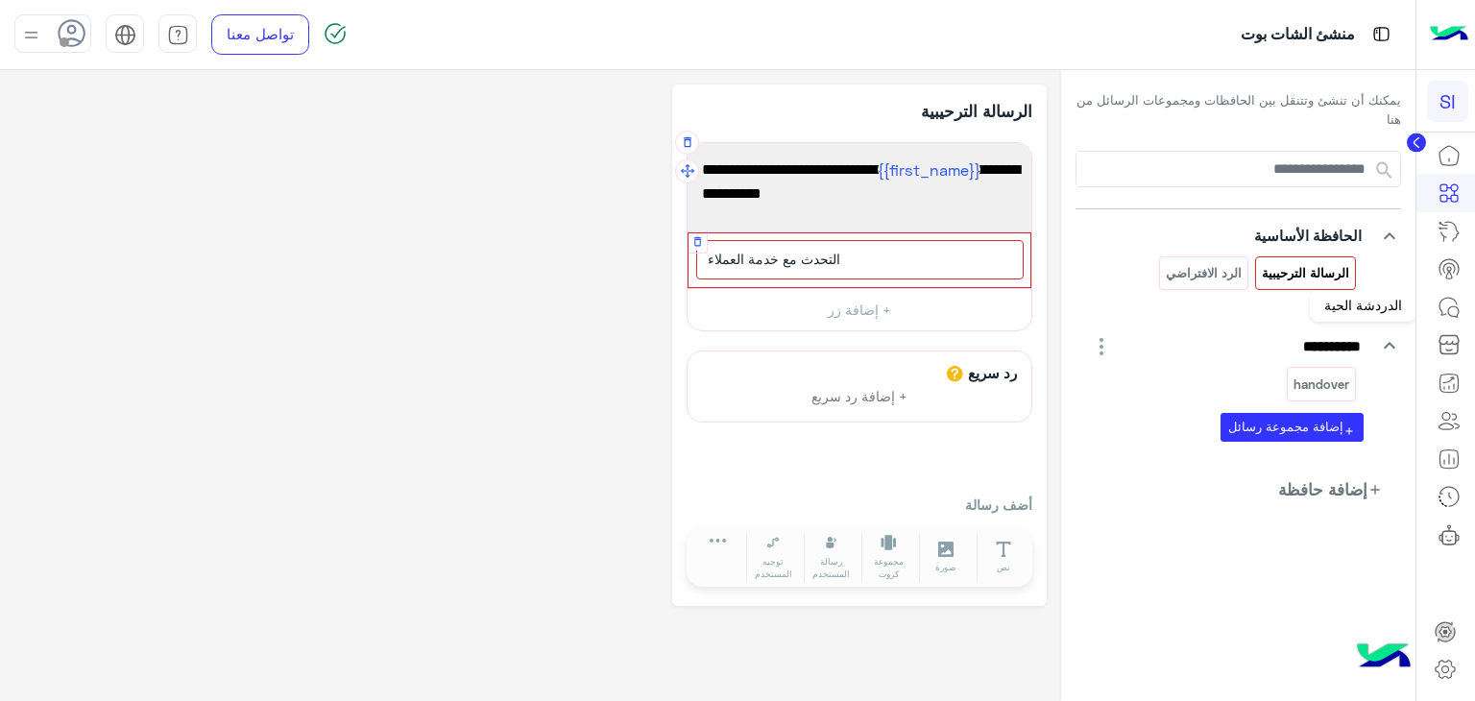
click at [1444, 302] on icon at bounding box center [1449, 307] width 23 height 23
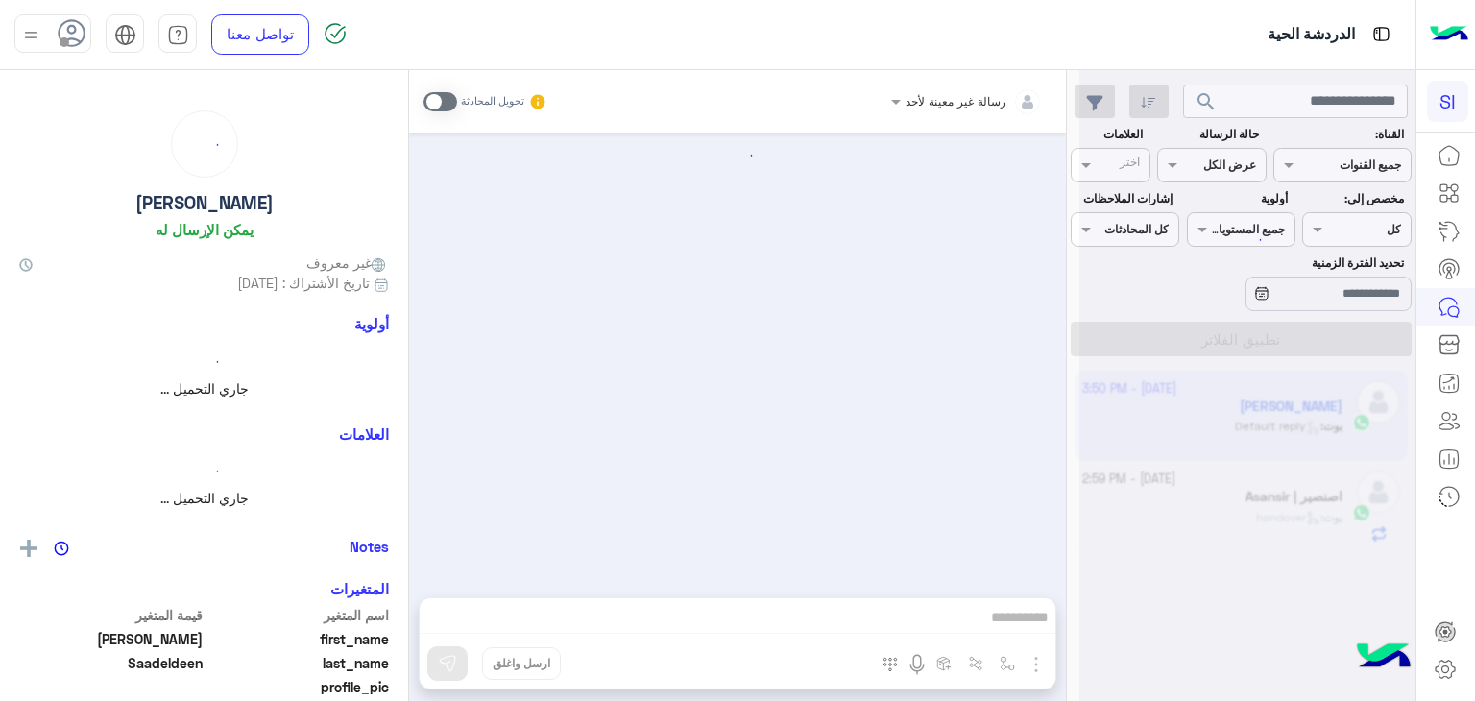
scroll to position [869, 0]
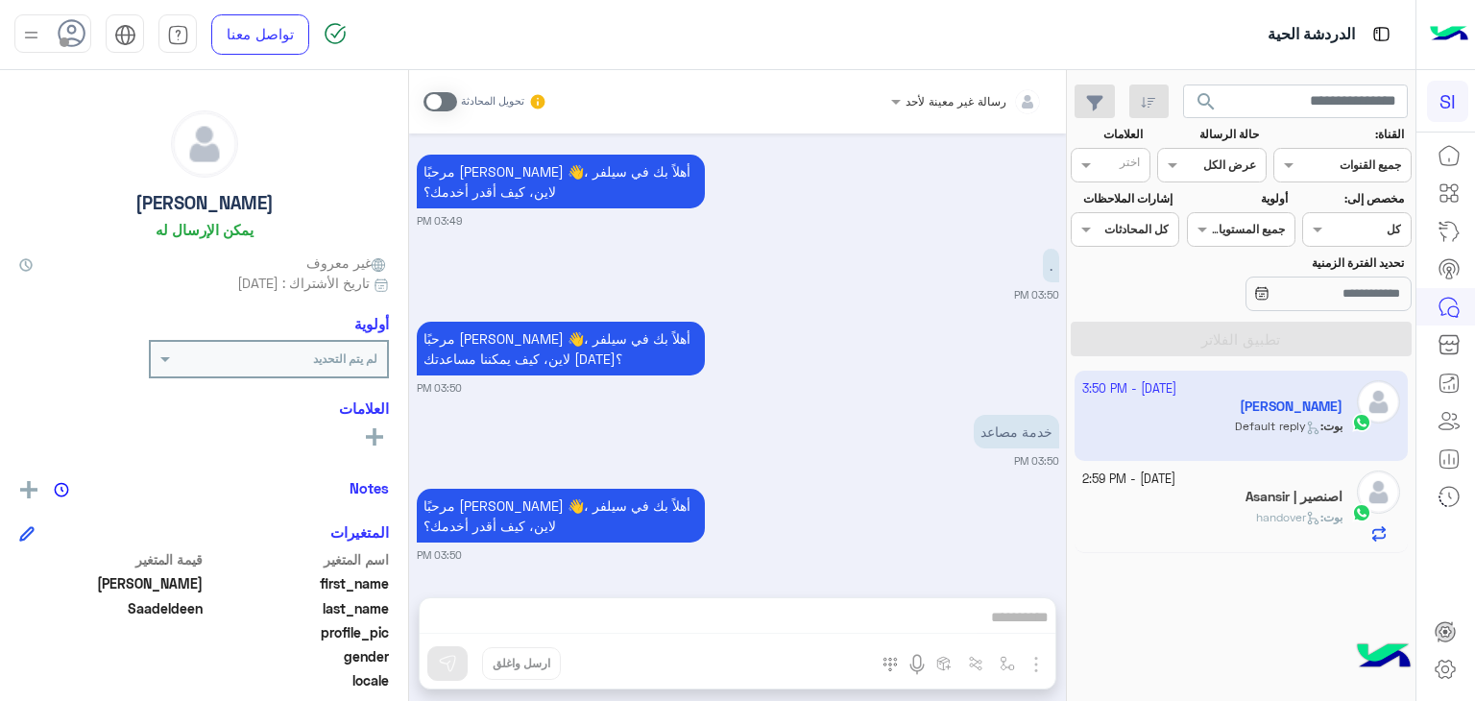
click at [1288, 506] on div "اصنصير | Asansir" at bounding box center [1212, 499] width 261 height 20
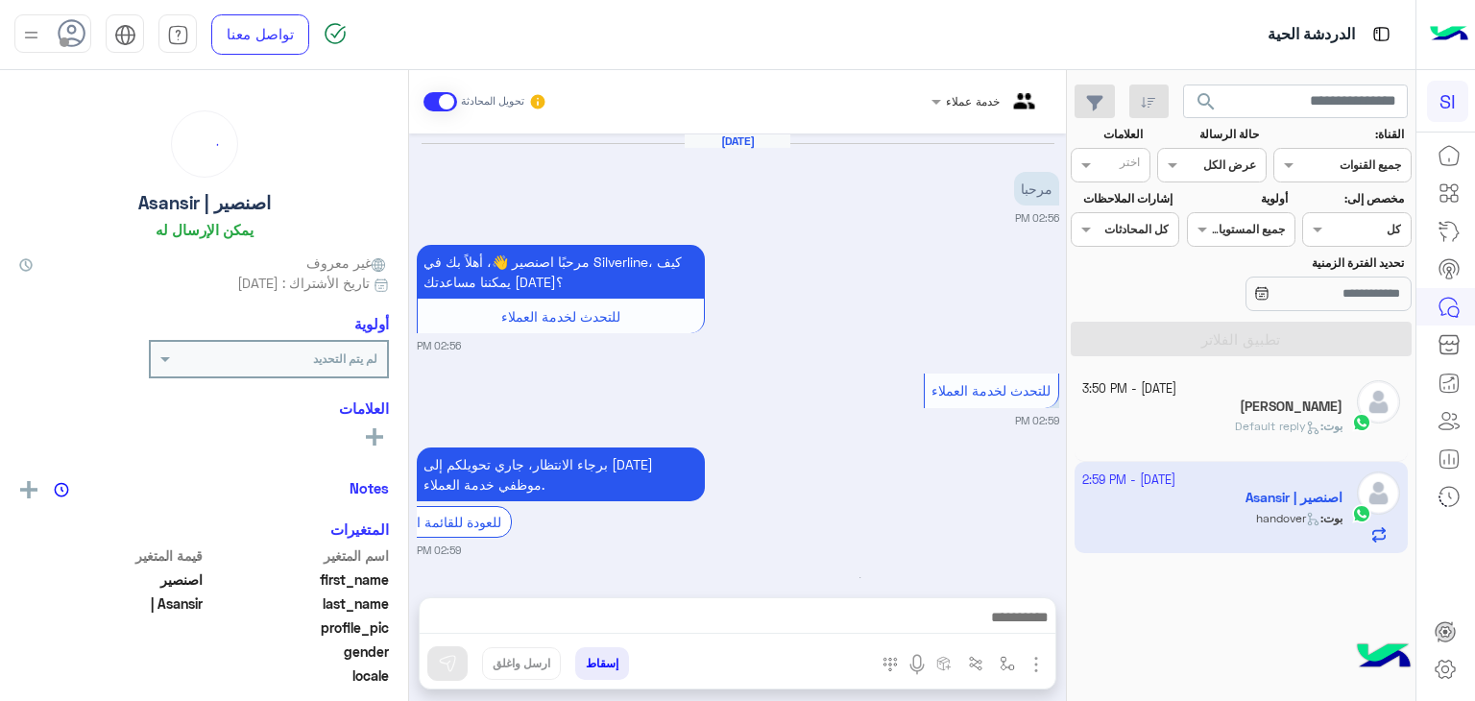
scroll to position [99, 0]
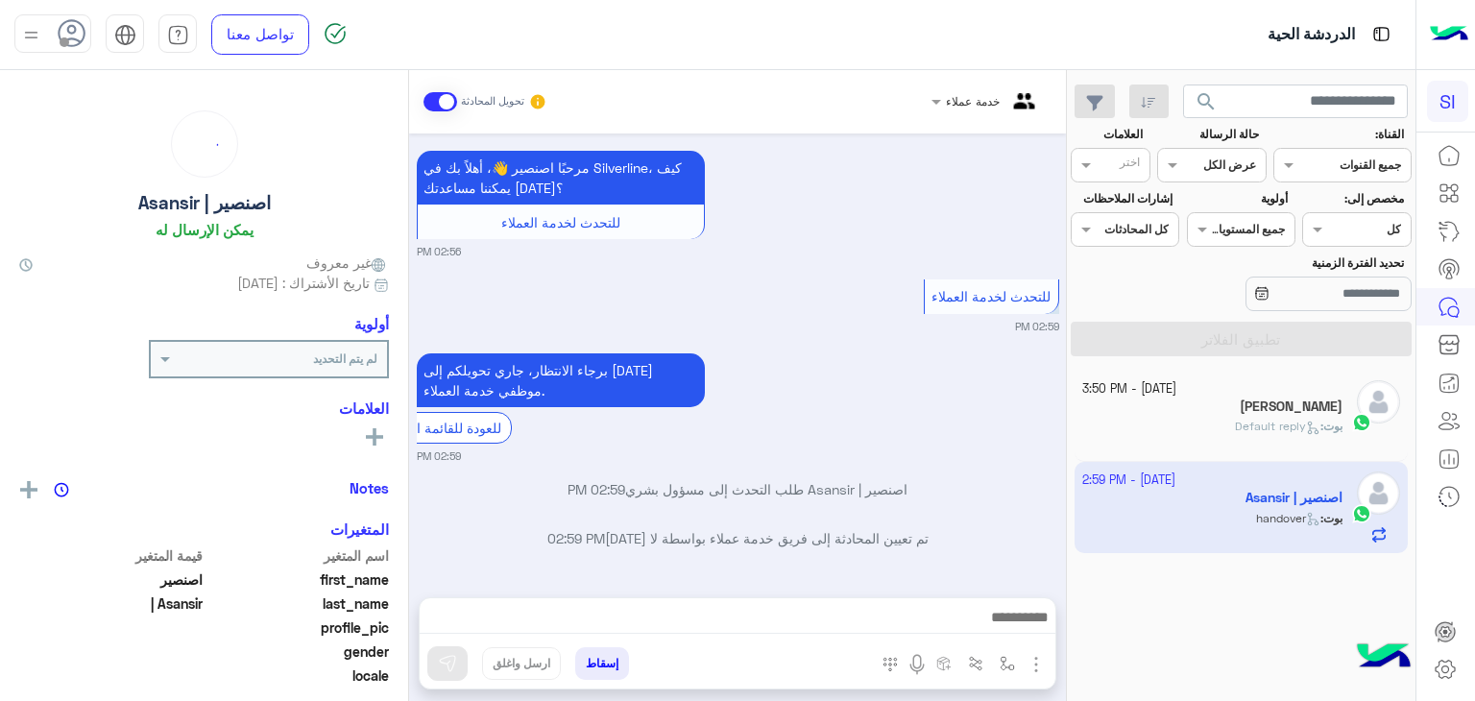
click at [1296, 427] on span "Default reply" at bounding box center [1277, 426] width 85 height 14
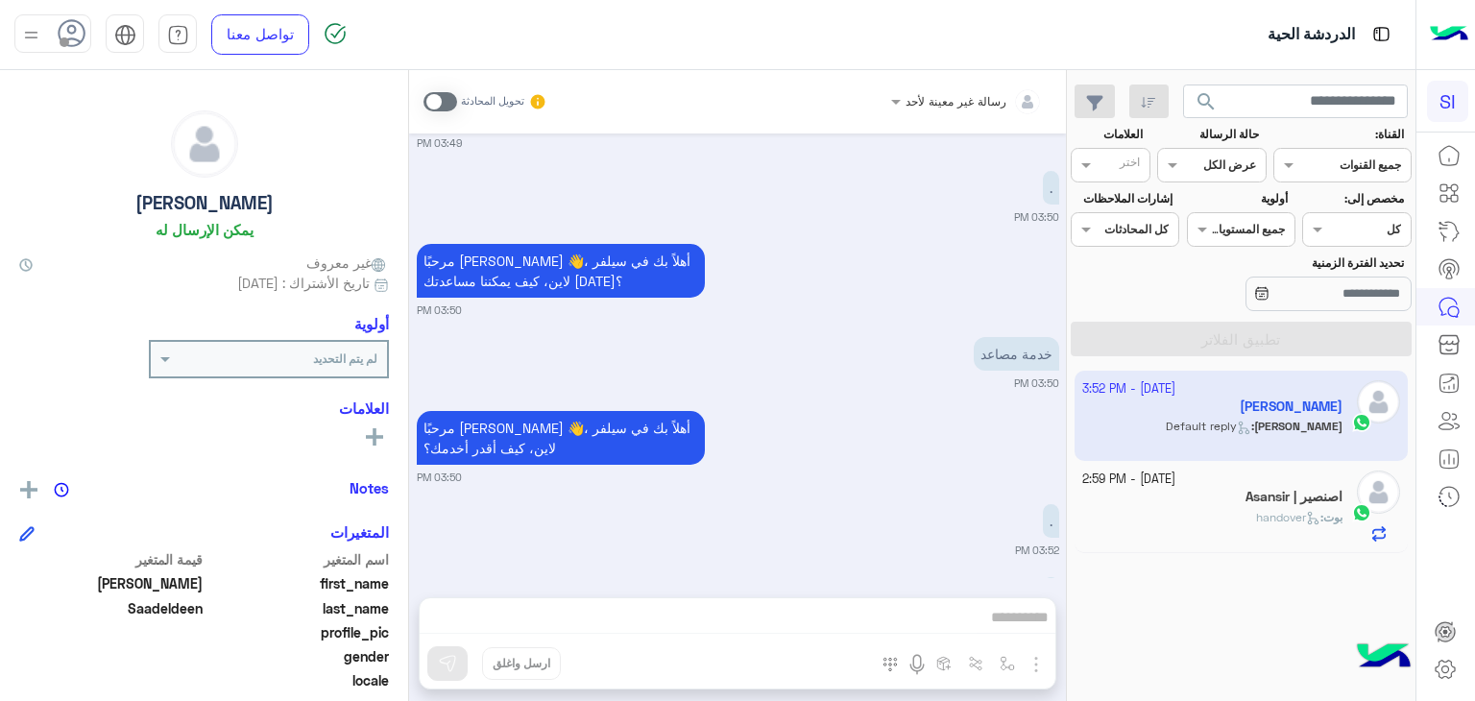
scroll to position [1015, 0]
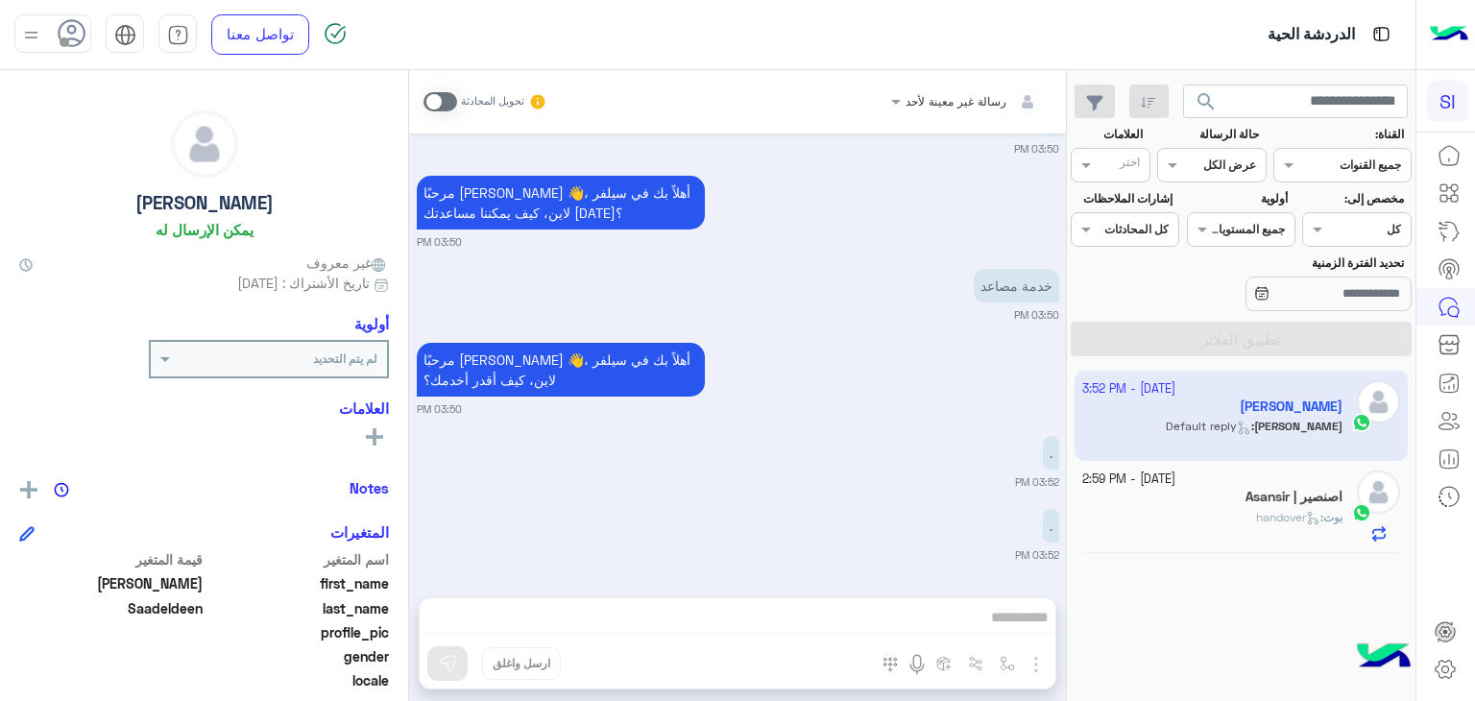
click at [1004, 627] on div "رسالة غير معينة لأحد تحويل المحادثة Oct 8, 2025 السلام عليكم 03:46 PM مرحبًا Mu…" at bounding box center [737, 389] width 657 height 639
click at [990, 621] on div "رسالة غير معينة لأحد تحويل المحادثة Oct 8, 2025 السلام عليكم 03:46 PM مرحبًا Mu…" at bounding box center [737, 389] width 657 height 639
click at [1464, 189] on link at bounding box center [1449, 193] width 52 height 38
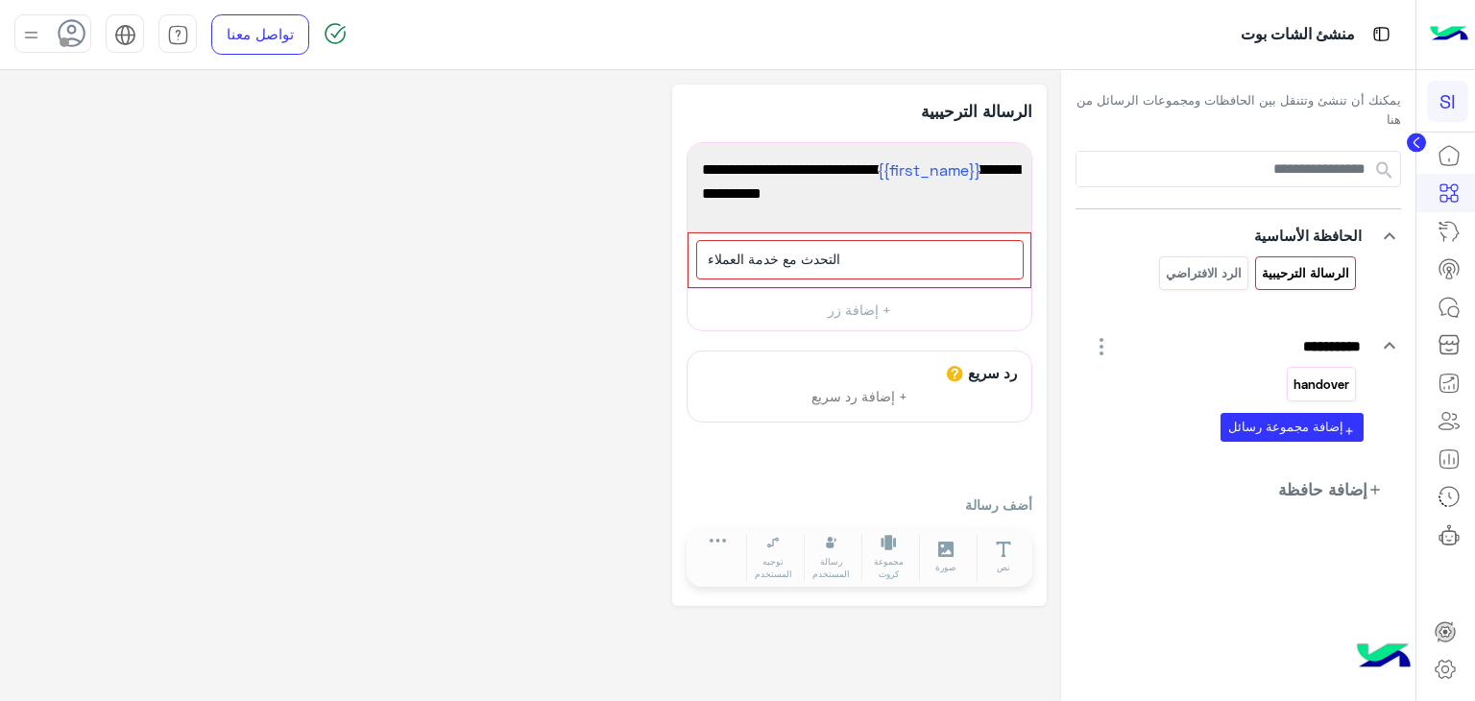
click at [1315, 383] on p "handover" at bounding box center [1322, 385] width 59 height 22
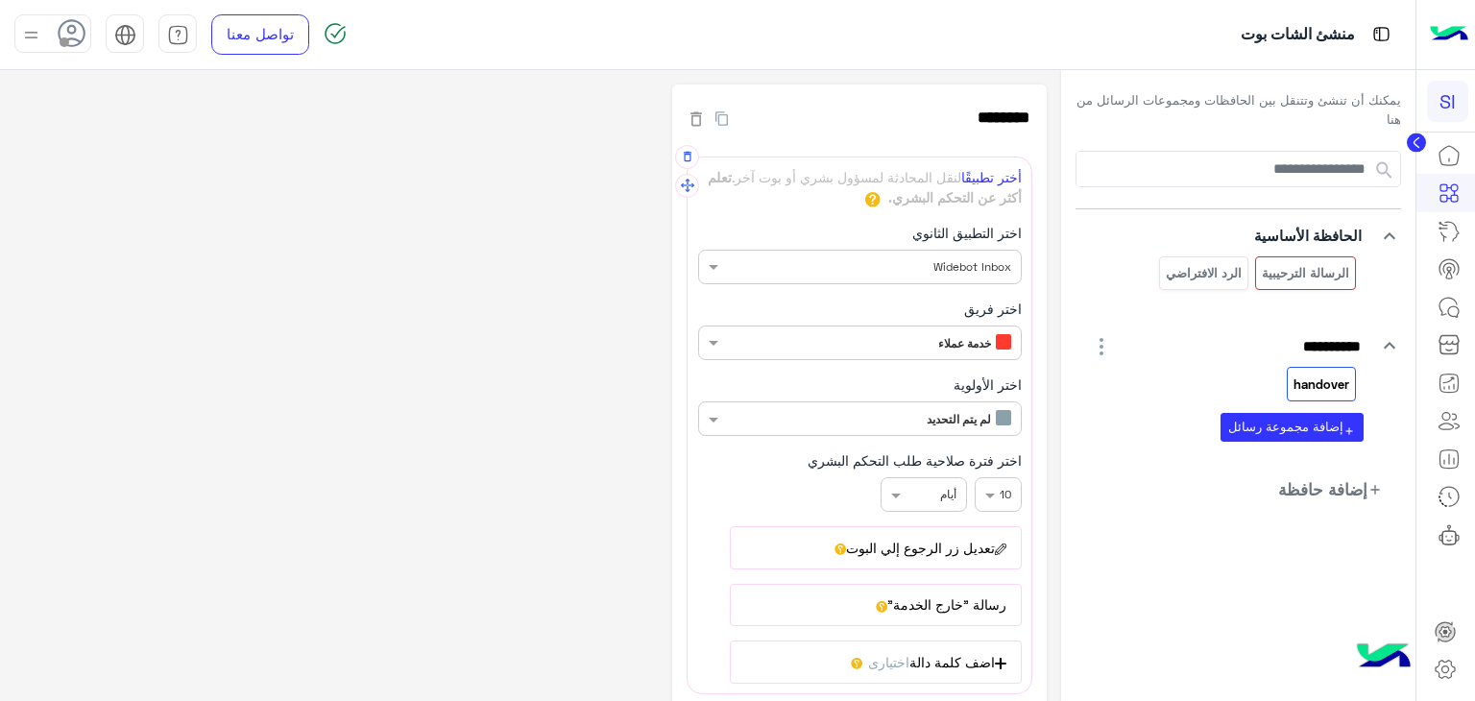
click at [866, 542] on button "تعديل زر الرجوع إلي البوت" at bounding box center [875, 547] width 291 height 42
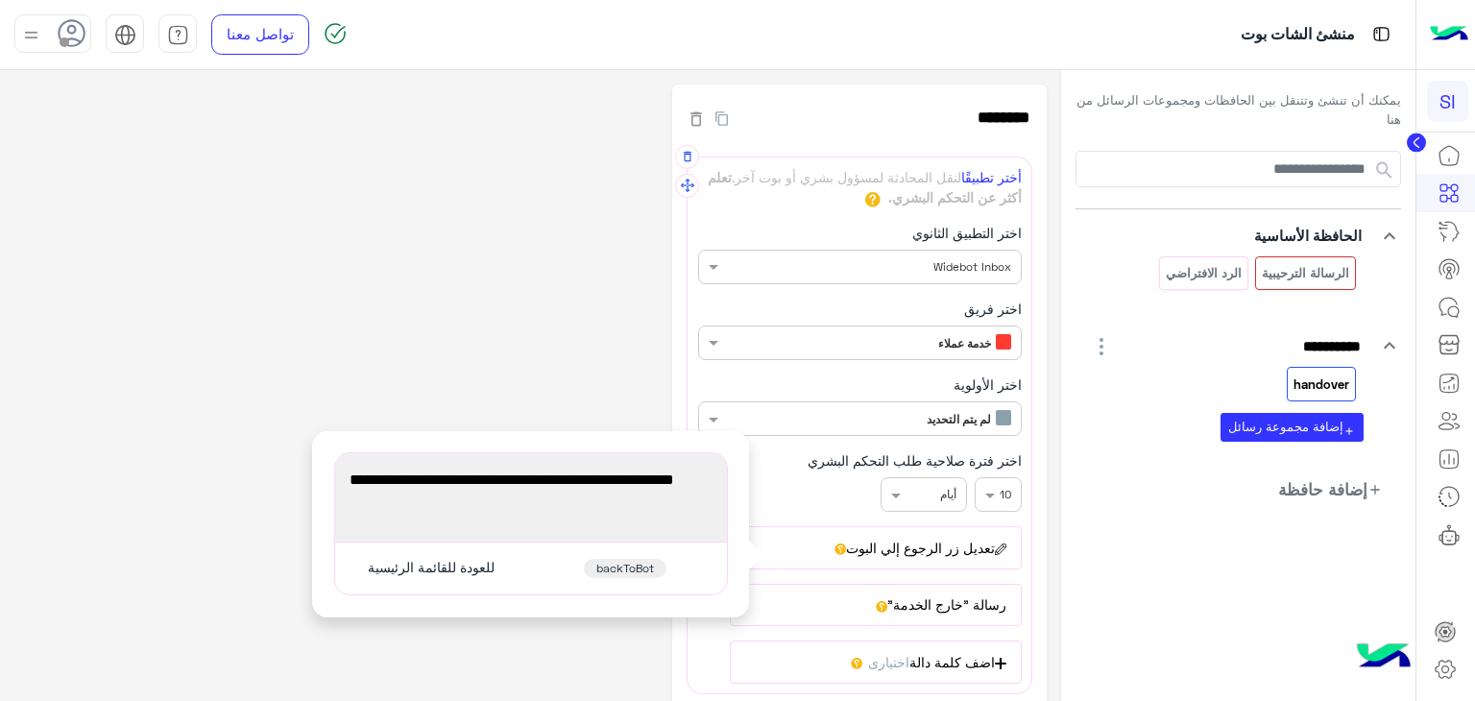
click at [458, 568] on span "للعودة للقائمة الرئيسية" at bounding box center [431, 567] width 127 height 17
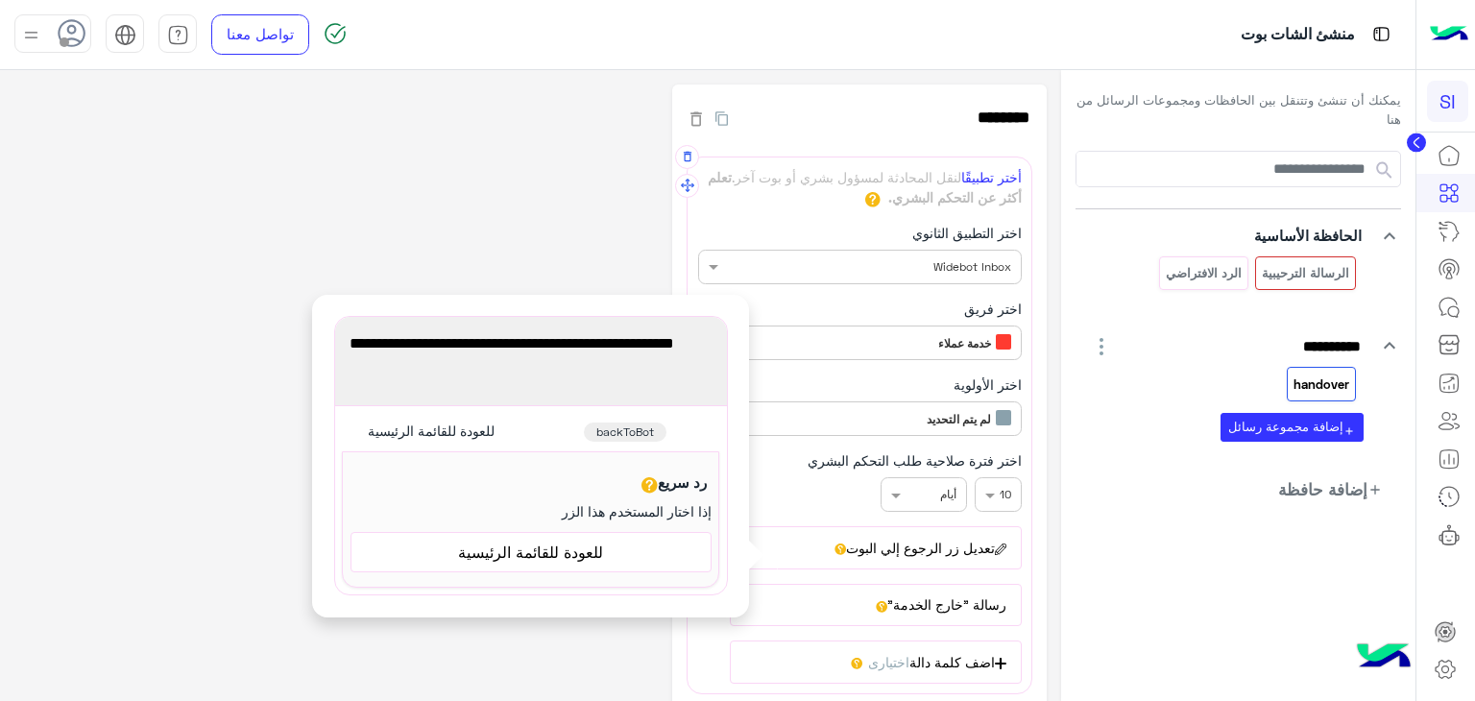
click at [642, 545] on span "للعودة للقائمة الرئيسية" at bounding box center [531, 552] width 346 height 25
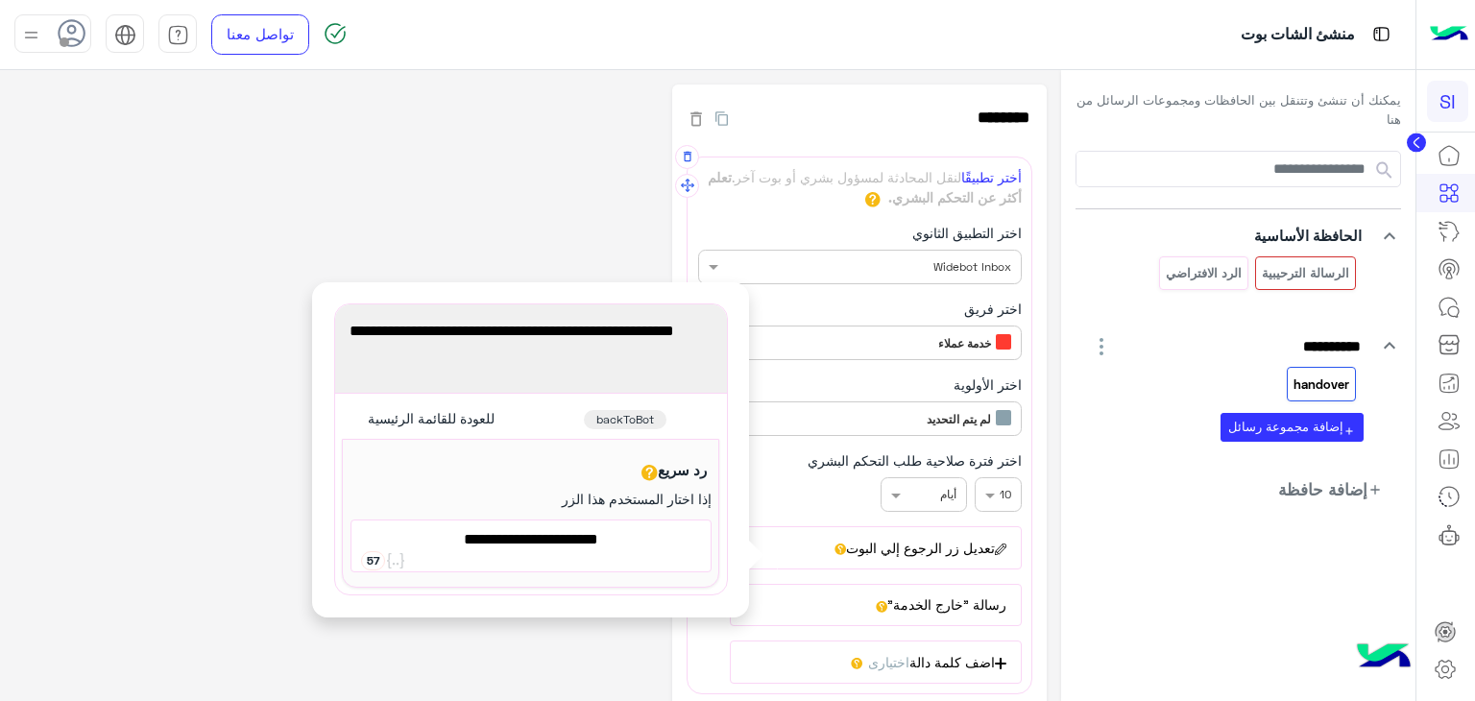
click at [830, 477] on div "× 10 × أيام" at bounding box center [860, 494] width 324 height 35
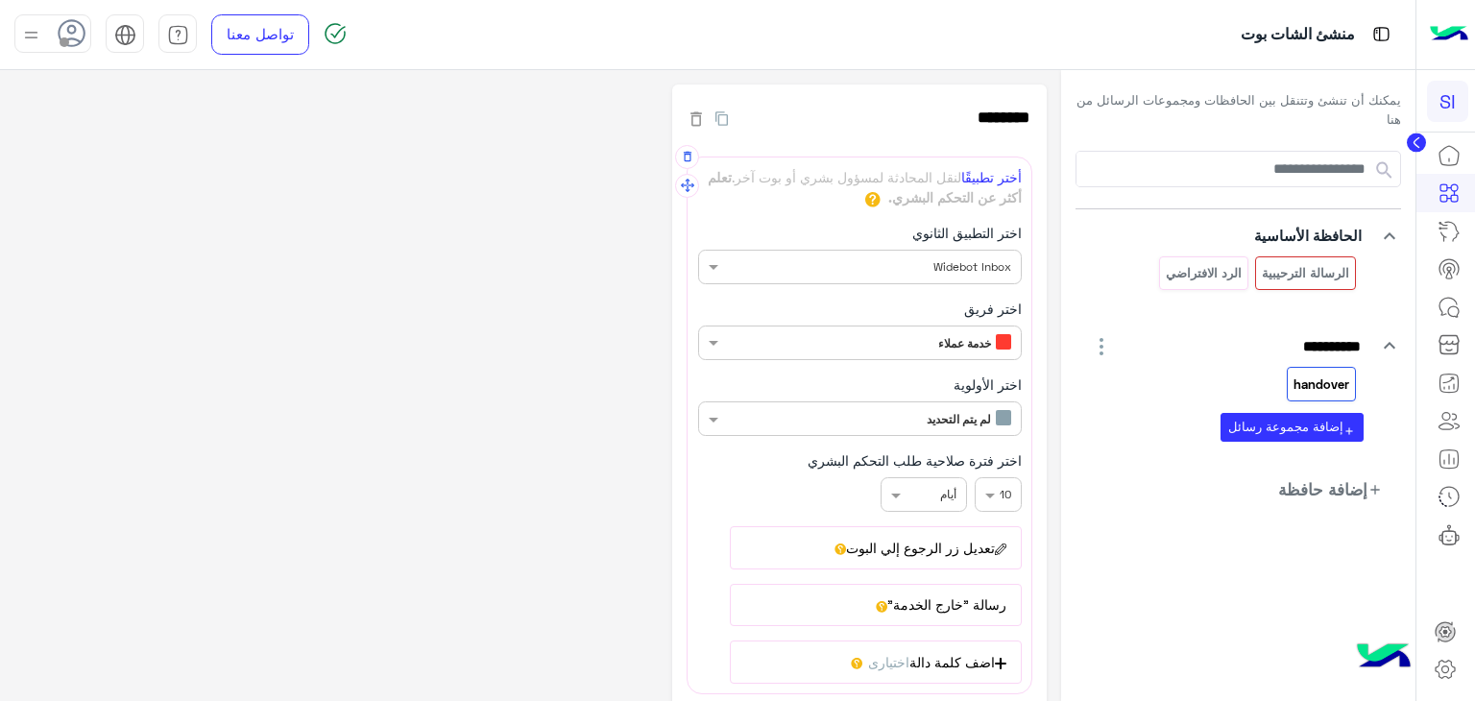
click at [872, 658] on span "اختيارى" at bounding box center [888, 662] width 41 height 16
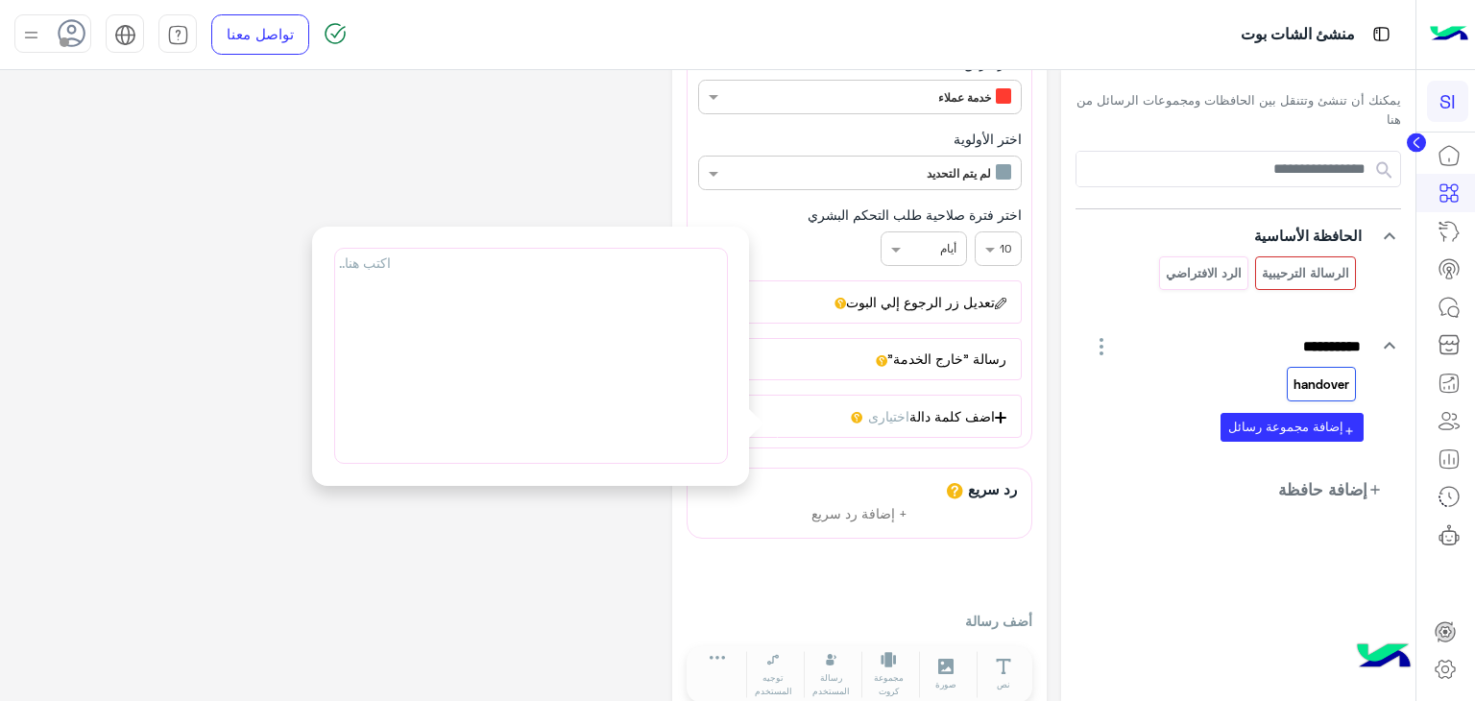
scroll to position [269, 0]
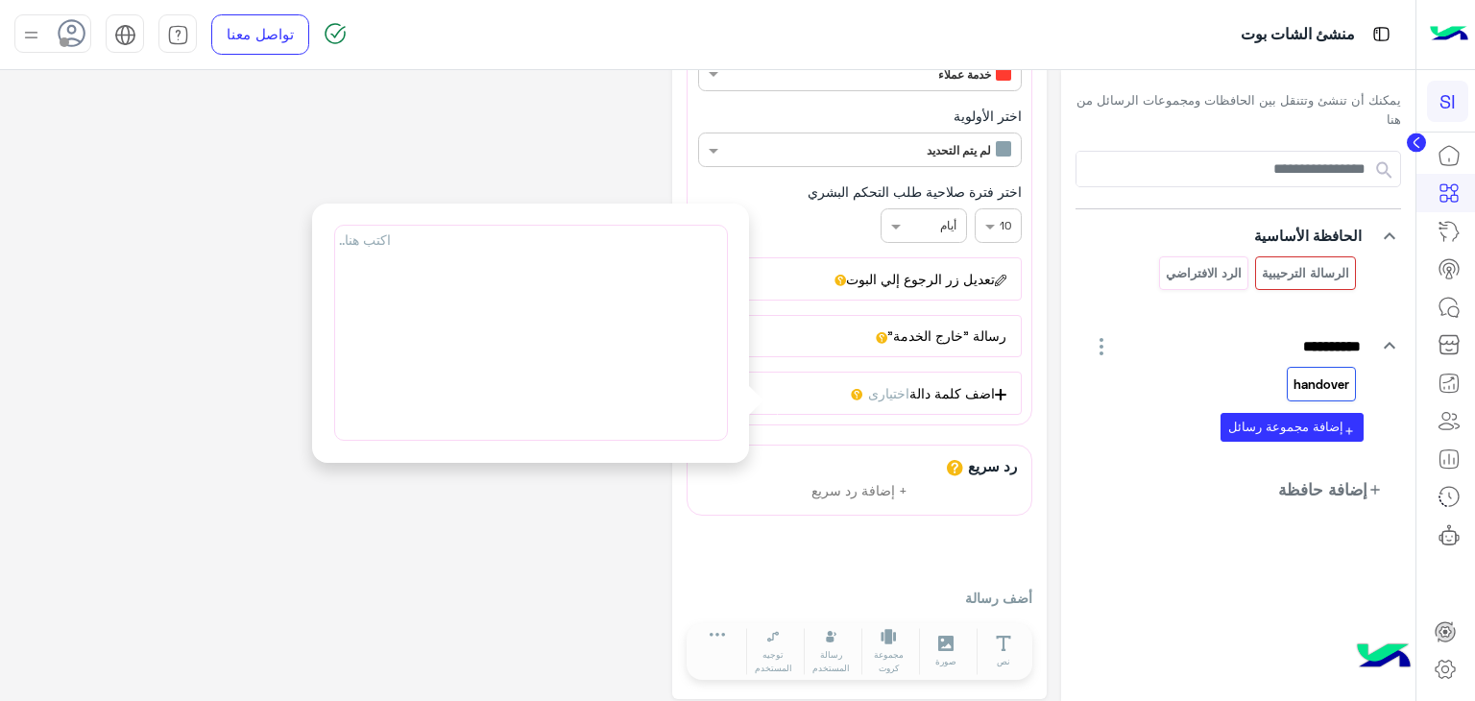
click at [795, 588] on p "أضف رسالة" at bounding box center [860, 598] width 346 height 20
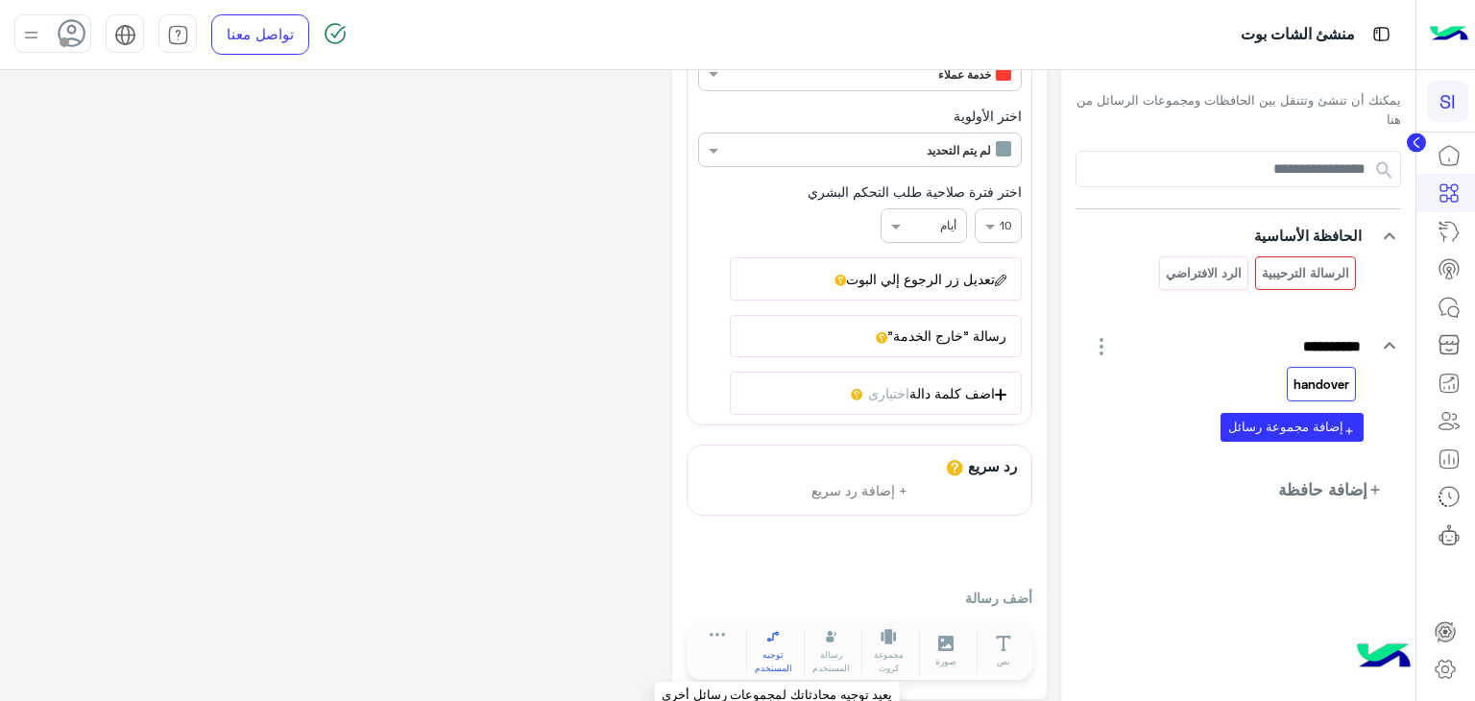
click at [787, 649] on span "توجيه المستخدم" at bounding box center [773, 661] width 52 height 26
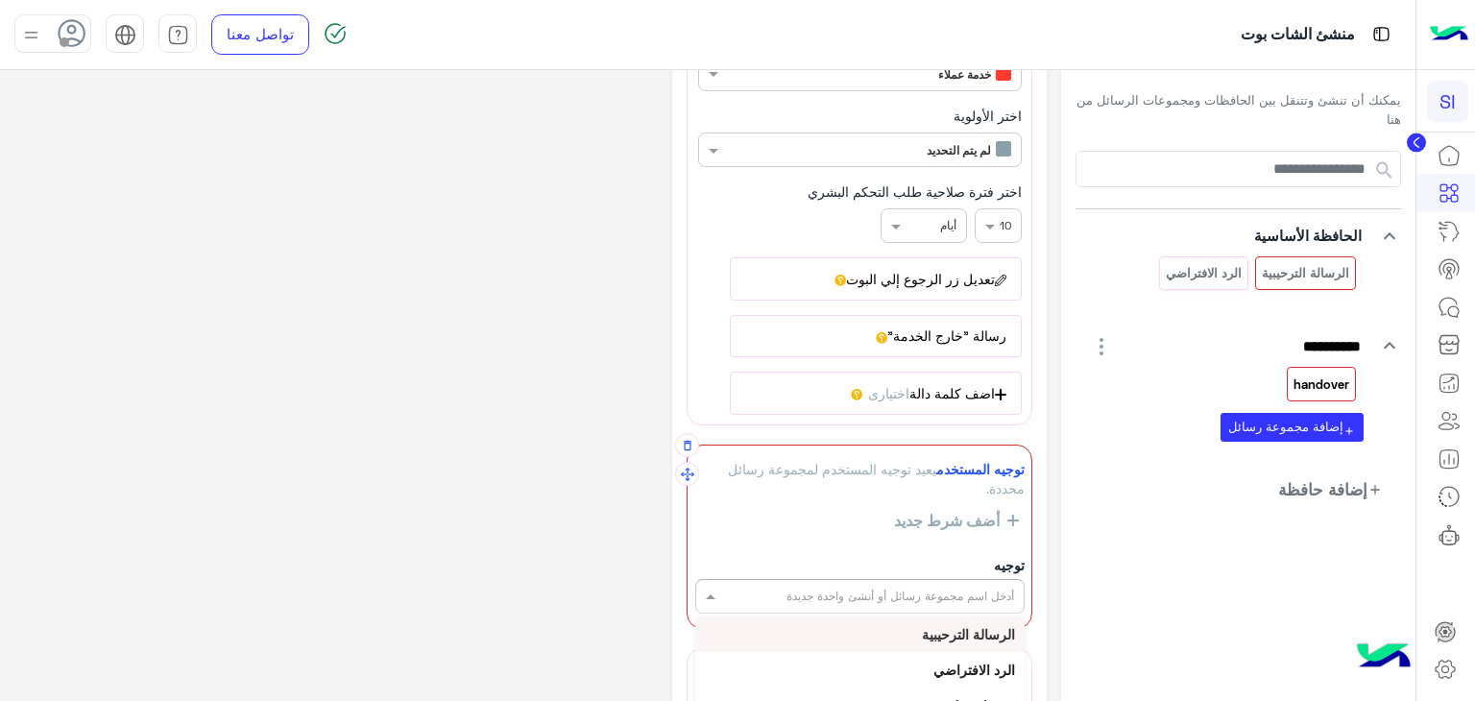
click at [951, 592] on input "text" at bounding box center [892, 594] width 243 height 17
click at [668, 412] on div "**********" at bounding box center [530, 359] width 1032 height 1087
click at [1458, 303] on icon at bounding box center [1449, 307] width 23 height 23
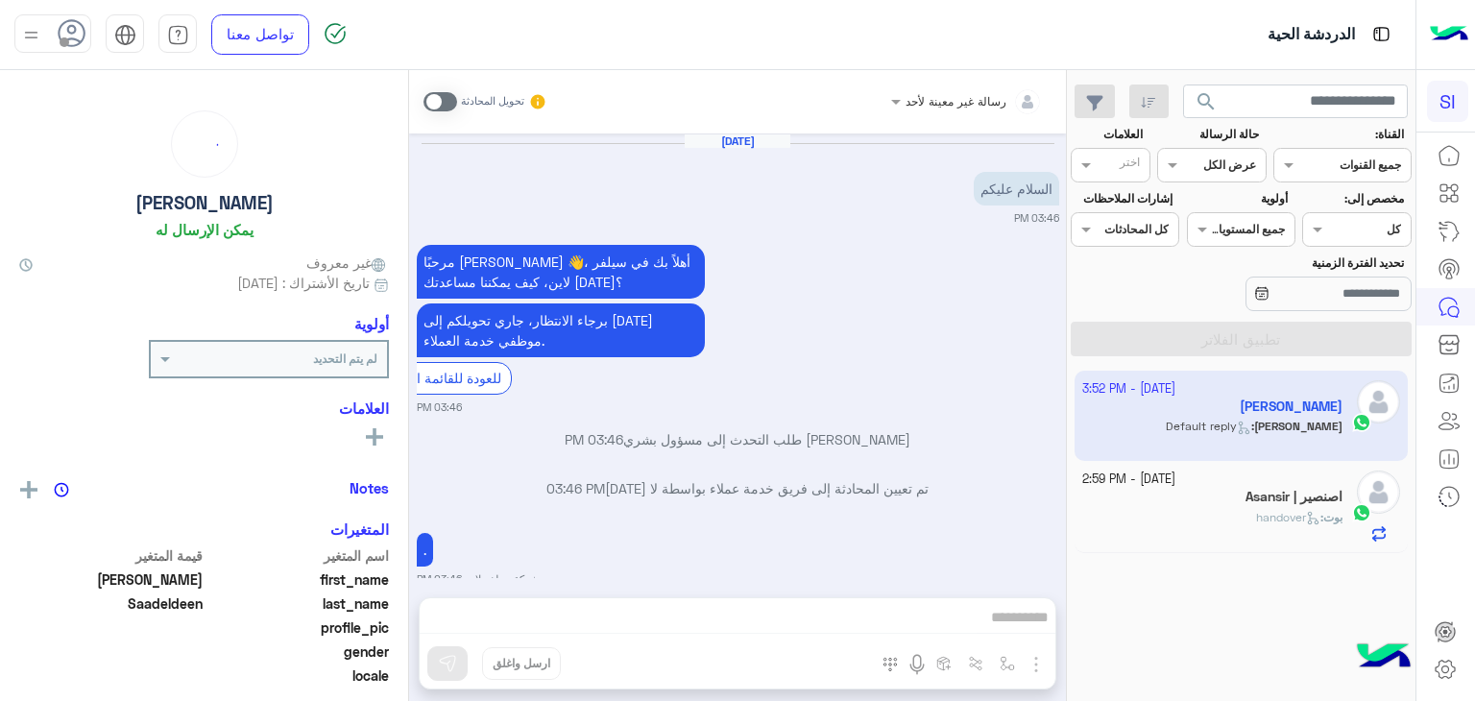
scroll to position [1015, 0]
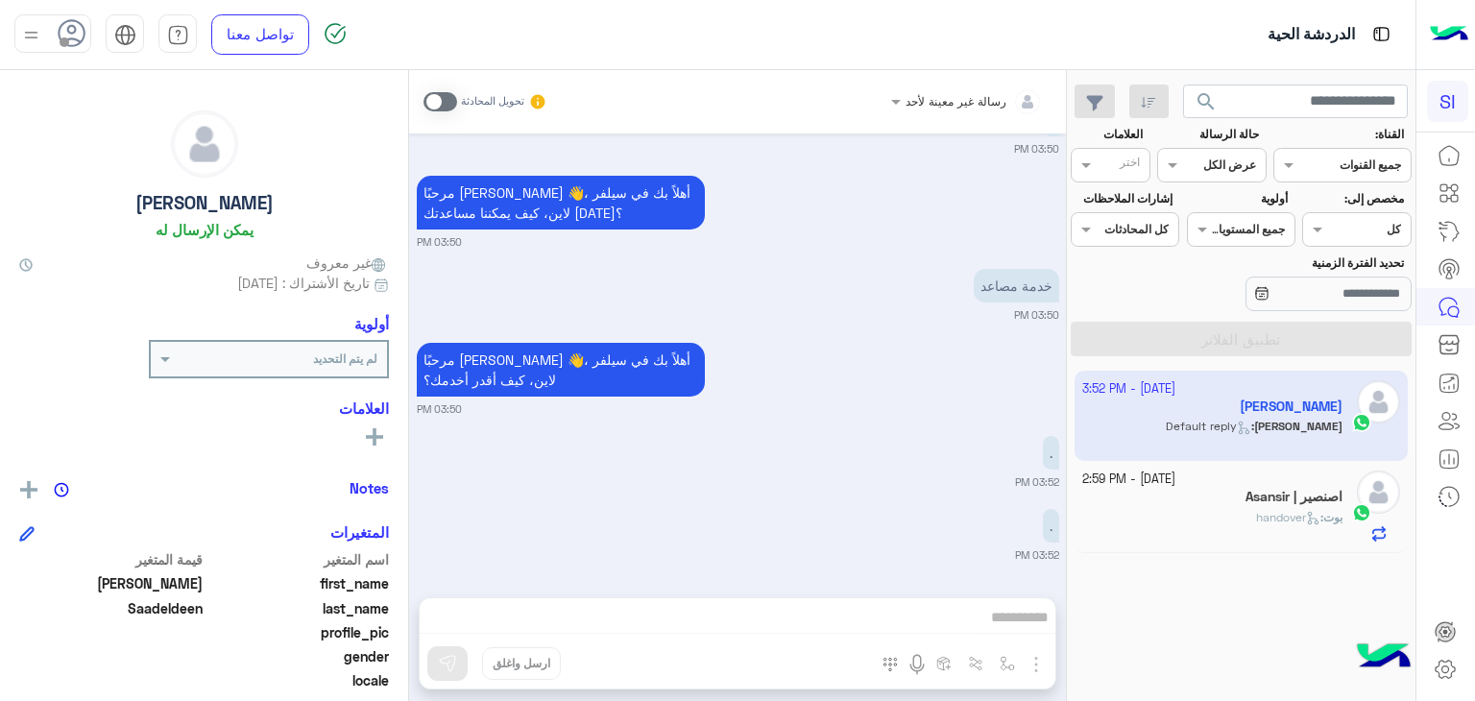
drag, startPoint x: 1264, startPoint y: 425, endPoint x: 1310, endPoint y: 420, distance: 46.5
click at [1310, 420] on app-inbox-user "8 October - 3:52 PM Mubarak Saadeldeen Mubarak : Default reply" at bounding box center [1242, 416] width 334 height 90
click at [1440, 315] on icon at bounding box center [1449, 307] width 23 height 23
click at [1445, 190] on icon at bounding box center [1443, 187] width 7 height 7
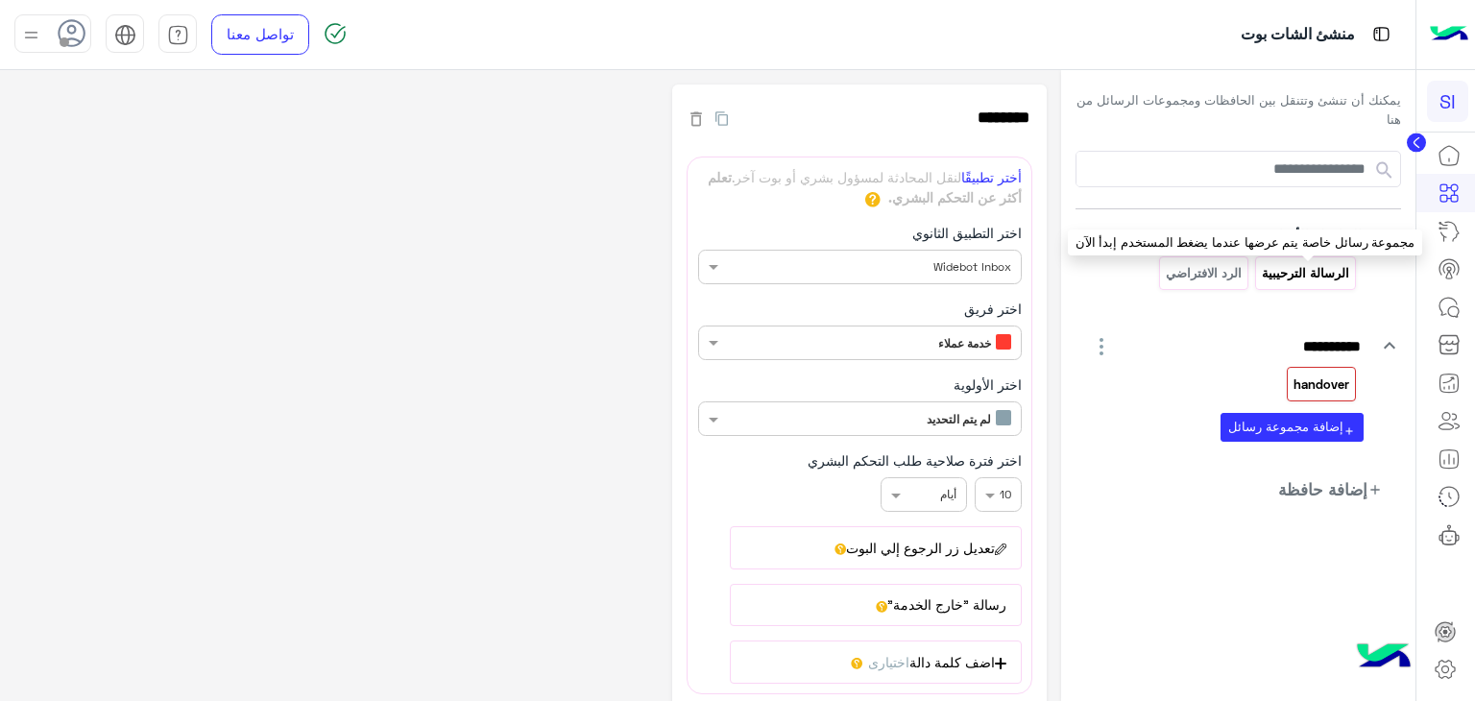
click at [1321, 270] on p "الرسالة الترحيبية" at bounding box center [1306, 273] width 90 height 22
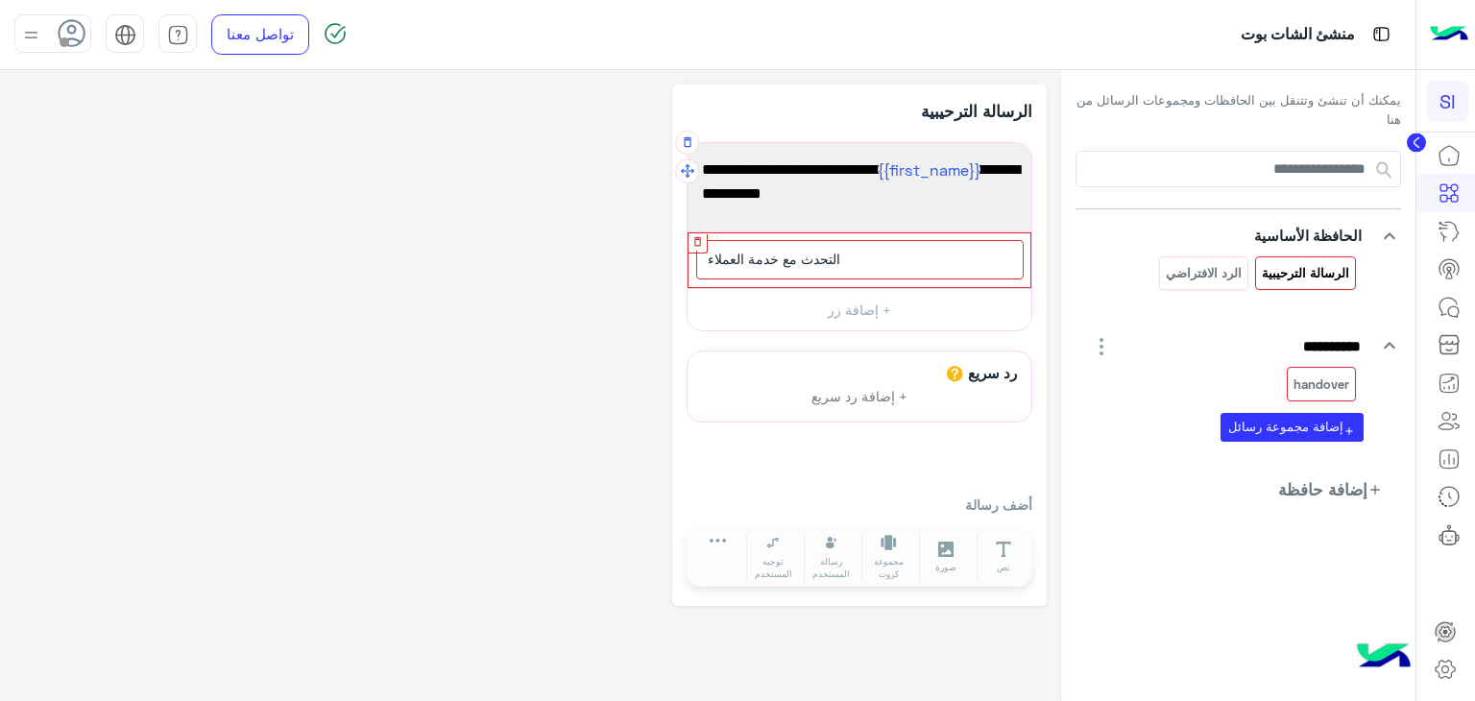
click at [694, 243] on icon "button" at bounding box center [697, 241] width 8 height 10
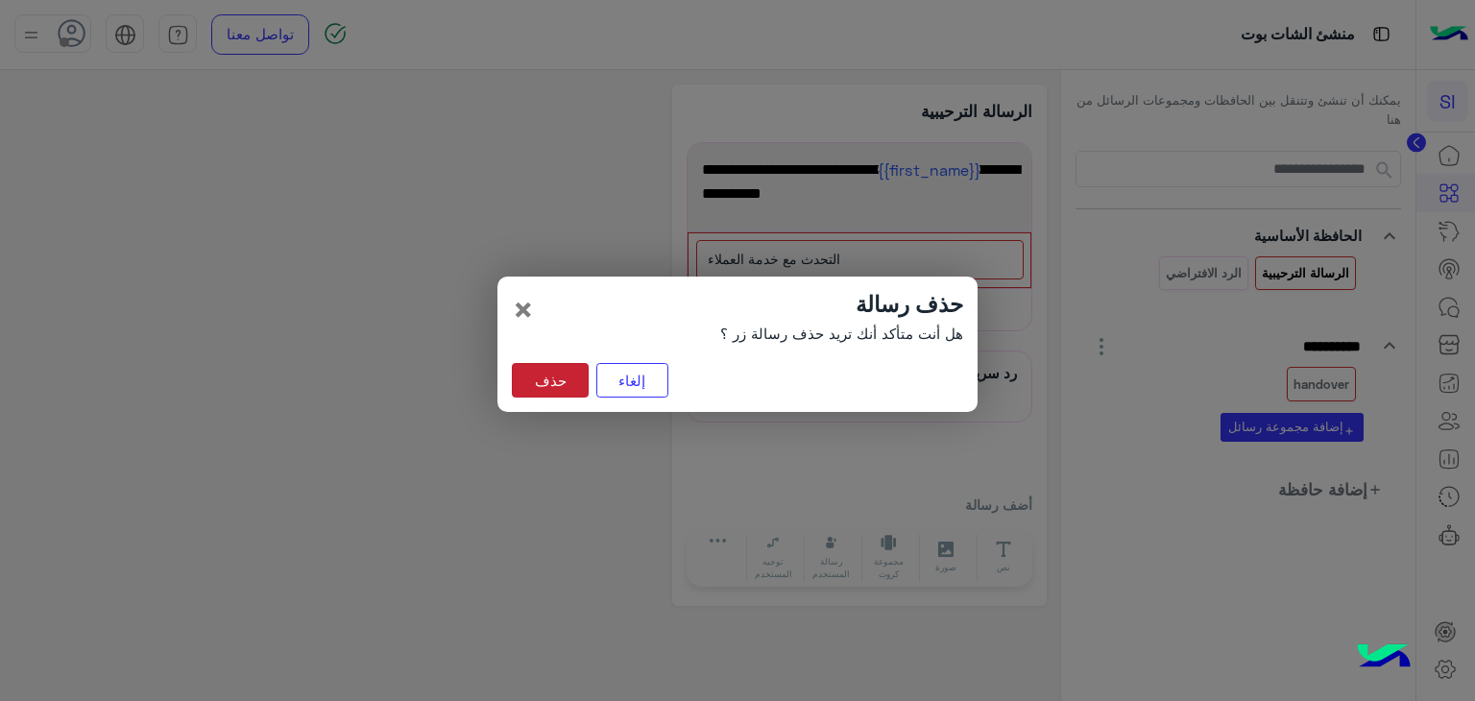
click at [553, 382] on button "حذف" at bounding box center [550, 380] width 77 height 35
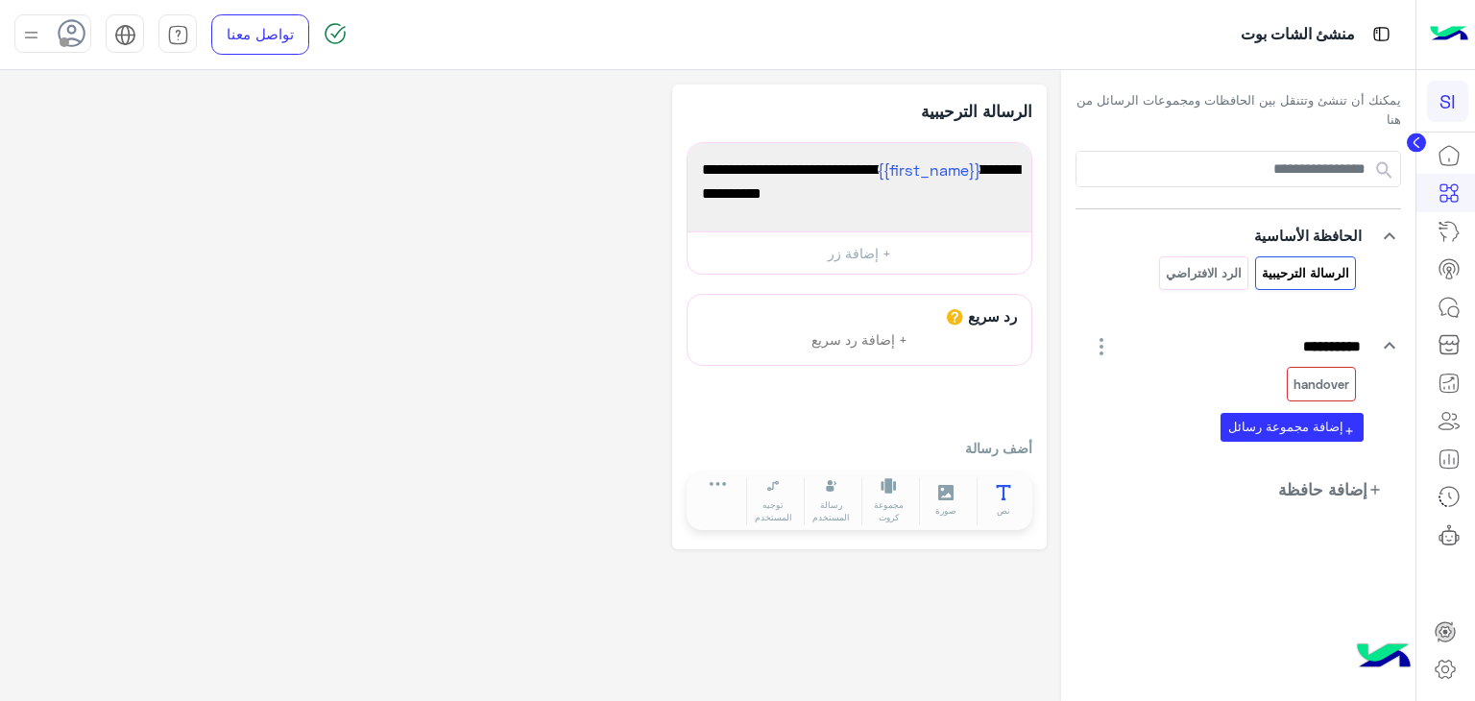
click at [1012, 484] on button "نص" at bounding box center [1004, 501] width 54 height 48
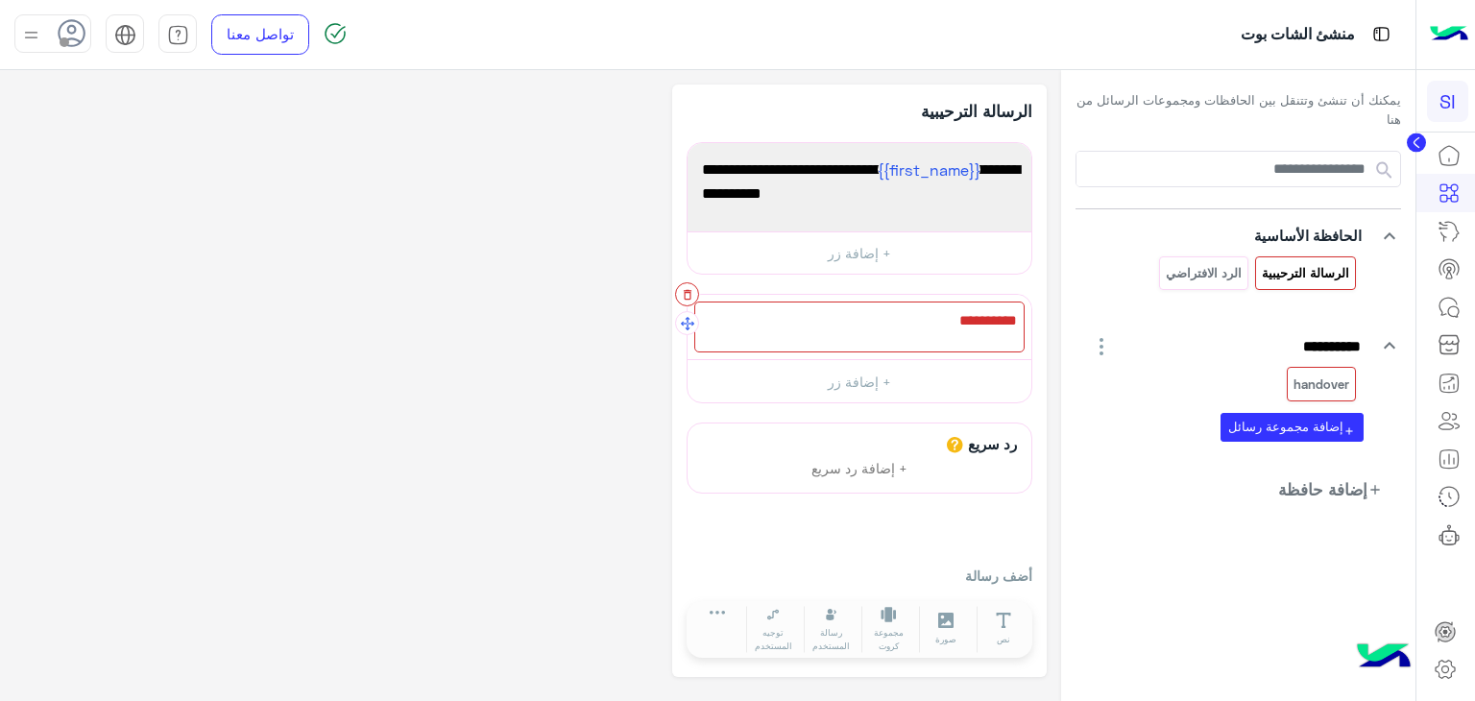
click at [685, 288] on icon "button" at bounding box center [687, 294] width 13 height 13
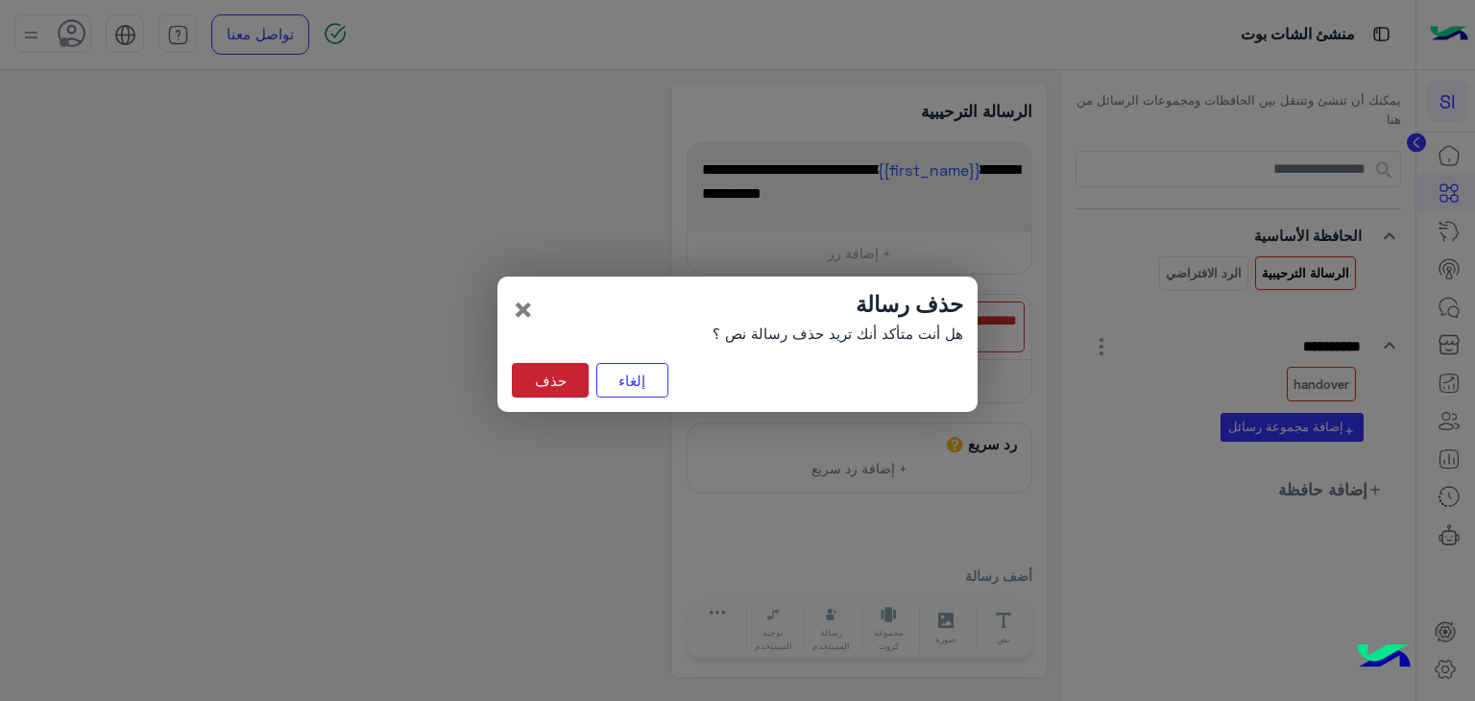
click at [564, 387] on button "حذف" at bounding box center [550, 380] width 77 height 35
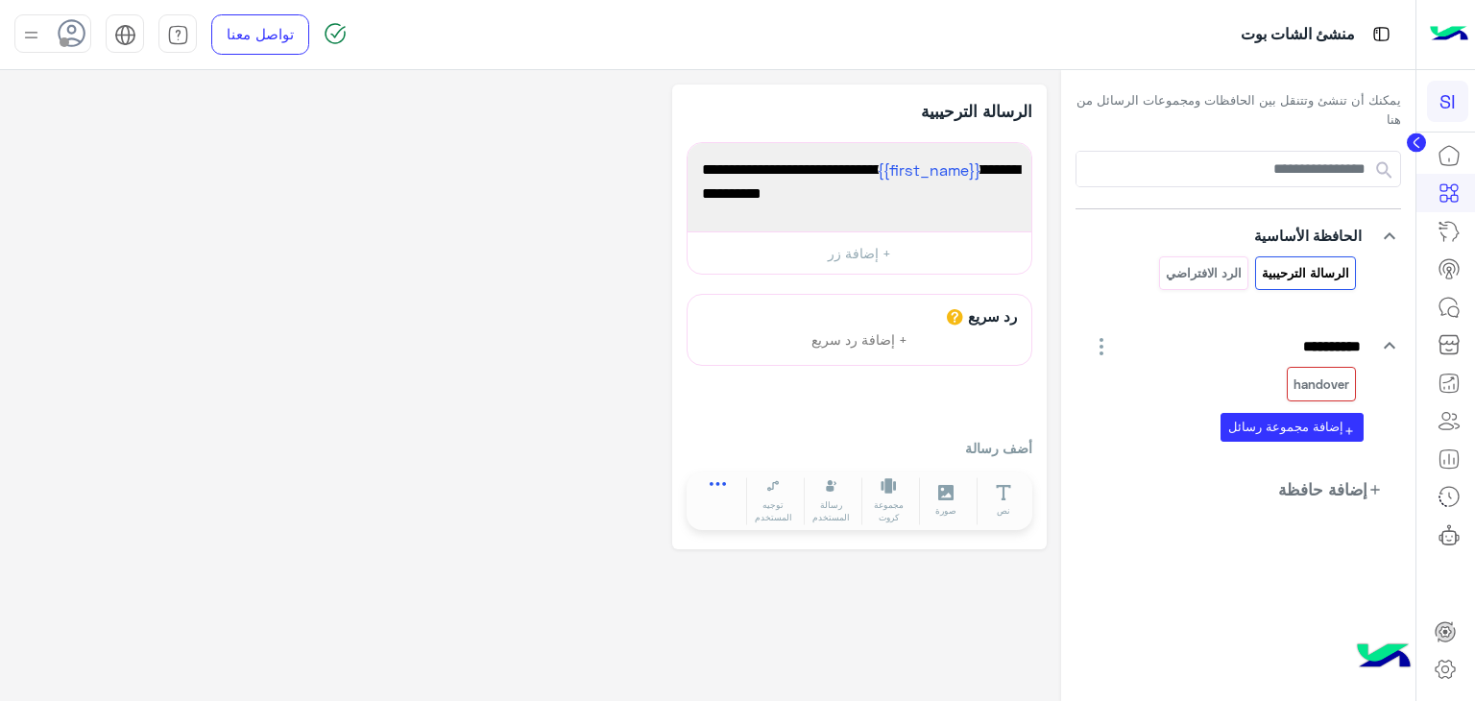
click at [722, 495] on icon at bounding box center [718, 490] width 16 height 16
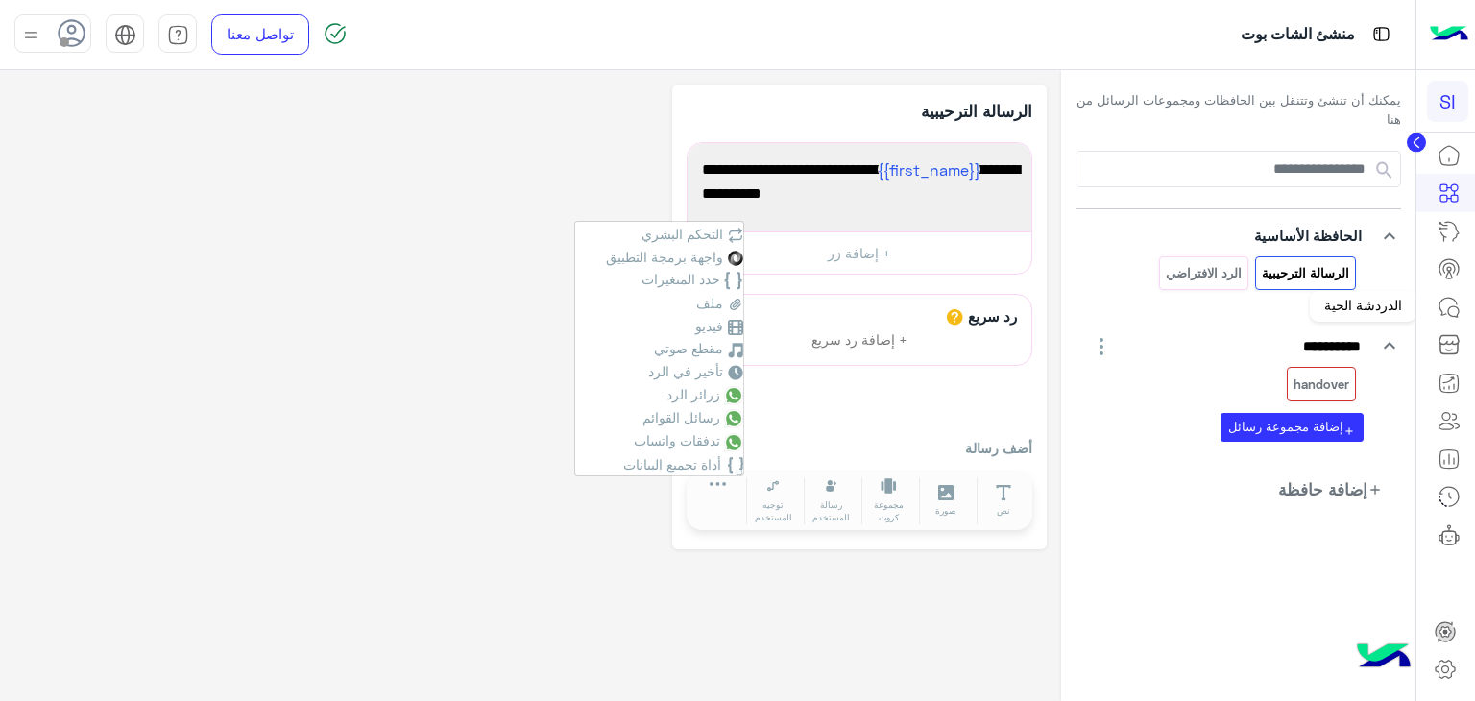
click at [1442, 303] on icon at bounding box center [1449, 307] width 23 height 23
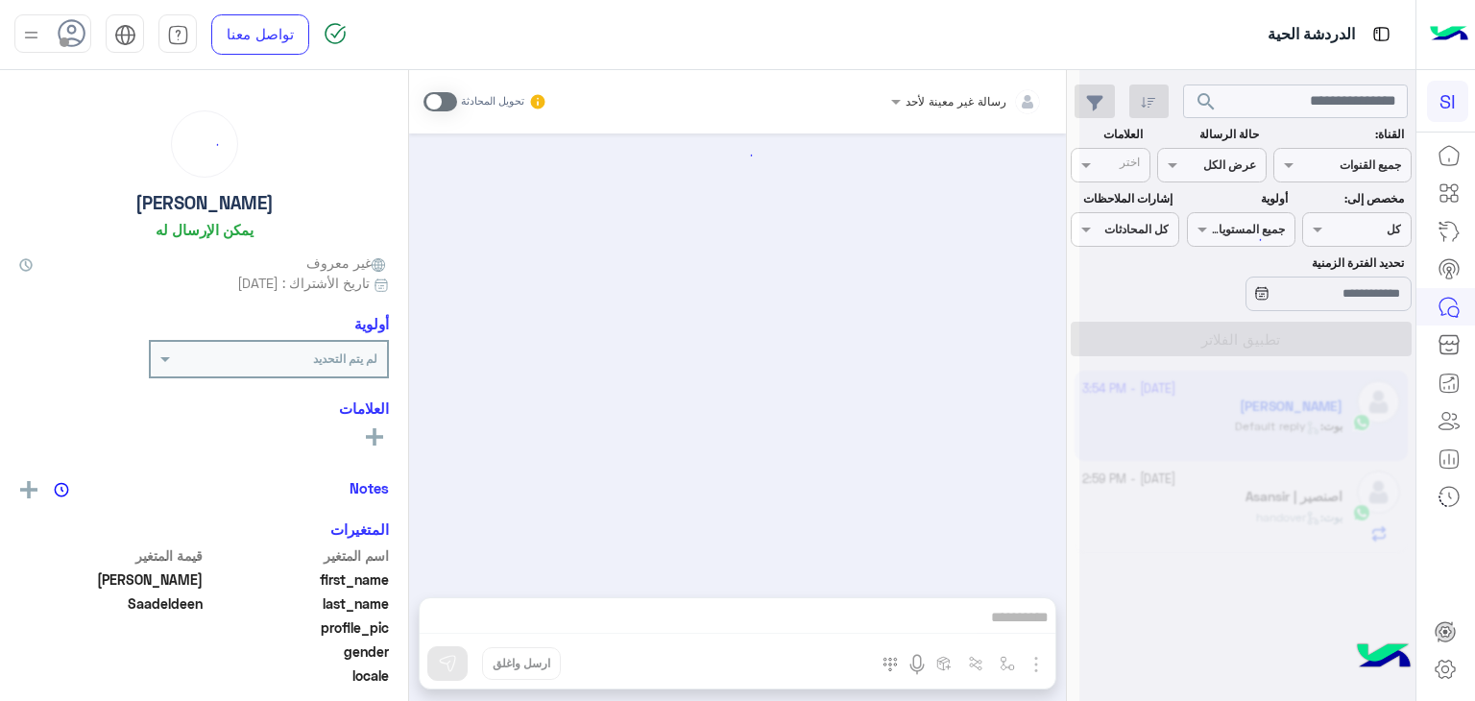
scroll to position [1183, 0]
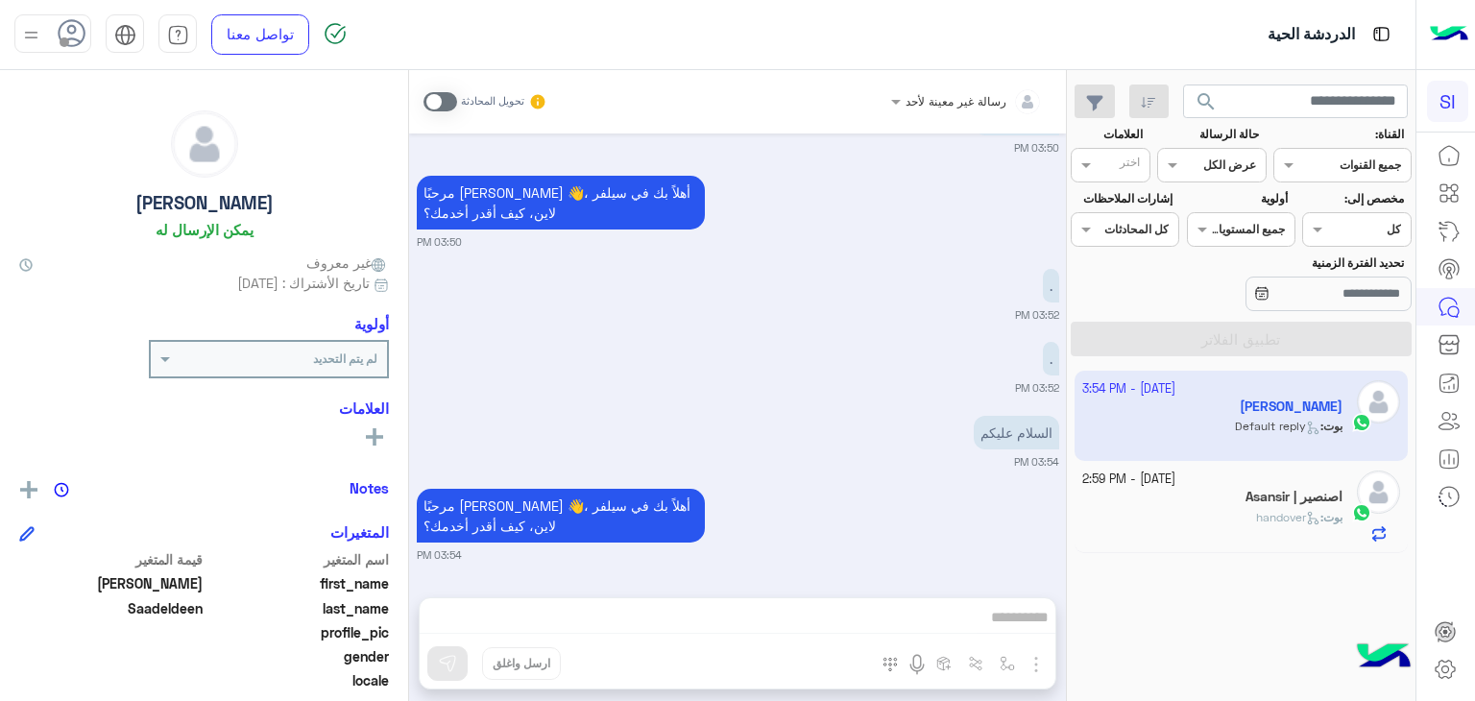
click at [967, 641] on div "رسالة غير معينة لأحد تحويل المحادثة Oct 8, 2025 السلام عليكم 03:46 PM مرحبًا Mu…" at bounding box center [737, 389] width 657 height 639
click at [969, 620] on div "رسالة غير معينة لأحد تحويل المحادثة Oct 8, 2025 السلام عليكم 03:46 PM مرحبًا Mu…" at bounding box center [737, 389] width 657 height 639
click at [1026, 600] on div "رسالة غير معينة لأحد تحويل المحادثة Oct 8, 2025 السلام عليكم 03:46 PM مرحبًا Mu…" at bounding box center [737, 389] width 657 height 639
click at [926, 477] on div "Oct 8, 2025 السلام عليكم 03:46 PM مرحبًا Mubarak 👋، أهلاً بك في سيلفر لاين، كيف…" at bounding box center [737, 355] width 657 height 445
click at [598, 517] on p "مرحبًا Mubarak 👋، أهلاً بك في سيلفر لاين، كيف أقدر أخدمك؟" at bounding box center [561, 516] width 288 height 54
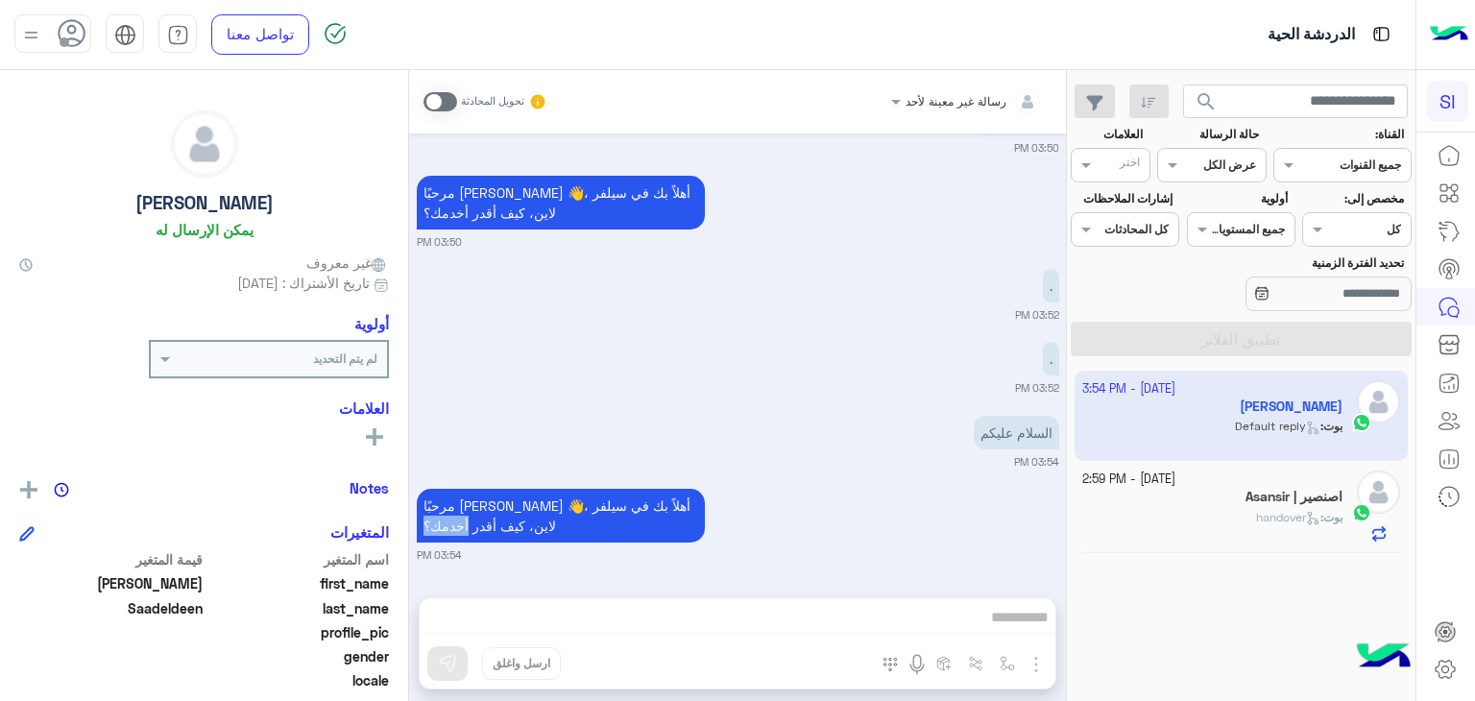
click at [598, 517] on p "مرحبًا Mubarak 👋، أهلاً بك في سيلفر لاين، كيف أقدر أخدمك؟" at bounding box center [561, 516] width 288 height 54
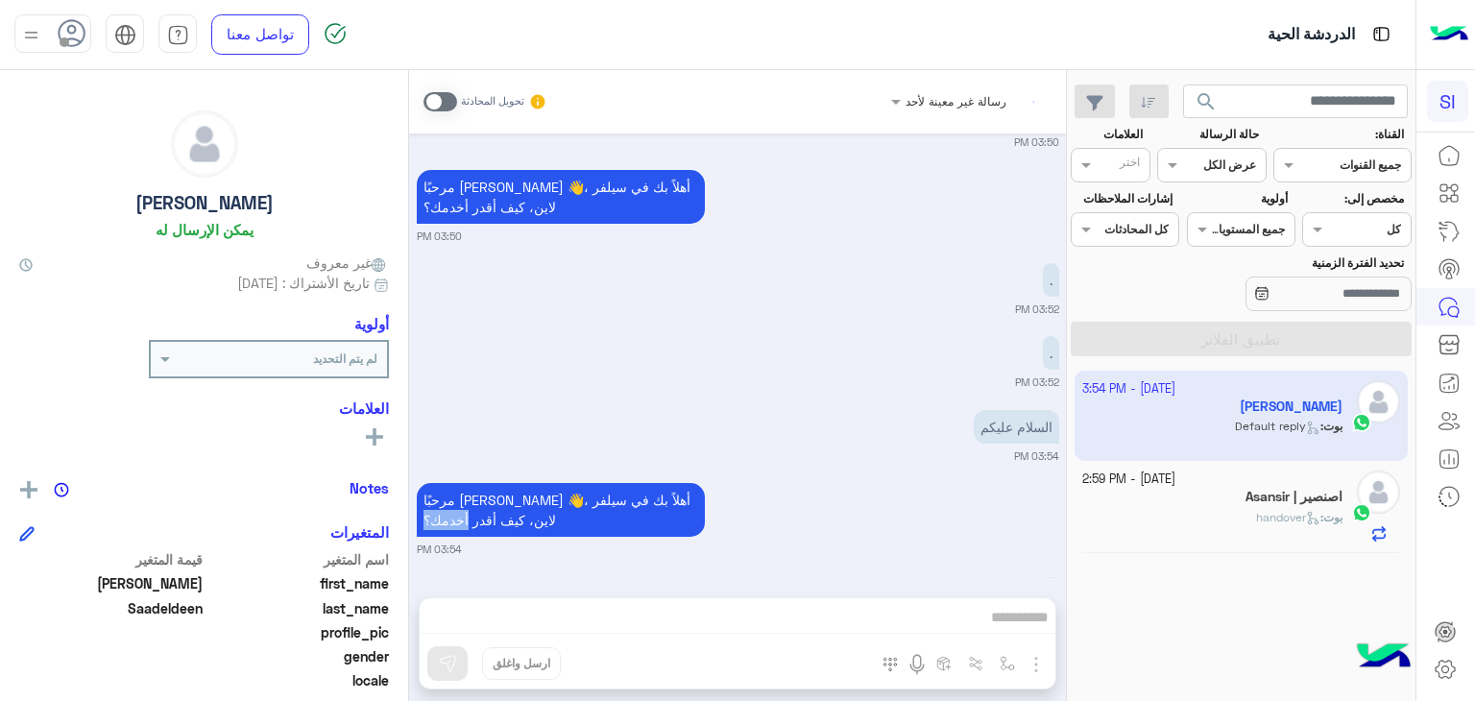
scroll to position [1349, 0]
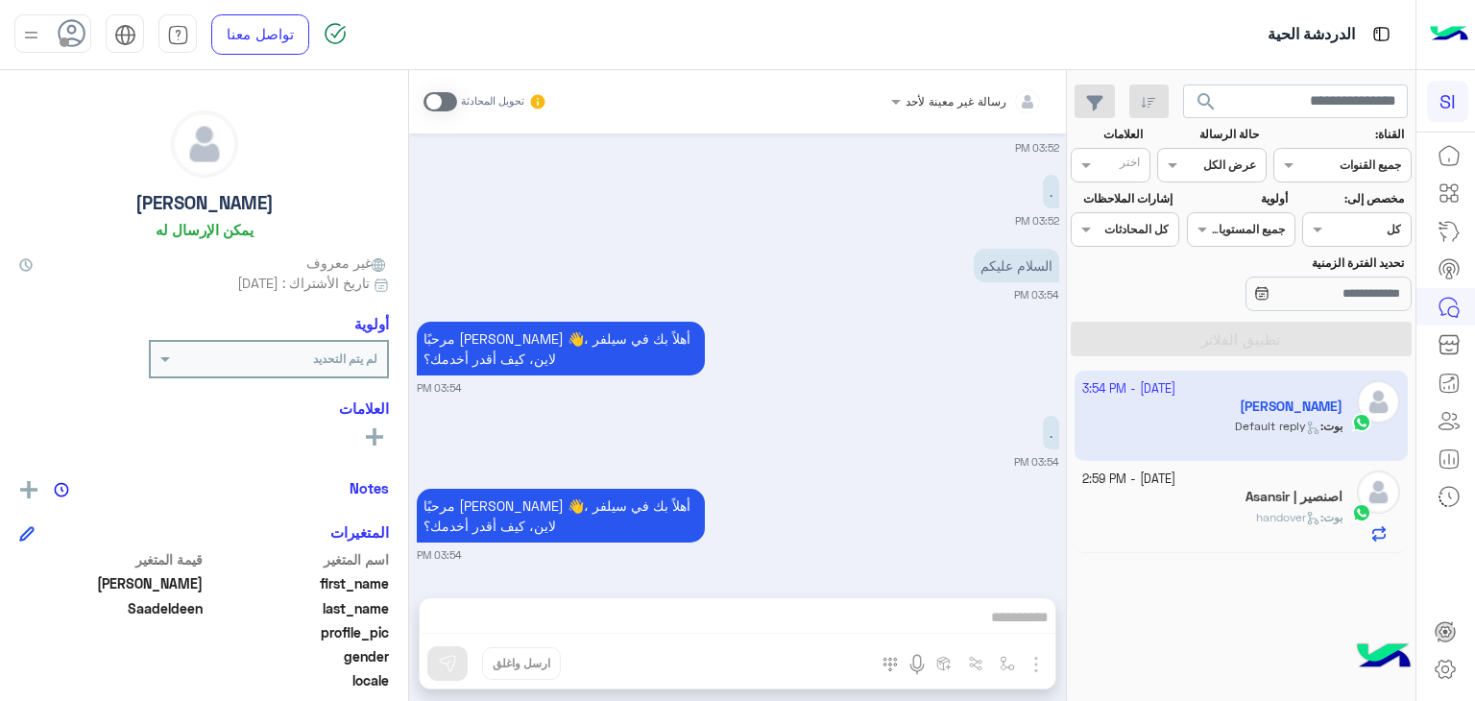
click at [664, 618] on div "رسالة غير معينة لأحد تحويل المحادثة Oct 8, 2025 السلام عليكم 03:46 PM مرحبًا Mu…" at bounding box center [737, 389] width 657 height 639
drag, startPoint x: 664, startPoint y: 618, endPoint x: 857, endPoint y: 634, distance: 193.6
click at [857, 634] on div "رسالة غير معينة لأحد تحويل المحادثة Oct 8, 2025 السلام عليكم 03:46 PM مرحبًا Mu…" at bounding box center [737, 389] width 657 height 639
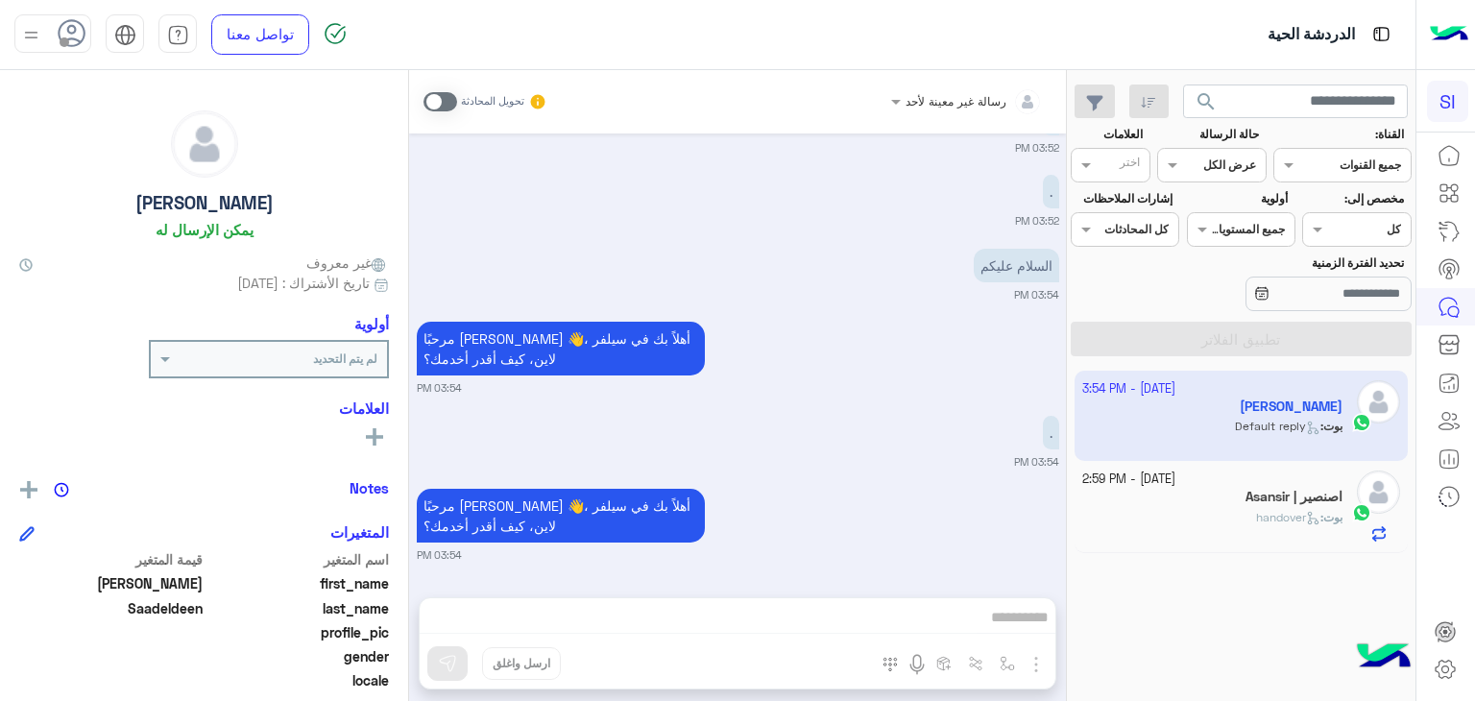
click at [958, 592] on div "رسالة غير معينة لأحد تحويل المحادثة Oct 8, 2025 السلام عليكم 03:46 PM مرحبًا Mu…" at bounding box center [737, 389] width 657 height 639
click at [976, 616] on div "رسالة غير معينة لأحد تحويل المحادثة Oct 8, 2025 السلام عليكم 03:46 PM مرحبًا Mu…" at bounding box center [737, 389] width 657 height 639
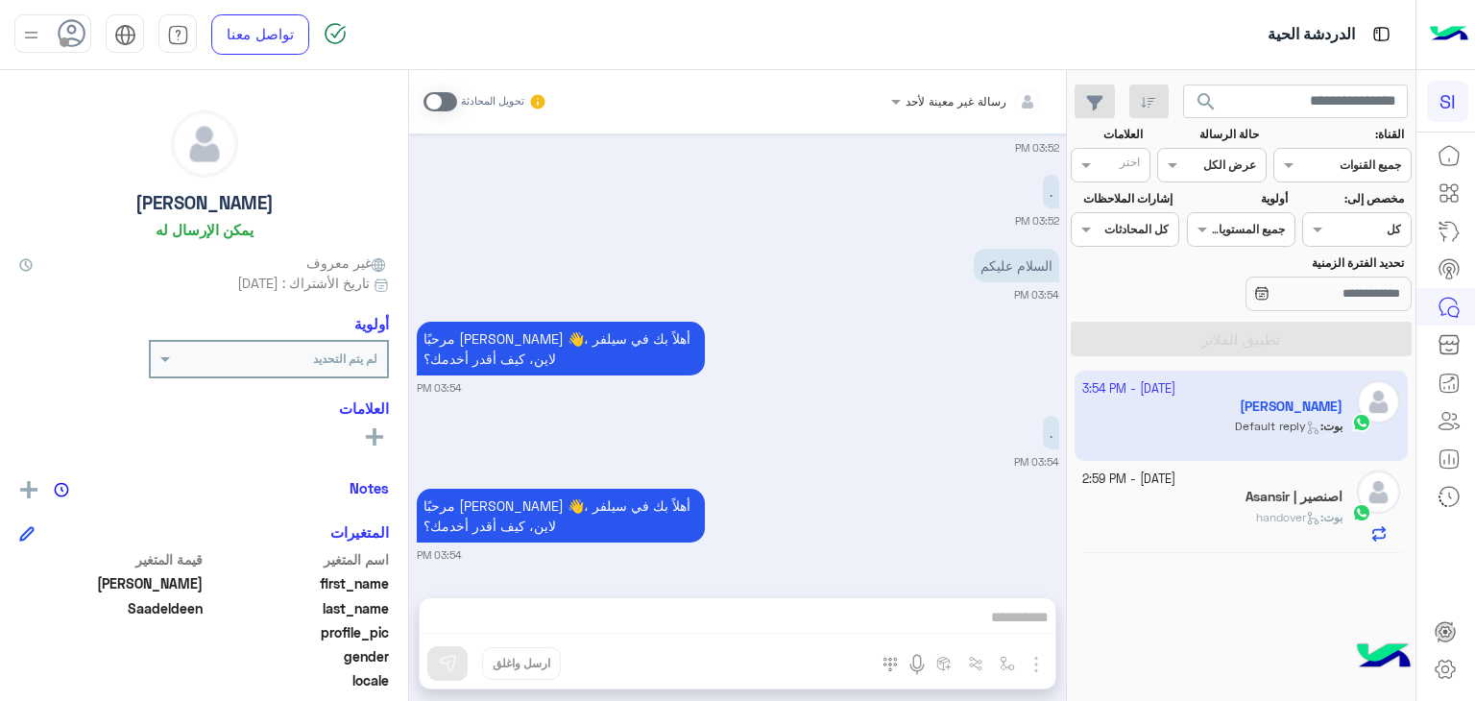
click at [976, 616] on div "رسالة غير معينة لأحد تحويل المحادثة Oct 8, 2025 السلام عليكم 03:46 PM مرحبًا Mu…" at bounding box center [737, 389] width 657 height 639
click at [1251, 493] on h5 "اصنصير | Asansir" at bounding box center [1293, 497] width 97 height 16
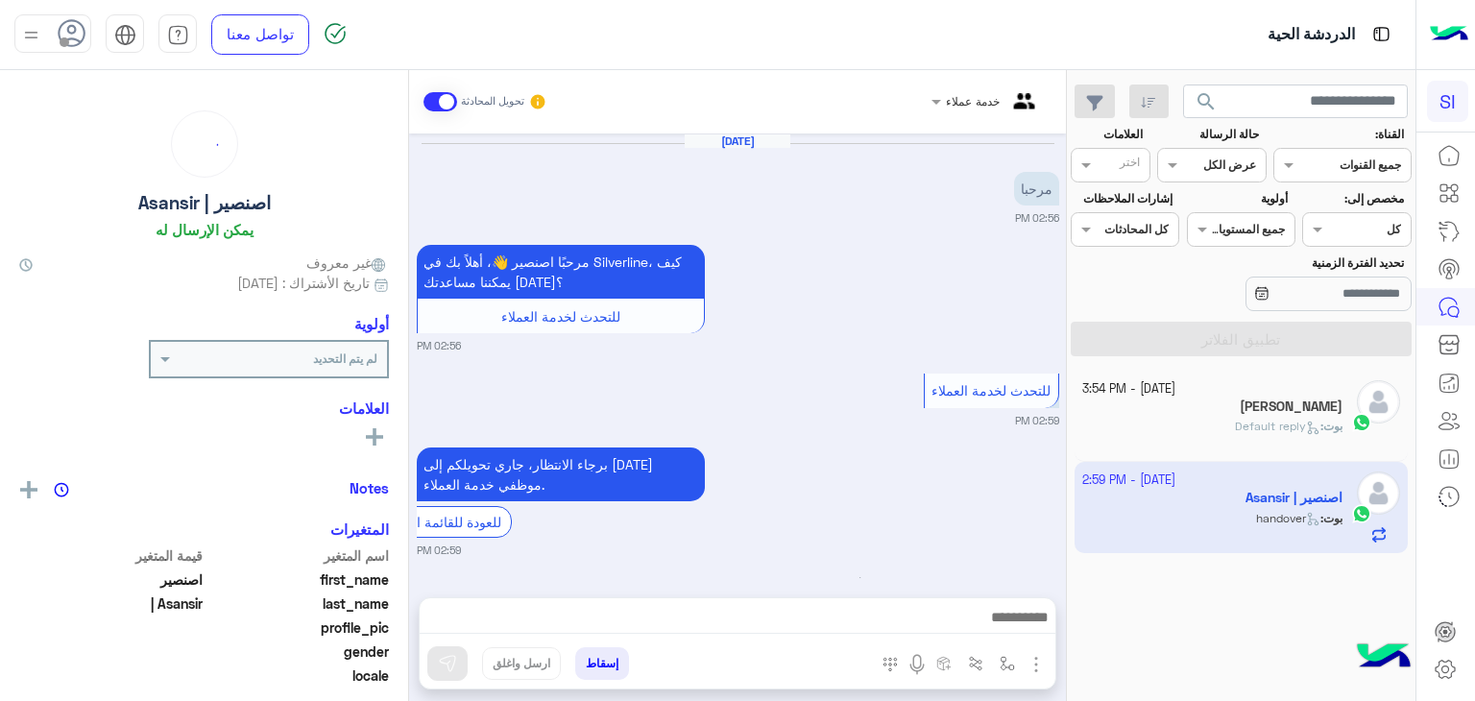
scroll to position [99, 0]
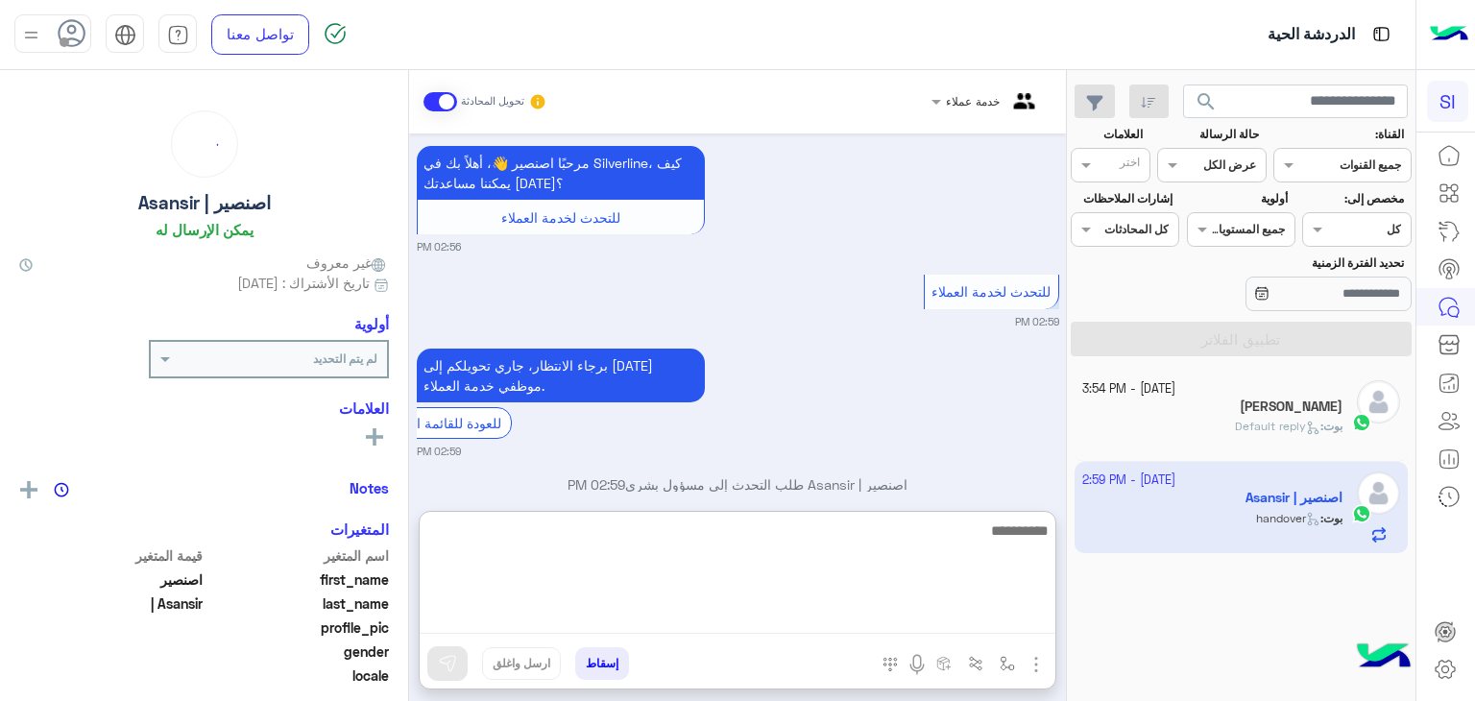
click at [970, 616] on textarea at bounding box center [738, 576] width 636 height 115
type textarea "*"
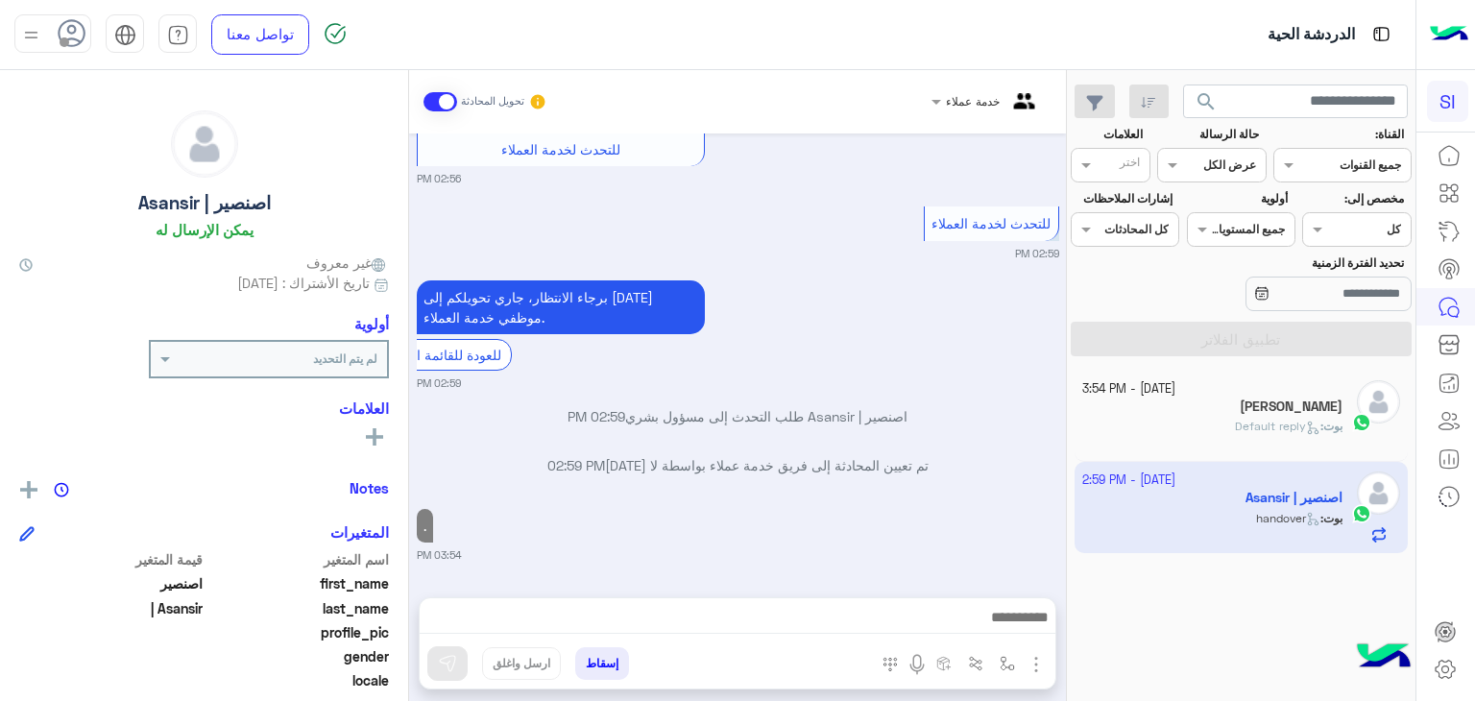
scroll to position [224, 0]
click at [1275, 416] on div "[PERSON_NAME]" at bounding box center [1212, 409] width 261 height 20
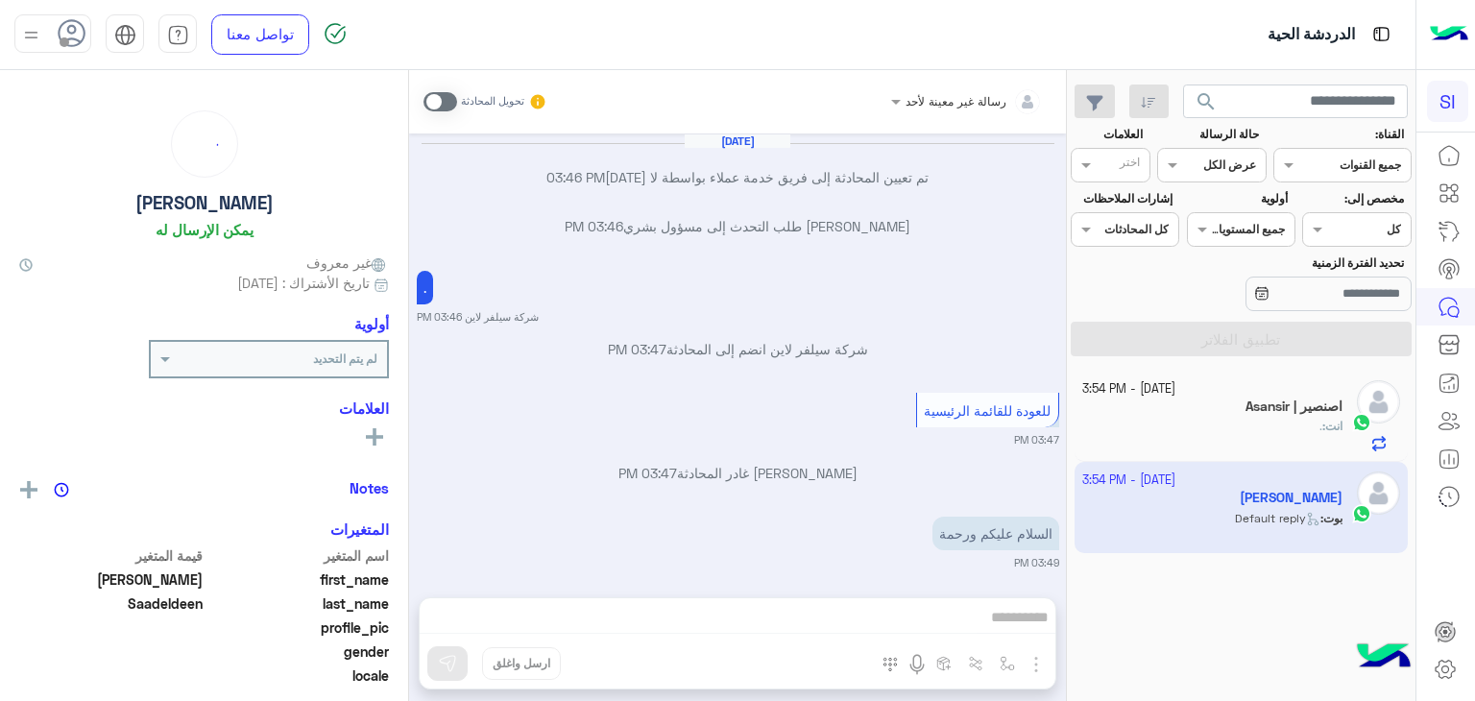
scroll to position [1081, 0]
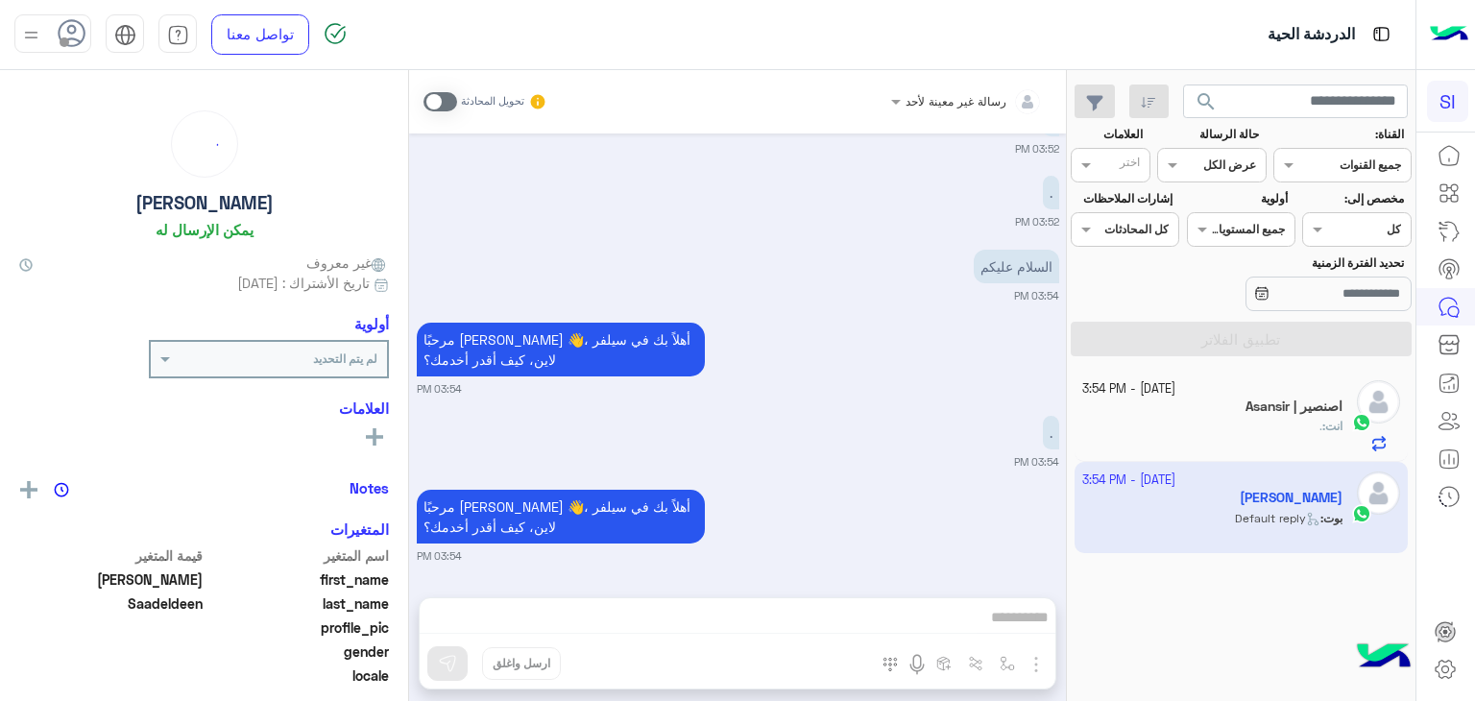
click at [1029, 614] on div "رسالة غير معينة لأحد تحويل المحادثة Oct 8, 2025 تم تعيين المحادثة إلى فريق خدمة…" at bounding box center [737, 389] width 657 height 639
click at [1030, 614] on div "رسالة غير معينة لأحد تحويل المحادثة Oct 8, 2025 تم تعيين المحادثة إلى فريق خدمة…" at bounding box center [737, 389] width 657 height 639
click at [1314, 520] on app-inbox-user "8 October - 3:54 PM Mubarak Saadeldeen بوت : Default reply" at bounding box center [1242, 507] width 334 height 90
click at [945, 622] on div "رسالة غير معينة لأحد تحويل المحادثة Oct 8, 2025 تم تعيين المحادثة إلى فريق خدمة…" at bounding box center [737, 389] width 657 height 639
click at [1339, 443] on div "انت : ." at bounding box center [1212, 435] width 261 height 34
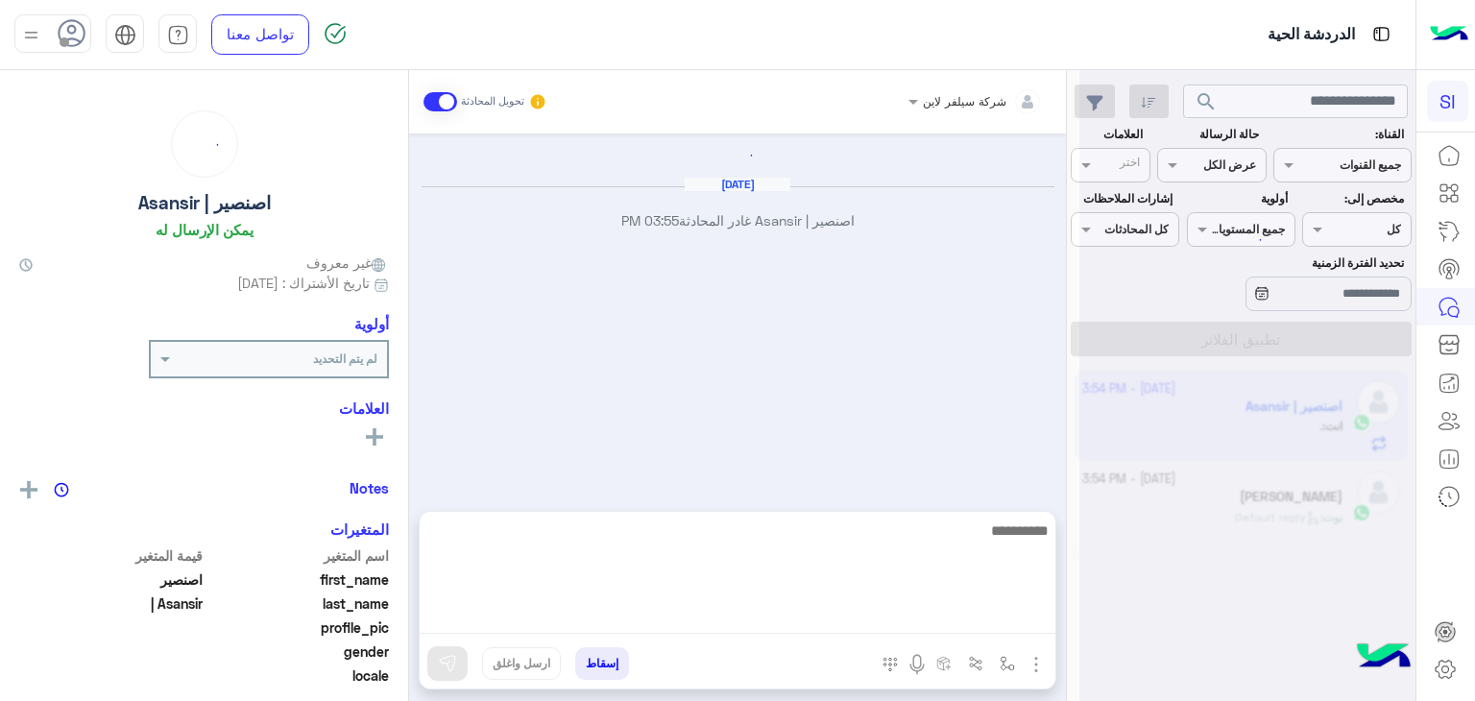
click at [914, 616] on textarea at bounding box center [738, 576] width 636 height 115
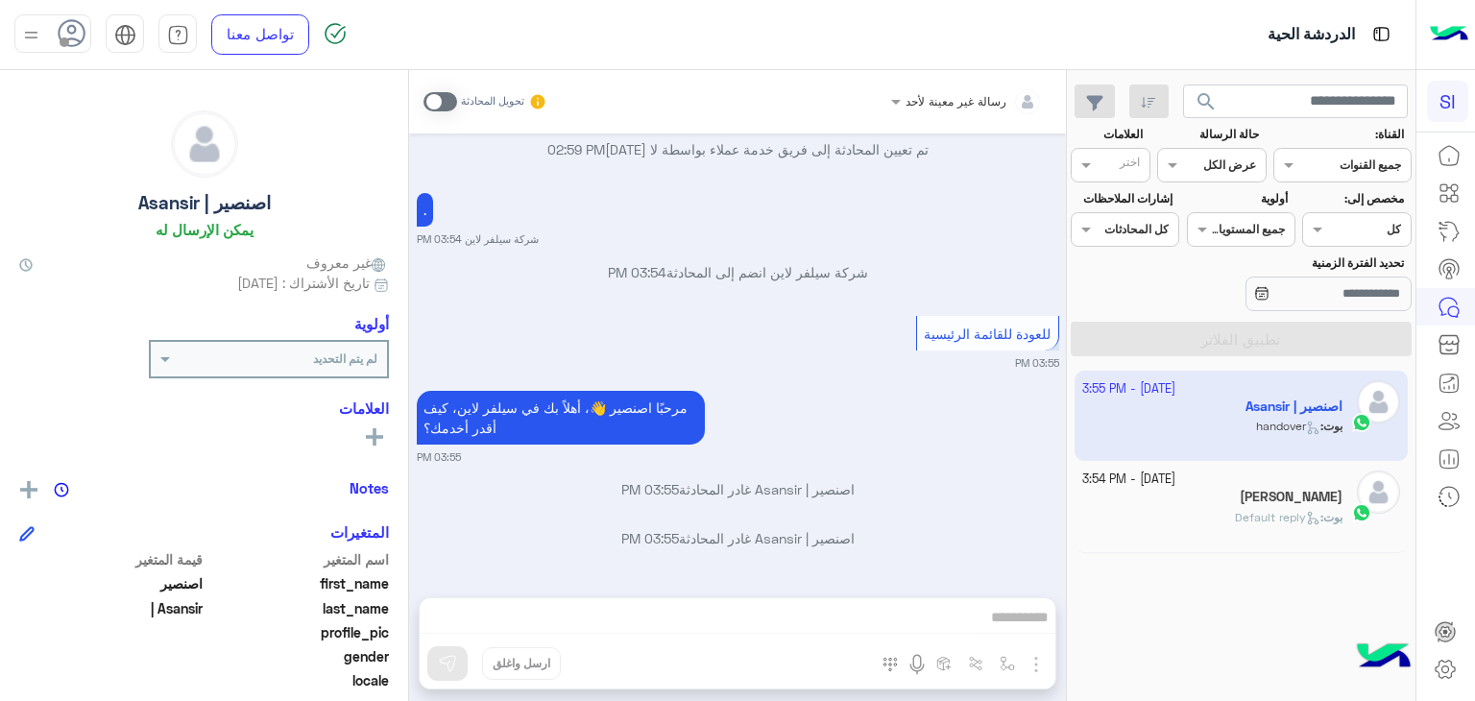
scroll to position [488, 0]
click at [1013, 574] on div "رسالة غير معينة لأحد تحويل المحادثة Oct 8, 2025 مرحبا 02:56 PM مرحبًا اصنصير 👋،…" at bounding box center [737, 389] width 657 height 639
click at [1020, 626] on div "رسالة غير معينة لأحد تحويل المحادثة Oct 8, 2025 مرحبا 02:56 PM مرحبًا اصنصير 👋،…" at bounding box center [737, 389] width 657 height 639
click at [1011, 623] on div "رسالة غير معينة لأحد تحويل المحادثة Oct 8, 2025 مرحبا 02:56 PM مرحبًا اصنصير 👋،…" at bounding box center [737, 389] width 657 height 639
click at [1019, 610] on div "رسالة غير معينة لأحد تحويل المحادثة Oct 8, 2025 مرحبا 02:56 PM مرحبًا اصنصير 👋،…" at bounding box center [737, 389] width 657 height 639
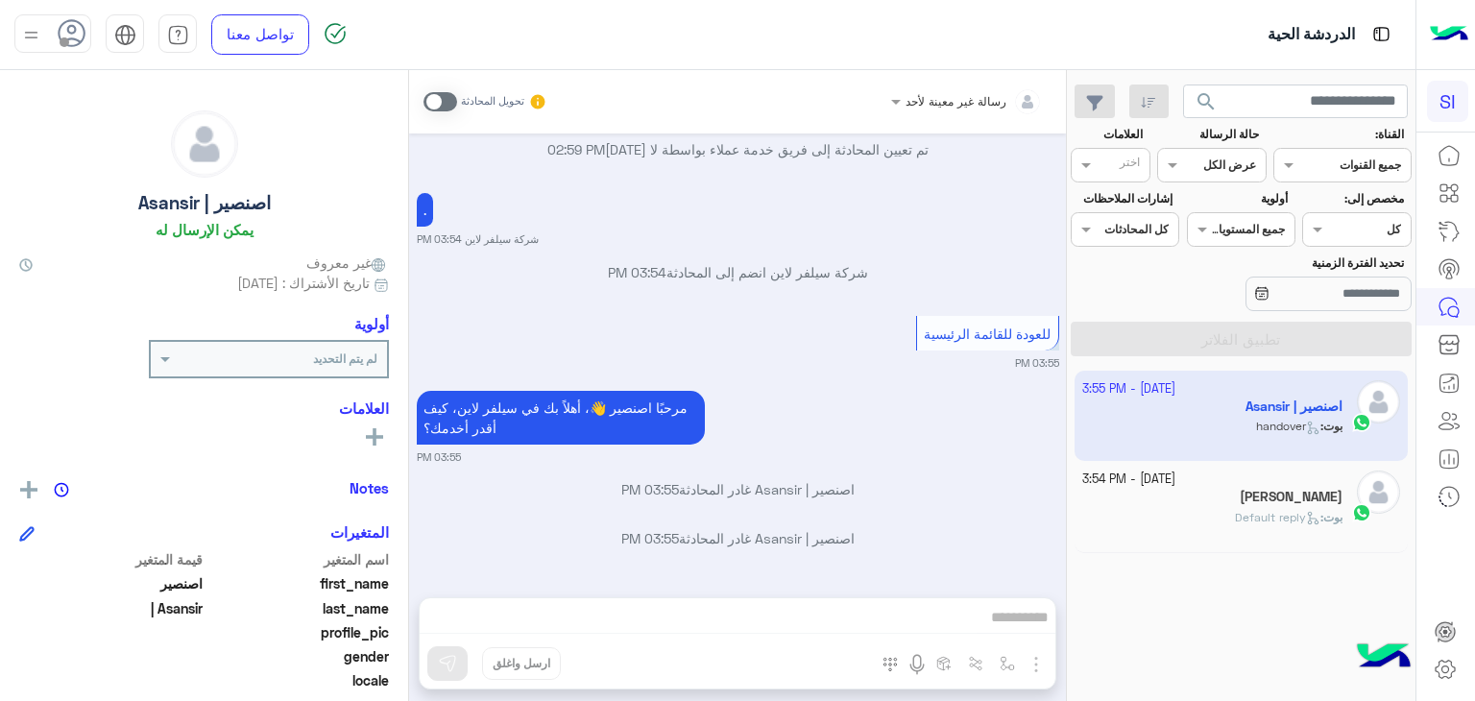
drag, startPoint x: 1022, startPoint y: 626, endPoint x: 1268, endPoint y: 494, distance: 279.3
click at [1268, 494] on mat-drawer-container "search القناة: القناه جميع القنوات حالة الرسالة القناه عرض الكل العلامات اختر م…" at bounding box center [707, 389] width 1415 height 639
click at [1268, 494] on h5 "[PERSON_NAME]" at bounding box center [1291, 497] width 103 height 16
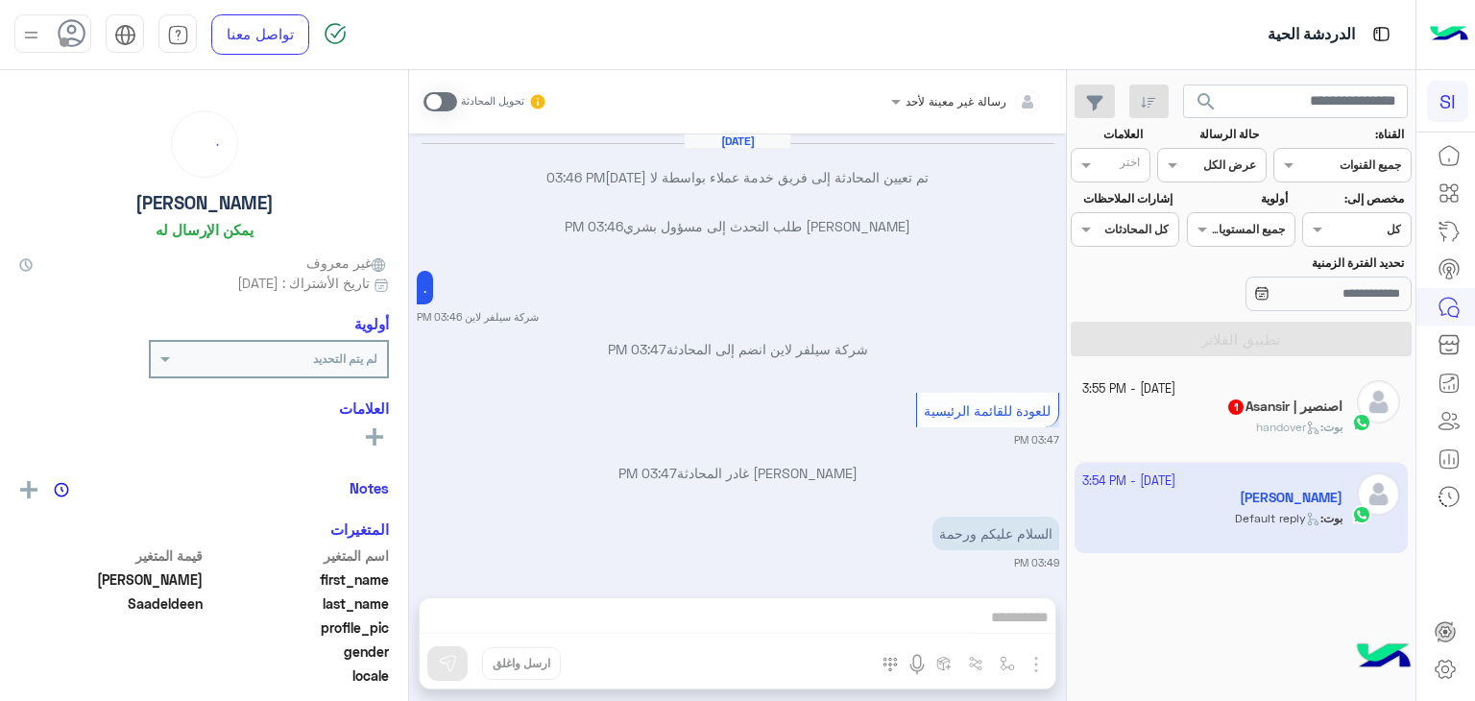
scroll to position [1081, 0]
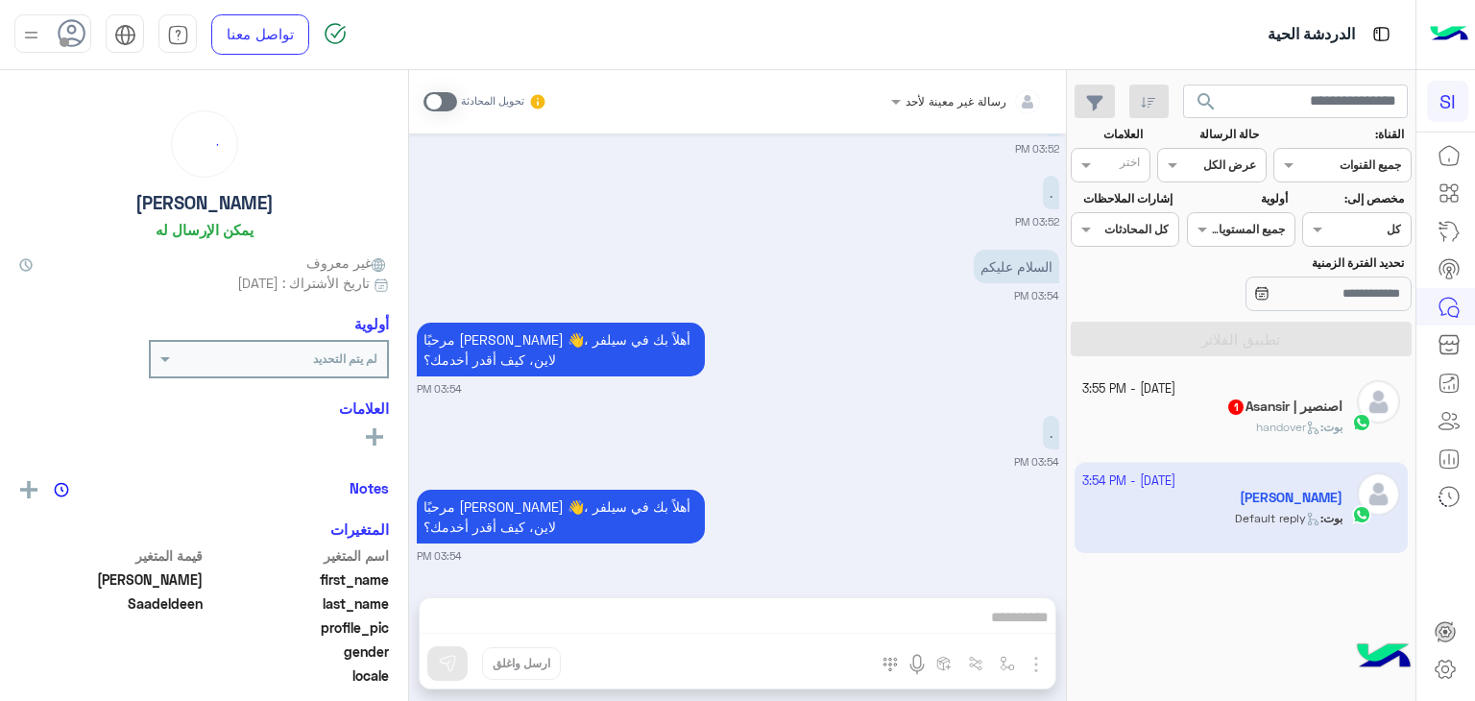
click at [1269, 400] on h5 "اصنصير | Asansir 1" at bounding box center [1284, 407] width 116 height 16
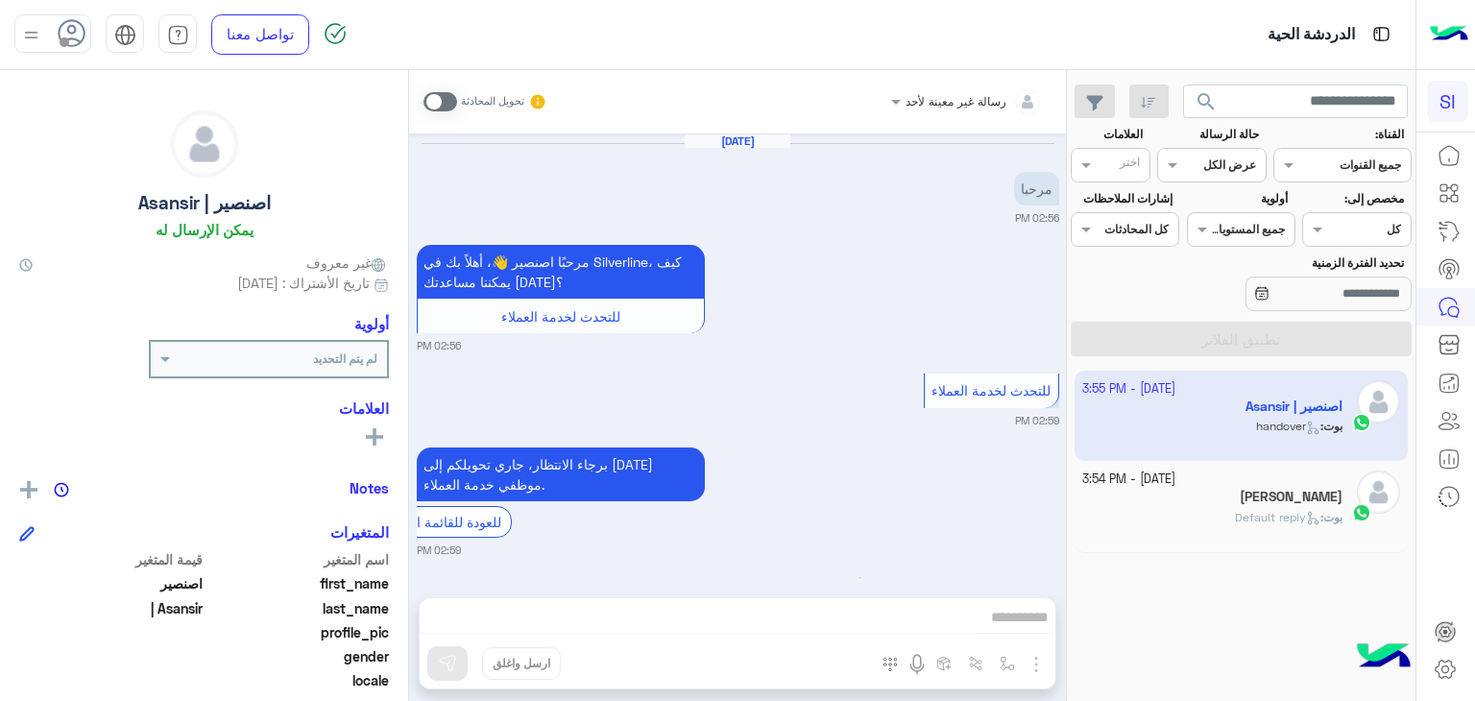
scroll to position [439, 0]
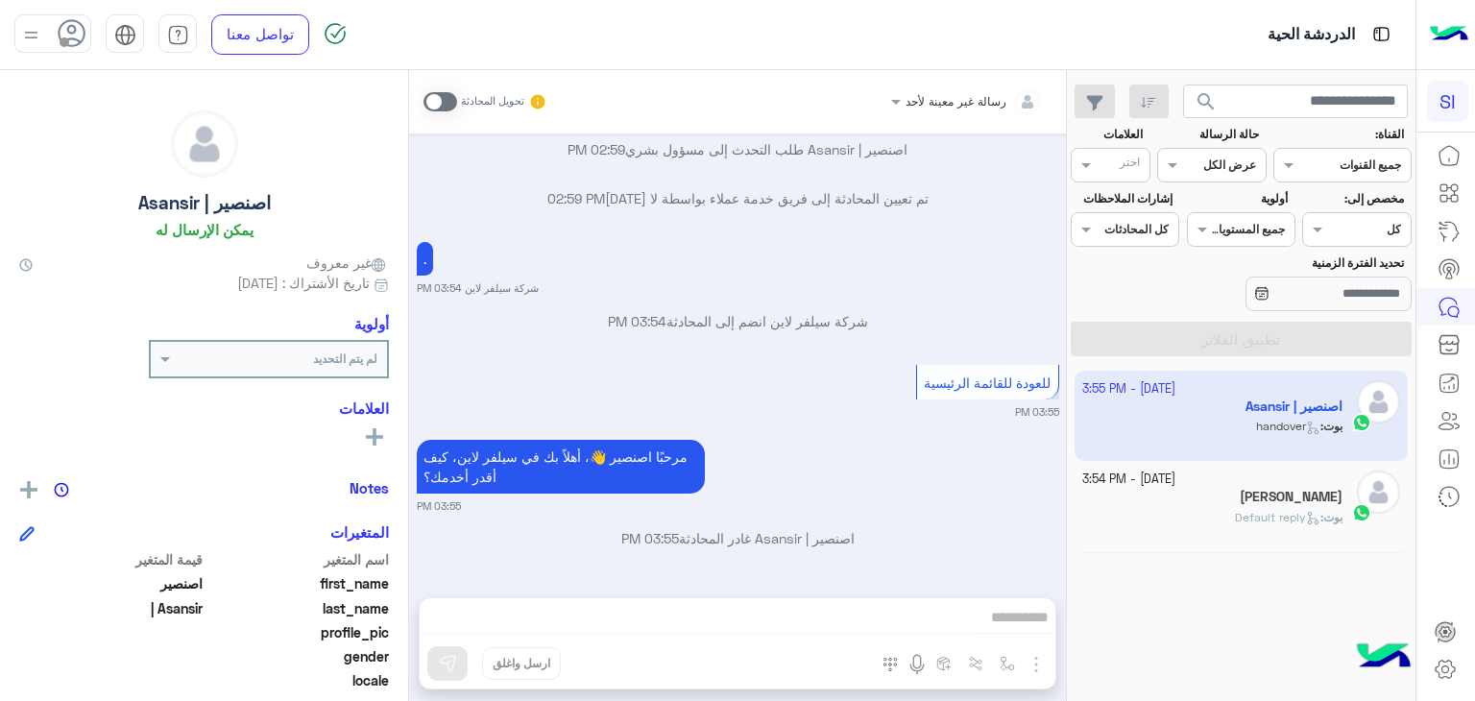
click at [1022, 614] on div "رسالة غير معينة لأحد تحويل المحادثة Oct 8, 2025 مرحبا 02:56 PM مرحبًا اصنصير 👋،…" at bounding box center [737, 389] width 657 height 639
drag, startPoint x: 1022, startPoint y: 614, endPoint x: 999, endPoint y: 616, distance: 23.1
click at [999, 616] on div "رسالة غير معينة لأحد تحويل المحادثة Oct 8, 2025 مرحبا 02:56 PM مرحبًا اصنصير 👋،…" at bounding box center [737, 389] width 657 height 639
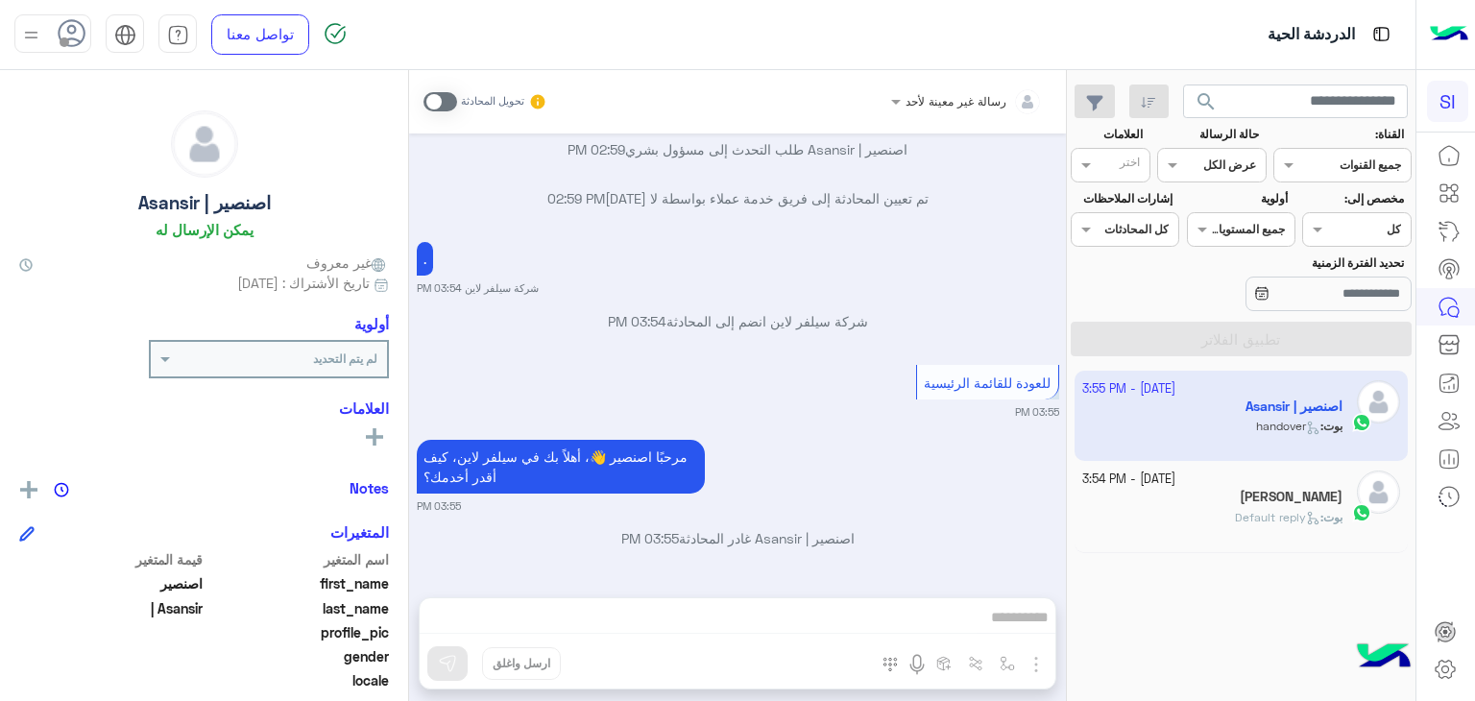
click at [991, 620] on div "رسالة غير معينة لأحد تحويل المحادثة Oct 8, 2025 مرحبا 02:56 PM مرحبًا اصنصير 👋،…" at bounding box center [737, 389] width 657 height 639
drag, startPoint x: 1041, startPoint y: 673, endPoint x: 1037, endPoint y: 618, distance: 54.9
click at [1037, 618] on div "رسالة غير معينة لأحد تحويل المحادثة Oct 8, 2025 مرحبا 02:56 PM مرحبًا اصنصير 👋،…" at bounding box center [737, 389] width 657 height 639
click at [953, 389] on span "للعودة للقائمة الرئيسية" at bounding box center [987, 383] width 127 height 16
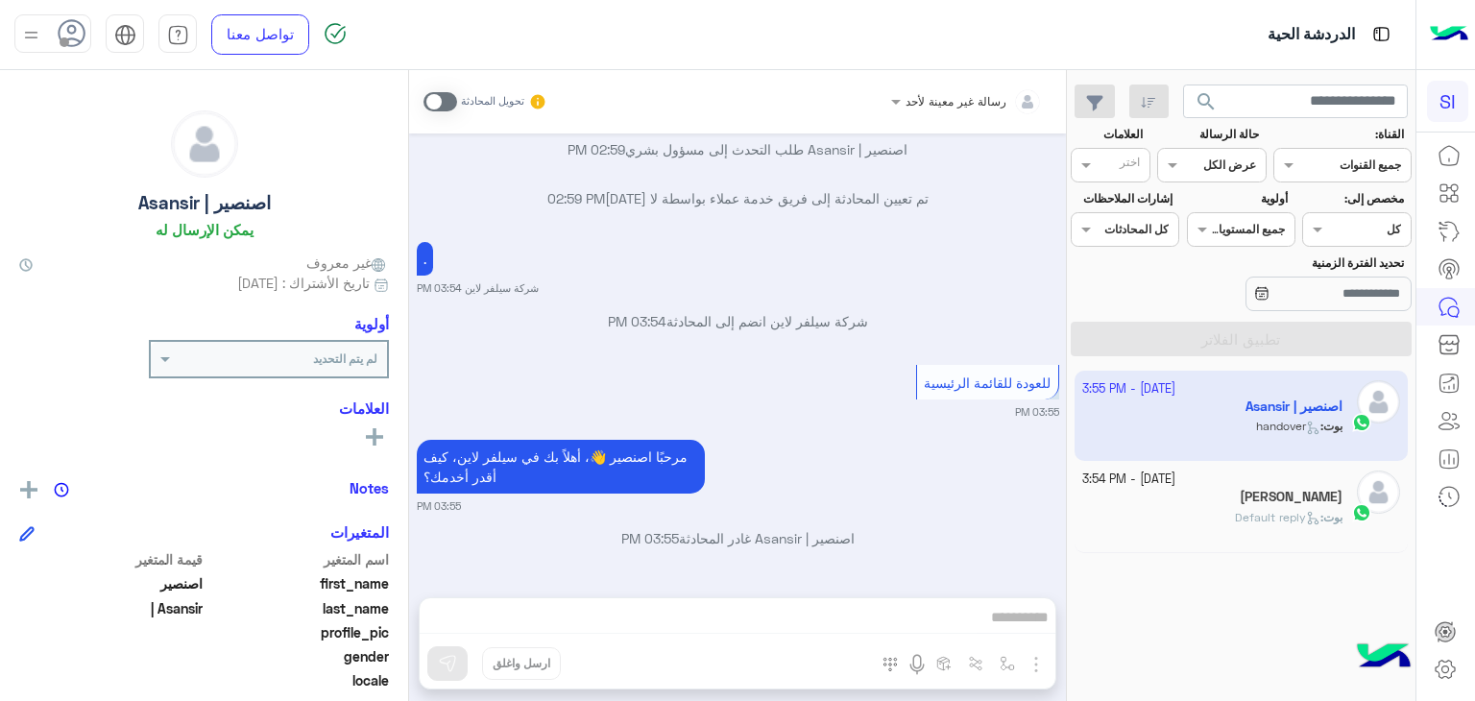
click at [1252, 554] on div "8 October - 3:55 PM اصنصير | Asansir بوت : handover 8 October - 3:54 PM Mubarak…" at bounding box center [1241, 536] width 349 height 345
click at [1285, 522] on span "Default reply" at bounding box center [1277, 517] width 85 height 14
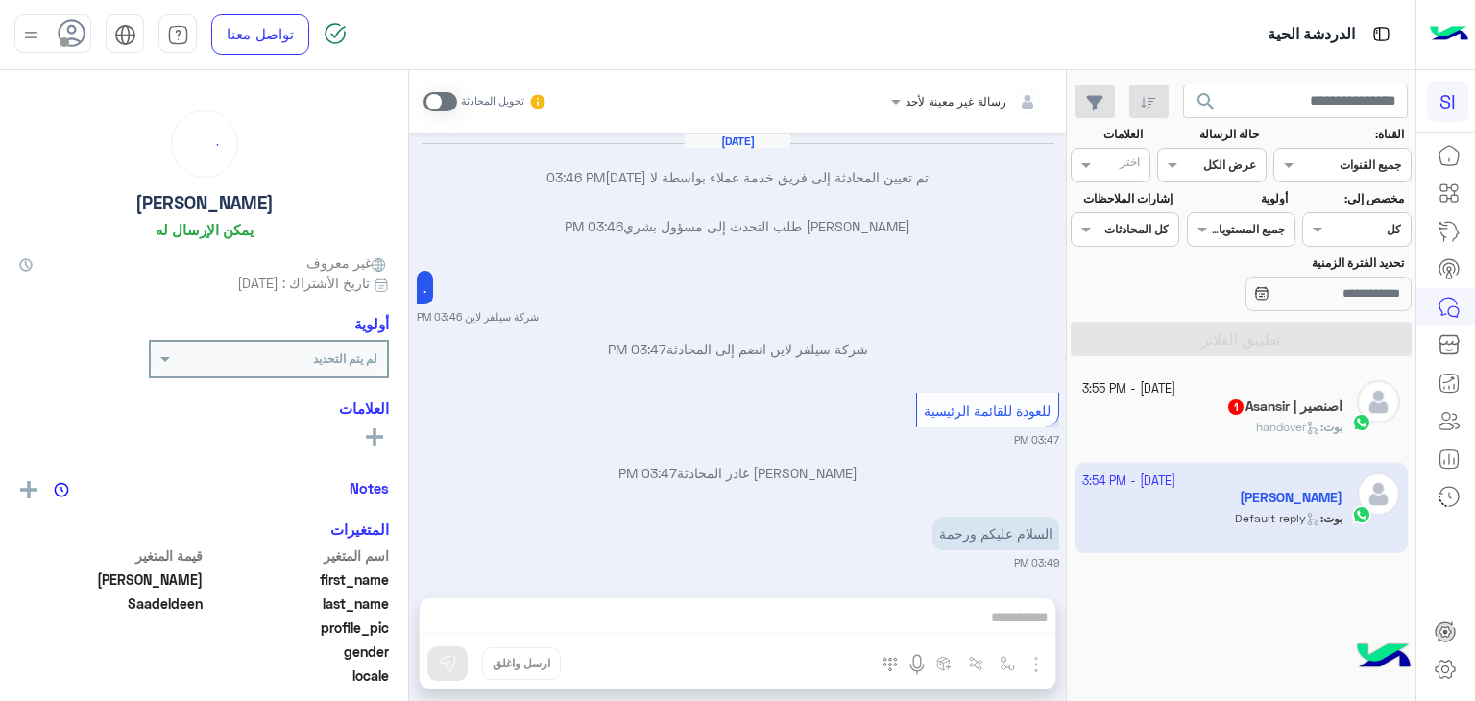
scroll to position [1081, 0]
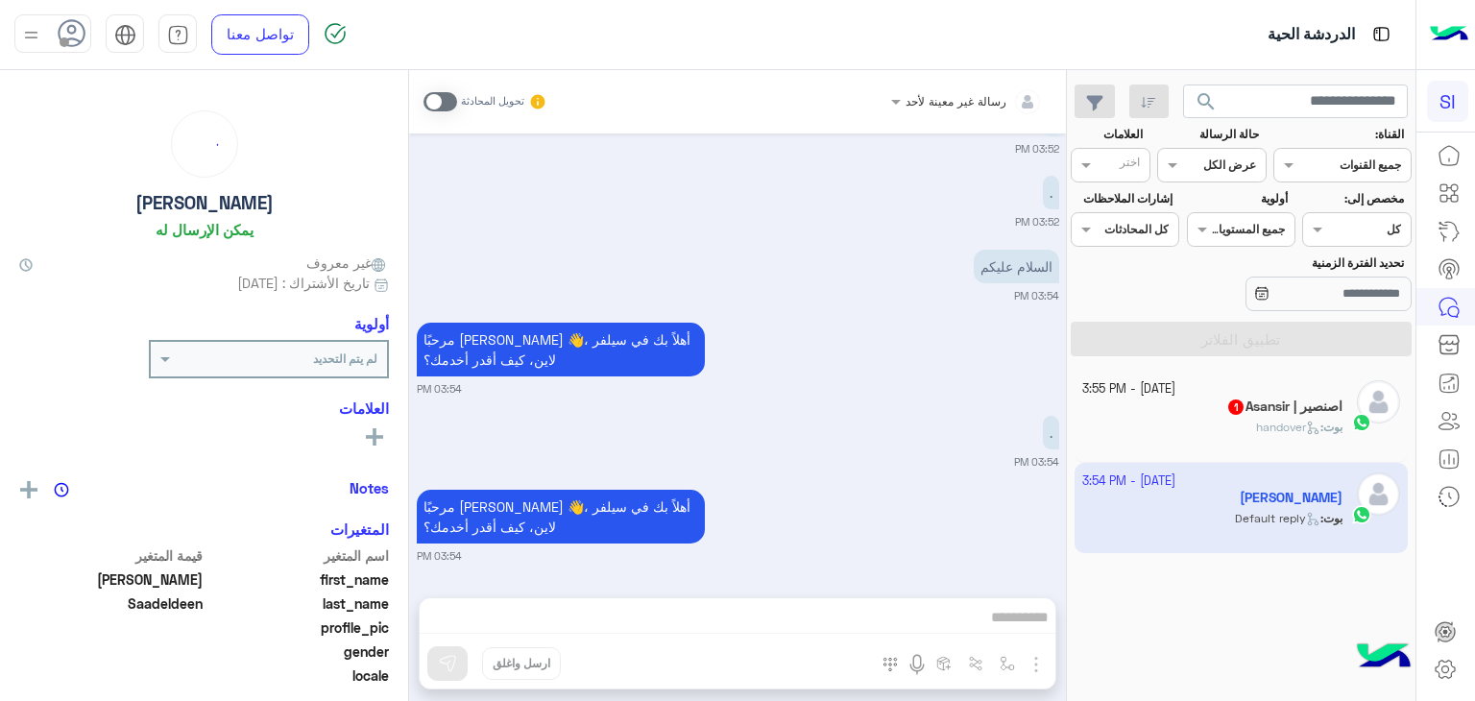
click at [1268, 399] on h5 "اصنصير | Asansir 1" at bounding box center [1284, 407] width 116 height 16
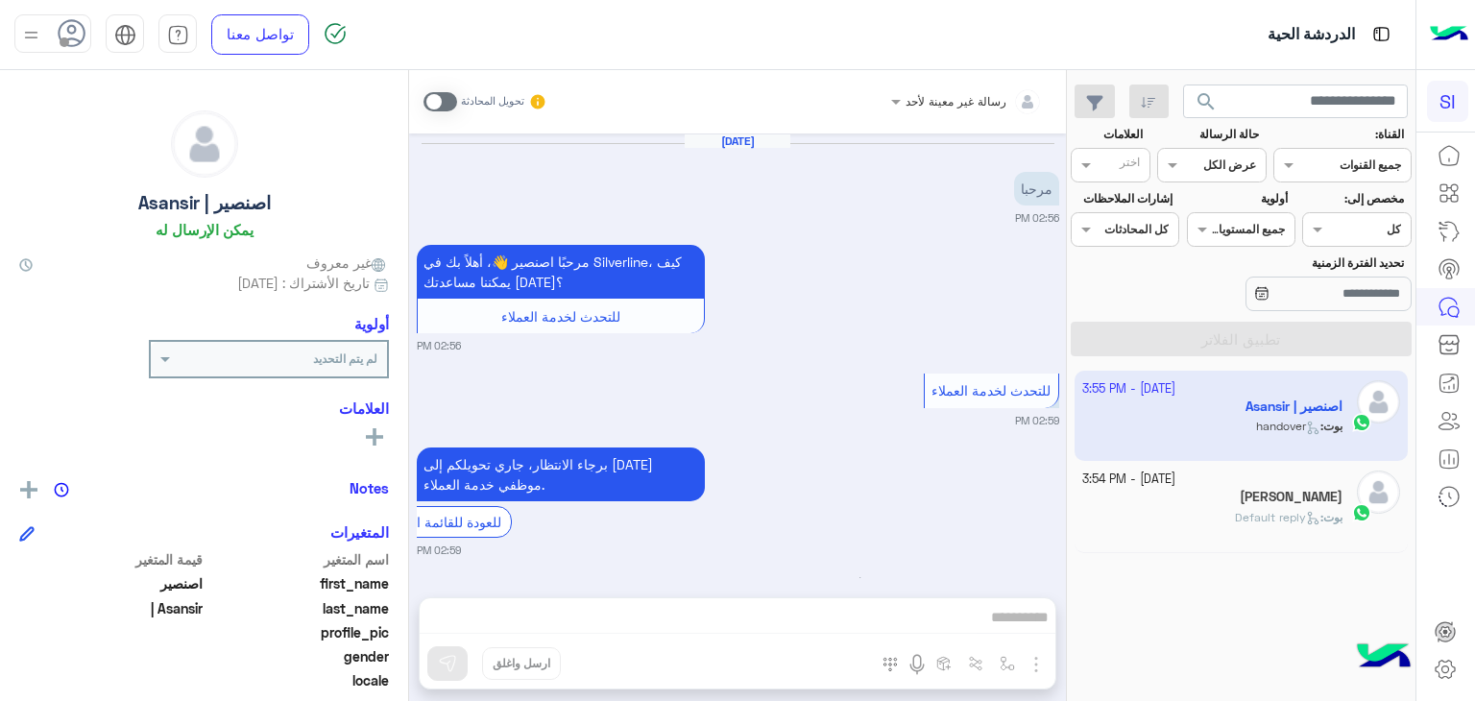
scroll to position [439, 0]
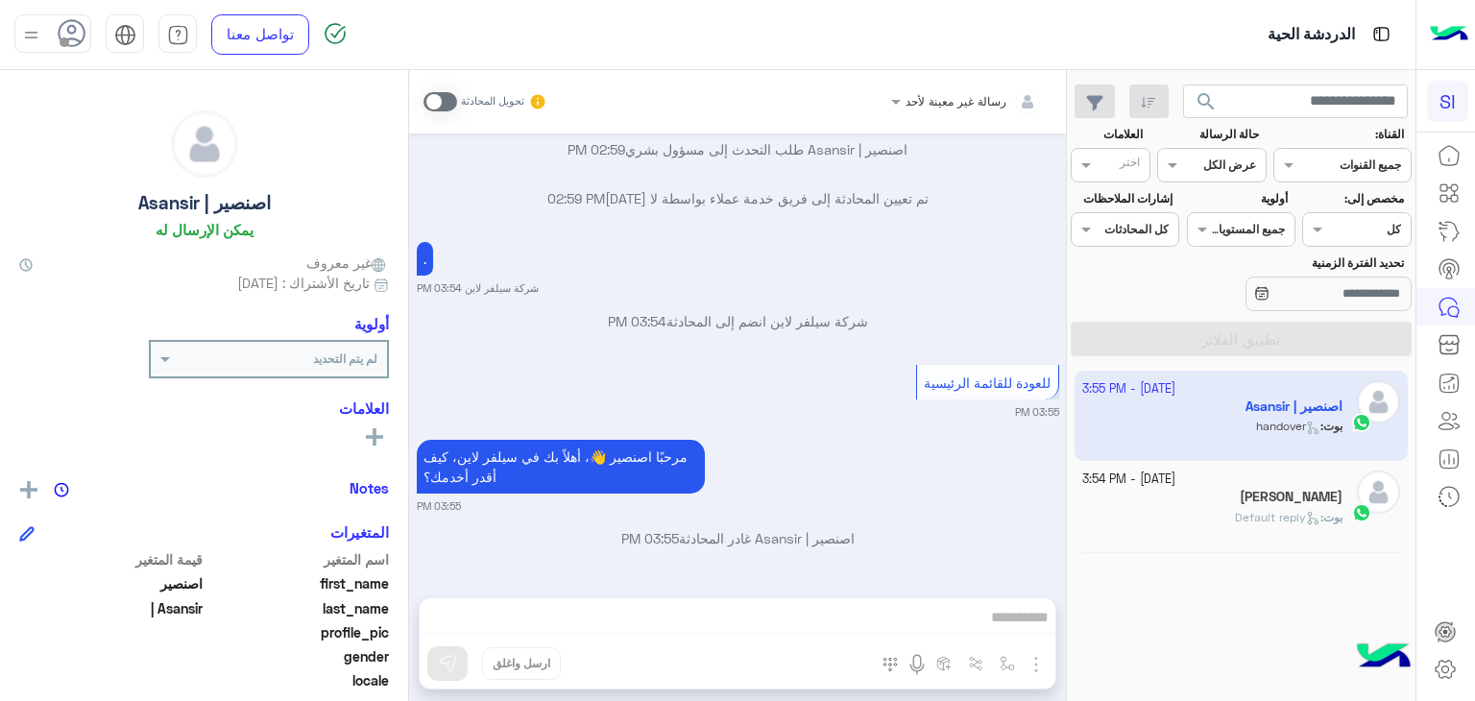
click at [890, 620] on div "رسالة غير معينة لأحد تحويل المحادثة Oct 8, 2025 مرحبا 02:56 PM مرحبًا اصنصير 👋،…" at bounding box center [737, 389] width 657 height 639
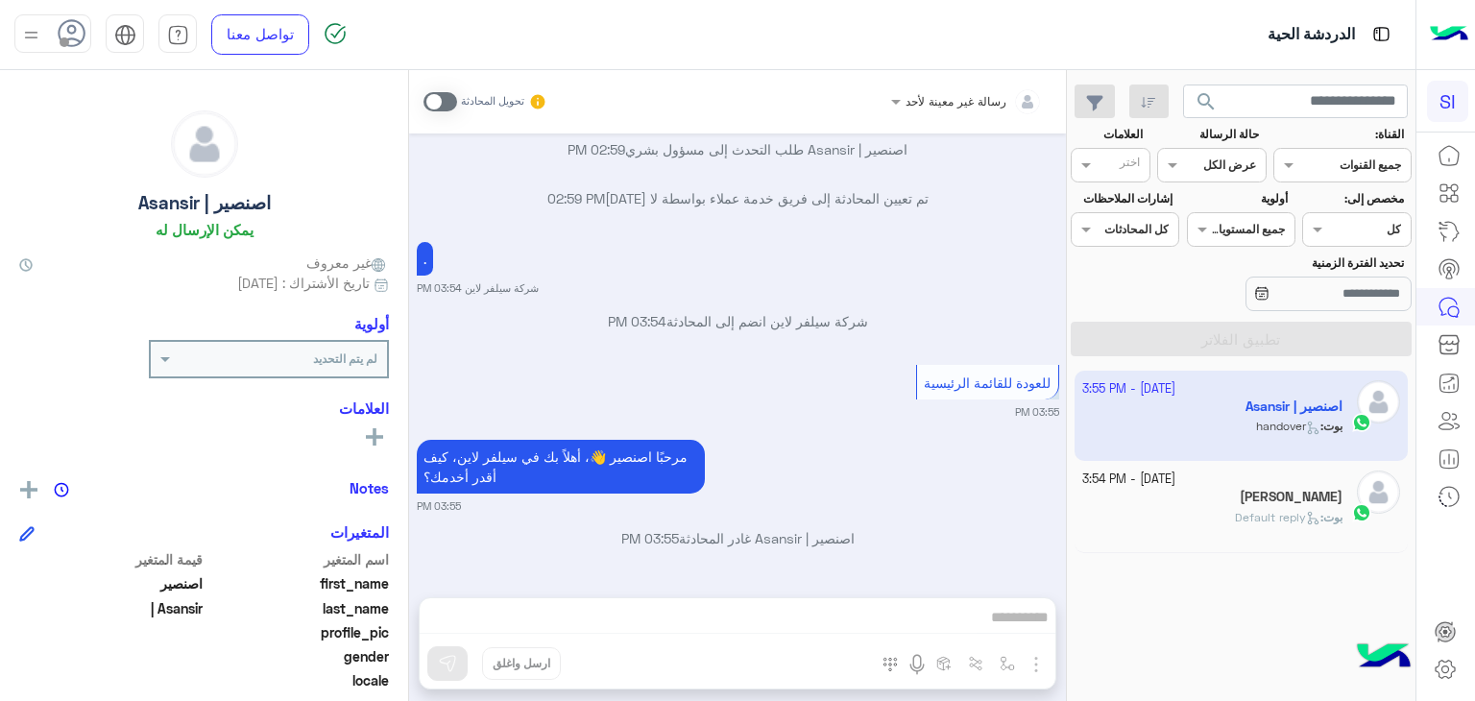
click at [890, 620] on div "رسالة غير معينة لأحد تحويل المحادثة Oct 8, 2025 مرحبا 02:56 PM مرحبًا اصنصير 👋،…" at bounding box center [737, 389] width 657 height 639
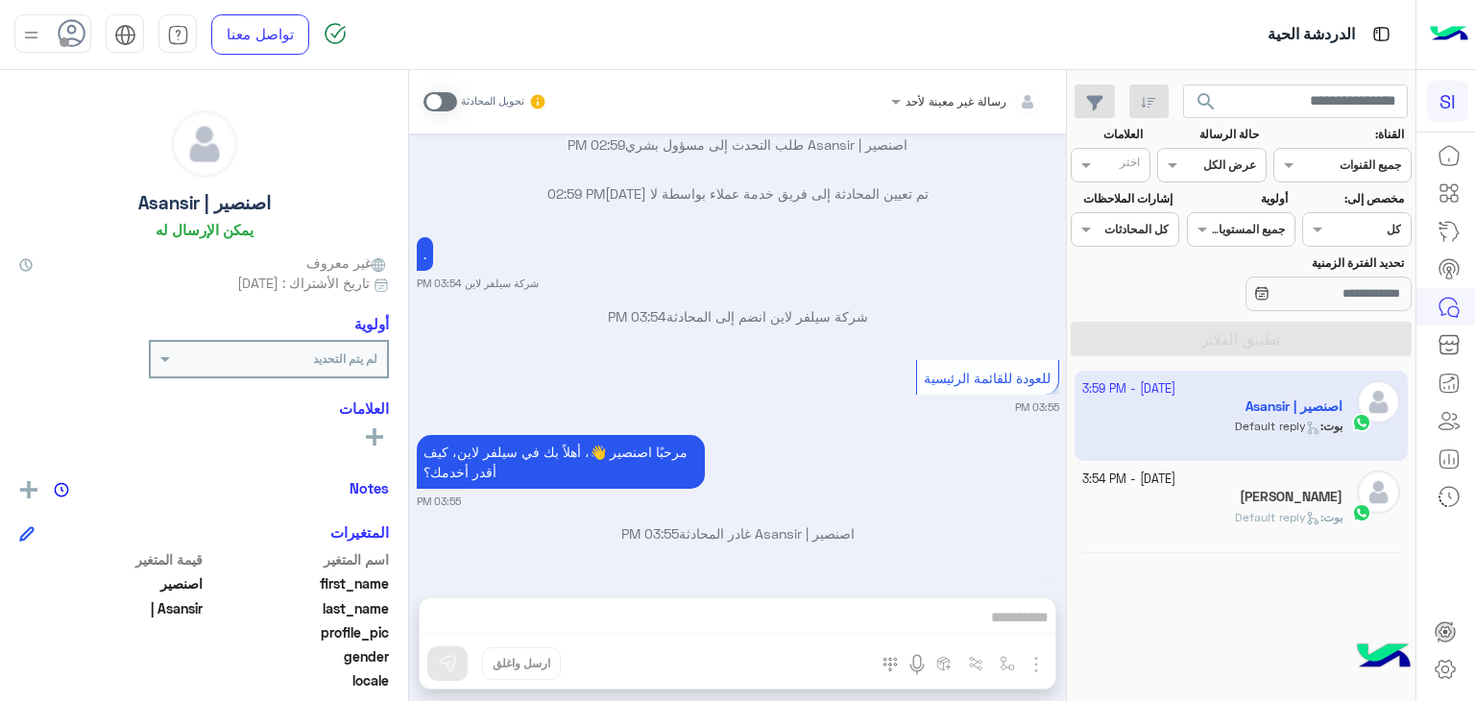
scroll to position [606, 0]
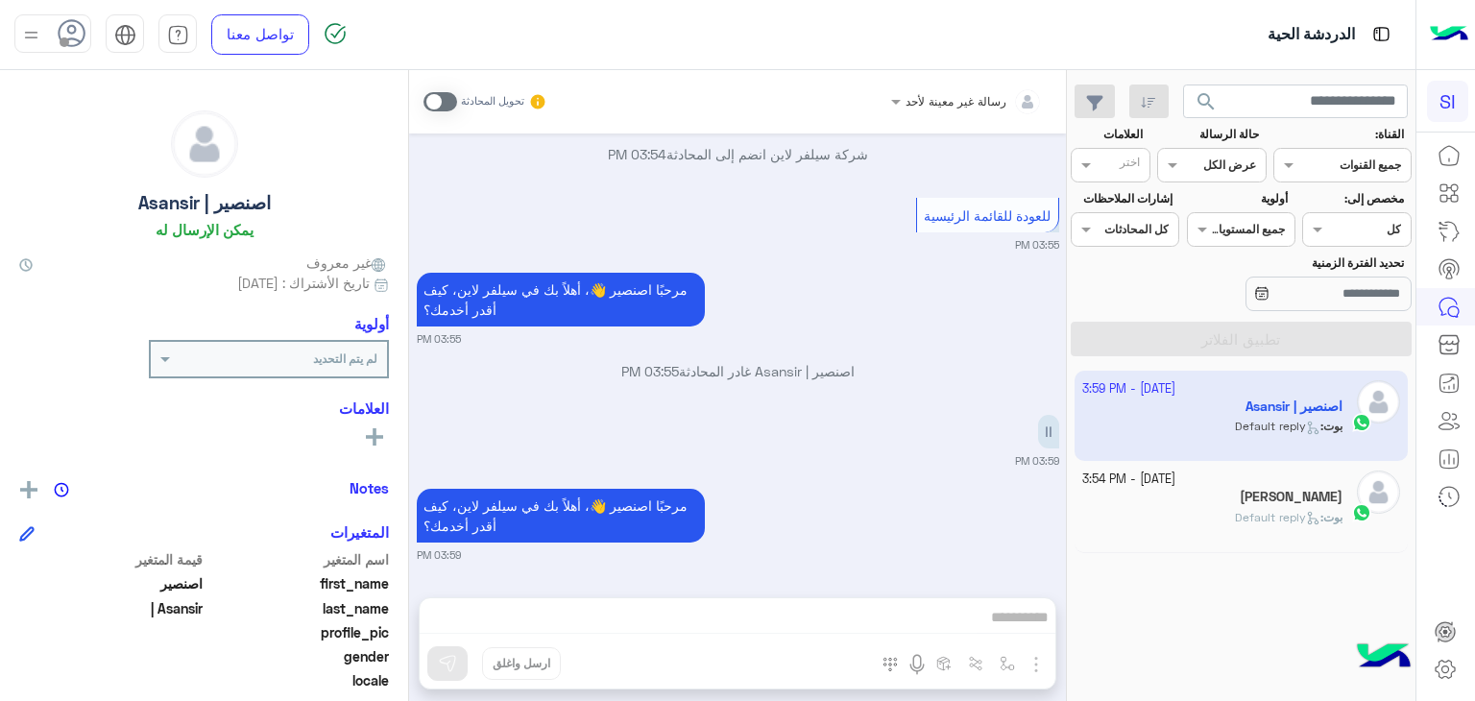
click at [963, 615] on div "رسالة غير معينة لأحد تحويل المحادثة Oct 8, 2025 مرحبا 02:56 PM مرحبًا اصنصير 👋،…" at bounding box center [737, 389] width 657 height 639
click at [1005, 617] on div "رسالة غير معينة لأحد تحويل المحادثة Oct 8, 2025 مرحبا 02:56 PM مرحبًا اصنصير 👋،…" at bounding box center [737, 389] width 657 height 639
click at [979, 625] on div "رسالة غير معينة لأحد تحويل المحادثة Oct 8, 2025 مرحبا 02:56 PM مرحبًا اصنصير 👋،…" at bounding box center [737, 389] width 657 height 639
drag, startPoint x: 1031, startPoint y: 628, endPoint x: 1028, endPoint y: 616, distance: 13.1
click at [1028, 616] on div "رسالة غير معينة لأحد تحويل المحادثة Oct 8, 2025 مرحبا 02:56 PM مرحبًا اصنصير 👋،…" at bounding box center [737, 389] width 657 height 639
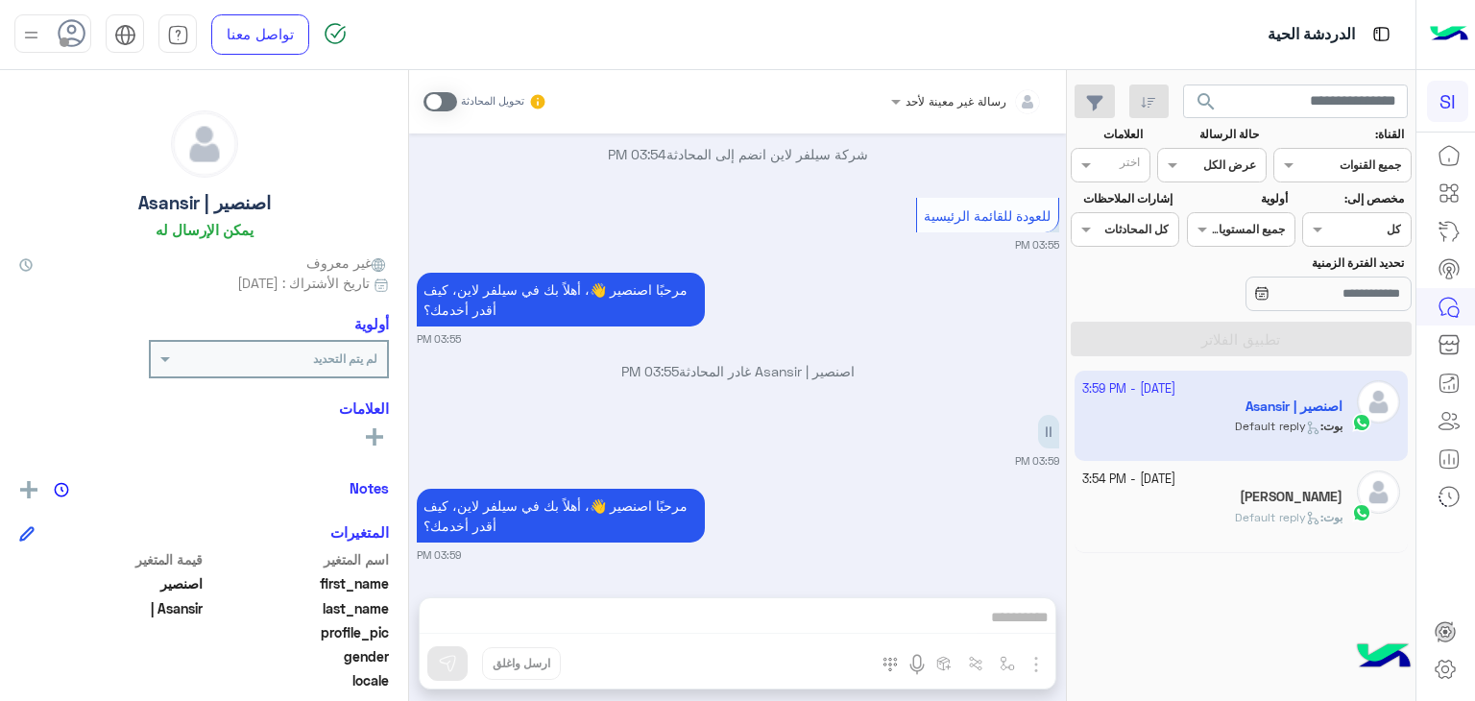
click at [1028, 616] on div "رسالة غير معينة لأحد تحويل المحادثة Oct 8, 2025 مرحبا 02:56 PM مرحبًا اصنصير 👋،…" at bounding box center [737, 389] width 657 height 639
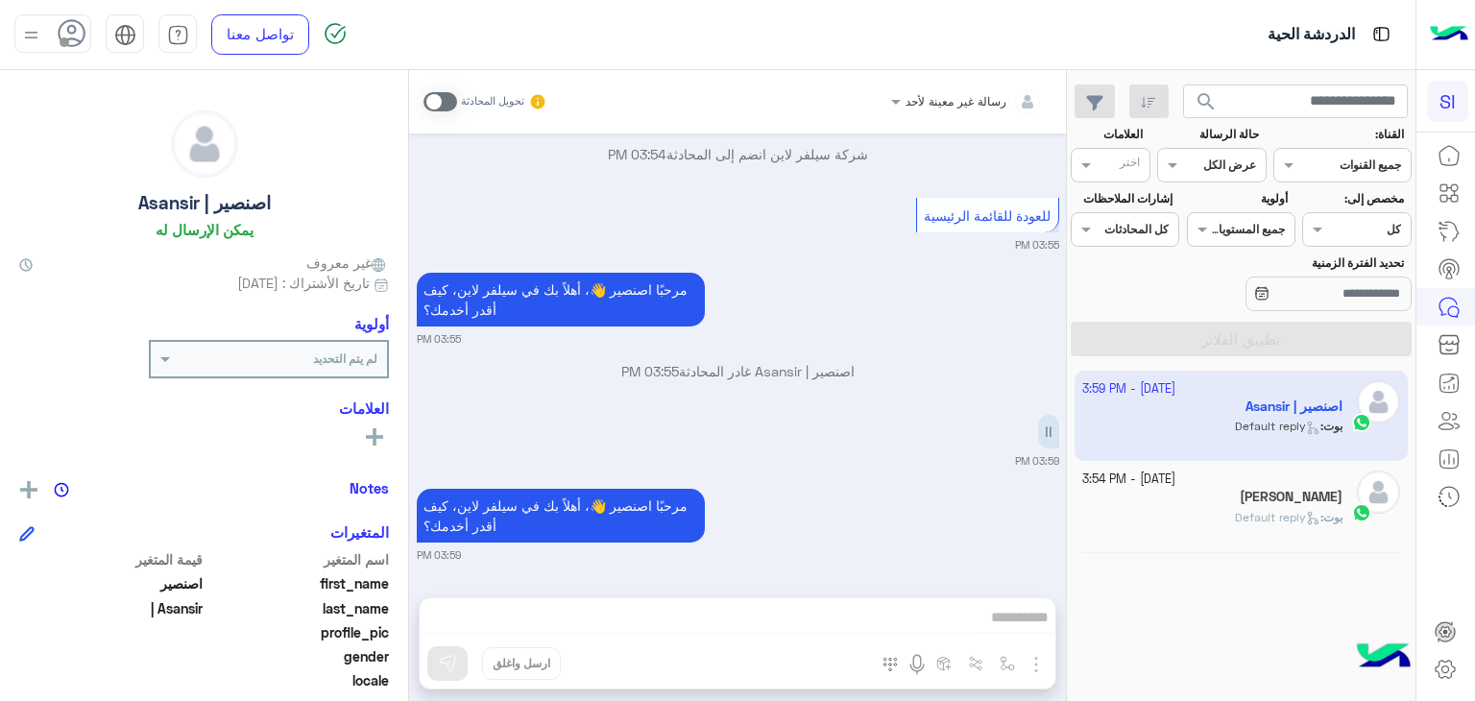
click at [1028, 616] on div "رسالة غير معينة لأحد تحويل المحادثة Oct 8, 2025 مرحبا 02:56 PM مرحبًا اصنصير 👋،…" at bounding box center [737, 389] width 657 height 639
click at [980, 610] on div "رسالة غير معينة لأحد تحويل المحادثة Oct 8, 2025 مرحبا 02:56 PM مرحبًا اصنصير 👋،…" at bounding box center [737, 389] width 657 height 639
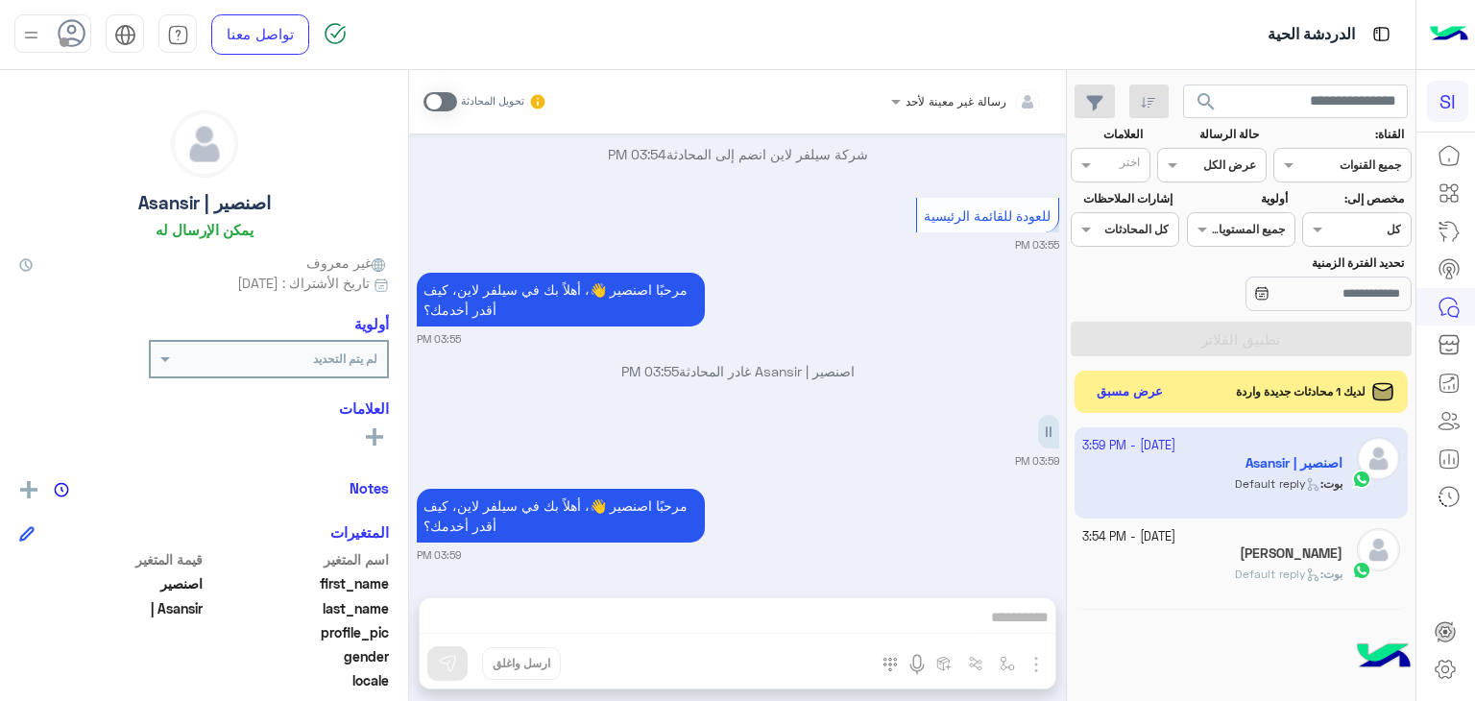
click at [980, 610] on div "رسالة غير معينة لأحد تحويل المحادثة Oct 8, 2025 مرحبا 02:56 PM مرحبًا اصنصير 👋،…" at bounding box center [737, 389] width 657 height 639
click at [1009, 619] on div "رسالة غير معينة لأحد تحويل المحادثة Oct 8, 2025 مرحبا 02:56 PM مرحبًا اصنصير 👋،…" at bounding box center [737, 389] width 657 height 639
click at [1032, 619] on div "رسالة غير معينة لأحد تحويل المحادثة Oct 8, 2025 مرحبا 02:56 PM مرحبًا اصنصير 👋،…" at bounding box center [737, 389] width 657 height 639
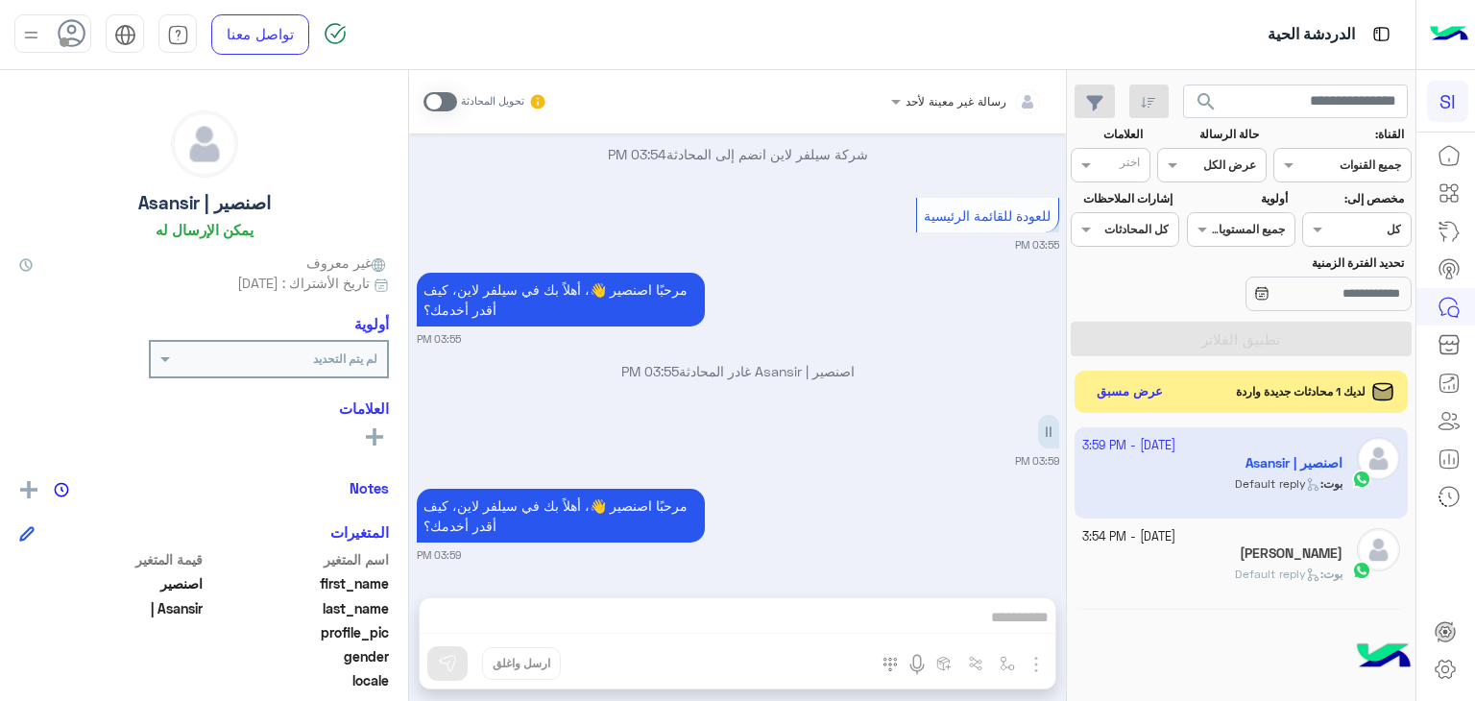
click at [1013, 619] on div "رسالة غير معينة لأحد تحويل المحادثة Oct 8, 2025 مرحبا 02:56 PM مرحبًا اصنصير 👋،…" at bounding box center [737, 389] width 657 height 639
click at [1180, 605] on div "8 October - 3:54 PM Mubarak Saadeldeen بوت : Default reply" at bounding box center [1242, 564] width 334 height 91
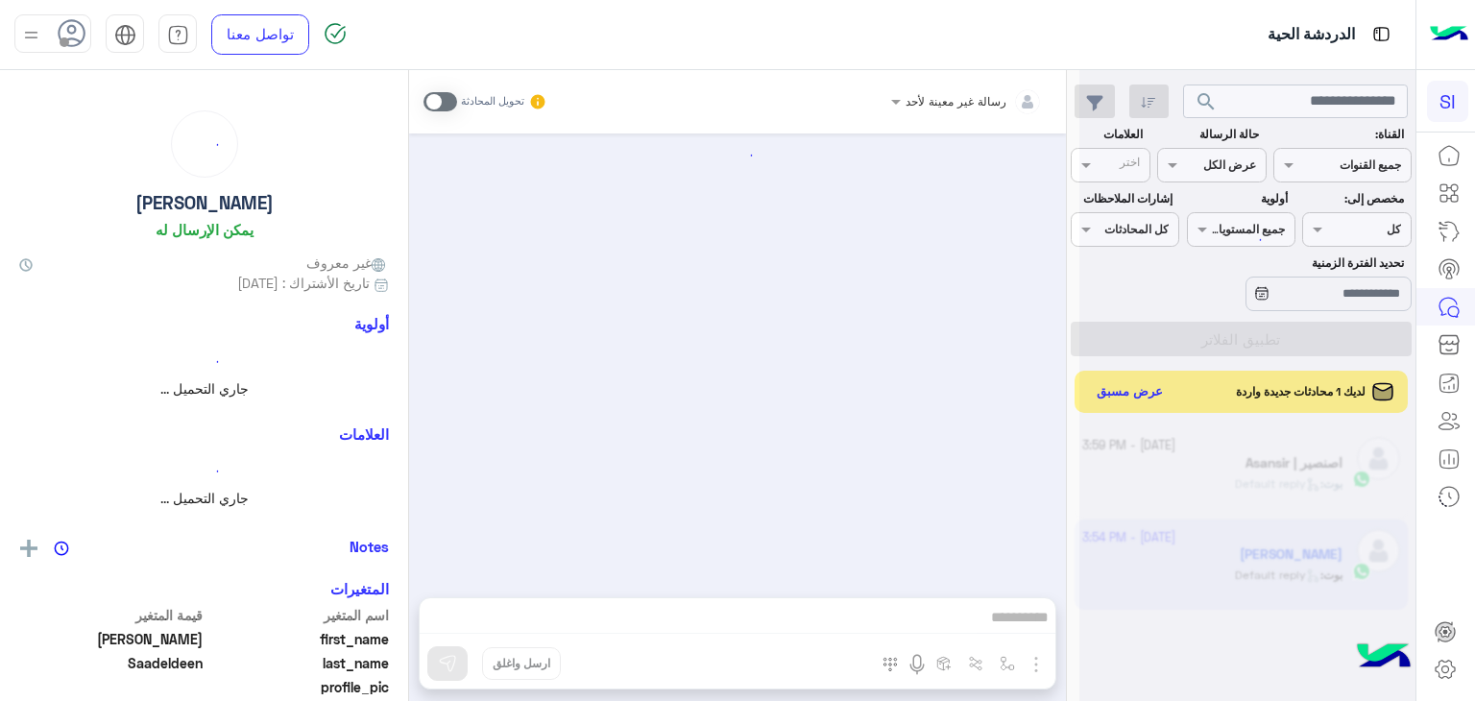
click at [1128, 399] on div at bounding box center [1247, 358] width 336 height 701
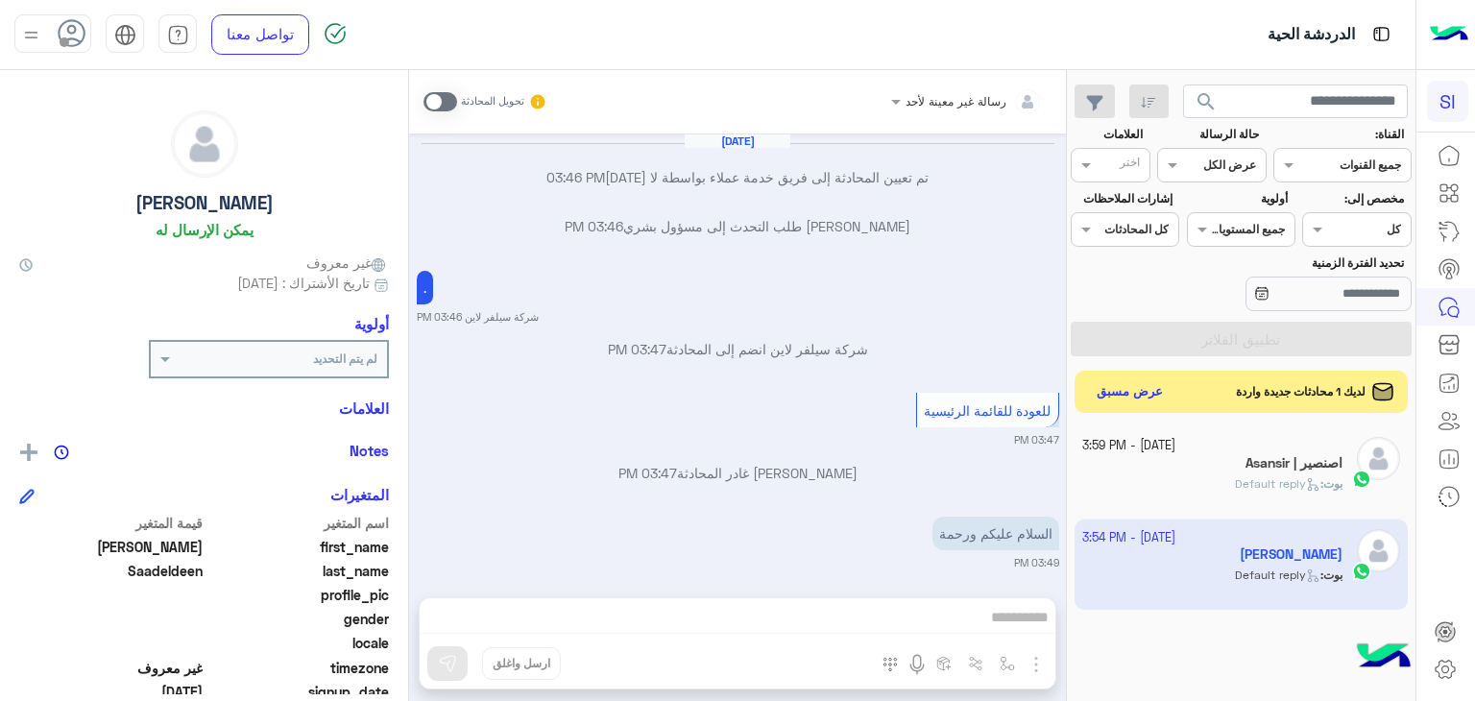
scroll to position [1081, 0]
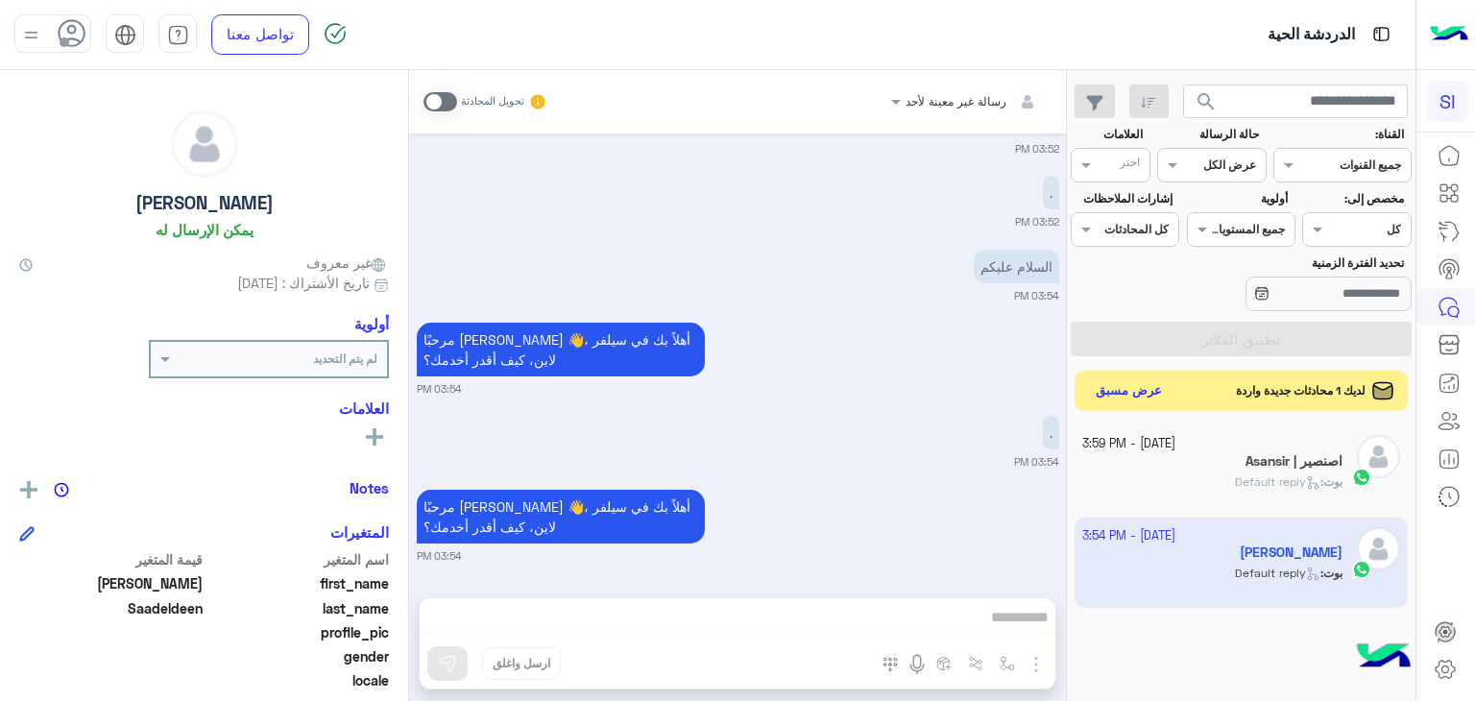
click at [1128, 399] on button "عرض مسبق" at bounding box center [1129, 391] width 81 height 26
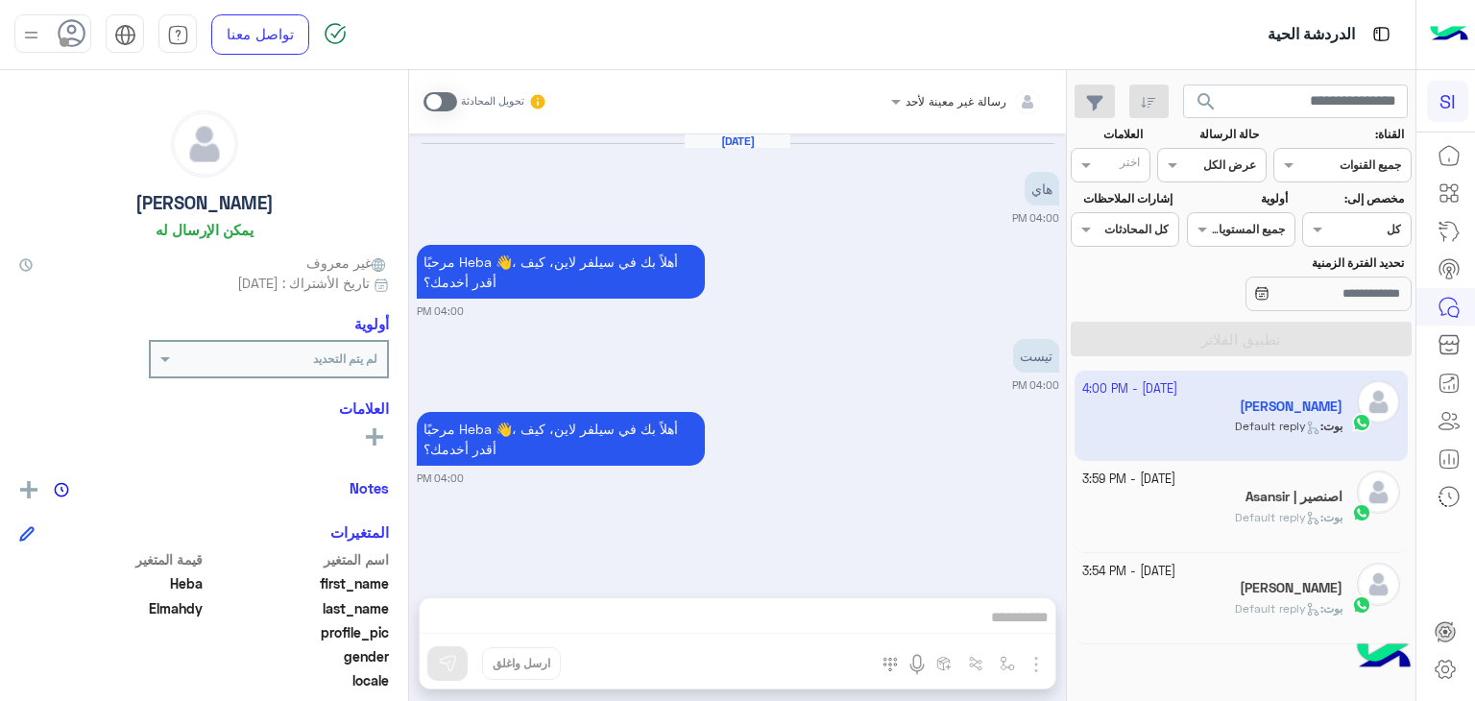
click at [999, 614] on div "رسالة غير معينة لأحد تحويل المحادثة Oct 8, 2025 هاي 04:00 PM مرحبًا Heba 👋، أهل…" at bounding box center [737, 389] width 657 height 639
click at [1005, 617] on div "رسالة غير معينة لأحد تحويل المحادثة Oct 8, 2025 هاي 04:00 PM مرحبًا Heba 👋، أهل…" at bounding box center [737, 389] width 657 height 639
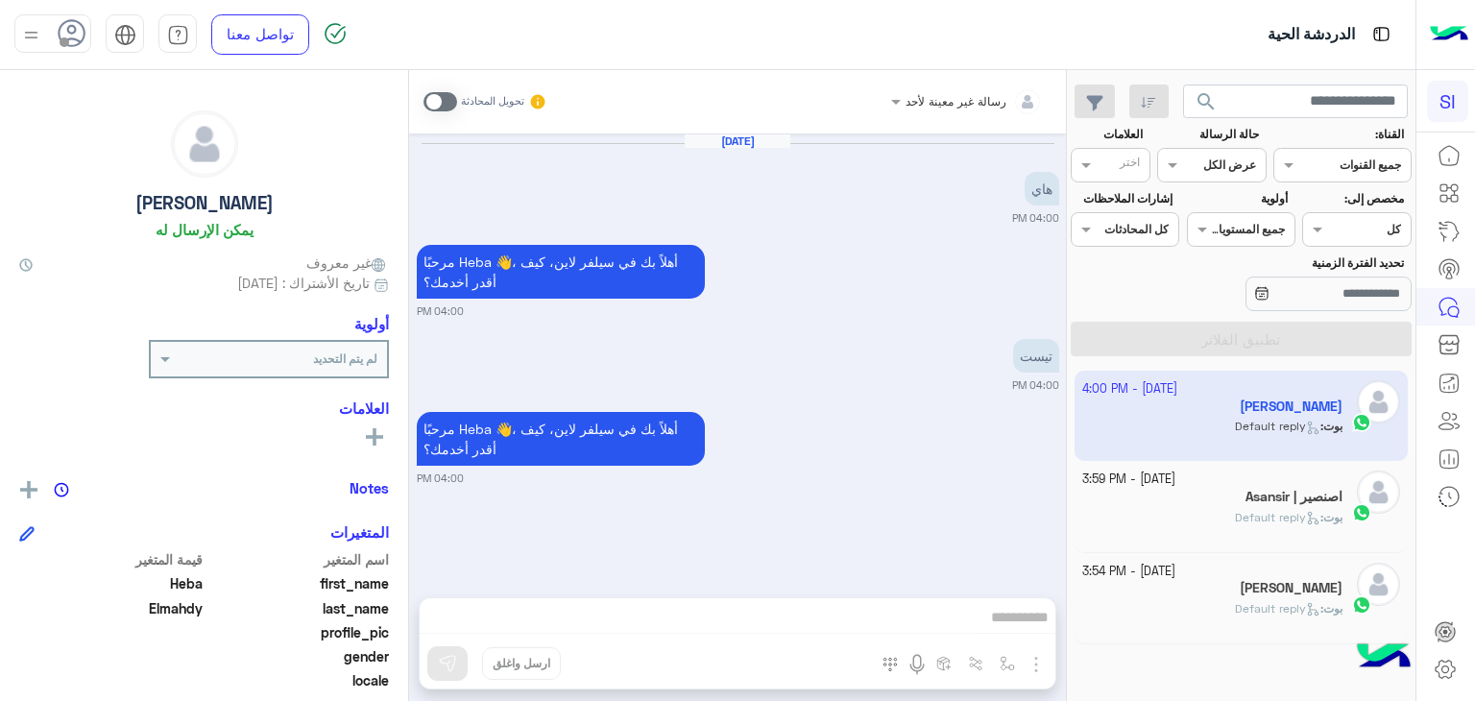
click at [1005, 617] on div "رسالة غير معينة لأحد تحويل المحادثة Oct 8, 2025 هاي 04:00 PM مرحبًا Heba 👋، أهل…" at bounding box center [737, 389] width 657 height 639
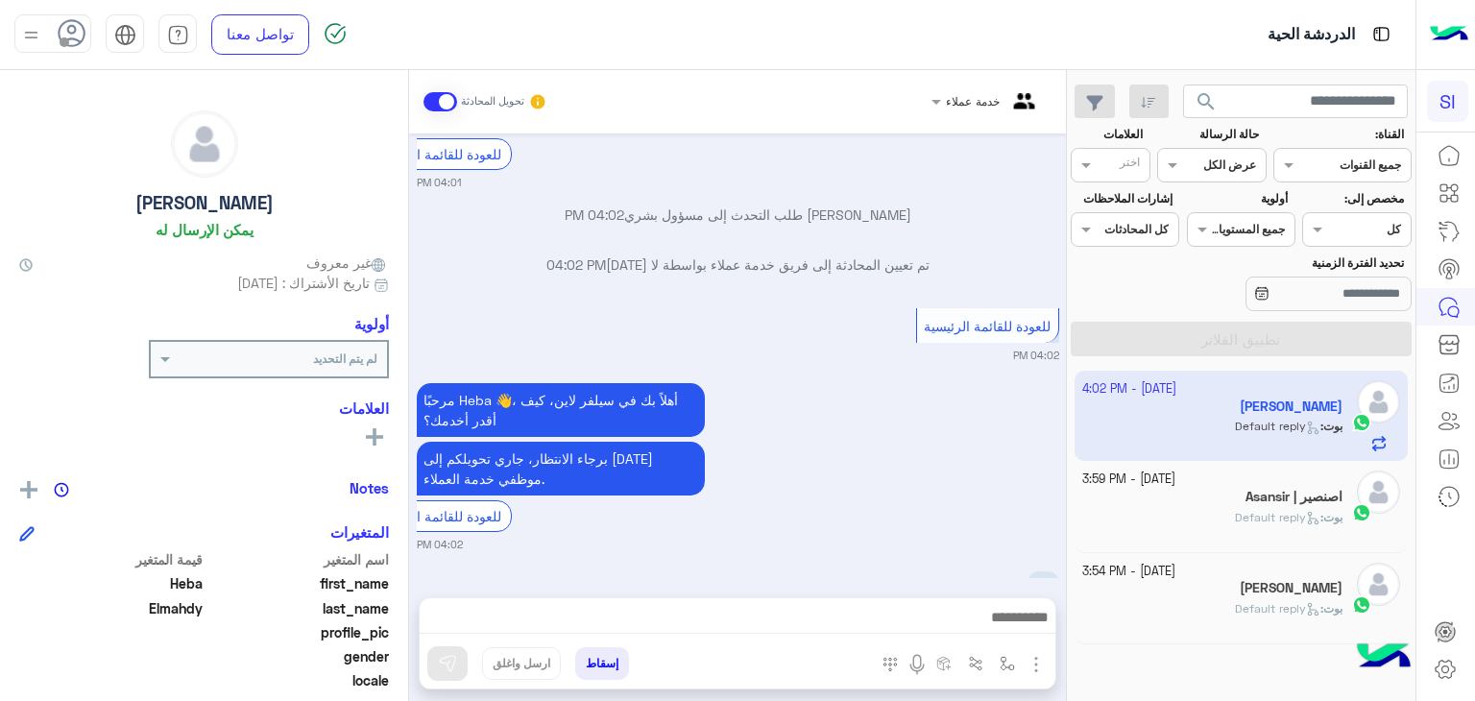
scroll to position [826, 0]
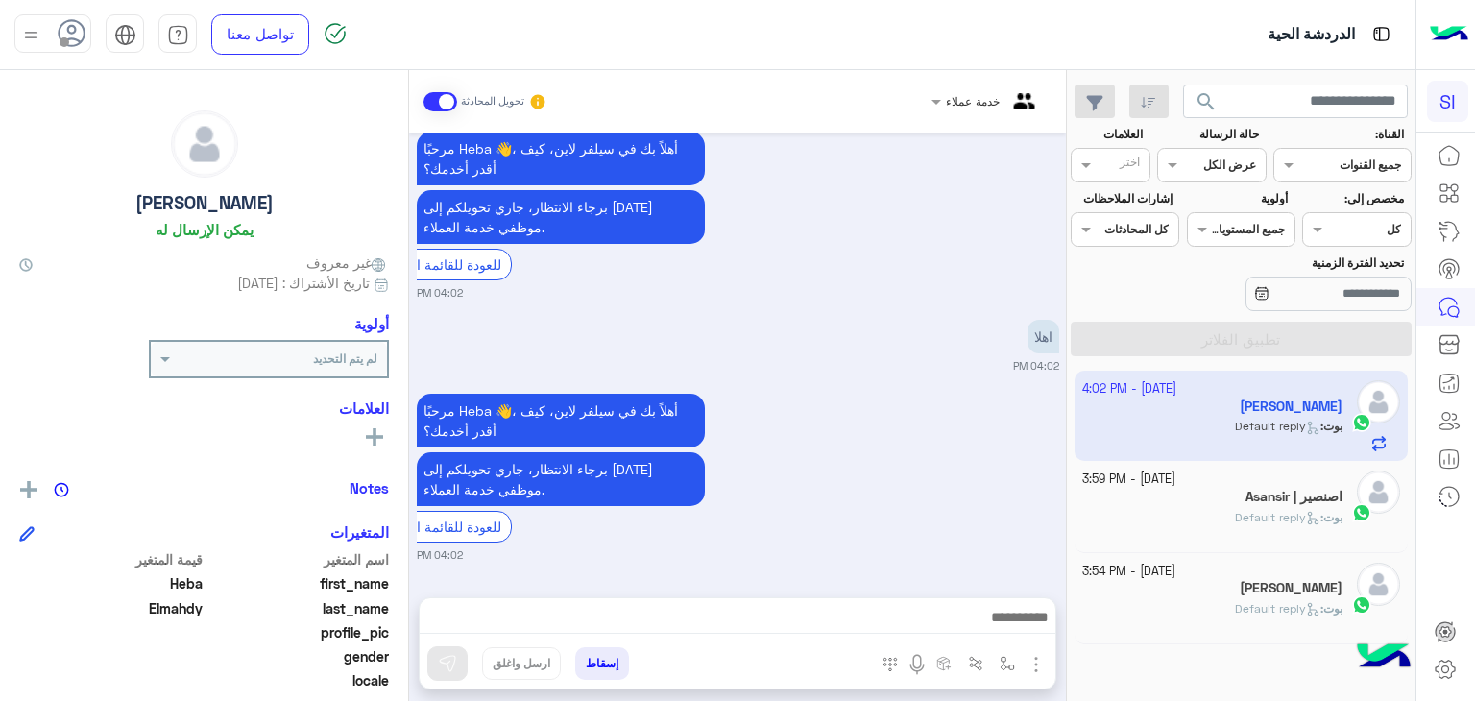
click at [1258, 502] on h5 "اصنصير | Asansir" at bounding box center [1293, 497] width 97 height 16
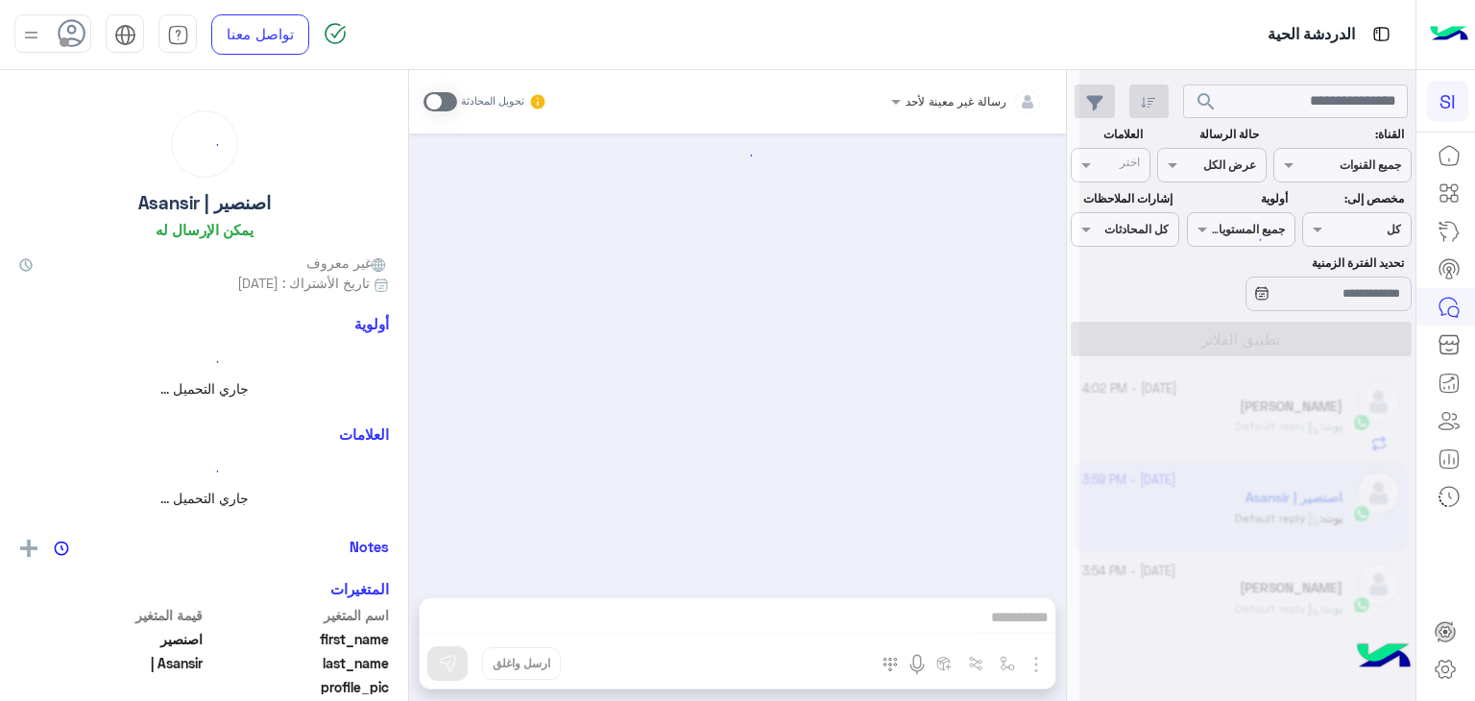
click at [950, 609] on div "رسالة غير معينة لأحد تحويل المحادثة إسقاط ارسل واغلق" at bounding box center [737, 389] width 657 height 639
click at [970, 611] on div "رسالة غير معينة لأحد تحويل المحادثة إسقاط ارسل واغلق" at bounding box center [737, 389] width 657 height 639
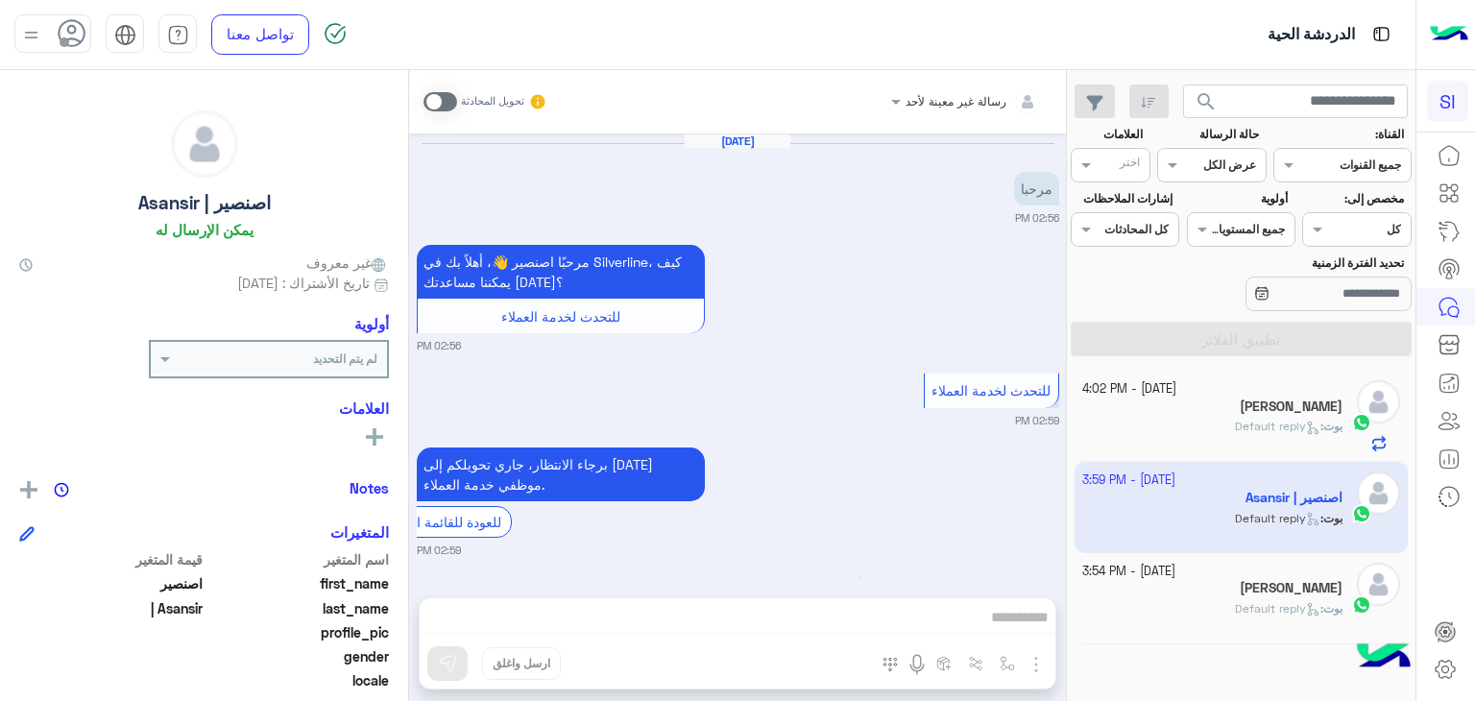
scroll to position [606, 0]
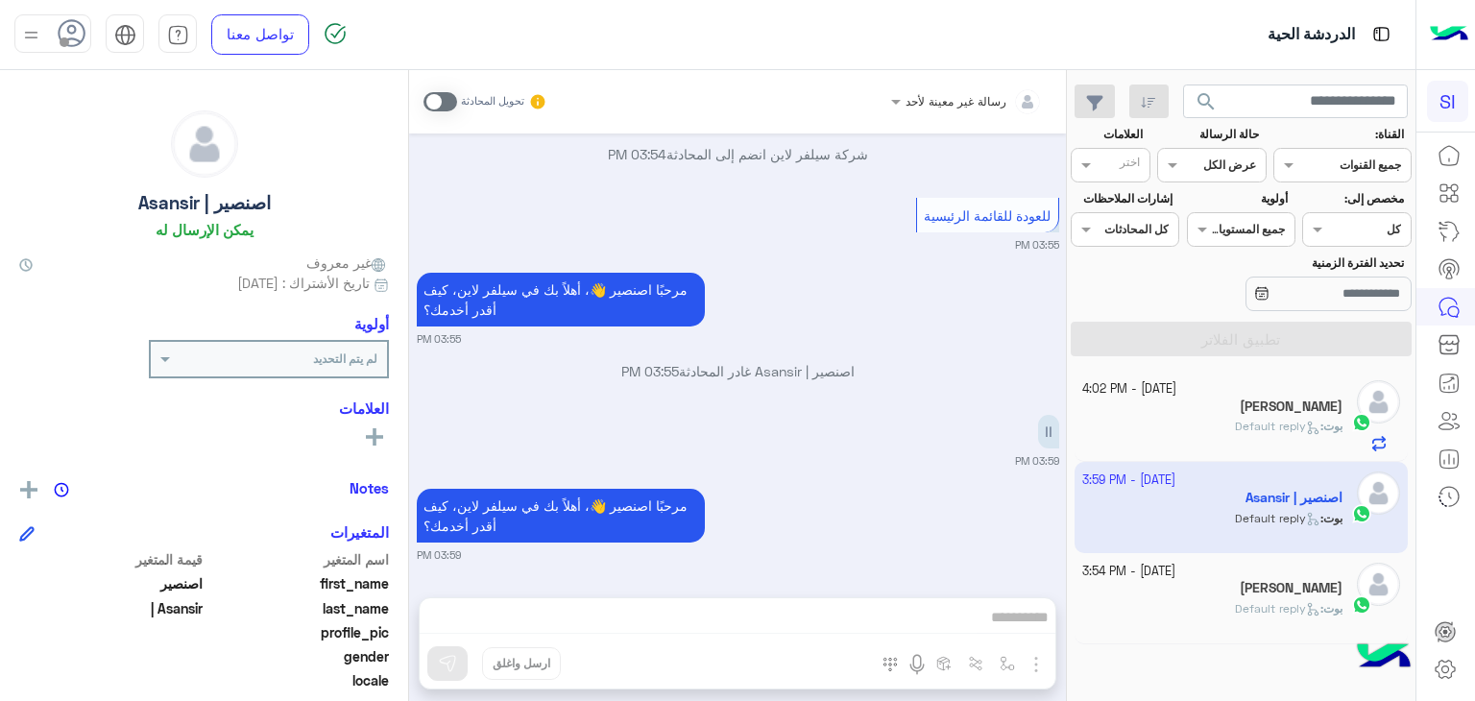
click at [970, 611] on div "رسالة غير معينة لأحد تحويل المحادثة Oct 8, 2025 مرحبا 02:56 PM مرحبًا اصنصير 👋،…" at bounding box center [737, 389] width 657 height 639
click at [1001, 613] on div "رسالة غير معينة لأحد تحويل المحادثة Oct 8, 2025 مرحبا 02:56 PM مرحبًا اصنصير 👋،…" at bounding box center [737, 389] width 657 height 639
click at [1024, 618] on div "رسالة غير معينة لأحد تحويل المحادثة Oct 8, 2025 مرحبا 02:56 PM مرحبًا اصنصير 👋،…" at bounding box center [737, 389] width 657 height 639
click at [1156, 593] on div "[PERSON_NAME]" at bounding box center [1212, 590] width 261 height 20
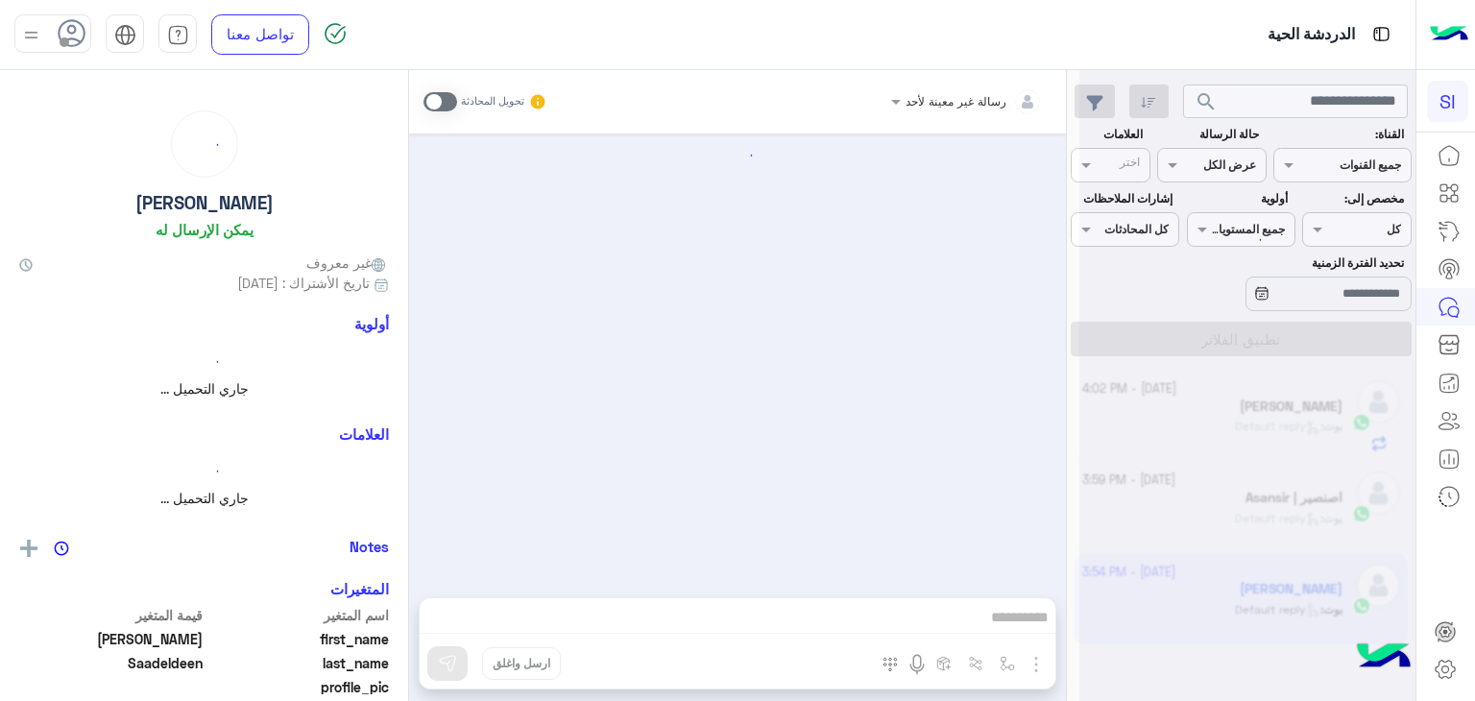
scroll to position [1081, 0]
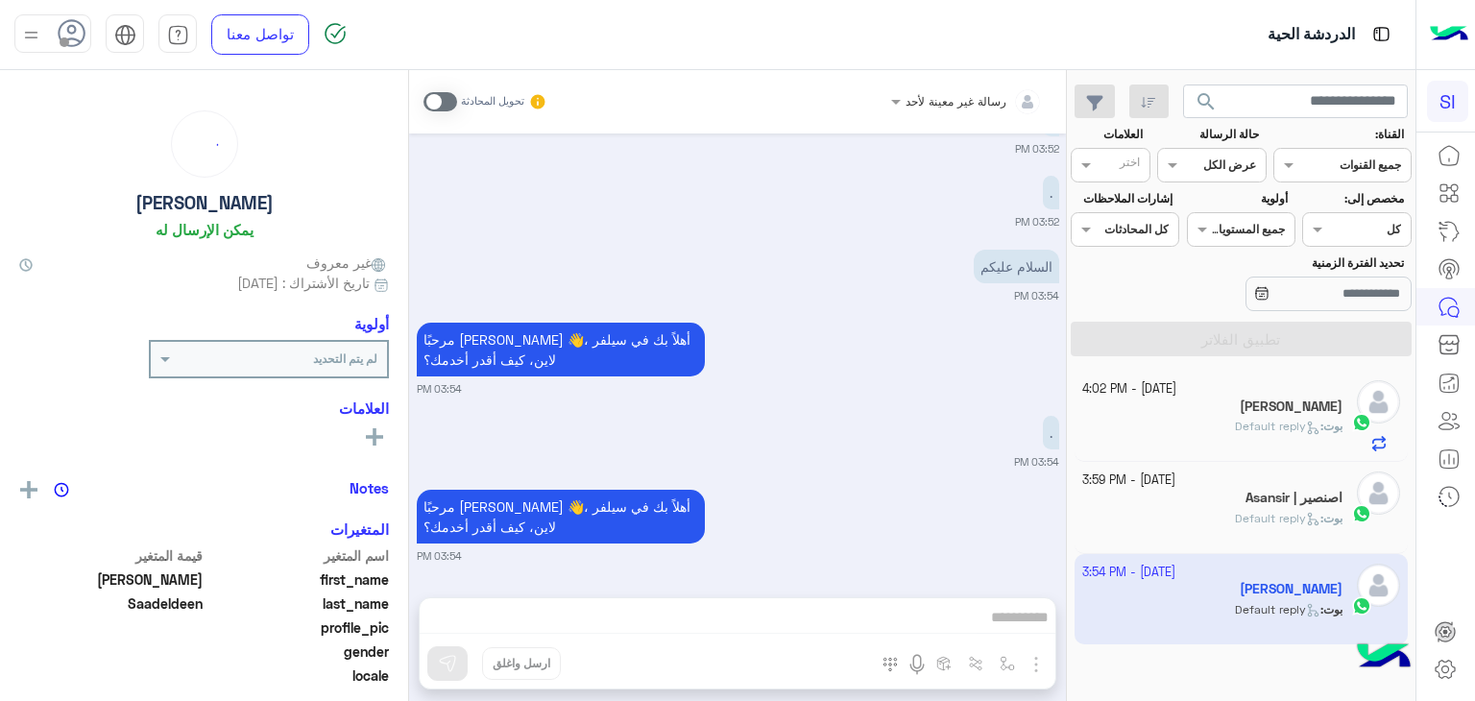
click at [1224, 588] on app-inbox-user "8 October - 3:54 PM Mubarak Saadeldeen بوت : Default reply" at bounding box center [1242, 599] width 334 height 90
click at [993, 632] on div "رسالة غير معينة لأحد تحويل المحادثة Oct 8, 2025 تم تعيين المحادثة إلى فريق خدمة…" at bounding box center [737, 389] width 657 height 639
click at [1018, 621] on div "رسالة غير معينة لأحد تحويل المحادثة Oct 8, 2025 تم تعيين المحادثة إلى فريق خدمة…" at bounding box center [737, 389] width 657 height 639
click at [1277, 416] on div "[PERSON_NAME]" at bounding box center [1212, 409] width 261 height 20
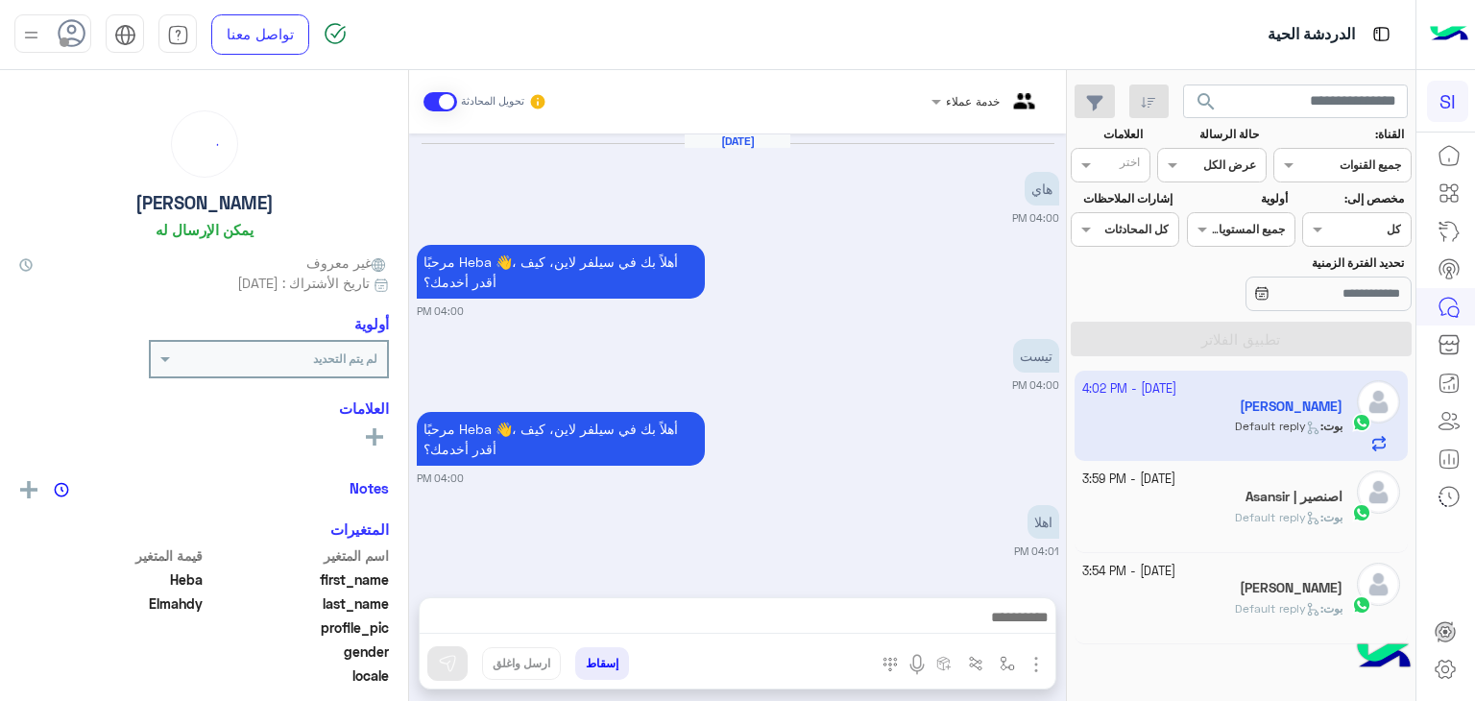
scroll to position [826, 0]
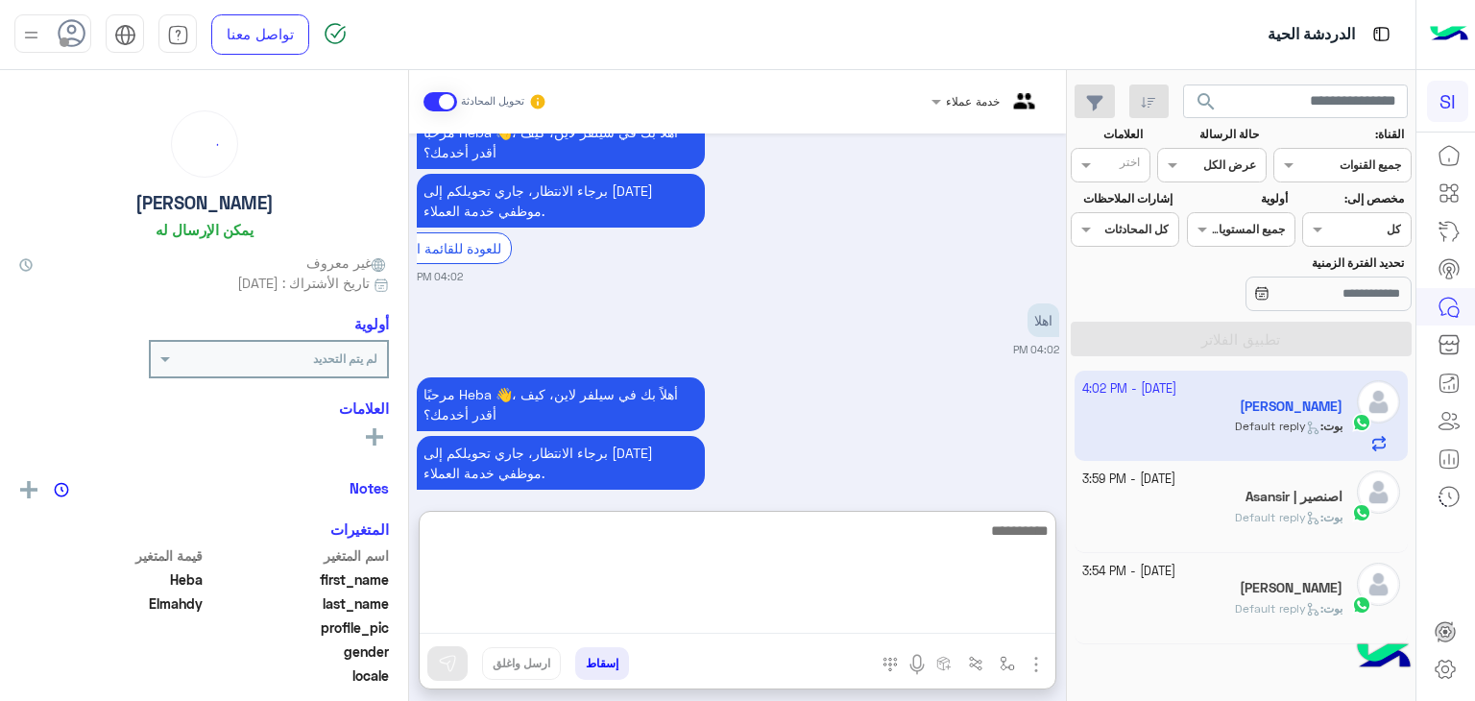
click at [1004, 616] on textarea at bounding box center [738, 576] width 636 height 115
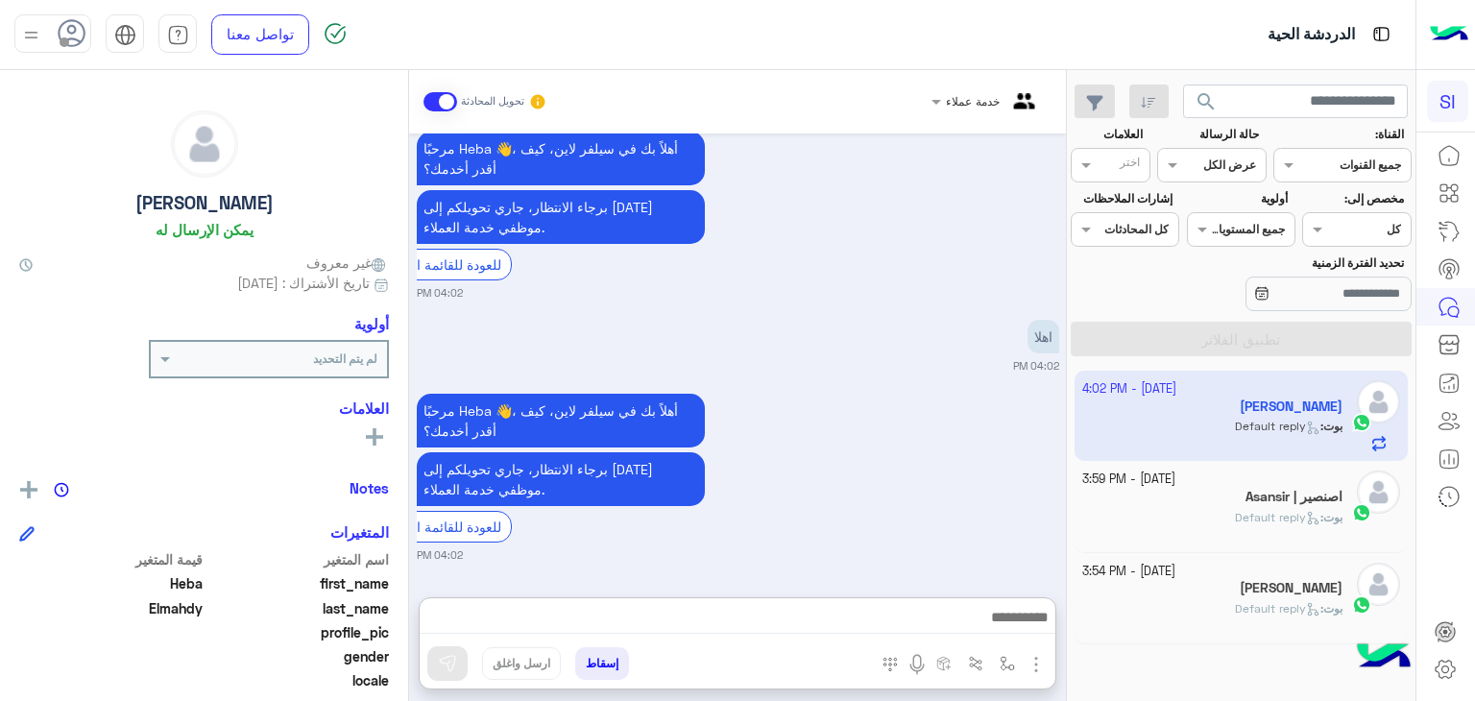
click at [1188, 535] on div "بوت : Default reply" at bounding box center [1212, 526] width 261 height 34
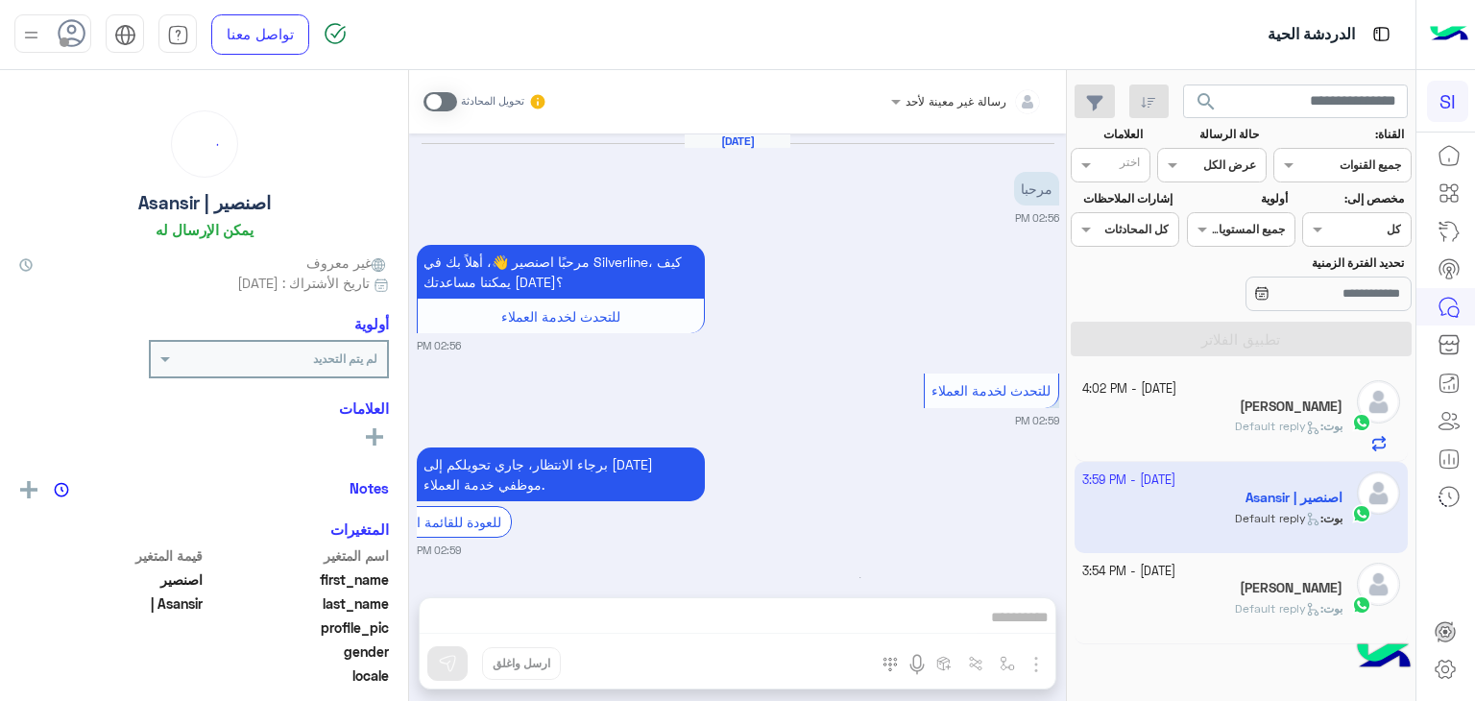
scroll to position [606, 0]
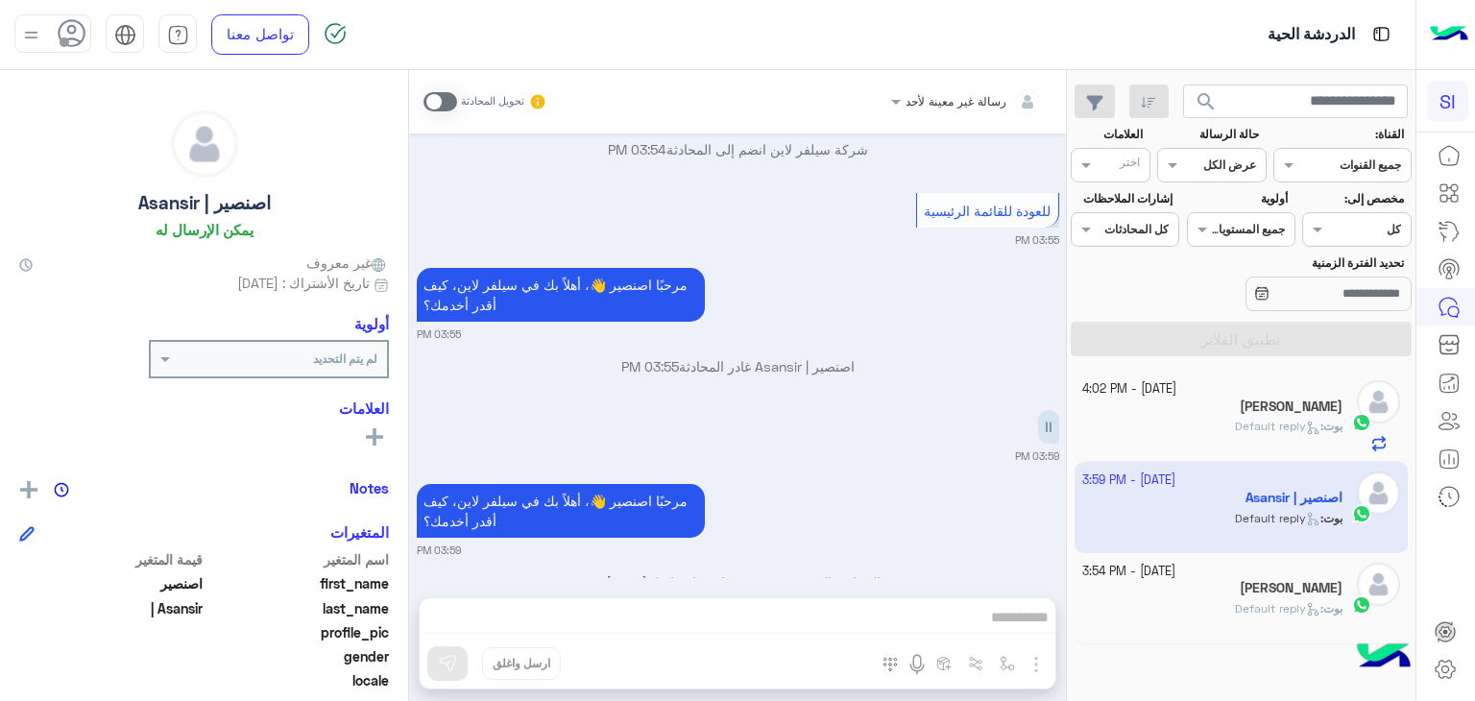
click at [1279, 484] on app-inbox-user "8 October - 3:59 PM اصنصير | Asansir بوت : Default reply" at bounding box center [1242, 507] width 334 height 90
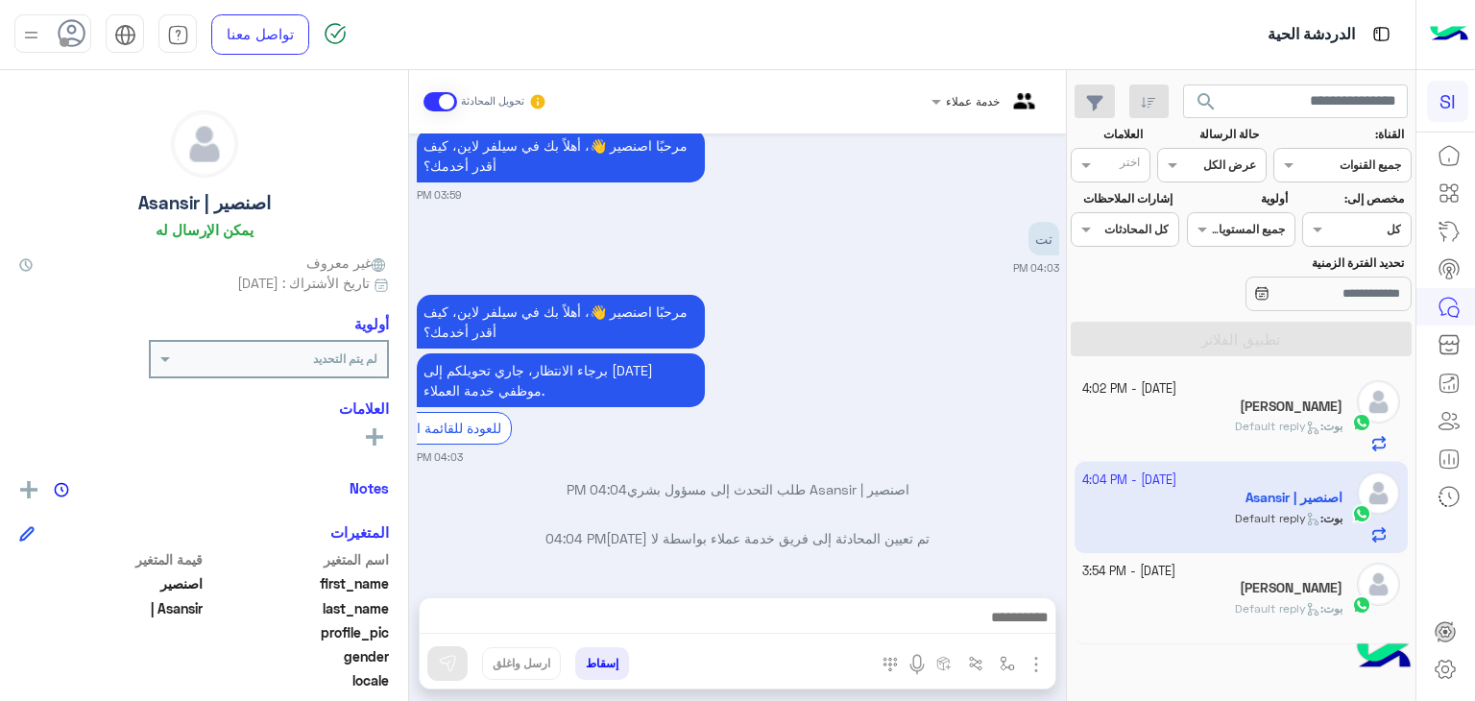
scroll to position [972, 0]
click at [1294, 508] on app-inbox-user "8 October - 4:04 PM اصنصير | Asansir بوت : Default reply" at bounding box center [1242, 507] width 334 height 90
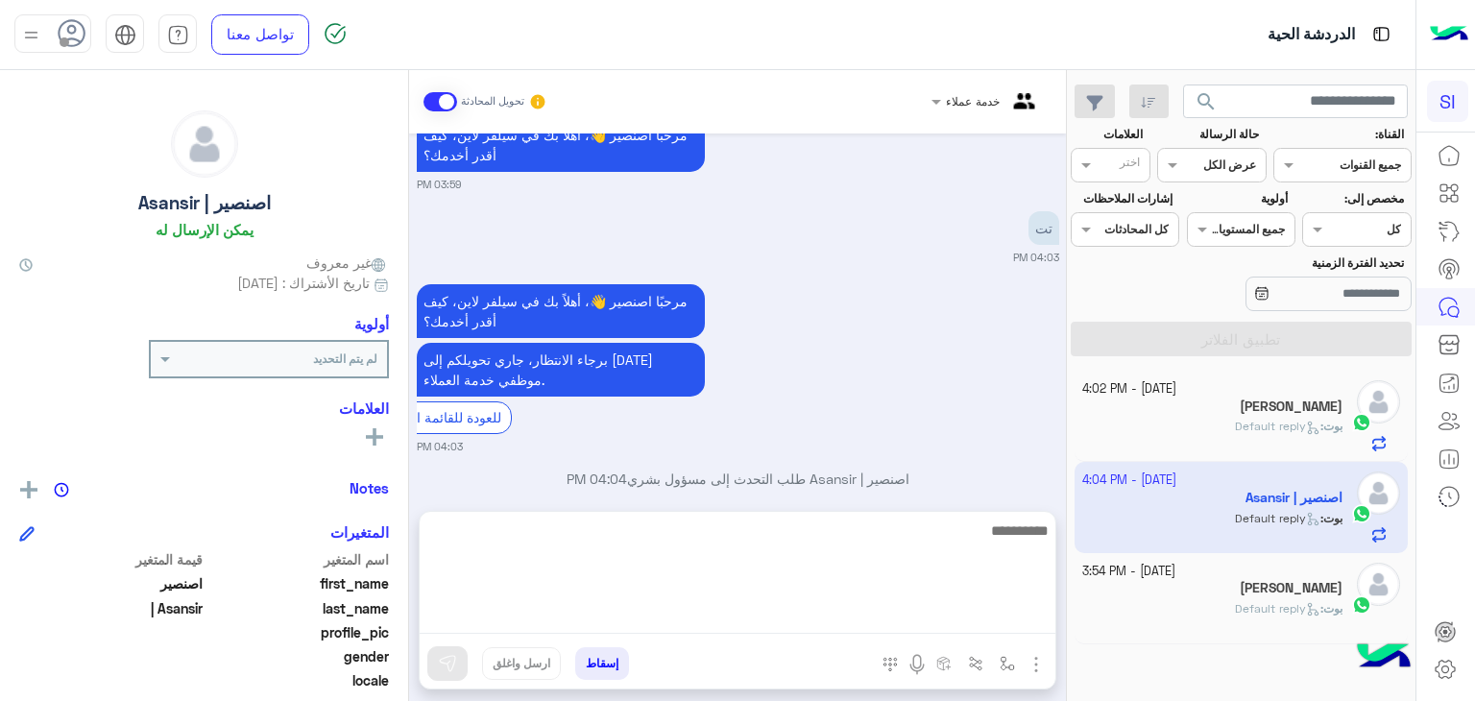
scroll to position [976, 0]
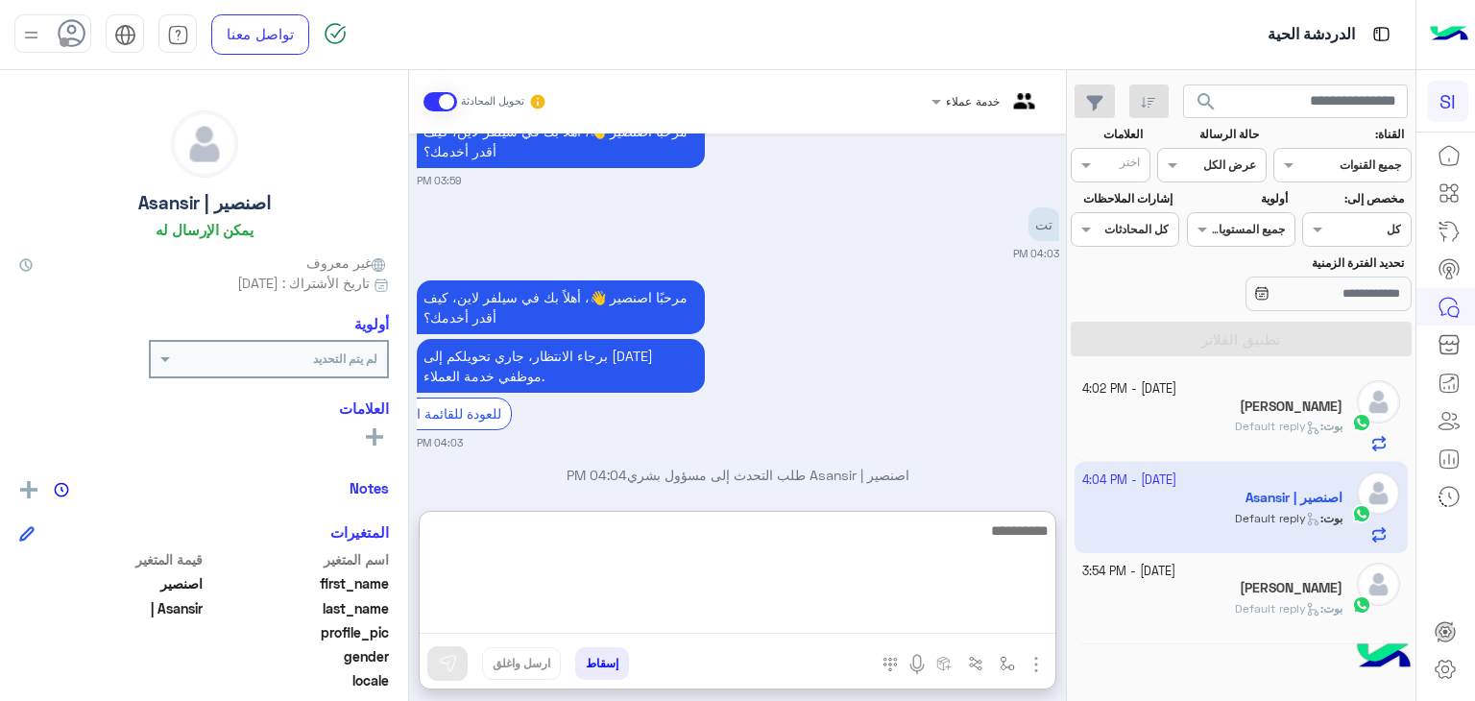
click at [1024, 615] on textarea at bounding box center [738, 576] width 636 height 115
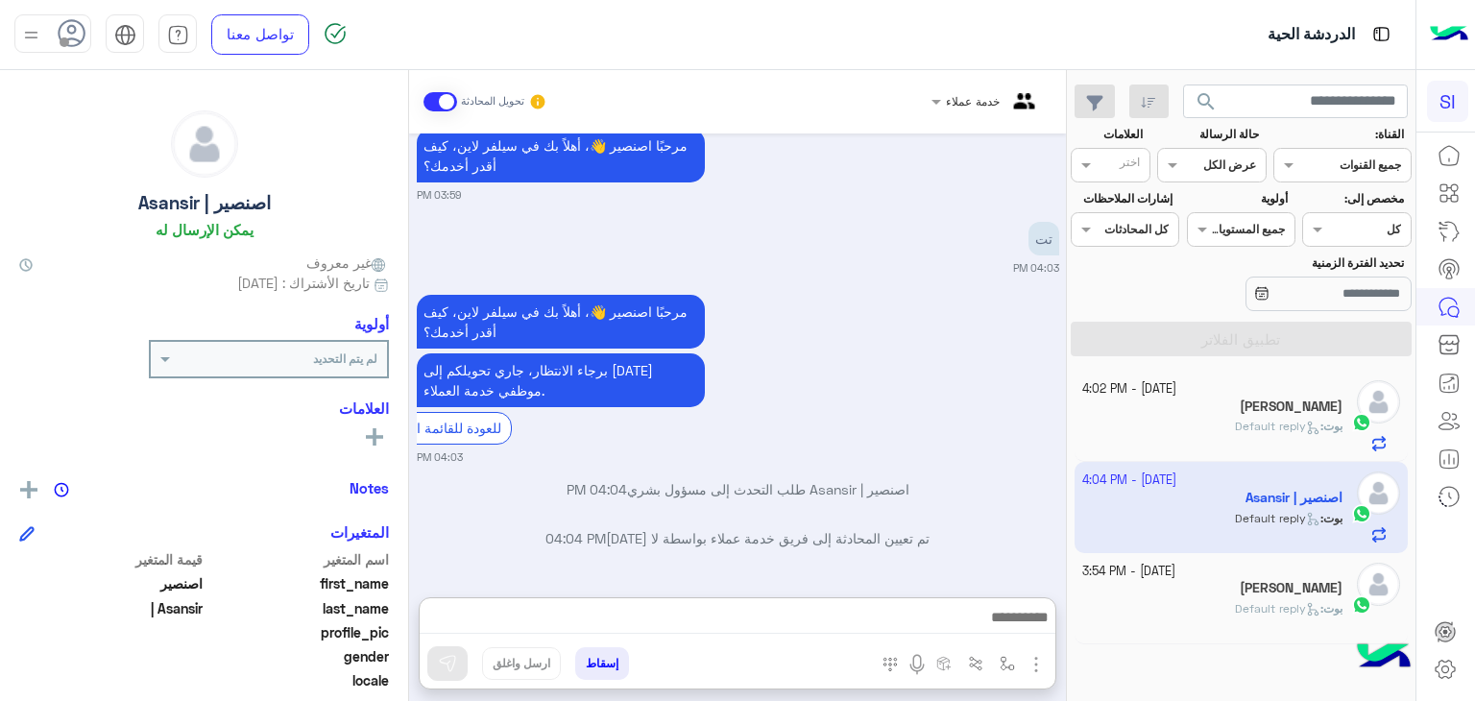
click at [1240, 592] on h5 "[PERSON_NAME]" at bounding box center [1291, 588] width 103 height 16
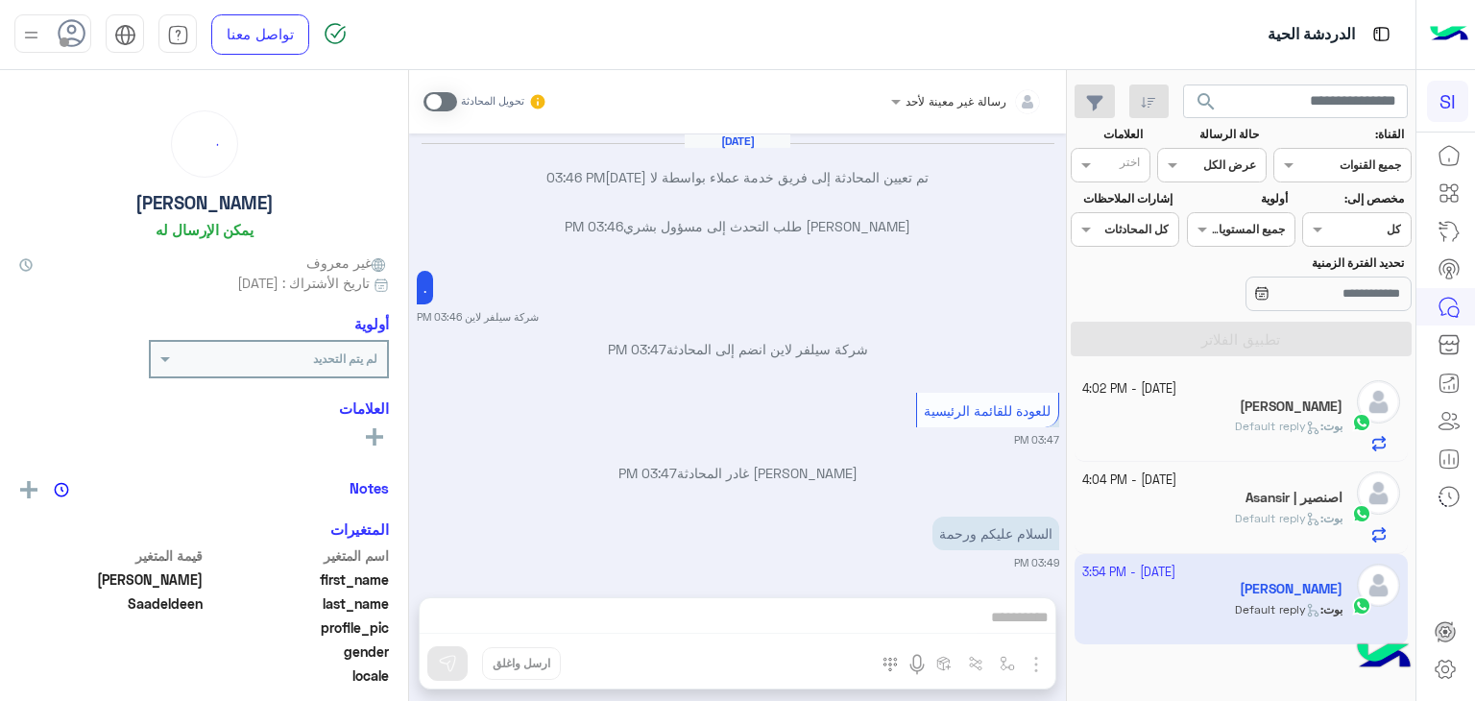
scroll to position [1081, 0]
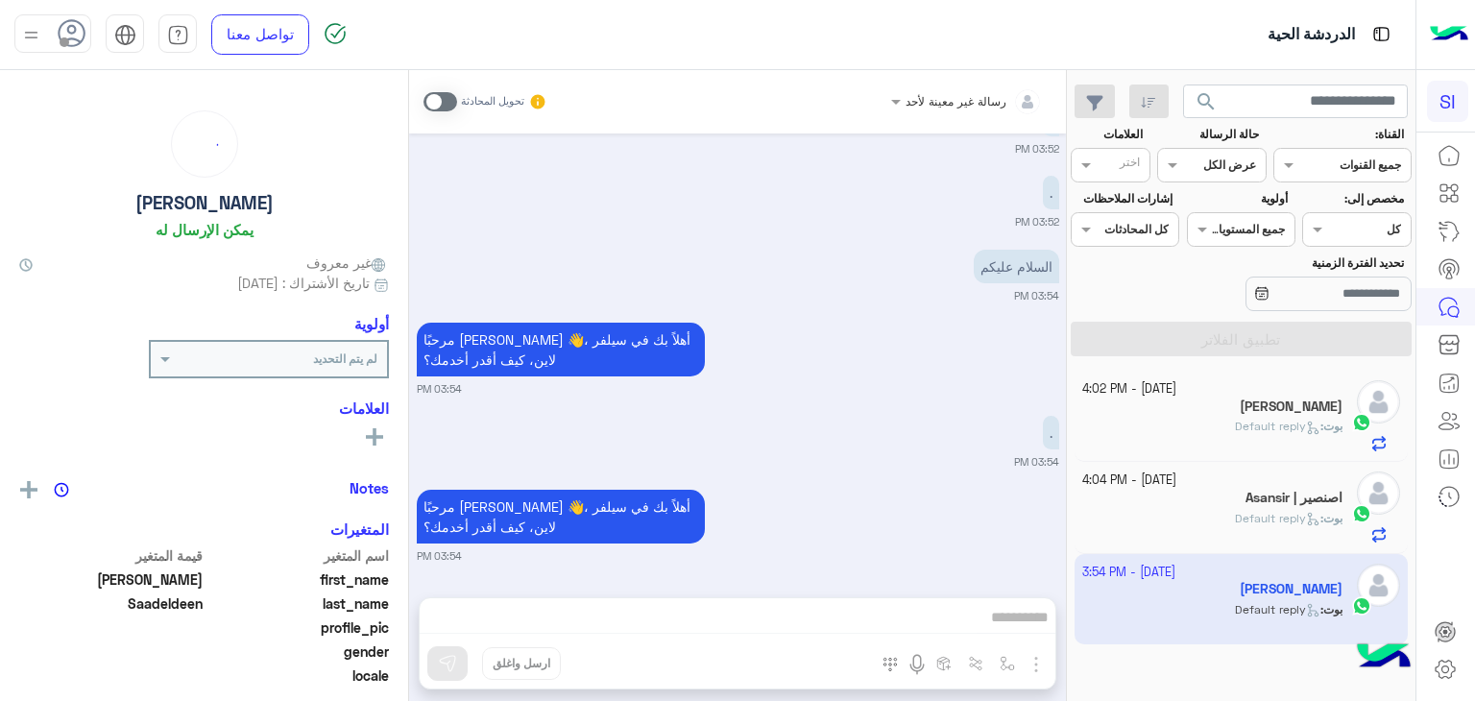
click at [997, 618] on div "رسالة غير معينة لأحد تحويل المحادثة Oct 8, 2025 تم تعيين المحادثة إلى فريق خدمة…" at bounding box center [737, 389] width 657 height 639
click at [1044, 288] on small "03:54 PM" at bounding box center [1036, 295] width 45 height 15
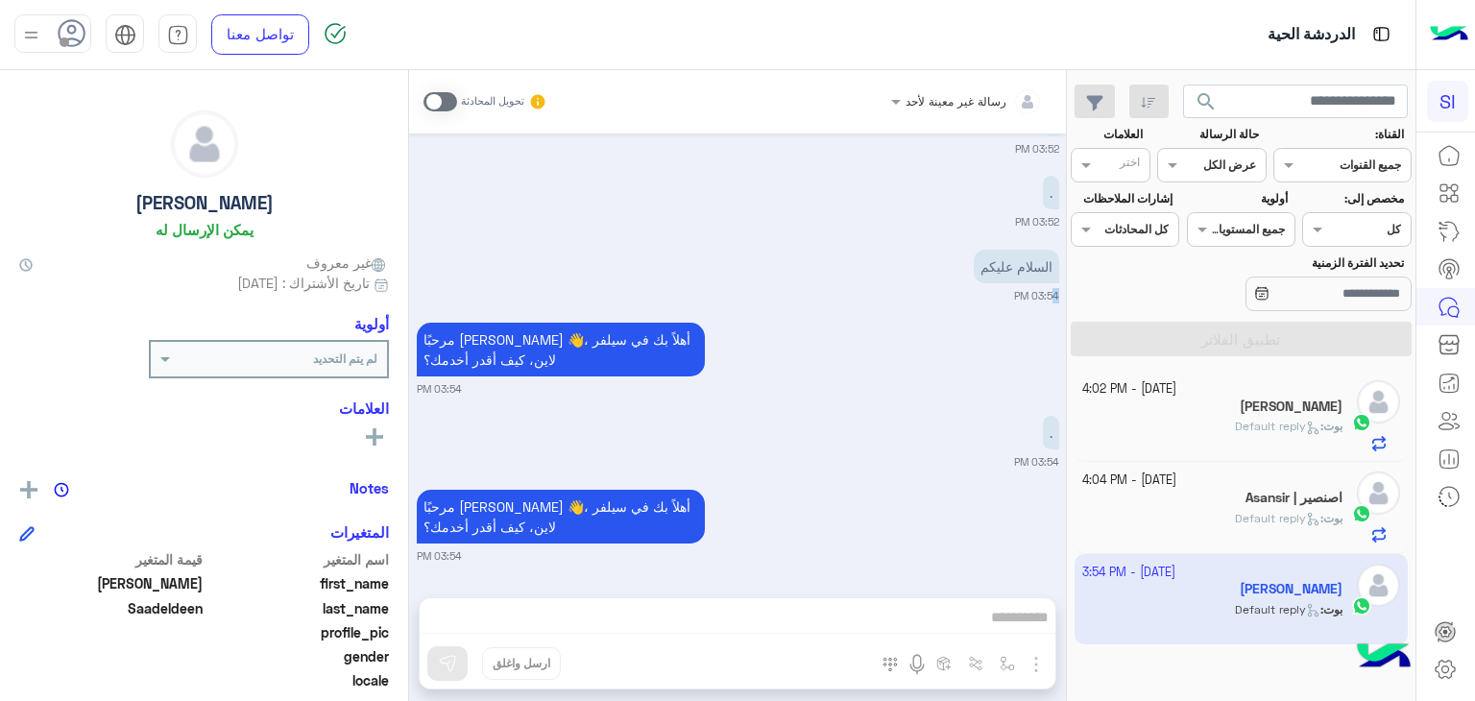
click at [1044, 288] on small "03:54 PM" at bounding box center [1036, 295] width 45 height 15
click at [1033, 264] on p "السلام عليكم" at bounding box center [1016, 267] width 85 height 34
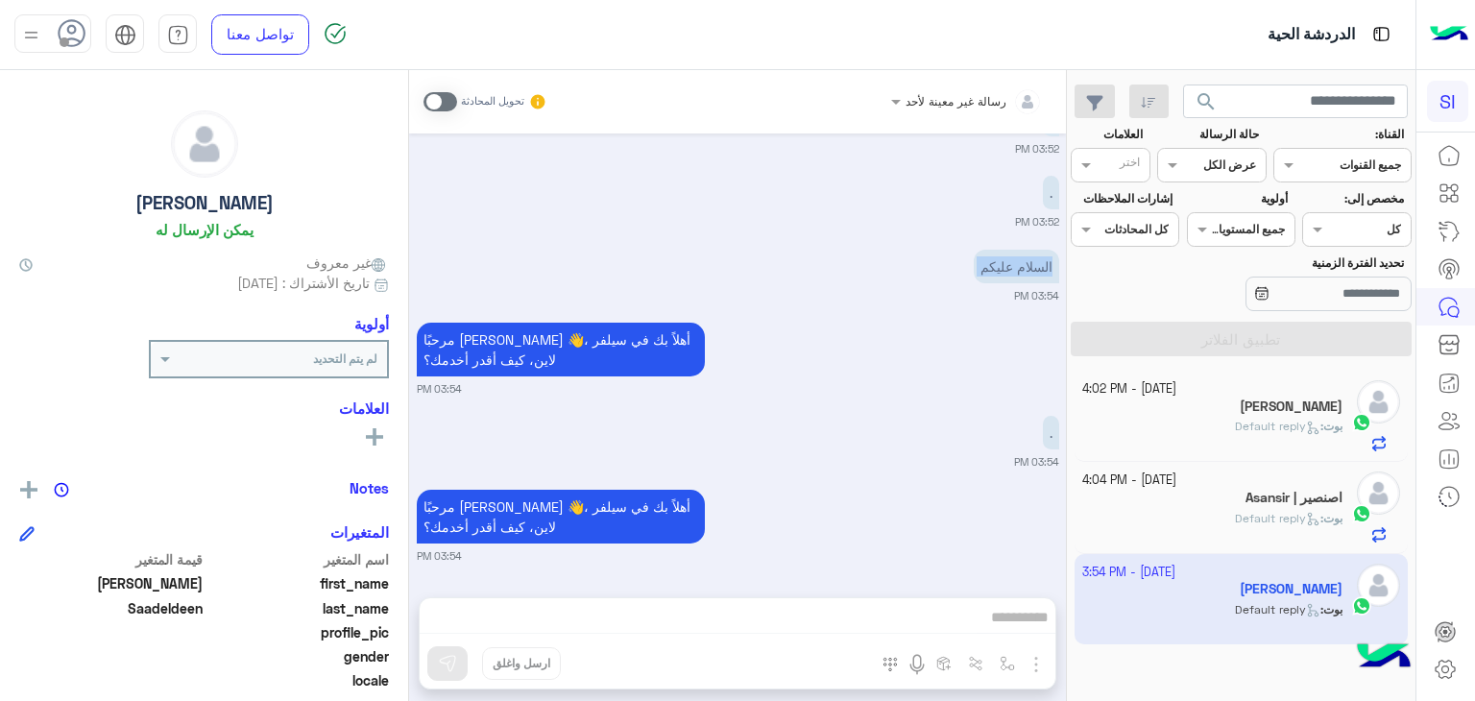
click at [1033, 264] on p "السلام عليكم" at bounding box center [1016, 267] width 85 height 34
click at [1033, 322] on div "مرحبًا Mubarak 👋، أهلاً بك في سيلفر لاين، كيف أقدر أخدمك؟ 03:54 PM" at bounding box center [738, 357] width 642 height 79
click at [1268, 591] on app-inbox-user "8 October - 3:54 PM Mubarak Saadeldeen بوت : Default reply" at bounding box center [1242, 599] width 334 height 90
click at [915, 103] on div at bounding box center [967, 98] width 171 height 18
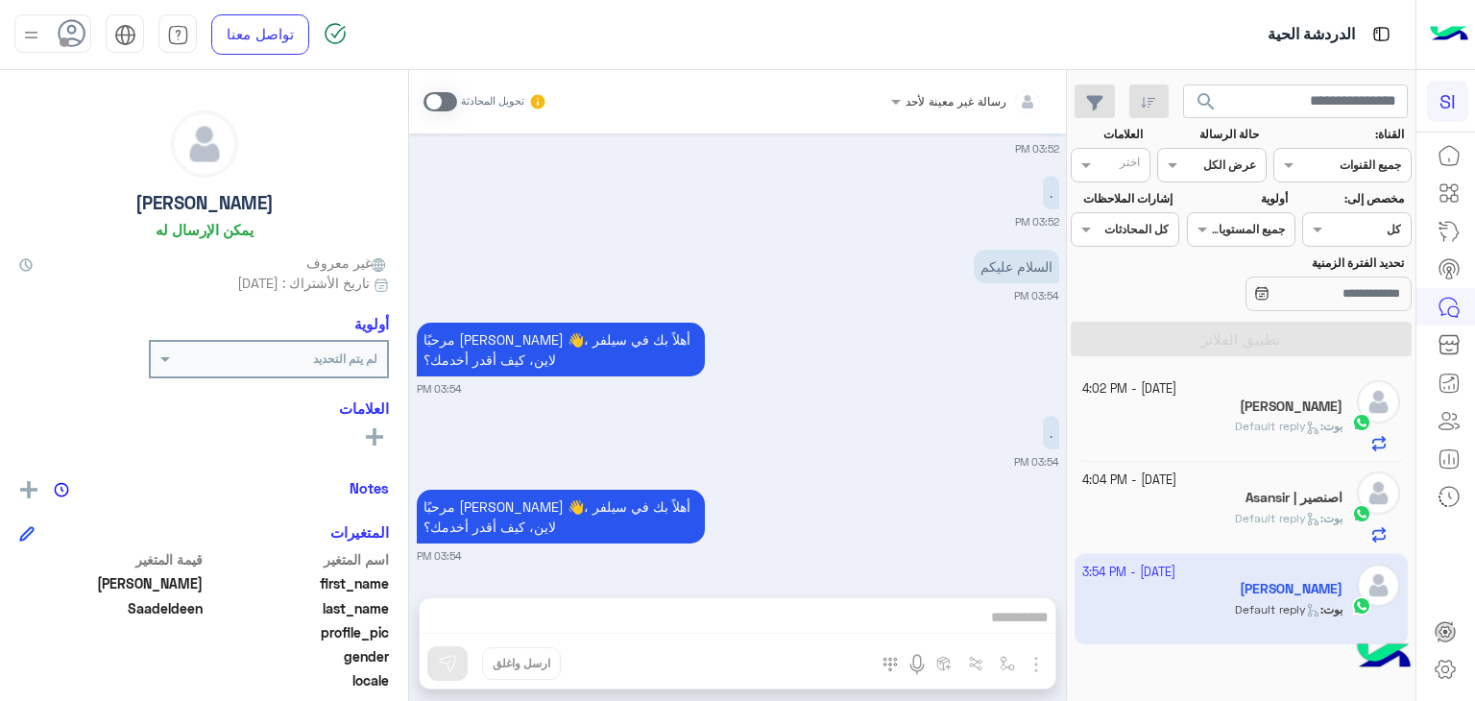
click at [443, 101] on span at bounding box center [440, 101] width 34 height 19
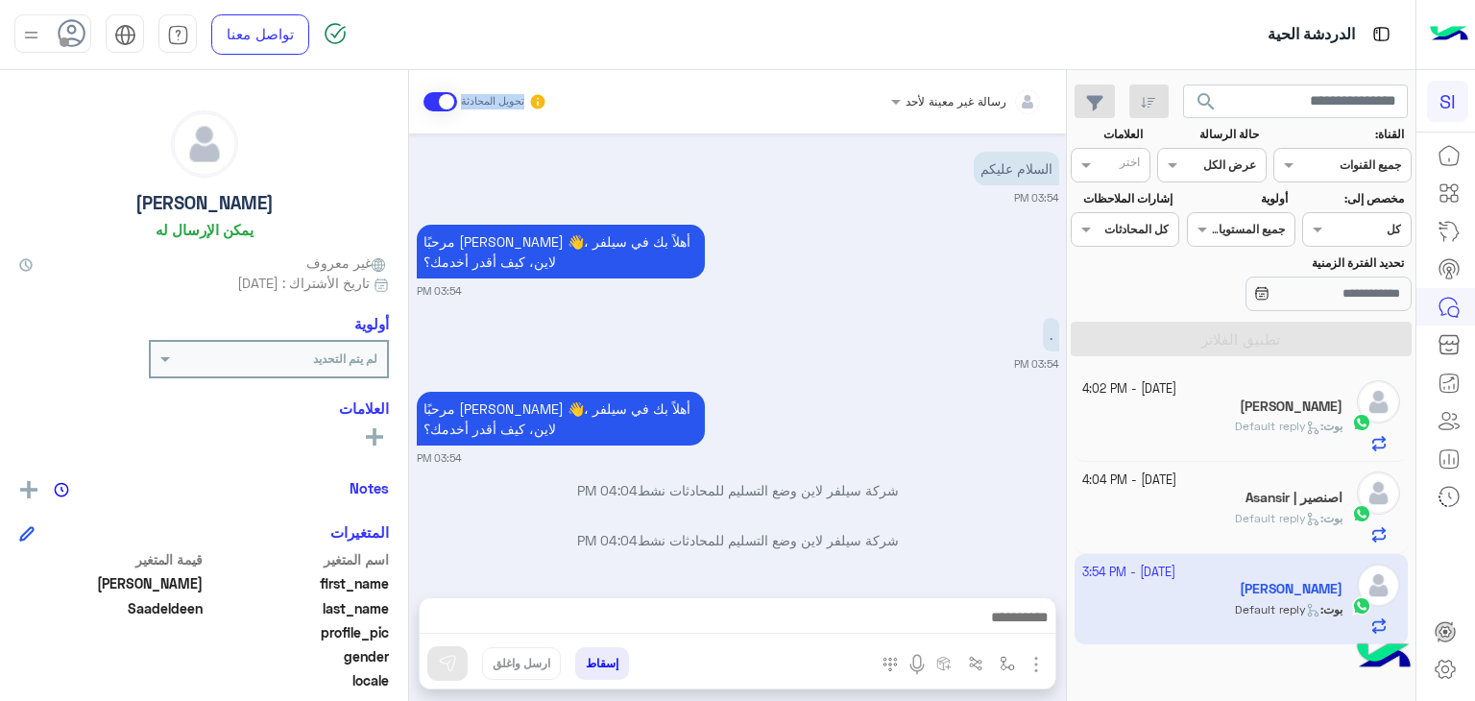
drag, startPoint x: 435, startPoint y: 101, endPoint x: 593, endPoint y: 96, distance: 158.5
click at [593, 96] on div "رسالة غير معينة لأحد تحويل المحادثة" at bounding box center [737, 102] width 628 height 35
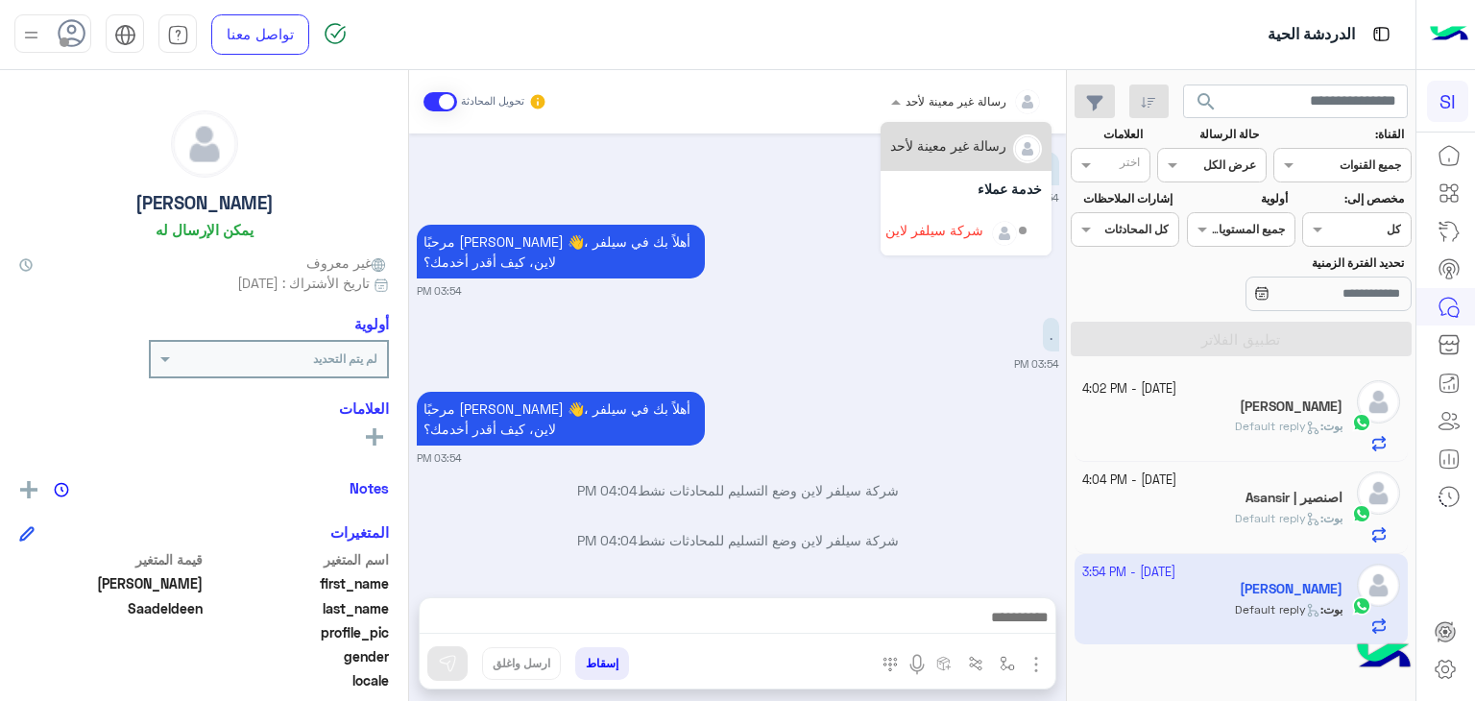
click at [906, 107] on span at bounding box center [894, 101] width 24 height 20
click at [920, 143] on div "رسالة غير معينة لأحد" at bounding box center [948, 145] width 116 height 20
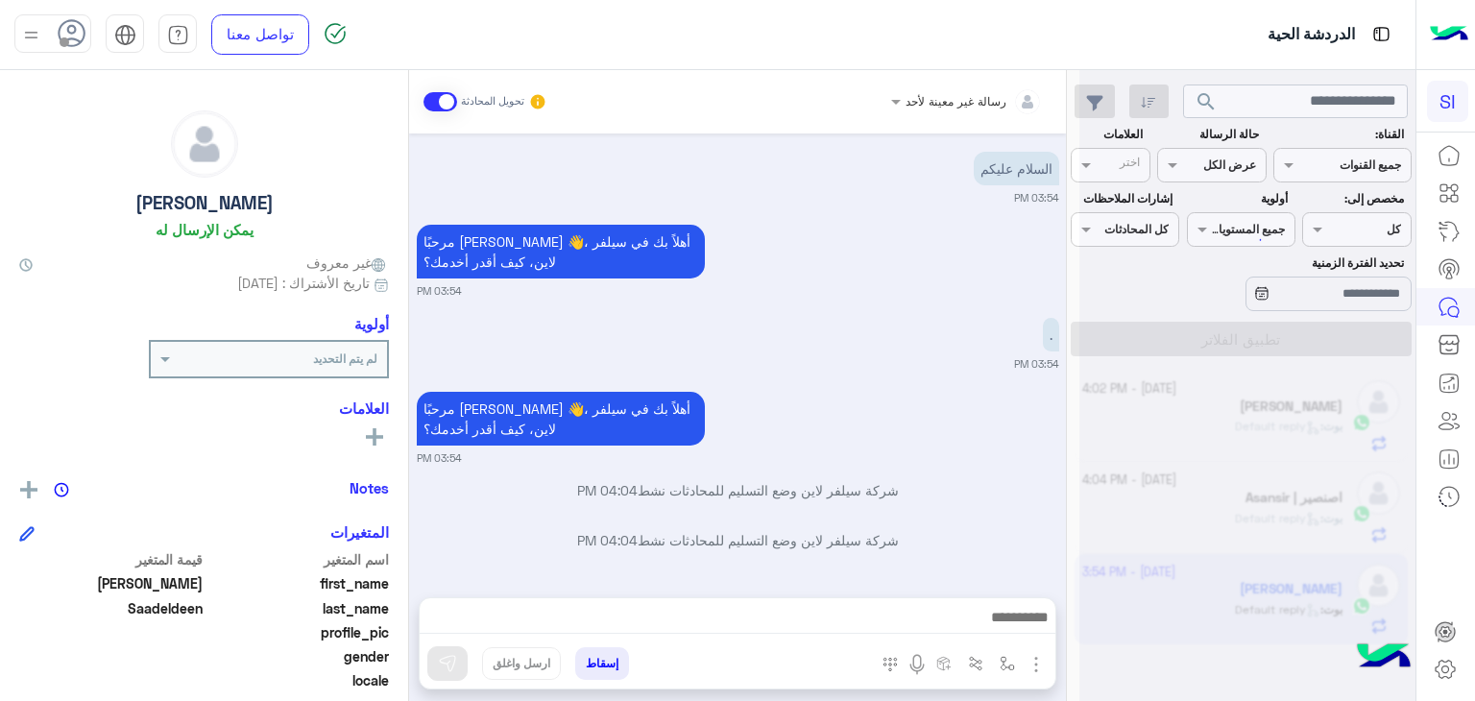
scroll to position [1229, 0]
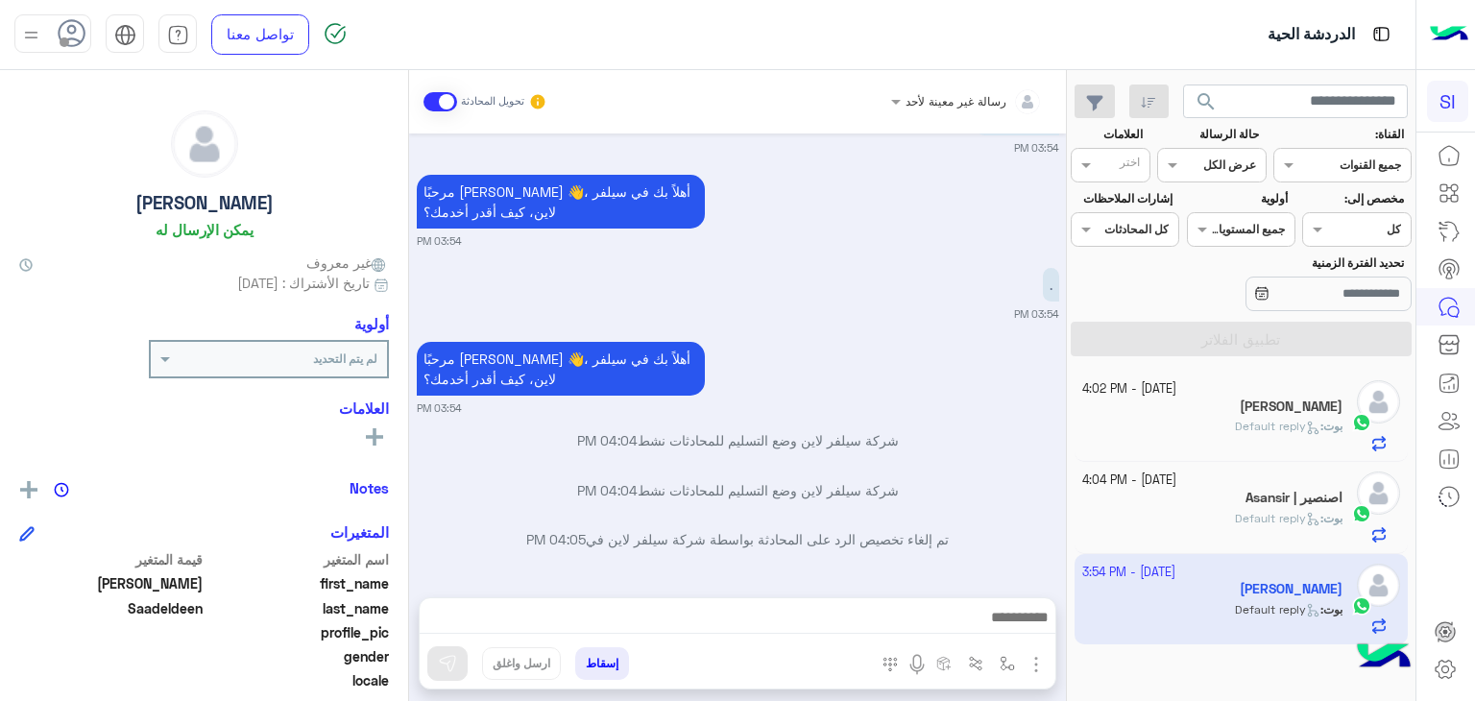
click at [819, 131] on div "رسالة غير معينة لأحد تحويل المحادثة" at bounding box center [737, 101] width 657 height 63
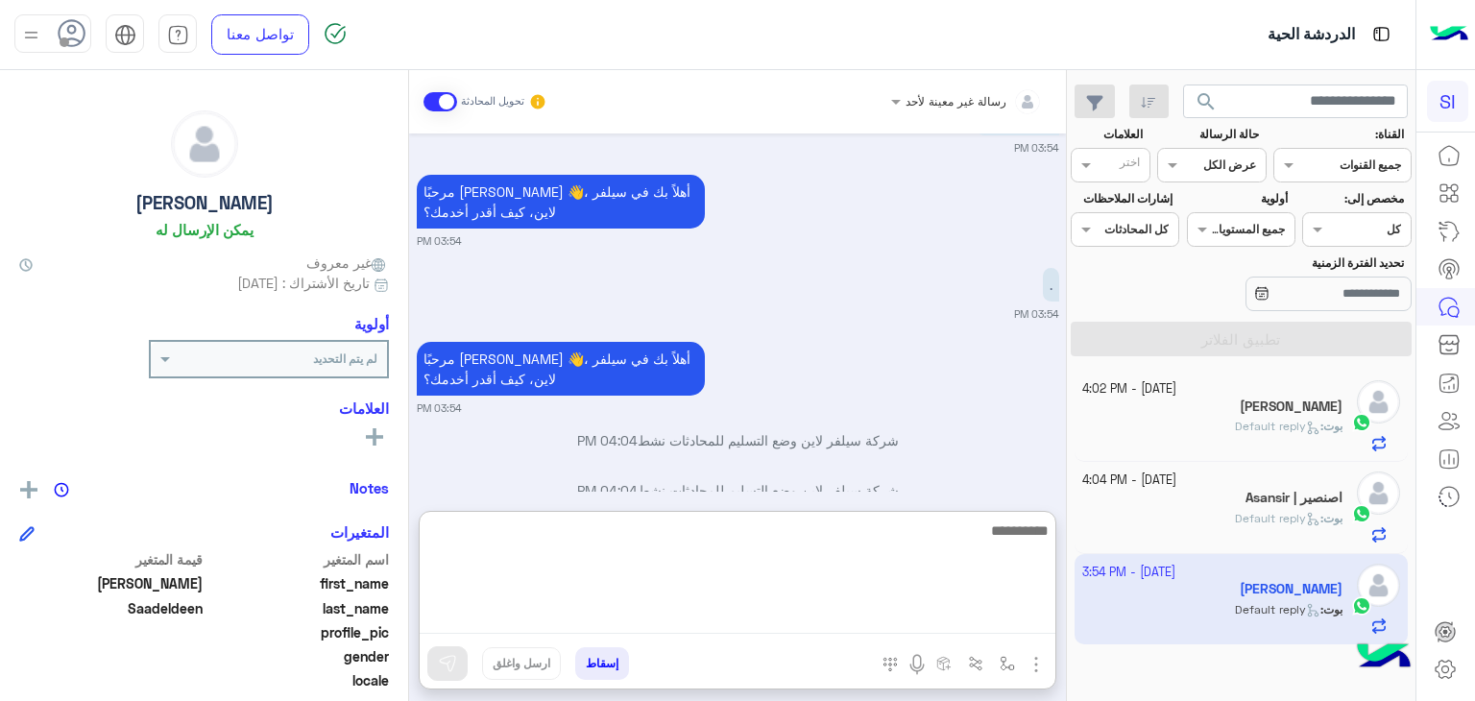
click at [965, 621] on textarea at bounding box center [738, 576] width 636 height 115
type textarea "**"
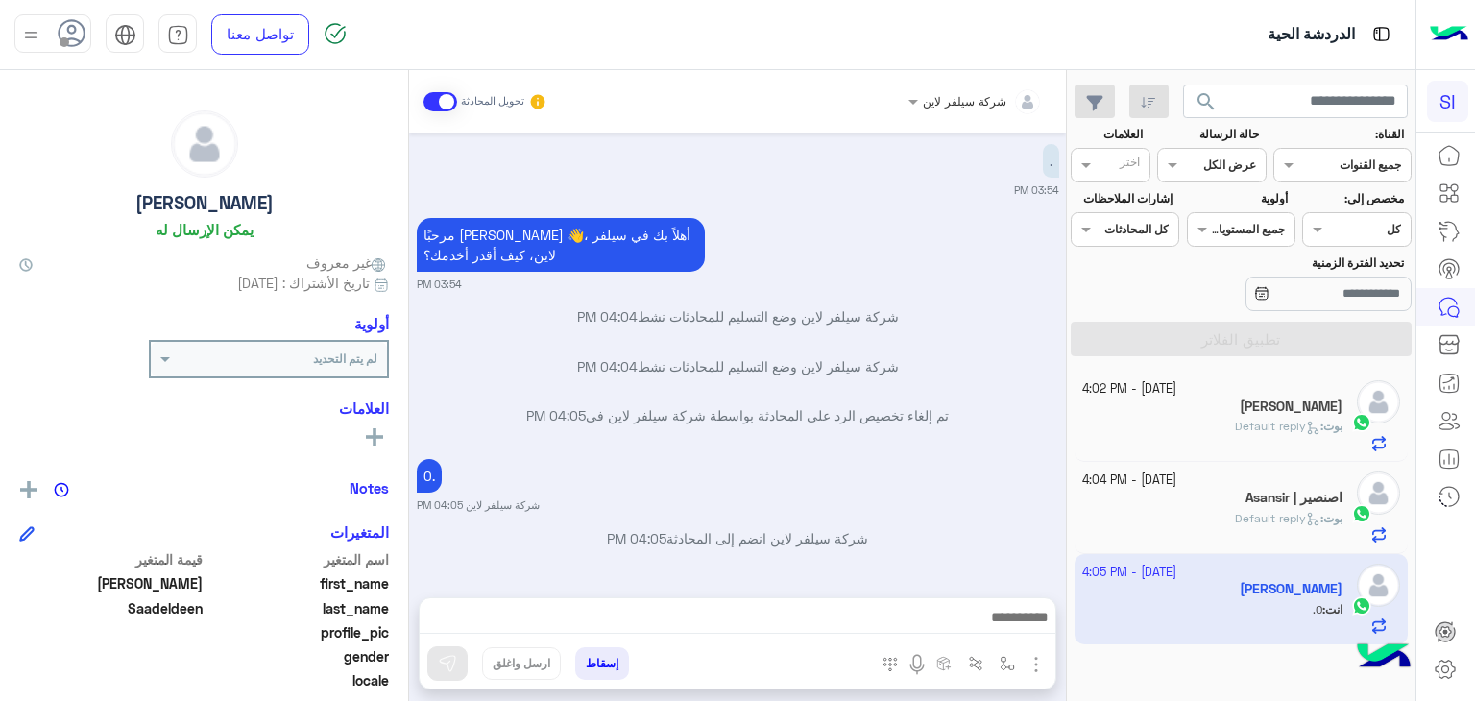
click at [1296, 512] on span "Default reply" at bounding box center [1277, 518] width 85 height 14
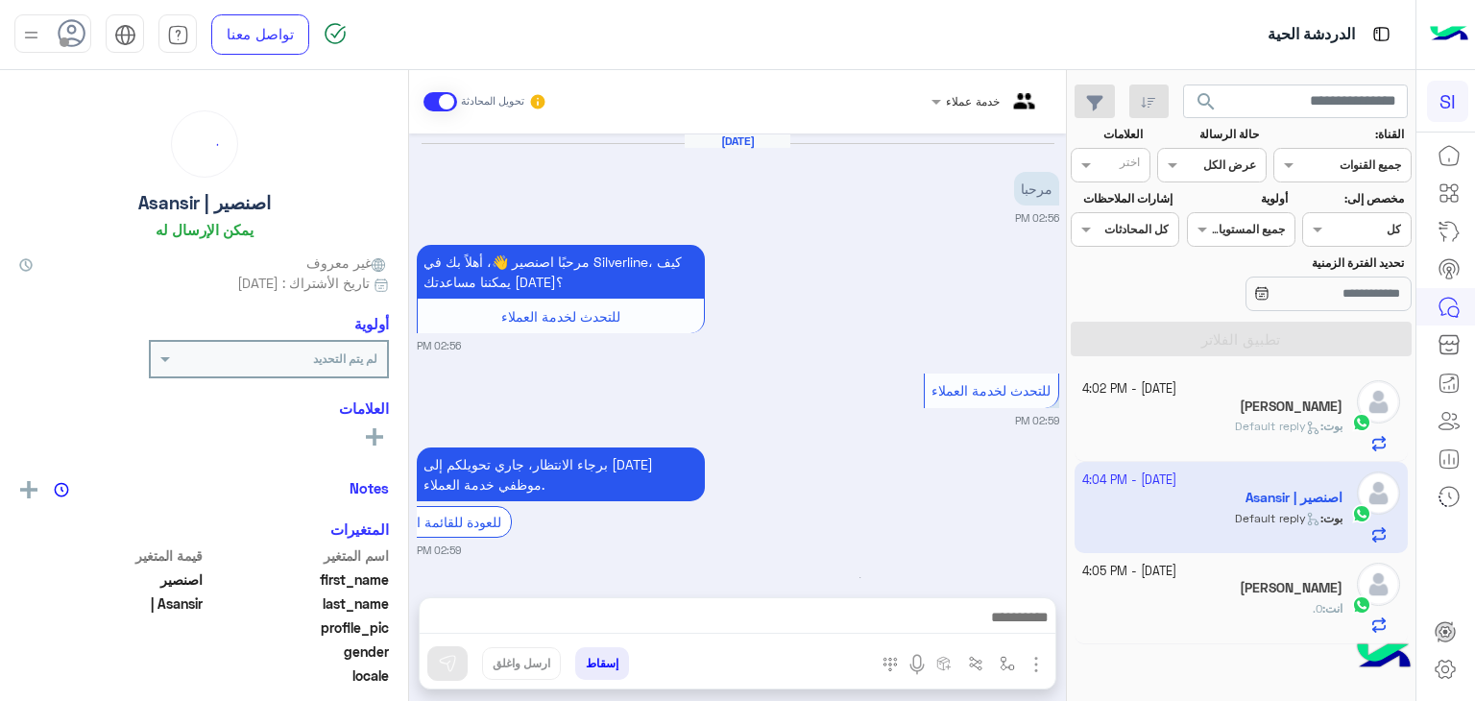
scroll to position [972, 0]
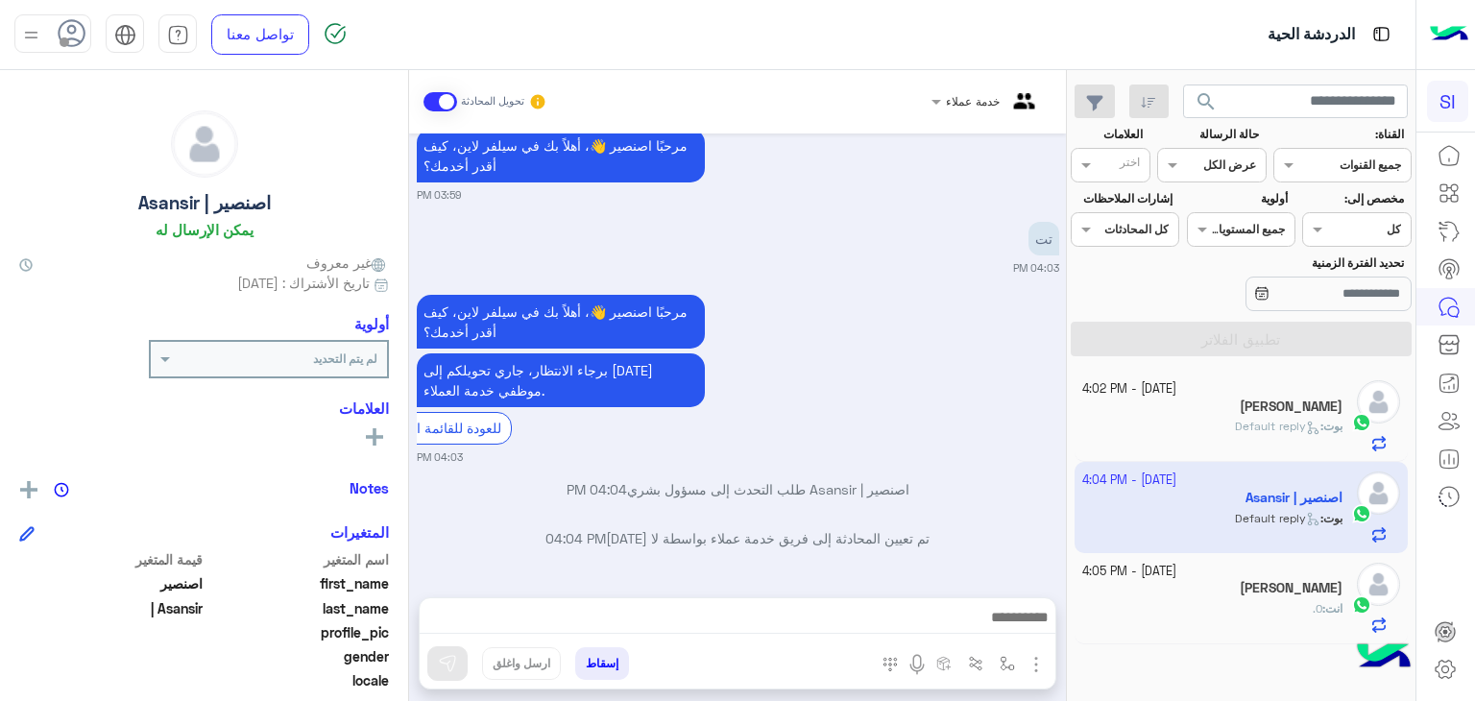
click at [1286, 419] on span "Default reply" at bounding box center [1277, 426] width 85 height 14
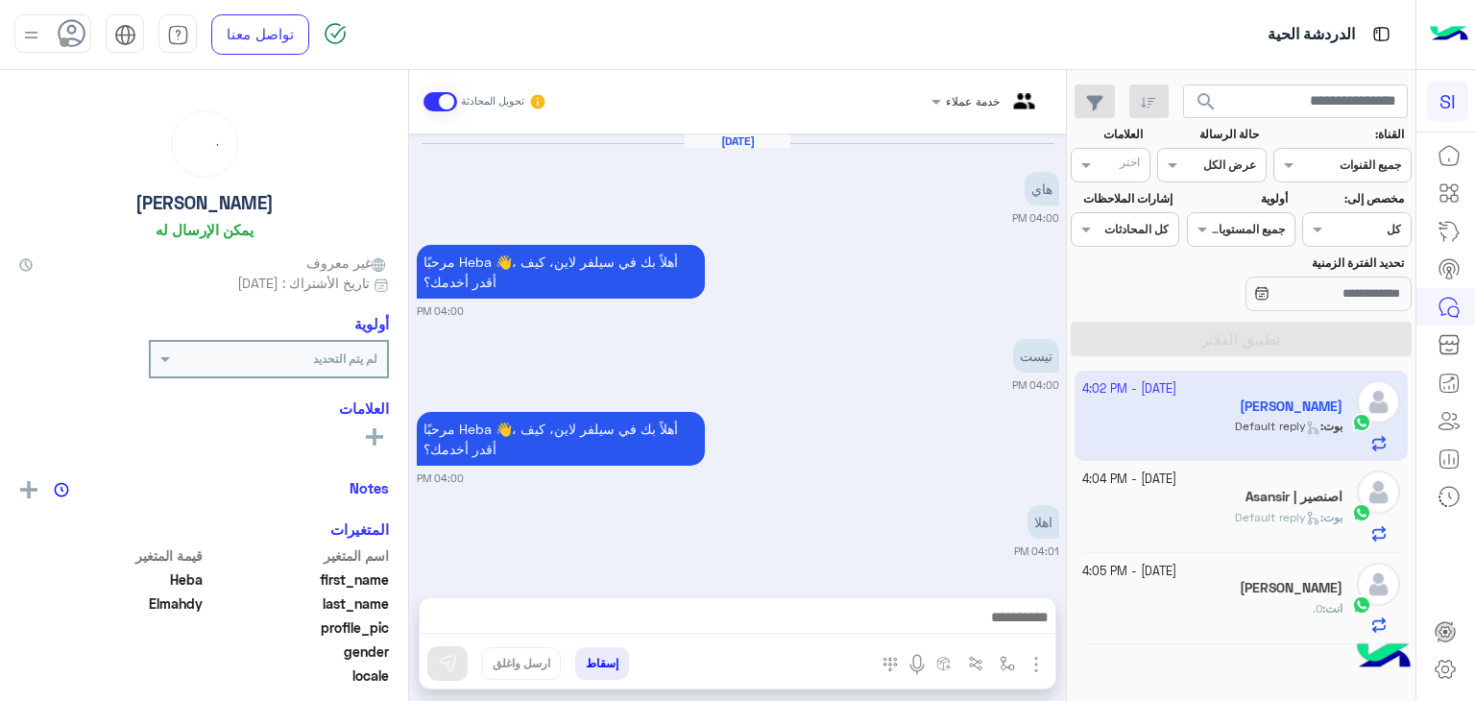
scroll to position [826, 0]
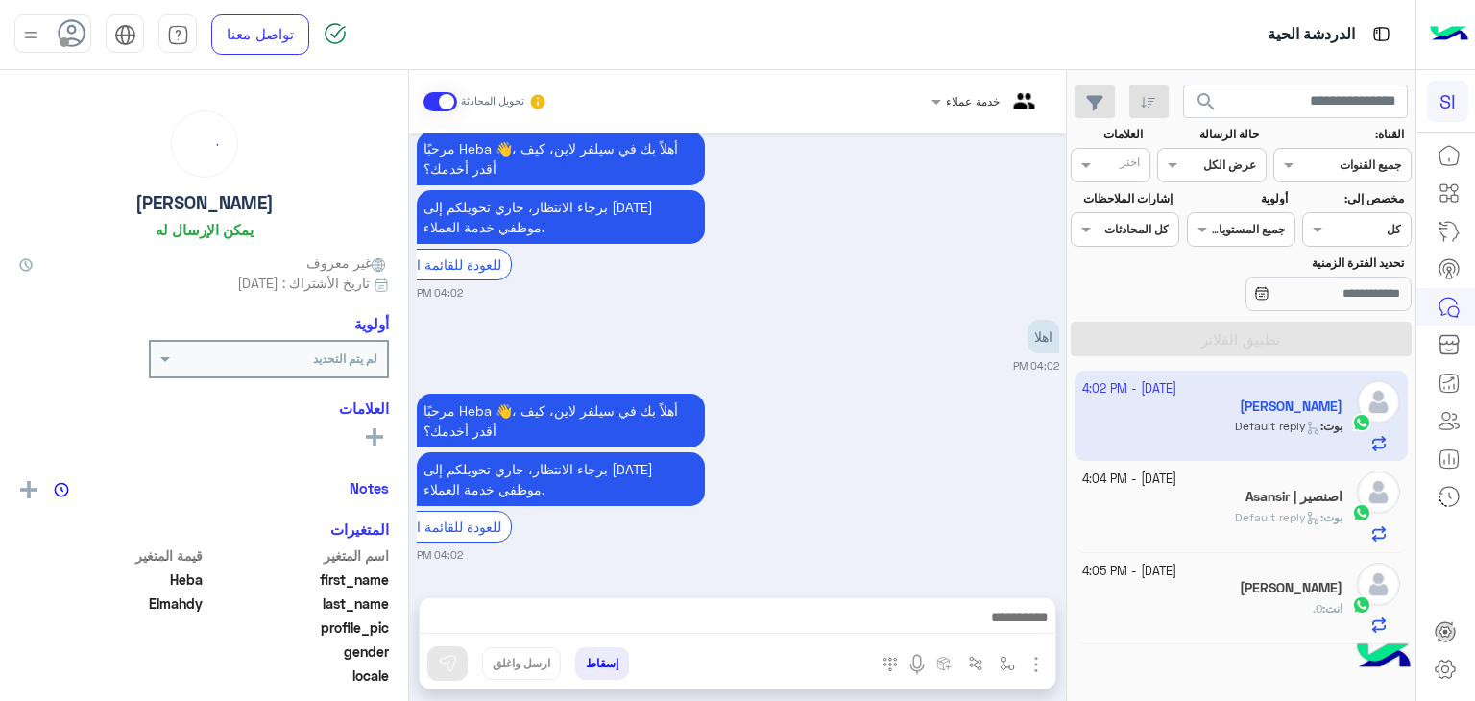
click at [1310, 571] on div "[DATE] - 4:05 PM" at bounding box center [1212, 572] width 261 height 18
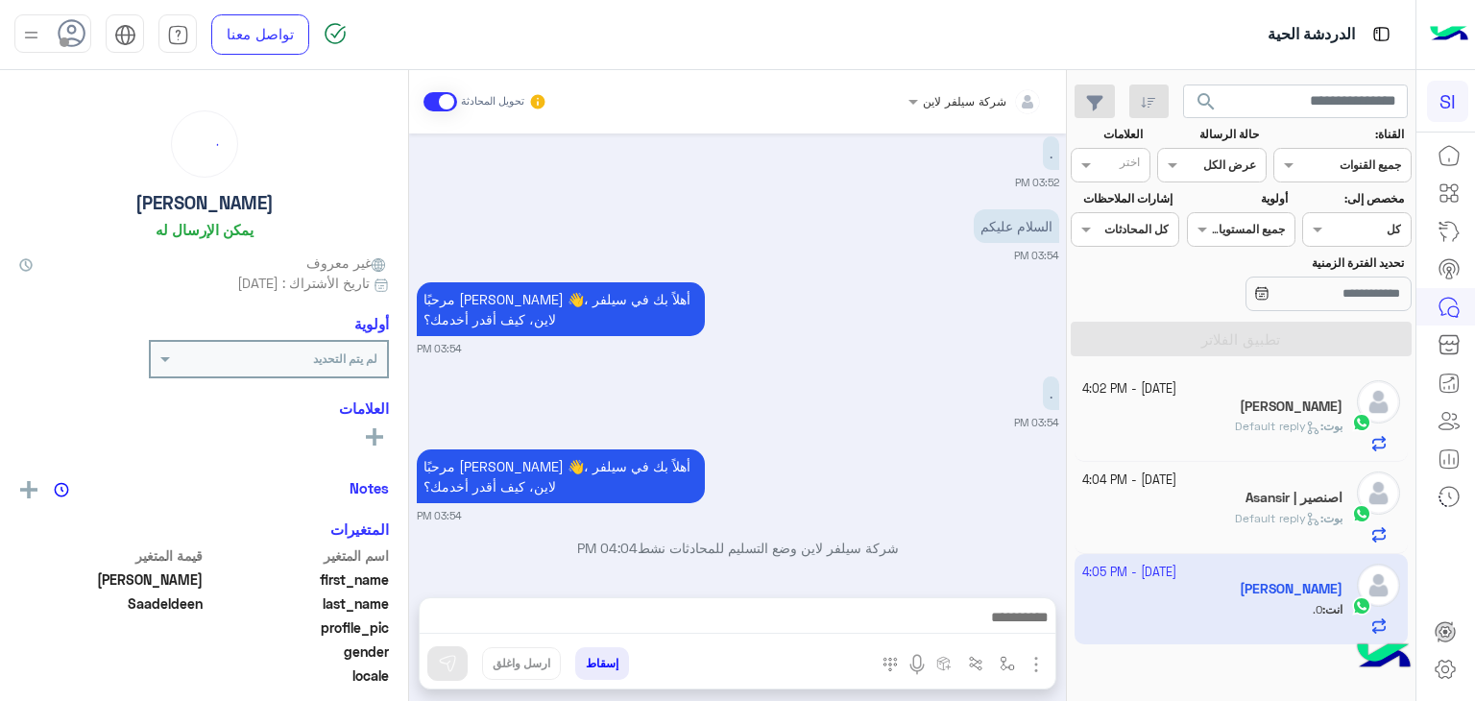
scroll to position [1056, 0]
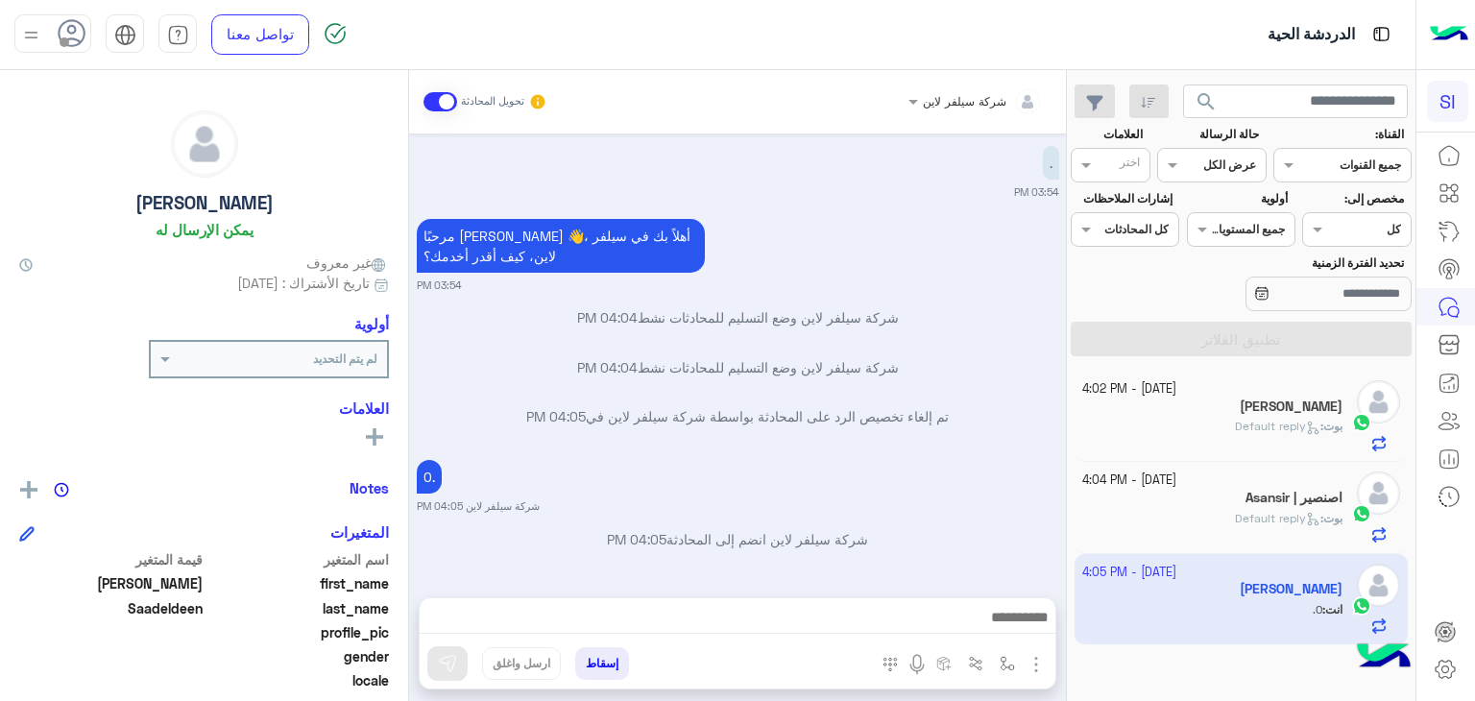
click at [438, 105] on span at bounding box center [440, 101] width 34 height 19
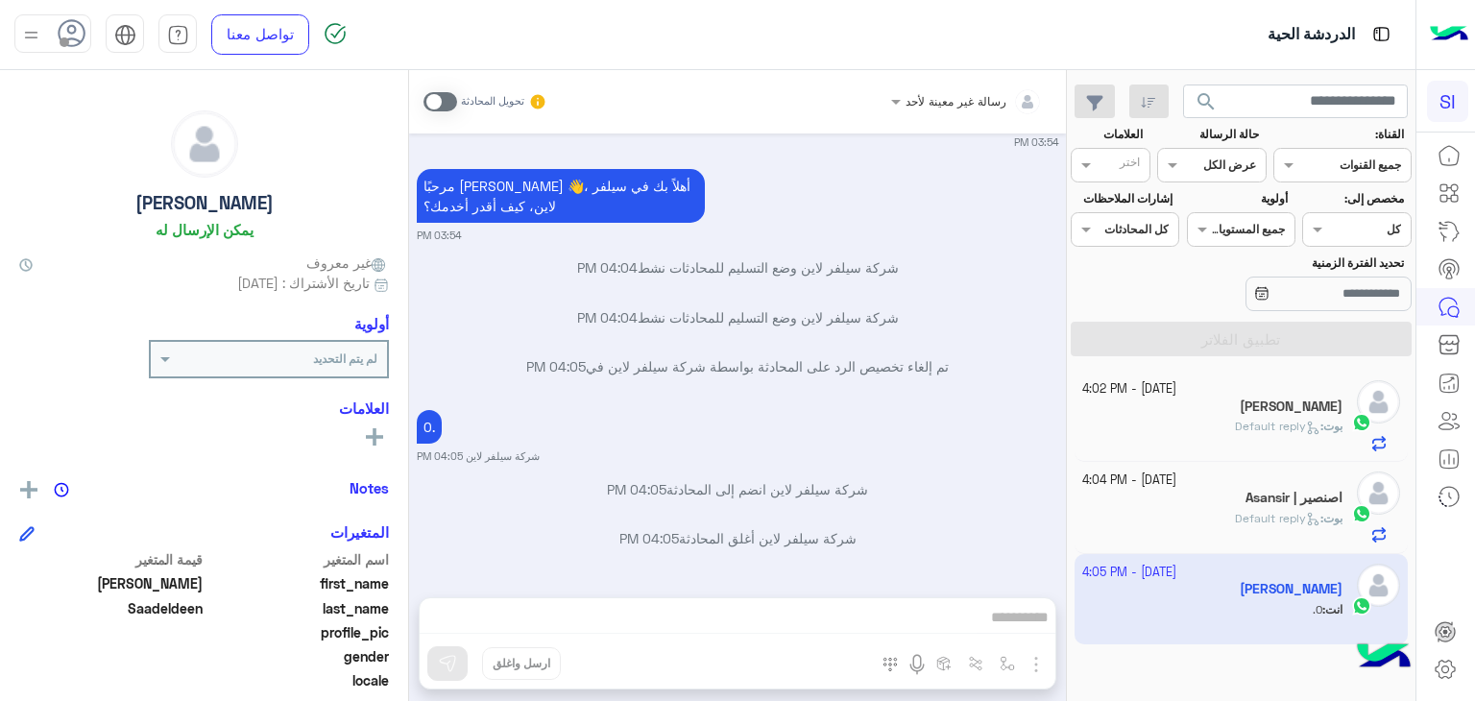
click at [923, 616] on div "رسالة غير معينة لأحد تحويل المحادثة Oct 8, 2025 Mubarak Saadeldeen غادر المحادث…" at bounding box center [737, 389] width 657 height 639
click at [1357, 524] on div at bounding box center [1378, 507] width 43 height 71
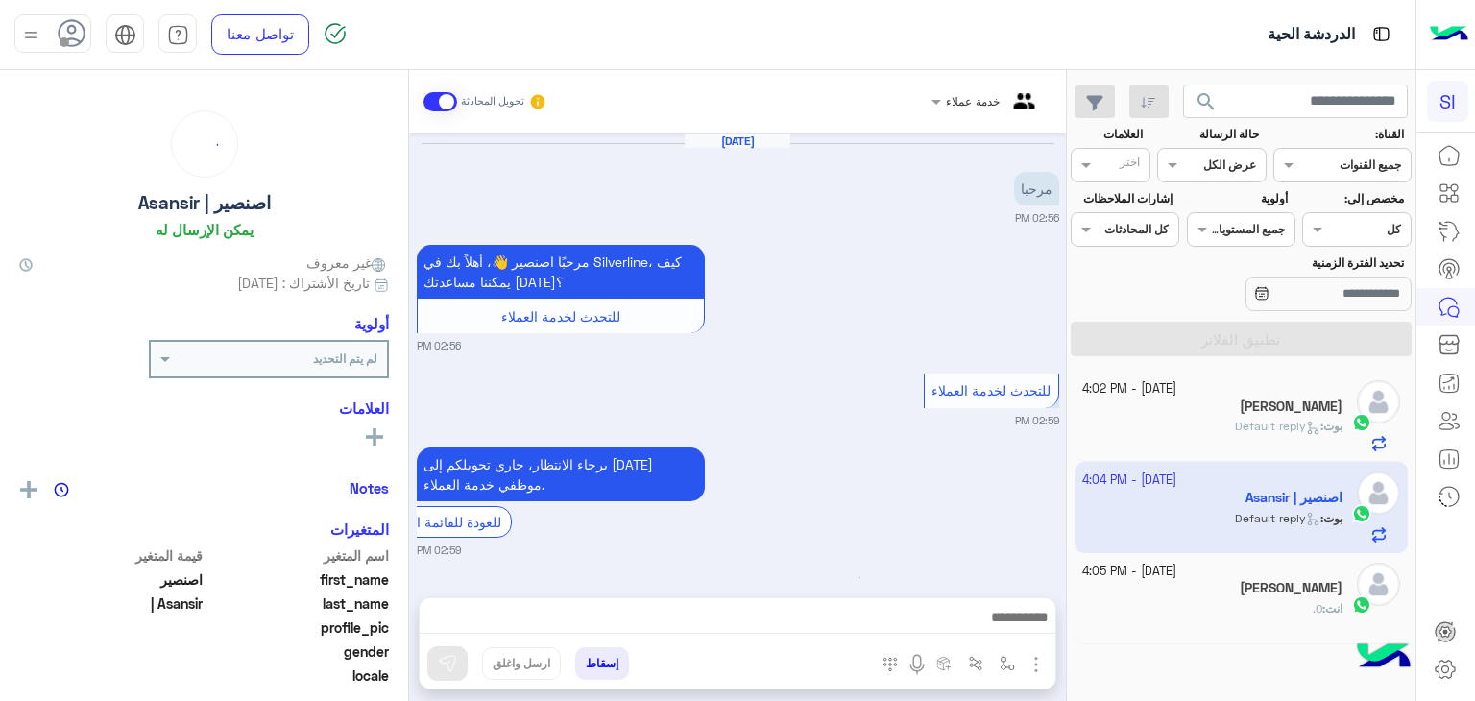
scroll to position [972, 0]
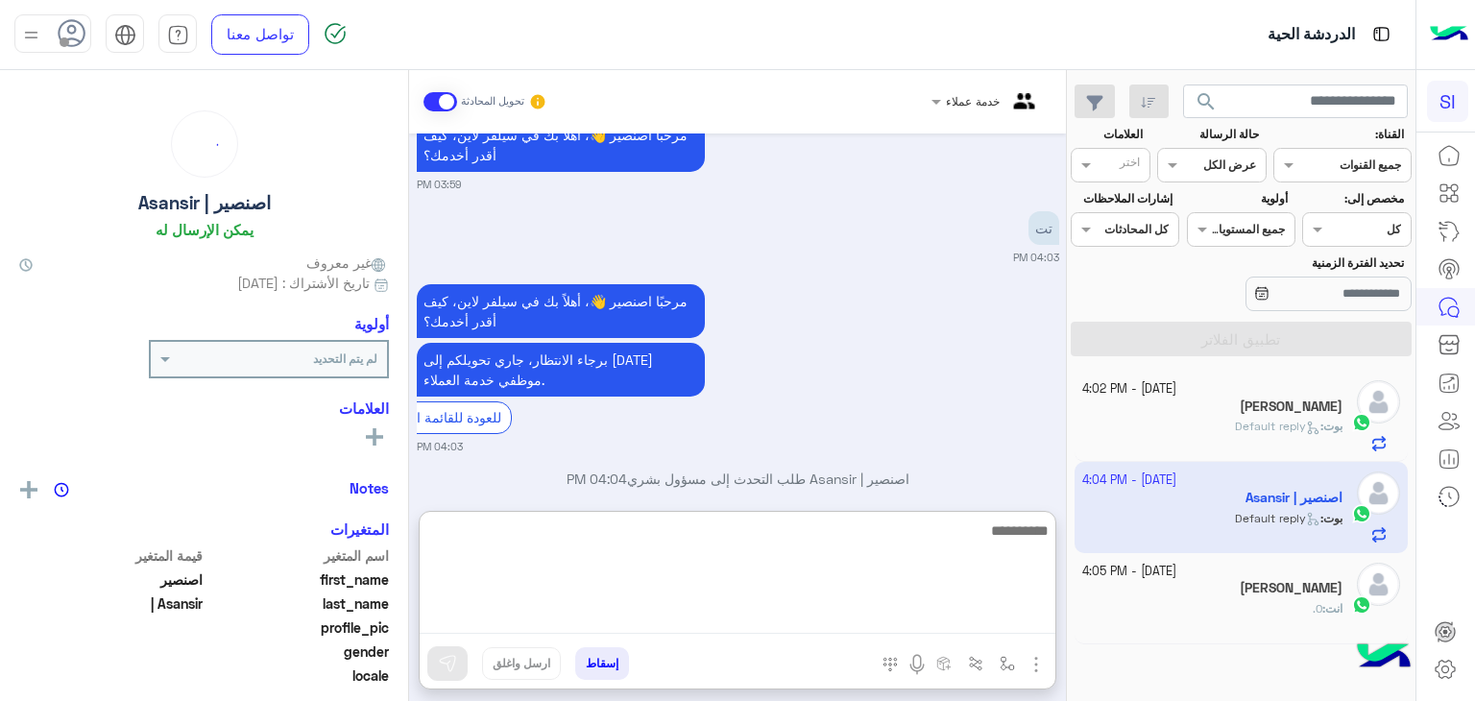
click at [933, 617] on textarea at bounding box center [738, 576] width 636 height 115
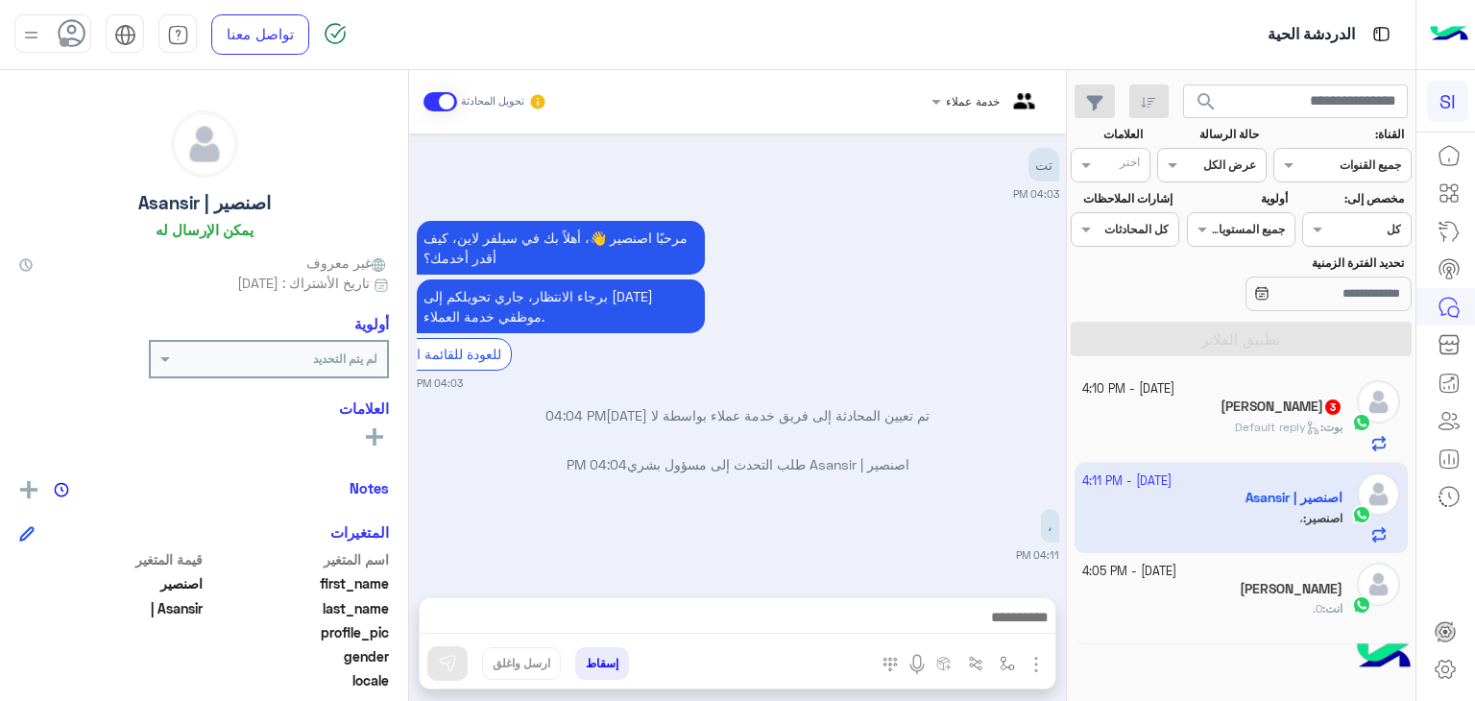
scroll to position [1098, 0]
click at [1292, 443] on div "بوت : Default reply" at bounding box center [1212, 436] width 261 height 34
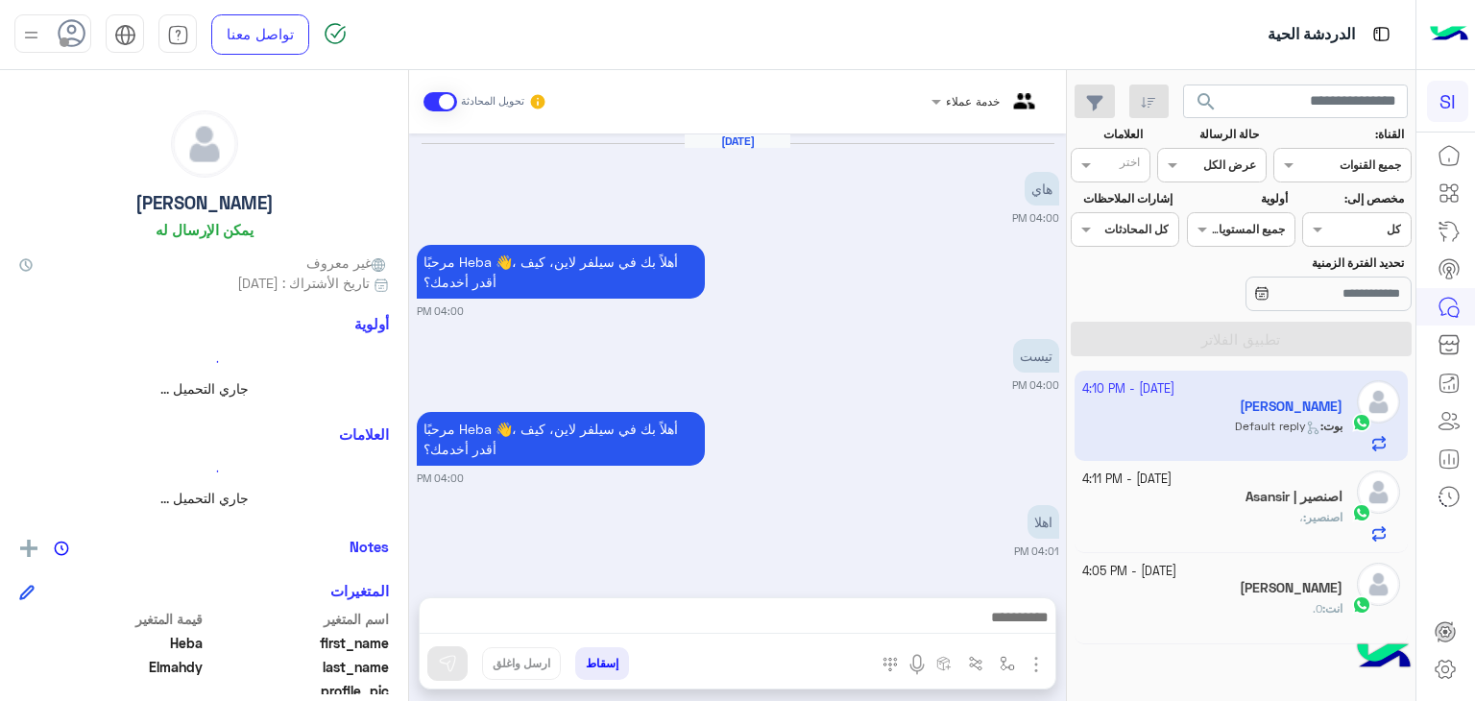
scroll to position [1336, 0]
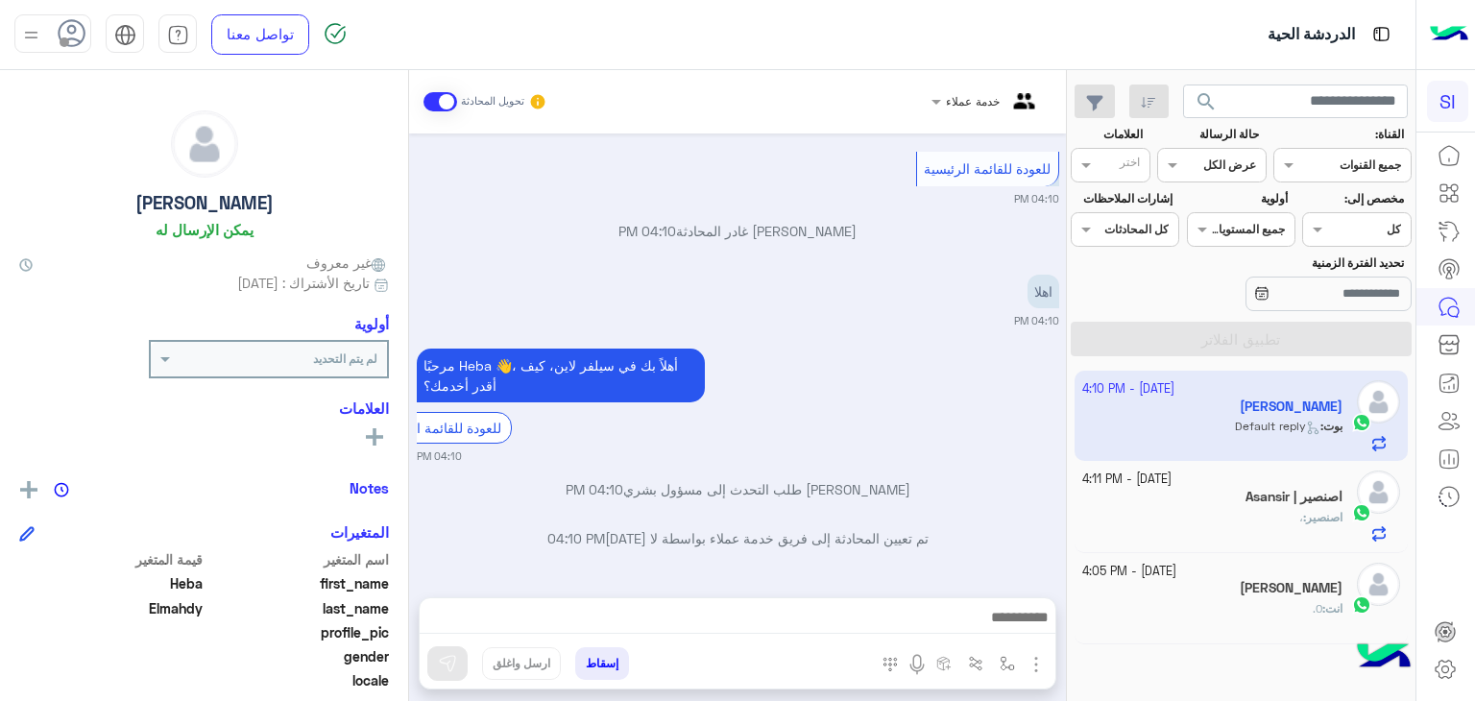
click at [1302, 503] on h5 "اصنصير | Asansir" at bounding box center [1293, 497] width 97 height 16
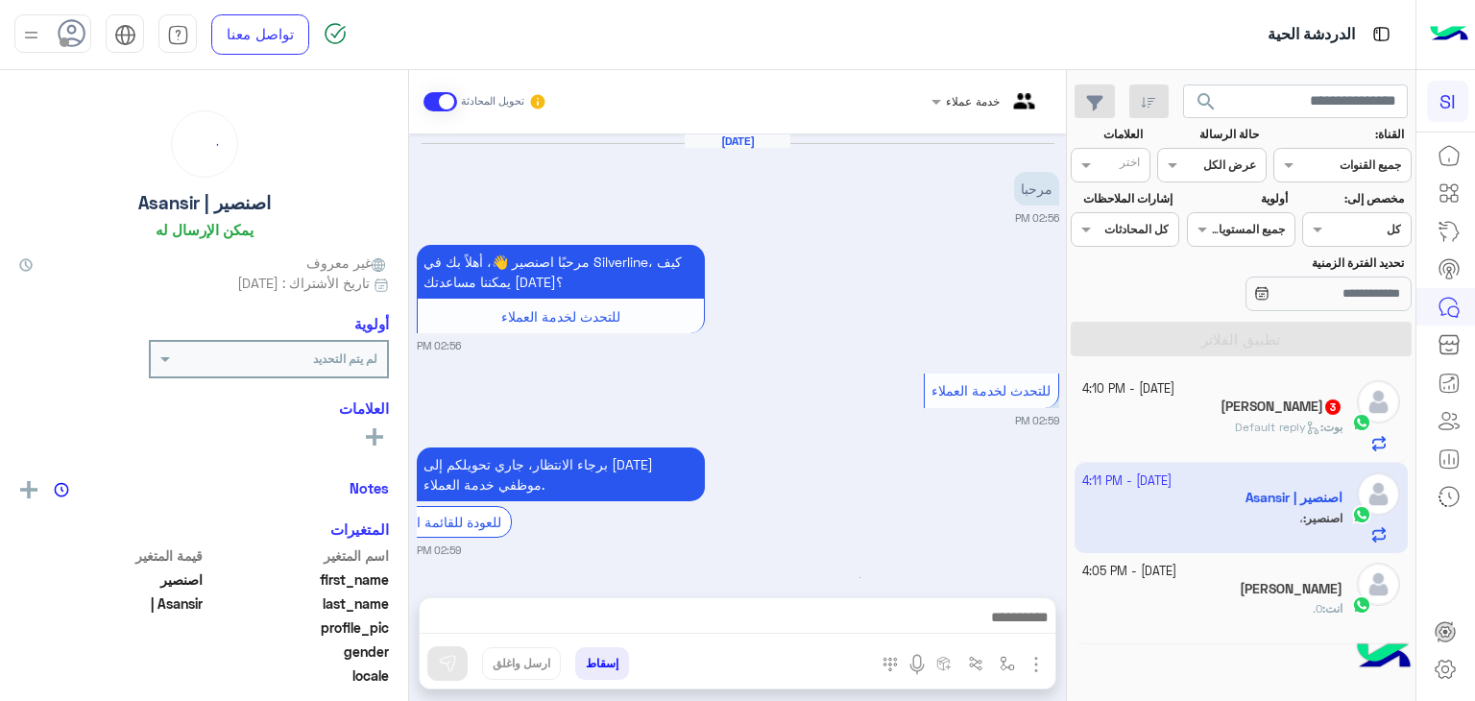
scroll to position [1046, 0]
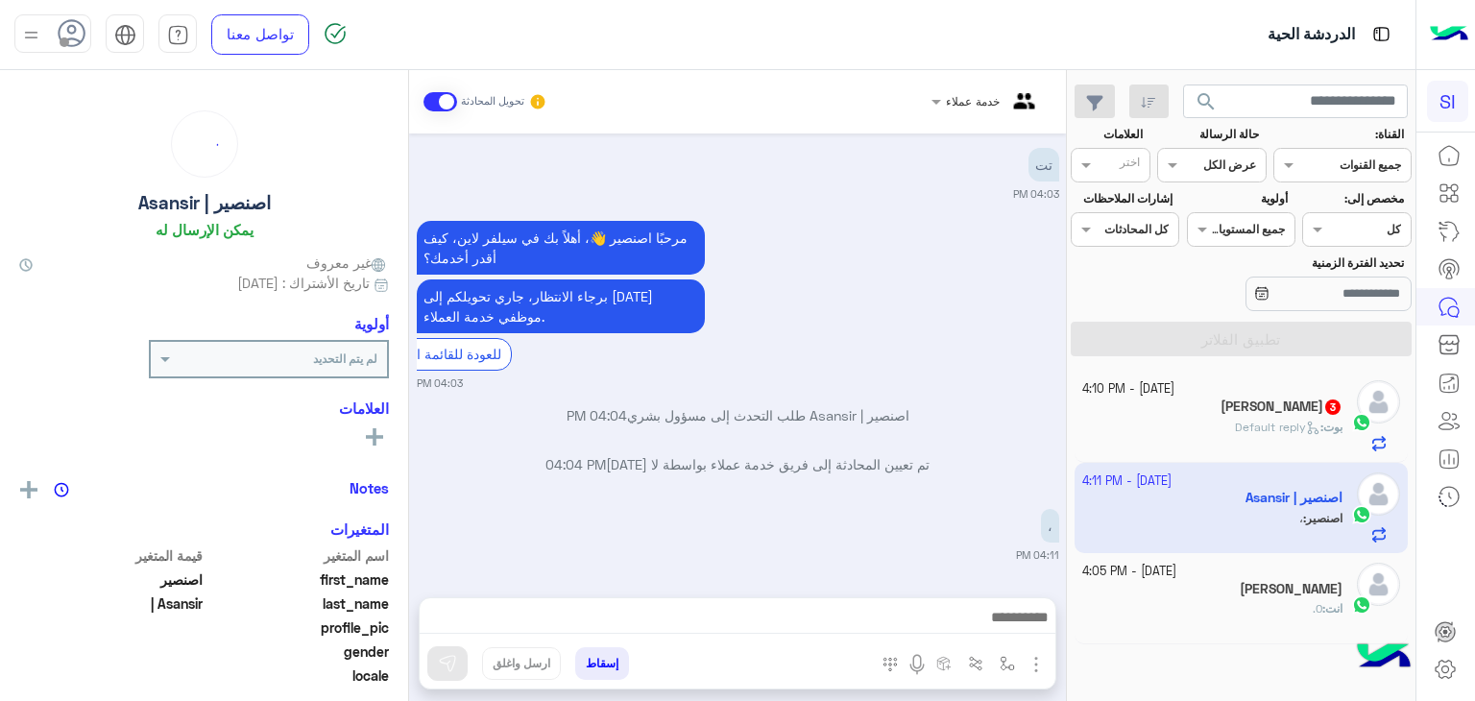
click at [1325, 592] on h5 "[PERSON_NAME]" at bounding box center [1291, 589] width 103 height 16
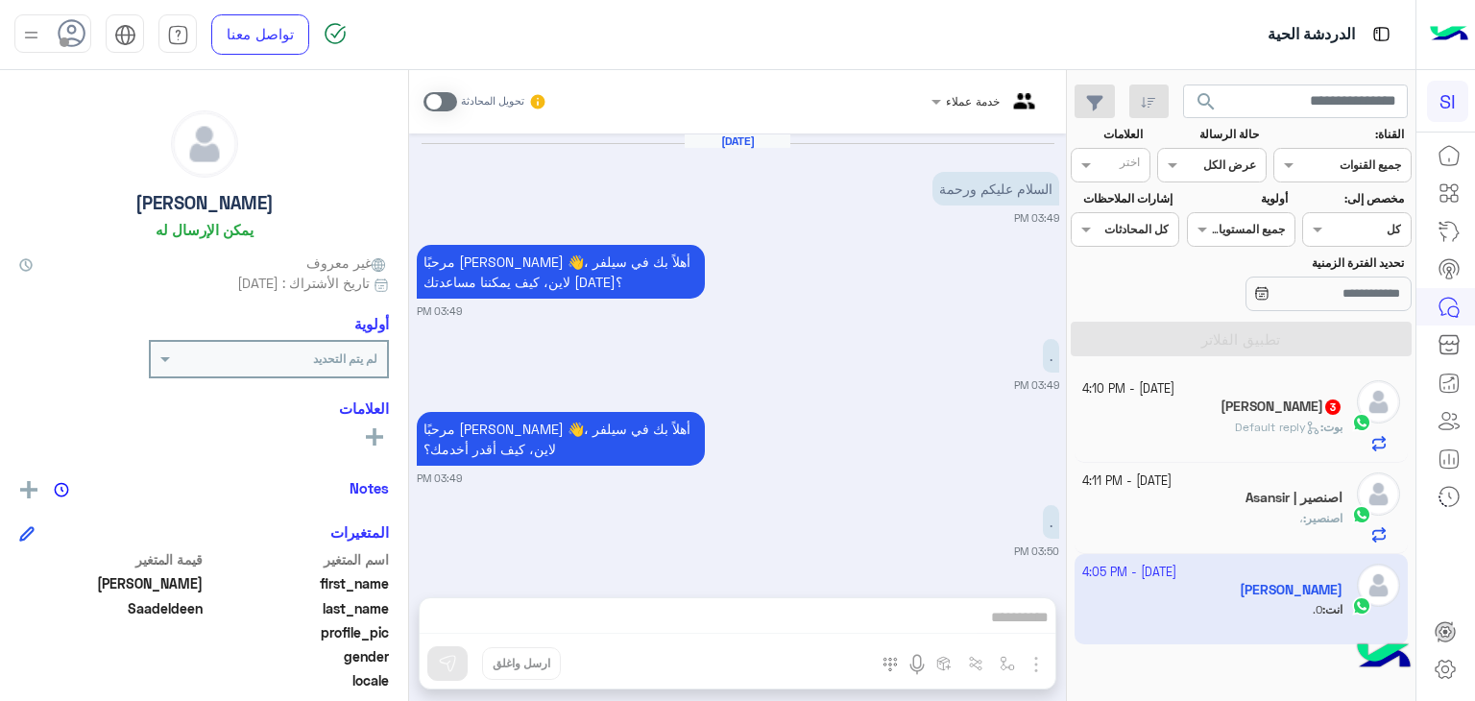
scroll to position [1056, 0]
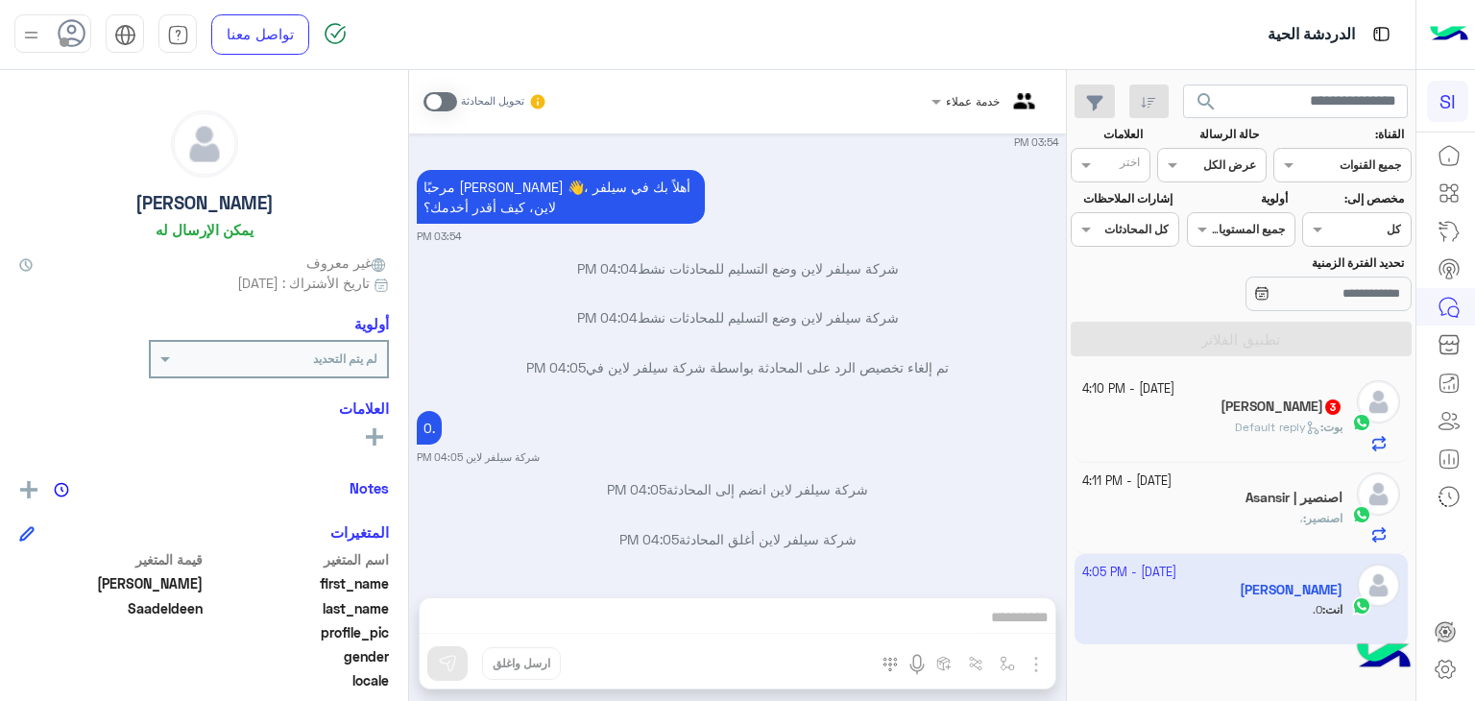
click at [1320, 420] on b "بوت :" at bounding box center [1331, 427] width 22 height 14
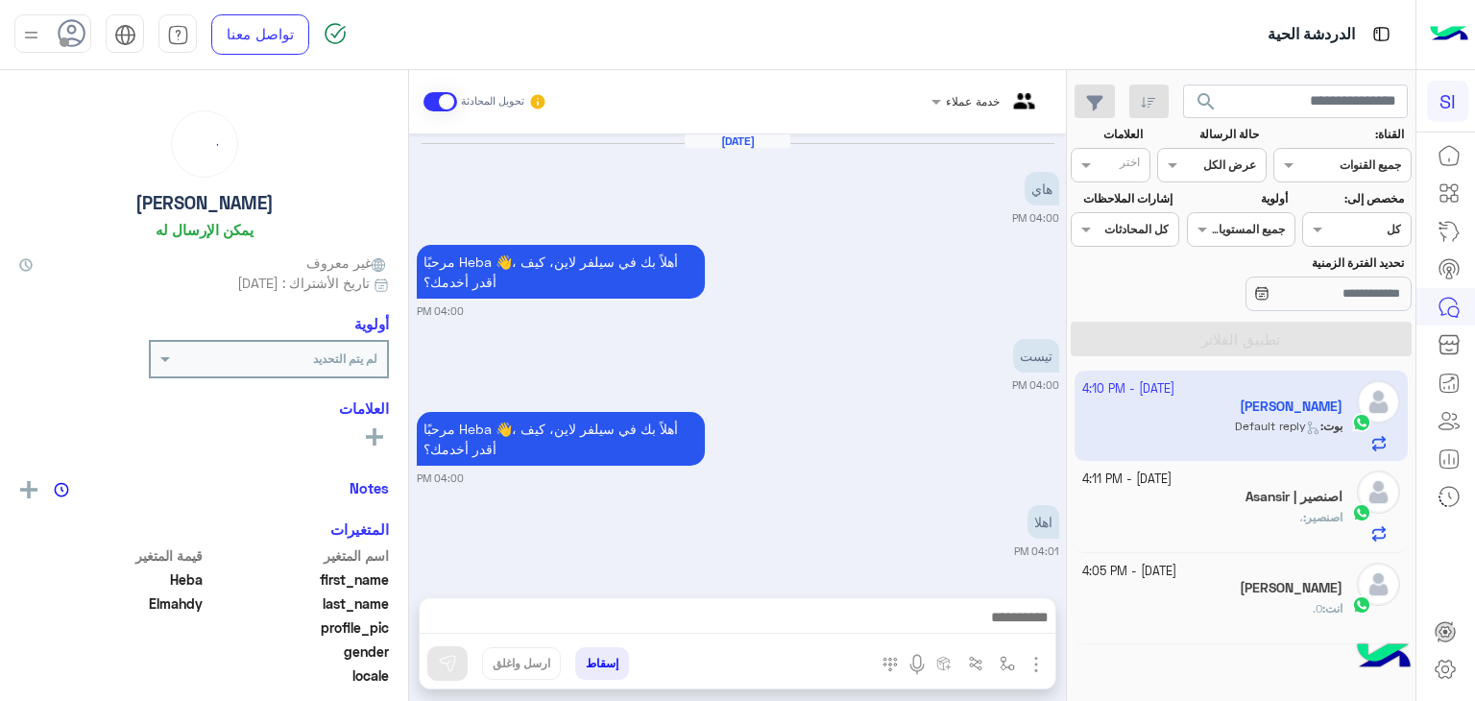
scroll to position [1336, 0]
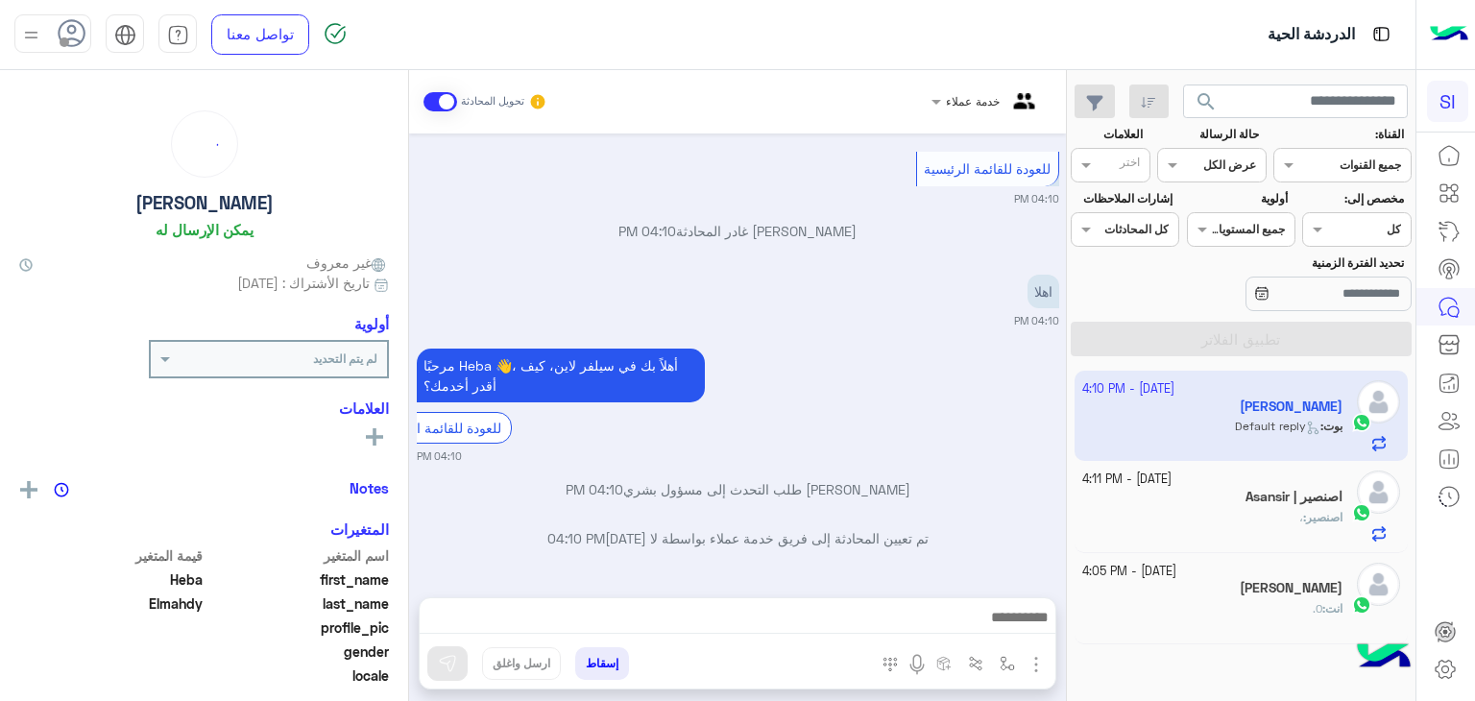
click at [1314, 420] on app-inbox-user "8 October - 4:10 PM Heba Elmahdy بوت : Default reply" at bounding box center [1242, 416] width 334 height 90
click at [1298, 409] on app-inbox-user "8 October - 4:10 PM Heba Elmahdy بوت : Default reply" at bounding box center [1242, 416] width 334 height 90
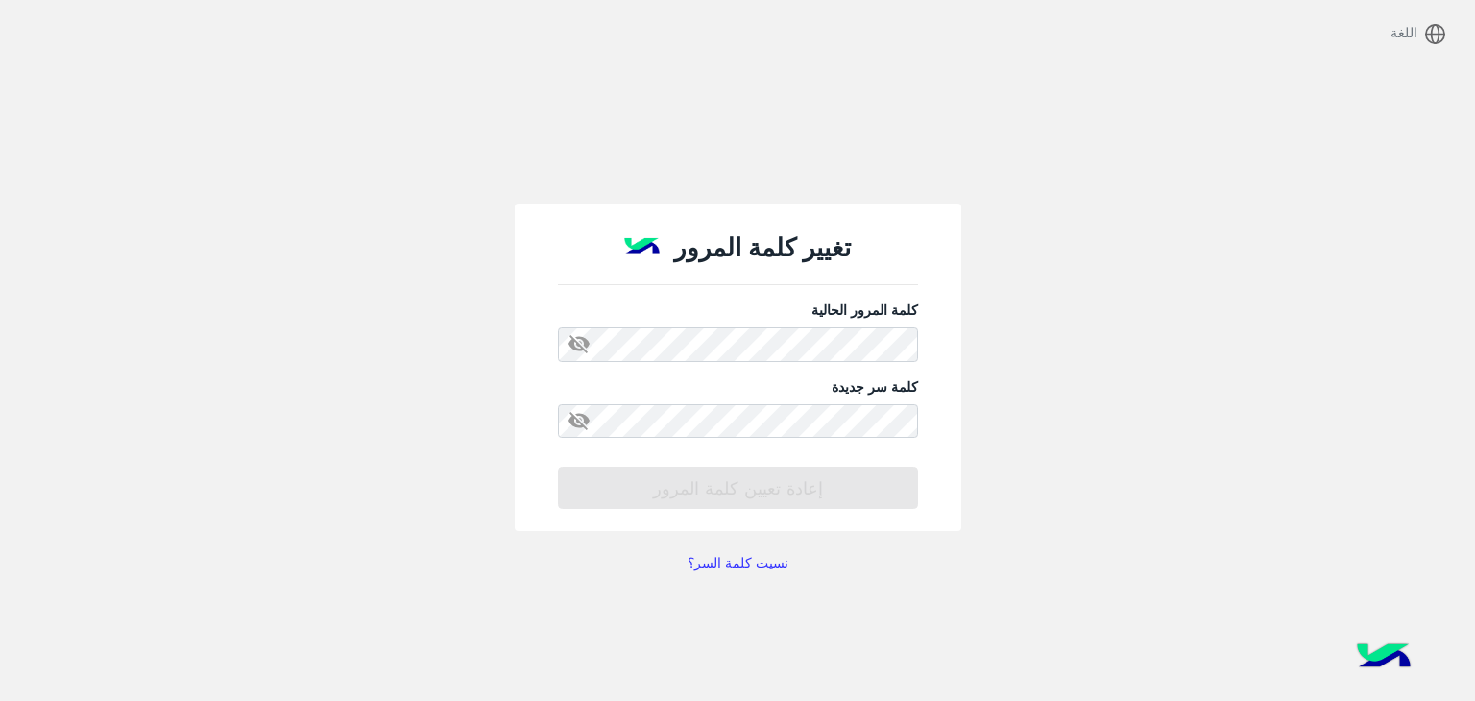
click at [579, 338] on span "visibility_off" at bounding box center [570, 344] width 35 height 35
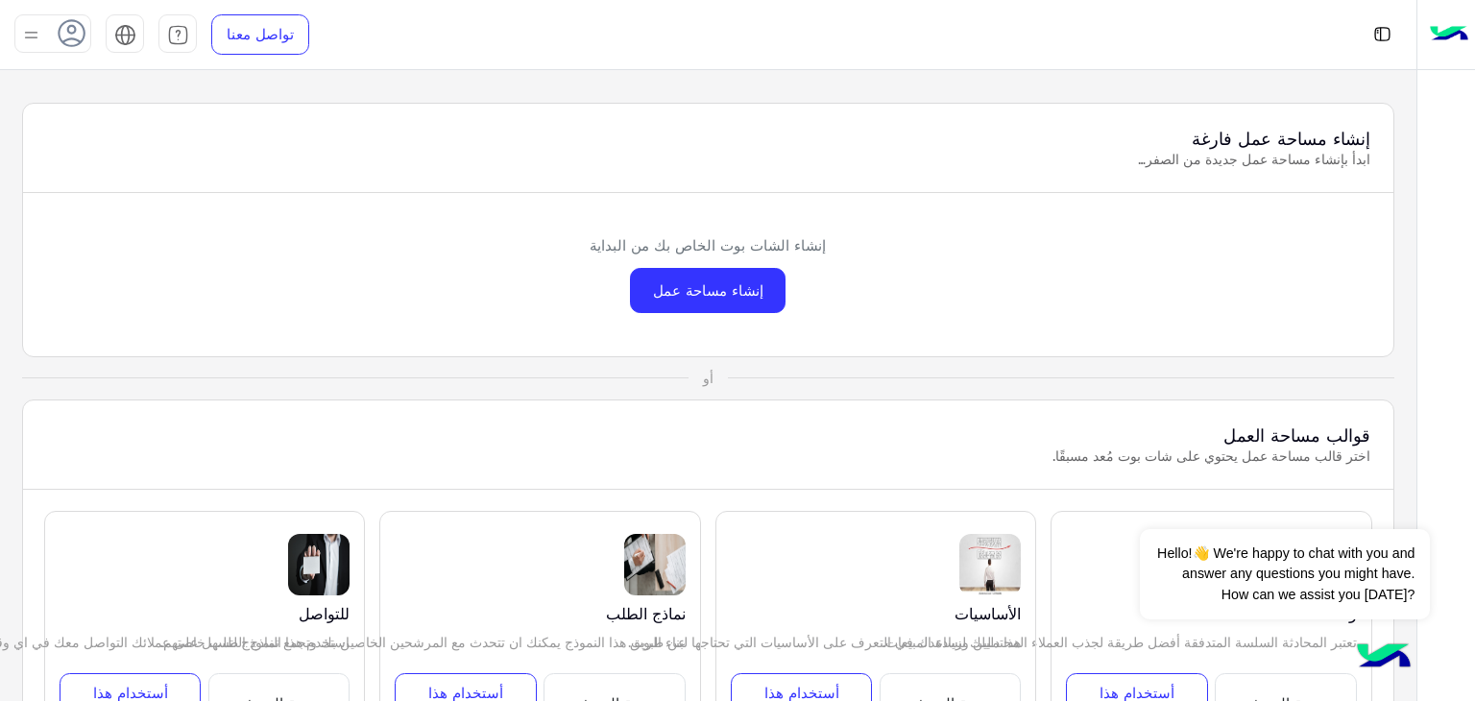
click at [46, 28] on div at bounding box center [52, 33] width 77 height 38
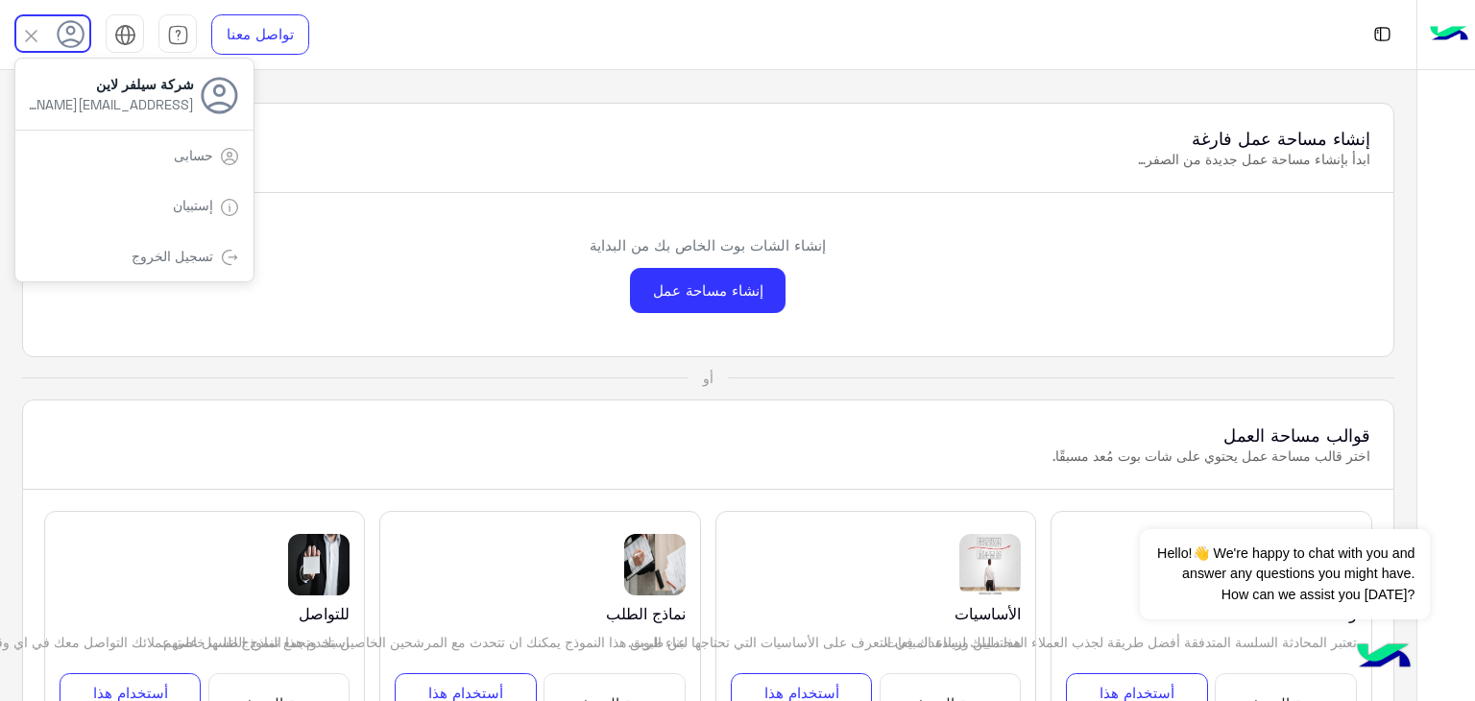
click at [194, 158] on link "حسابى" at bounding box center [193, 155] width 39 height 16
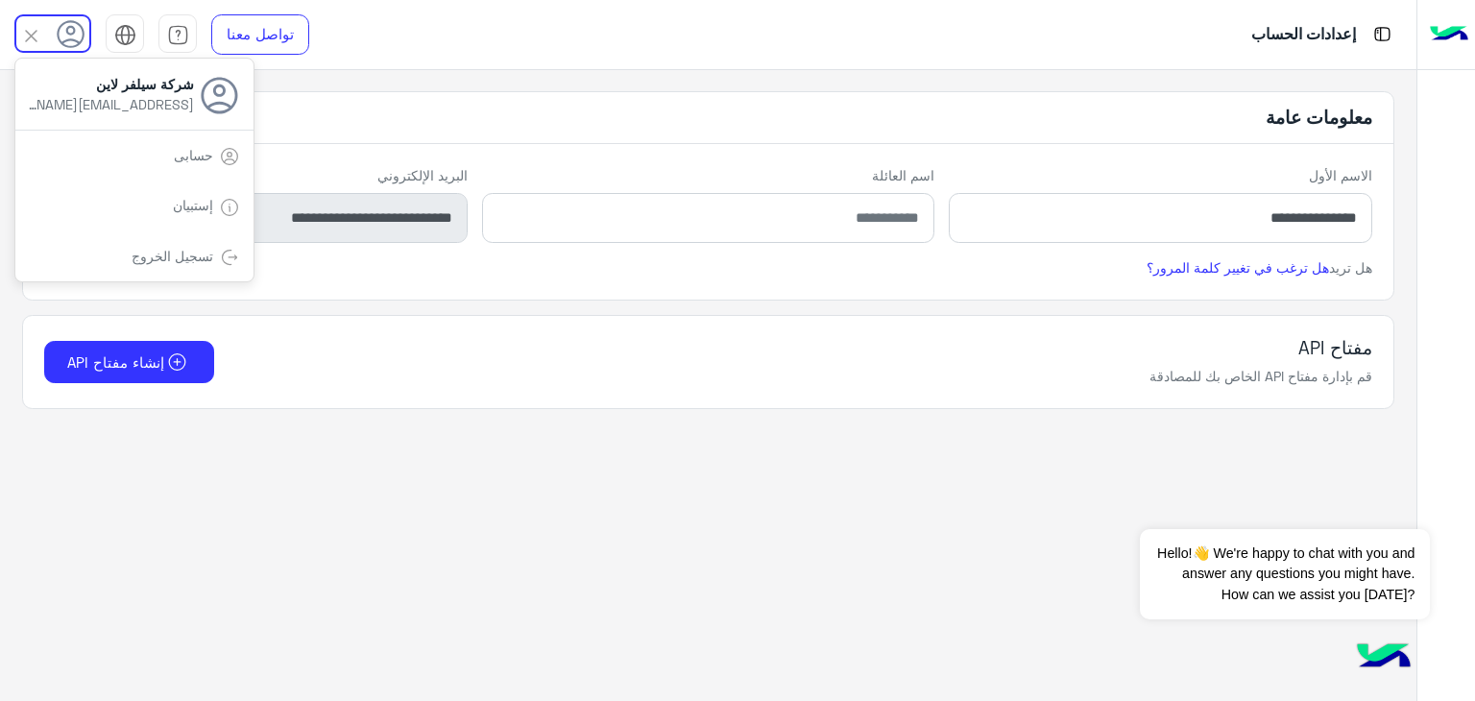
click at [1364, 162] on form "**********" at bounding box center [708, 204] width 1371 height 107
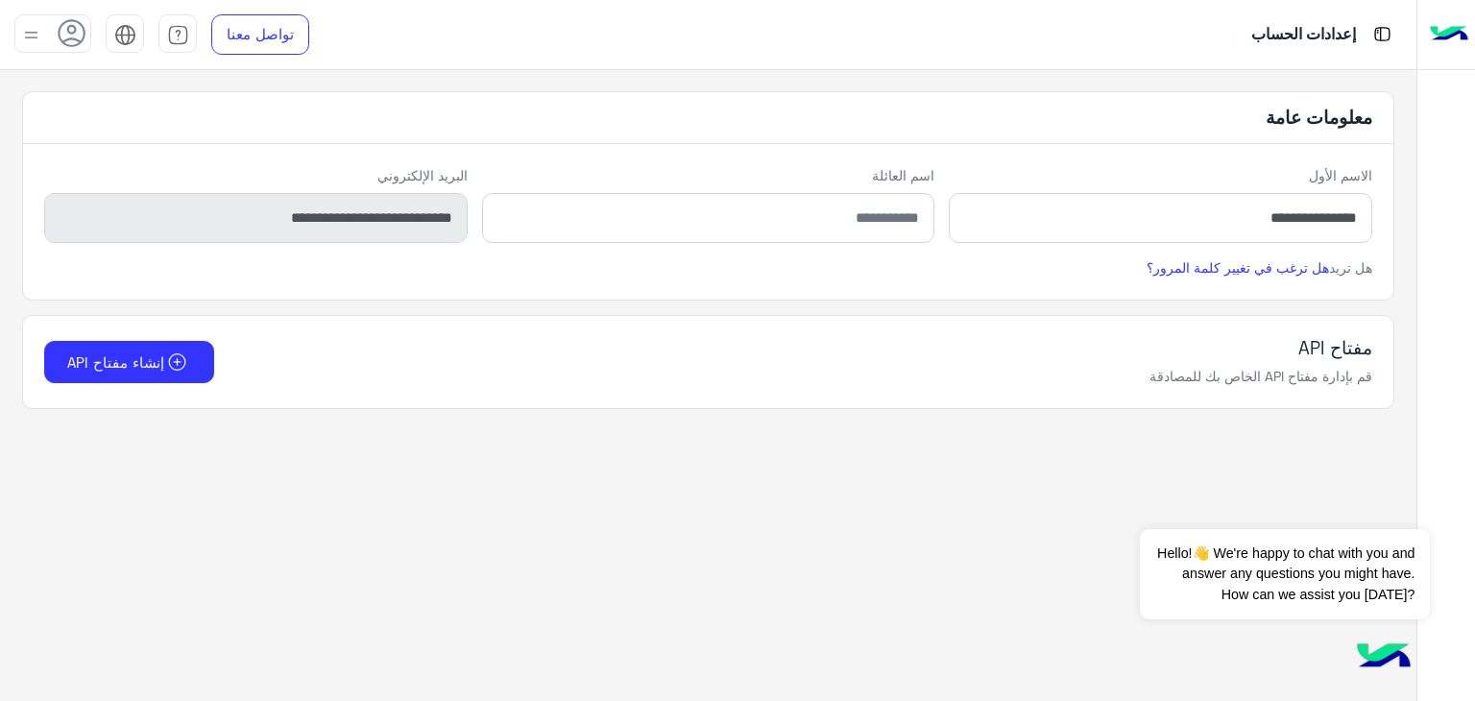
click at [1462, 14] on img at bounding box center [1449, 34] width 38 height 40
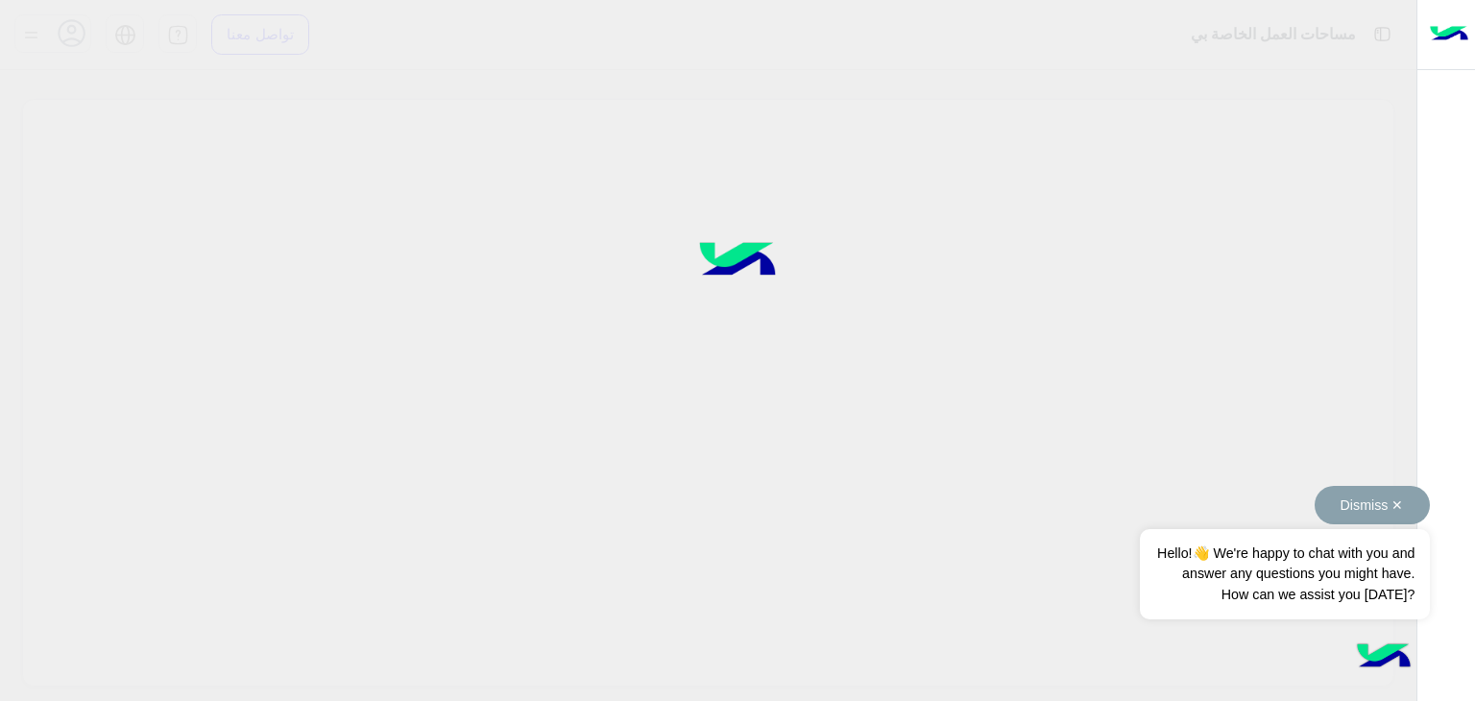
click at [1400, 504] on button "Dismiss ✕" at bounding box center [1372, 505] width 115 height 38
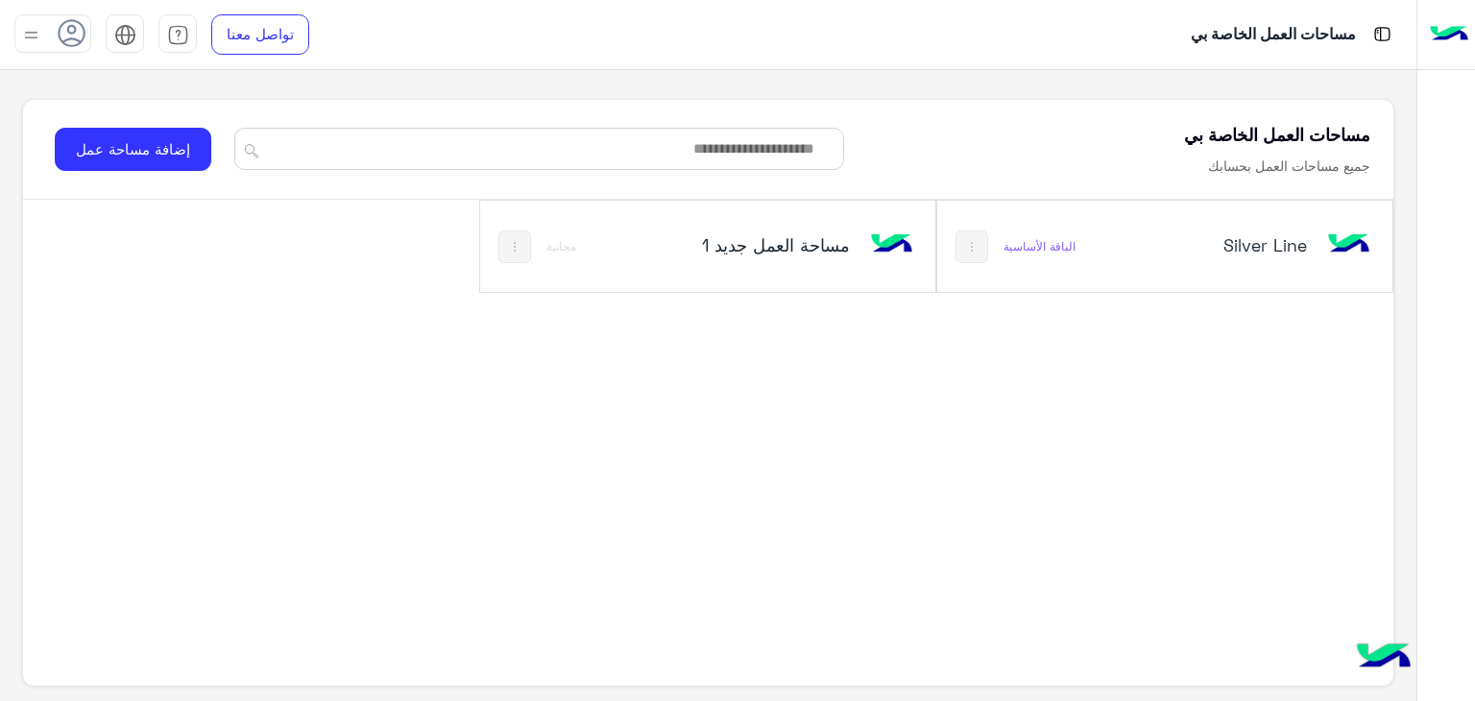
click at [1273, 267] on div "Silver Line" at bounding box center [1250, 247] width 252 height 56
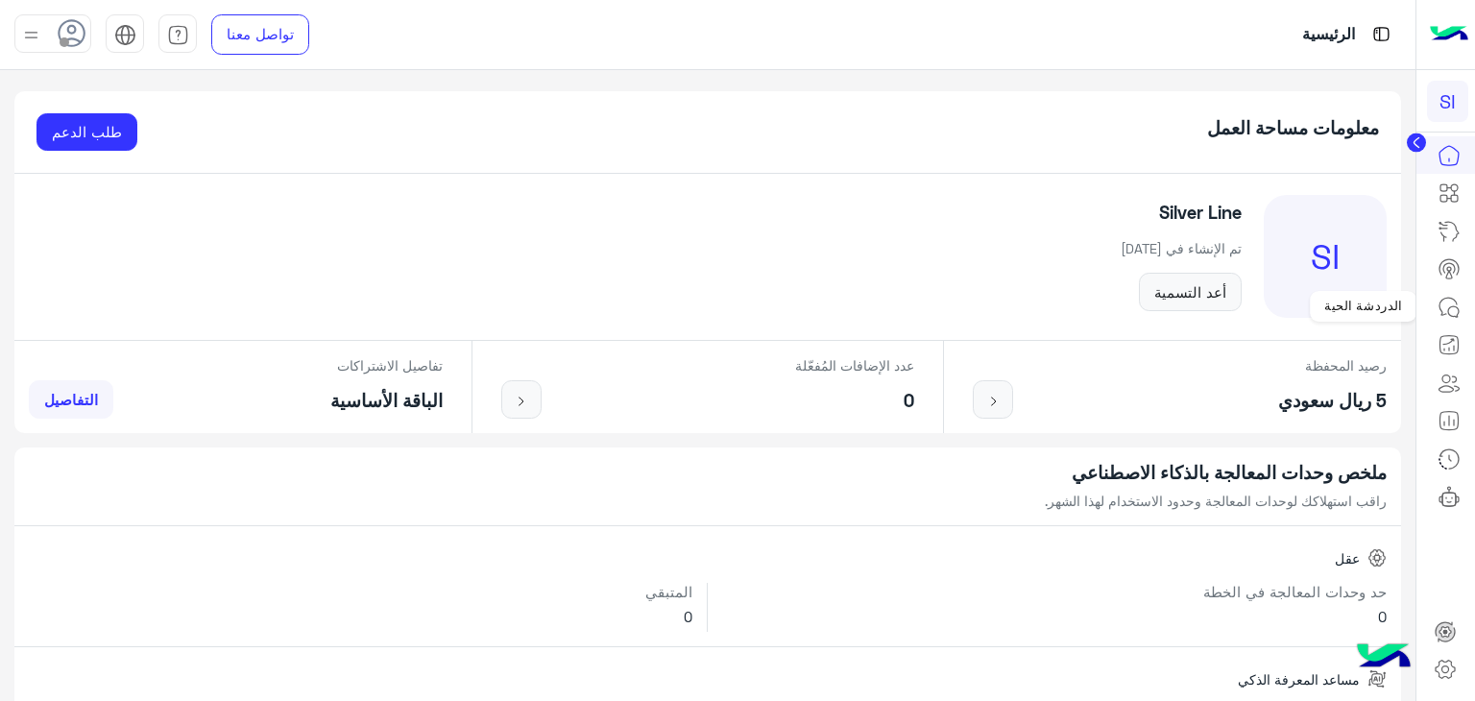
click at [1449, 307] on icon at bounding box center [1453, 311] width 11 height 11
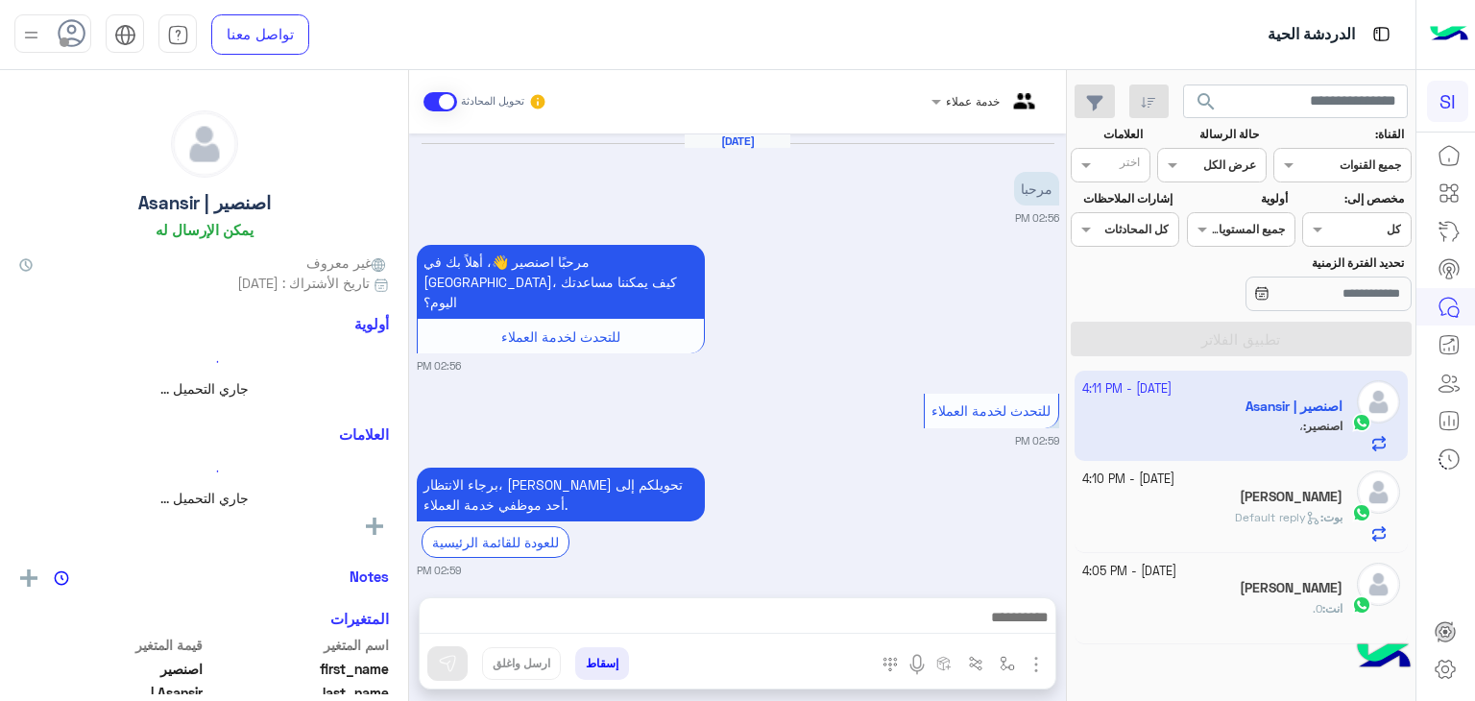
scroll to position [1033, 0]
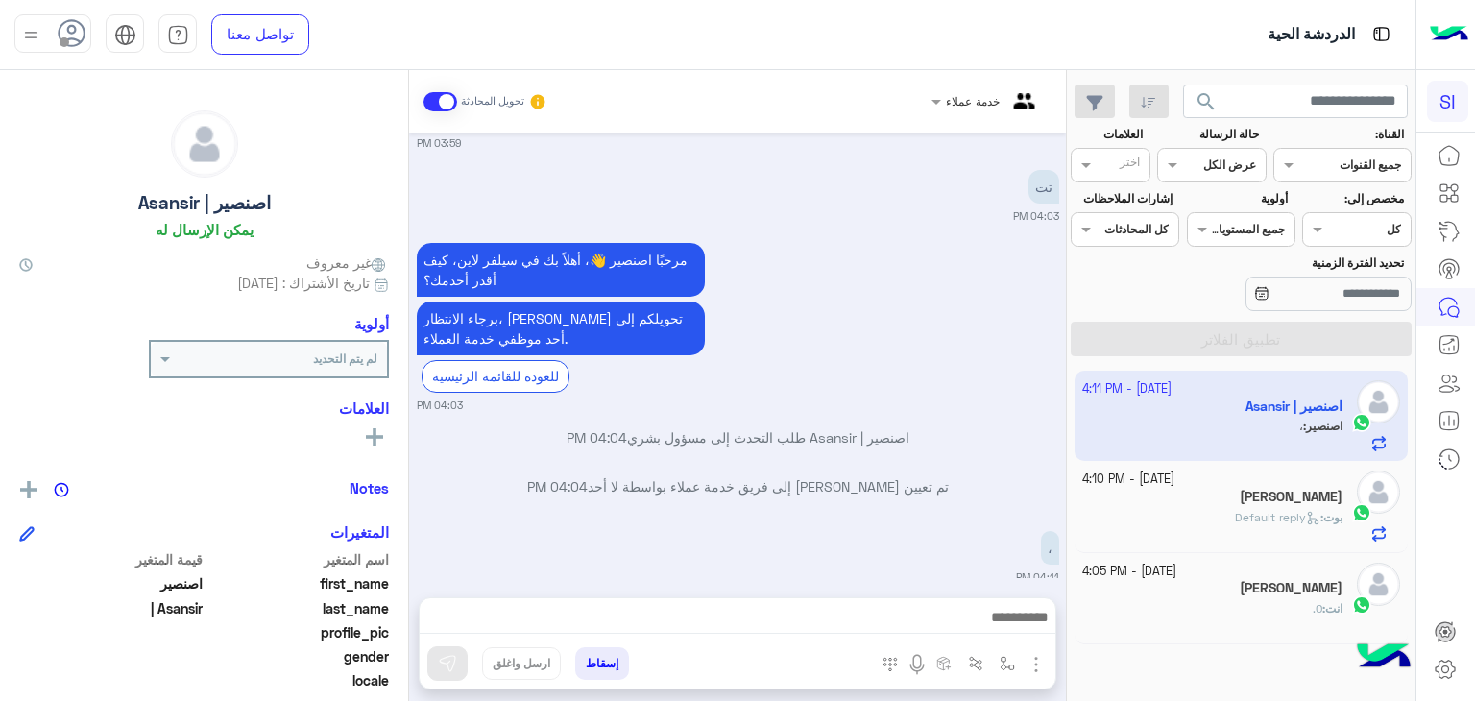
click at [1257, 652] on div "[DATE] - 4:11 PM اصنصير | Asansir اصنصير : ، [DATE] - 4:10 PM [PERSON_NAME] : D…" at bounding box center [1241, 536] width 349 height 345
